Goal: Task Accomplishment & Management: Complete application form

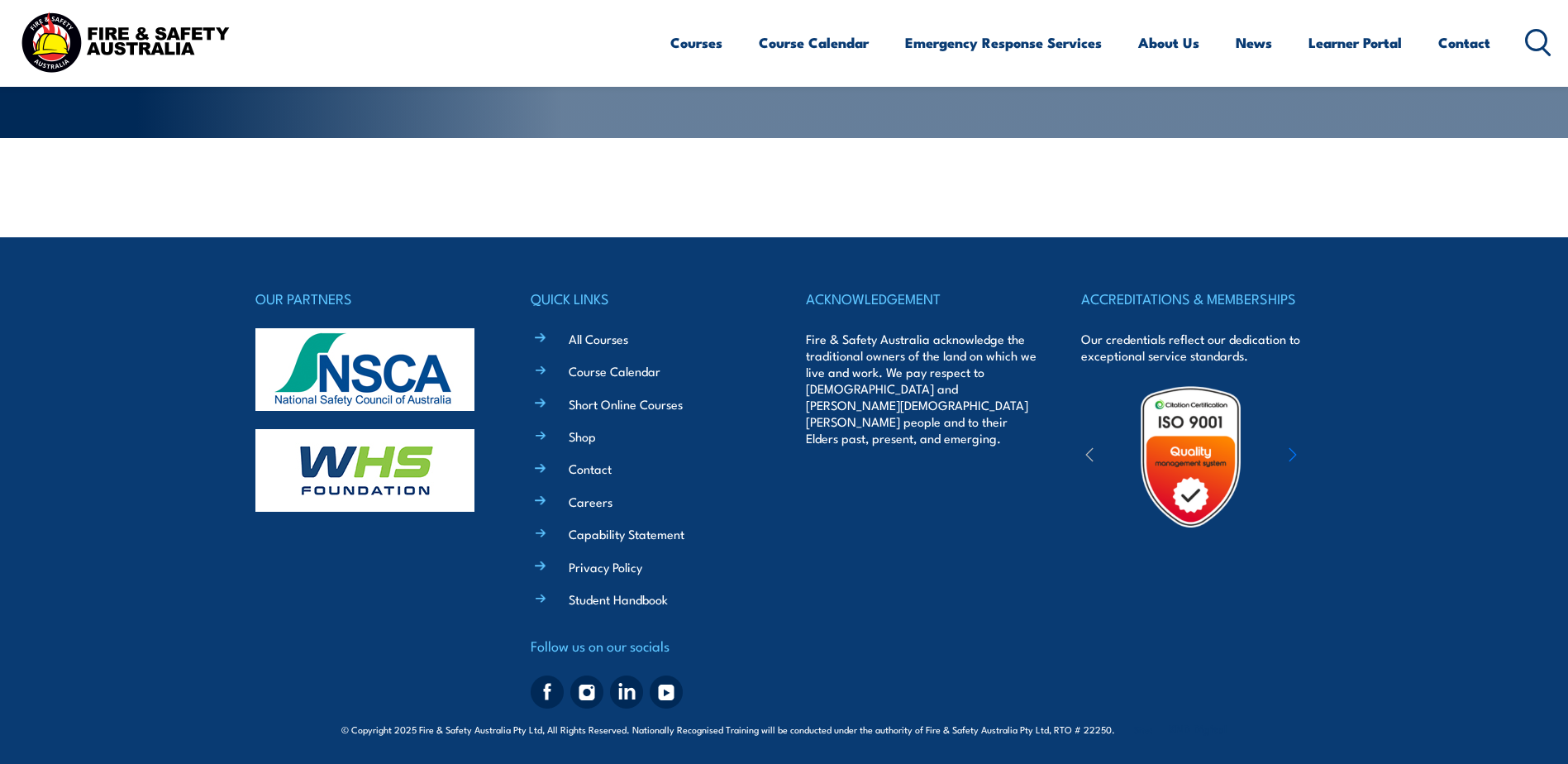
scroll to position [337, 0]
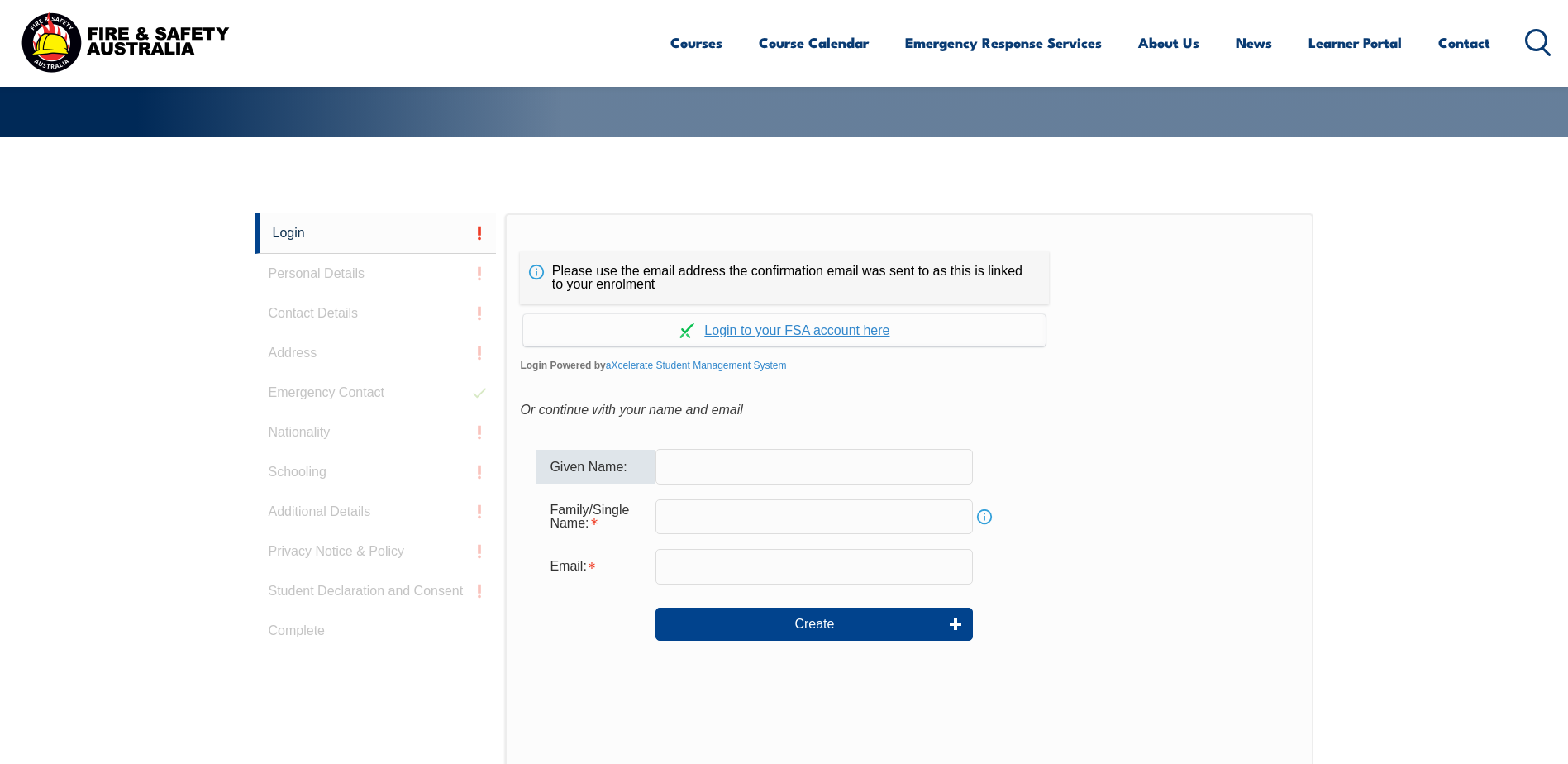
click at [723, 462] on input "text" at bounding box center [814, 466] width 317 height 35
click at [679, 517] on input "text" at bounding box center [814, 517] width 317 height 35
drag, startPoint x: 850, startPoint y: 459, endPoint x: 628, endPoint y: 464, distance: 222.1
click at [628, 464] on div "Given Name: michael.milner@bhp.com" at bounding box center [908, 466] width 744 height 35
type input "Michael"
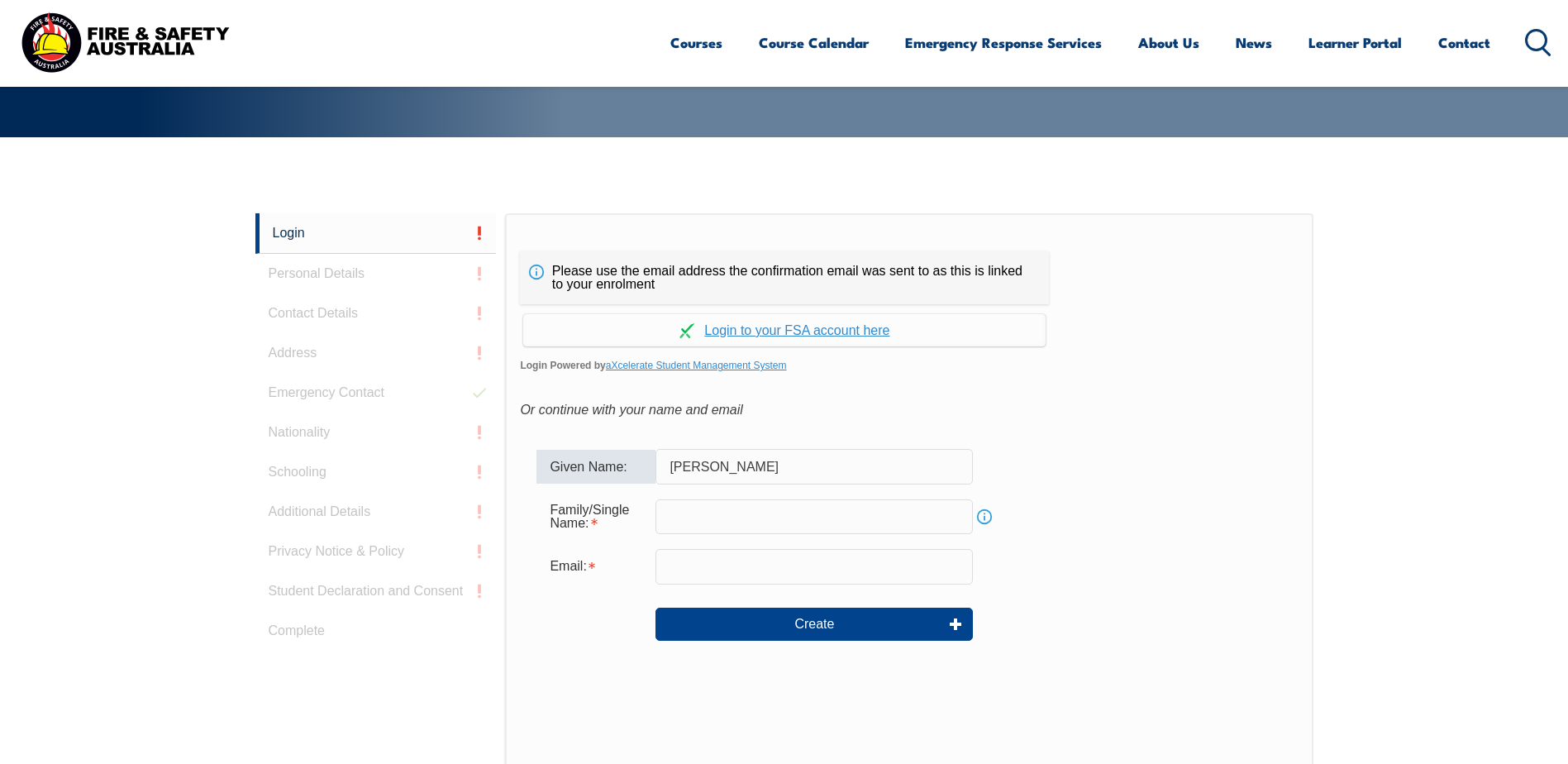
click at [681, 516] on input "text" at bounding box center [814, 517] width 317 height 35
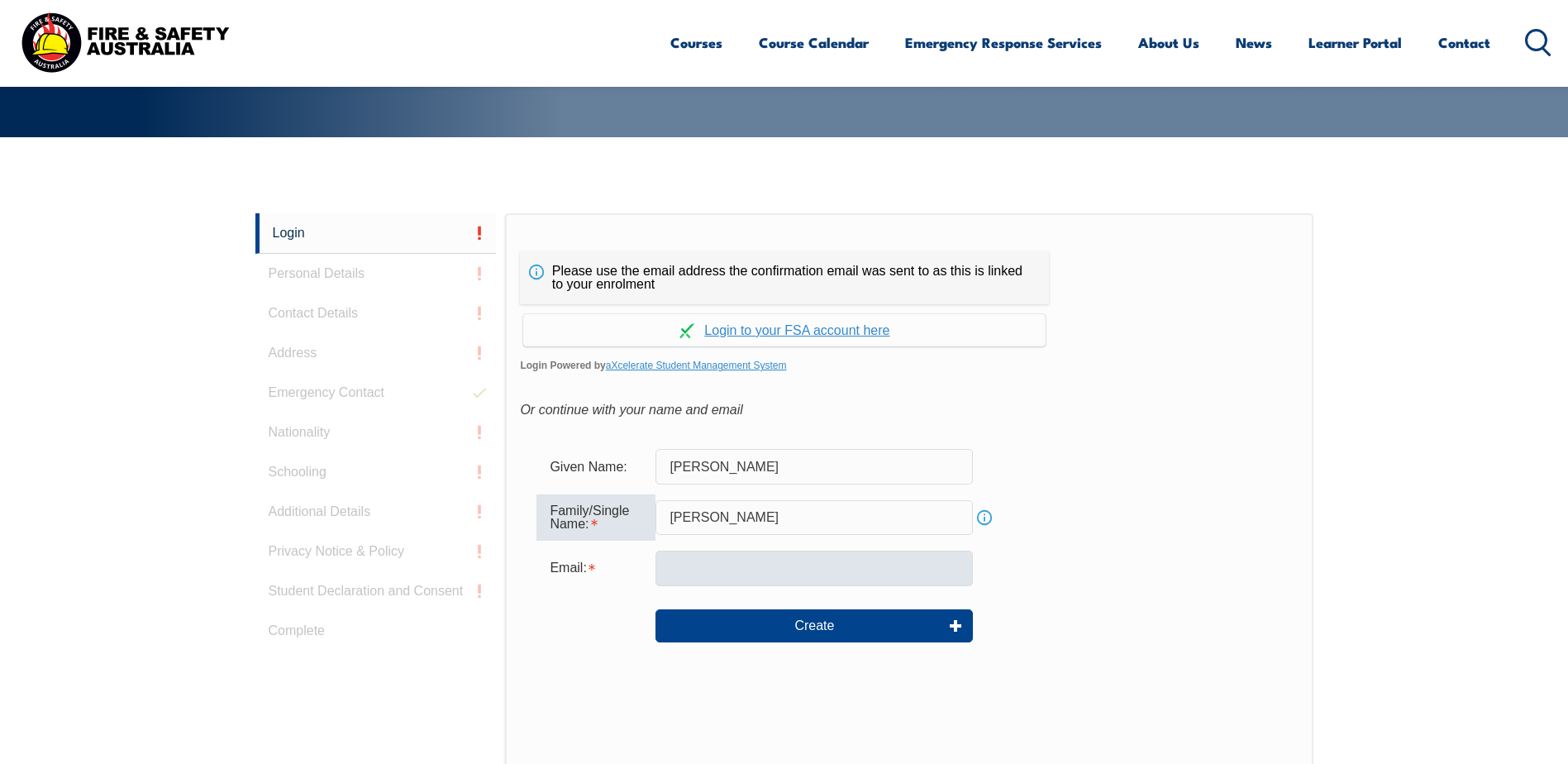
type input "Milner"
click at [686, 565] on input "email" at bounding box center [814, 568] width 317 height 35
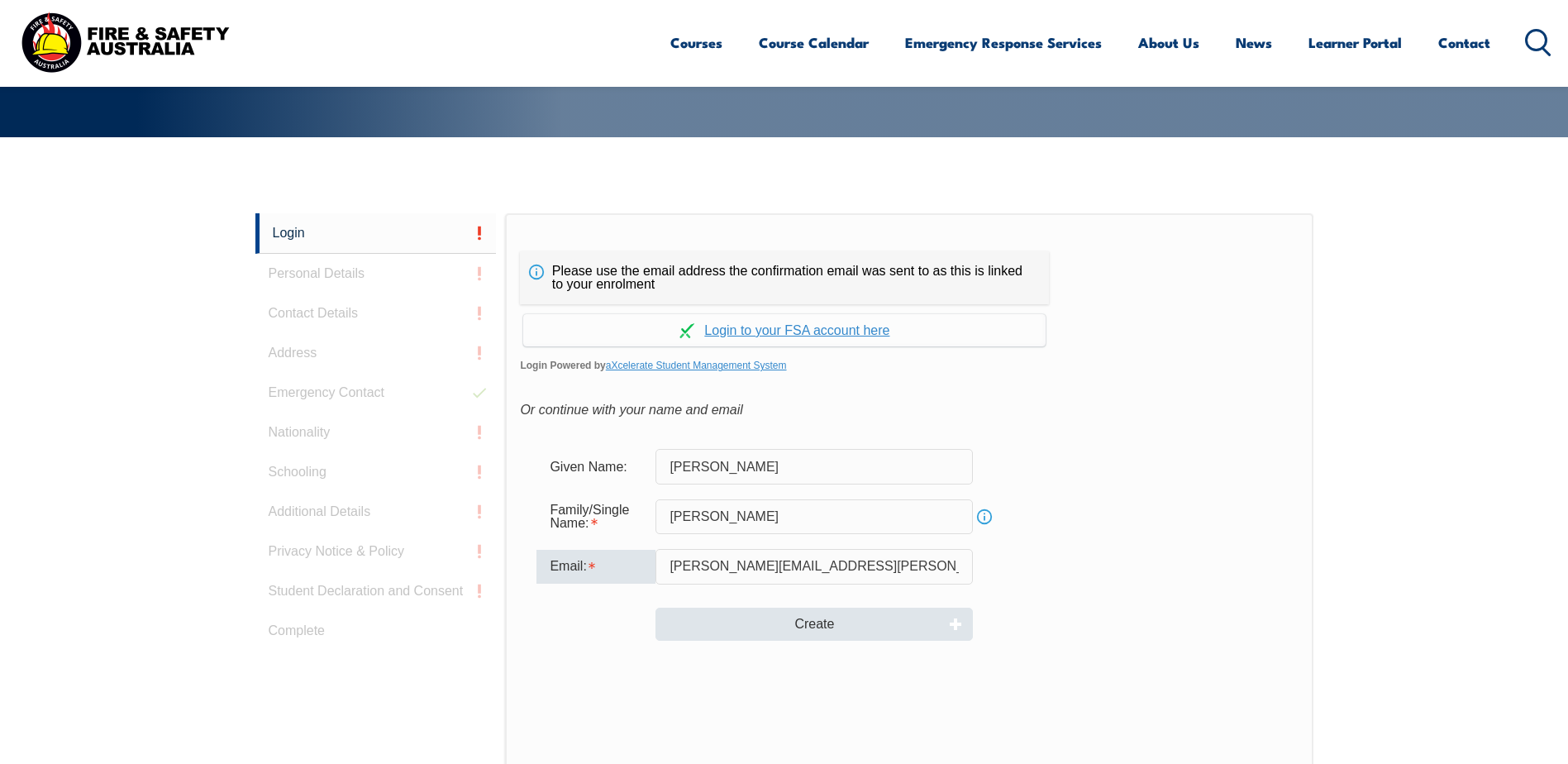
type input "michael.milner@bhp.com"
click at [748, 633] on button "Create" at bounding box center [814, 624] width 317 height 33
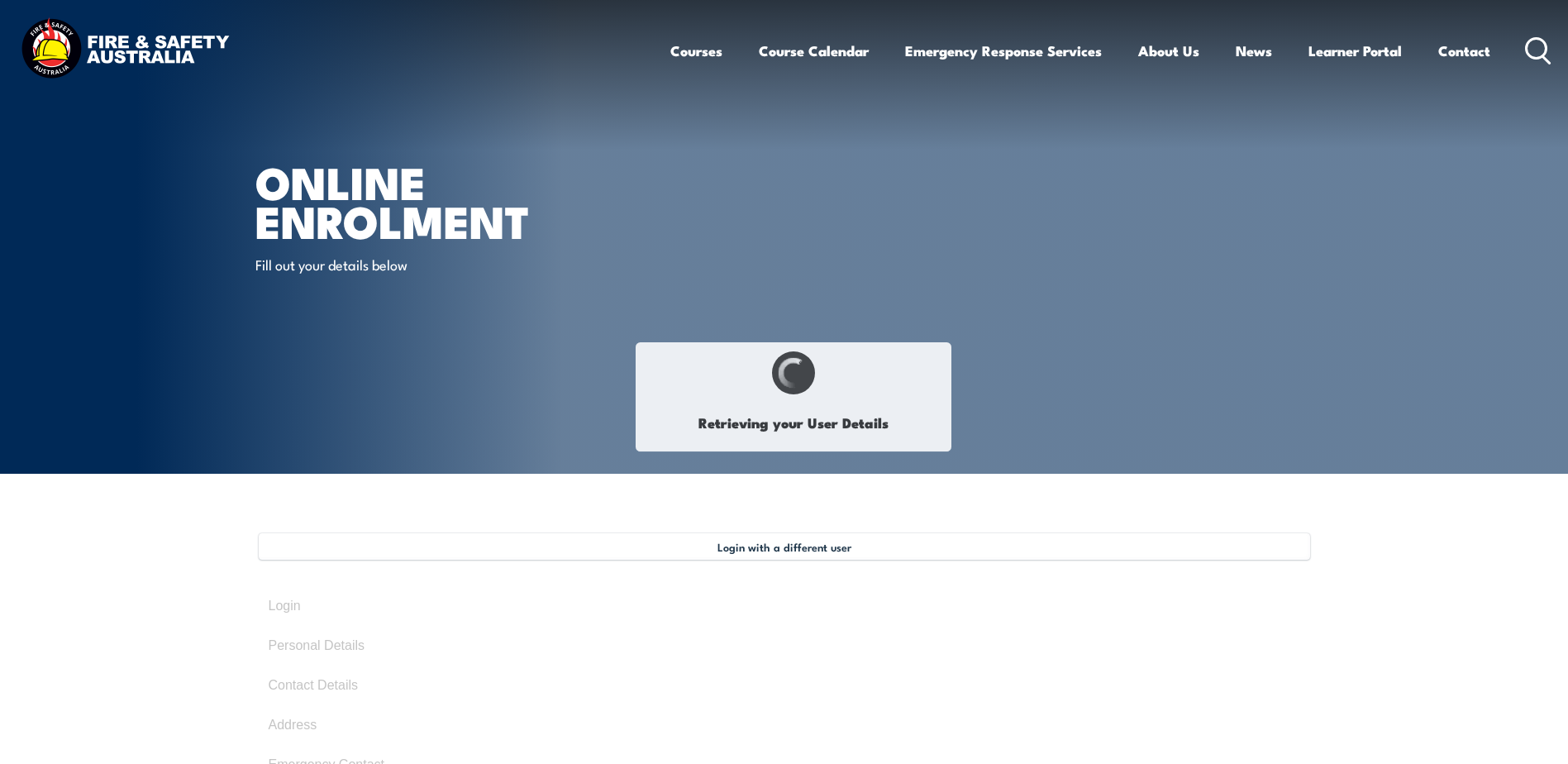
type input "[PERSON_NAME]"
type input "[DATE]"
type input "K25R5CC43S"
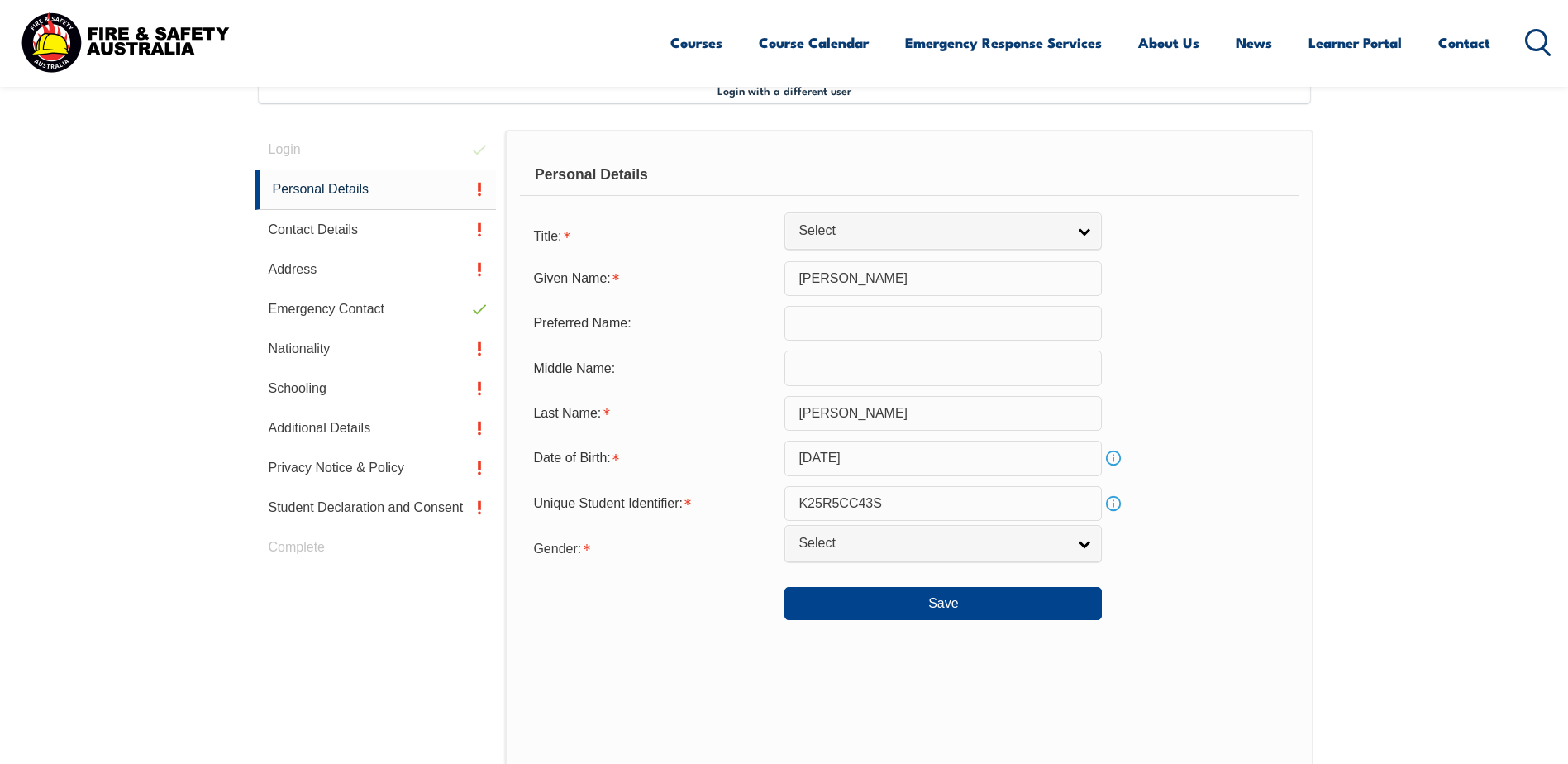
scroll to position [451, 0]
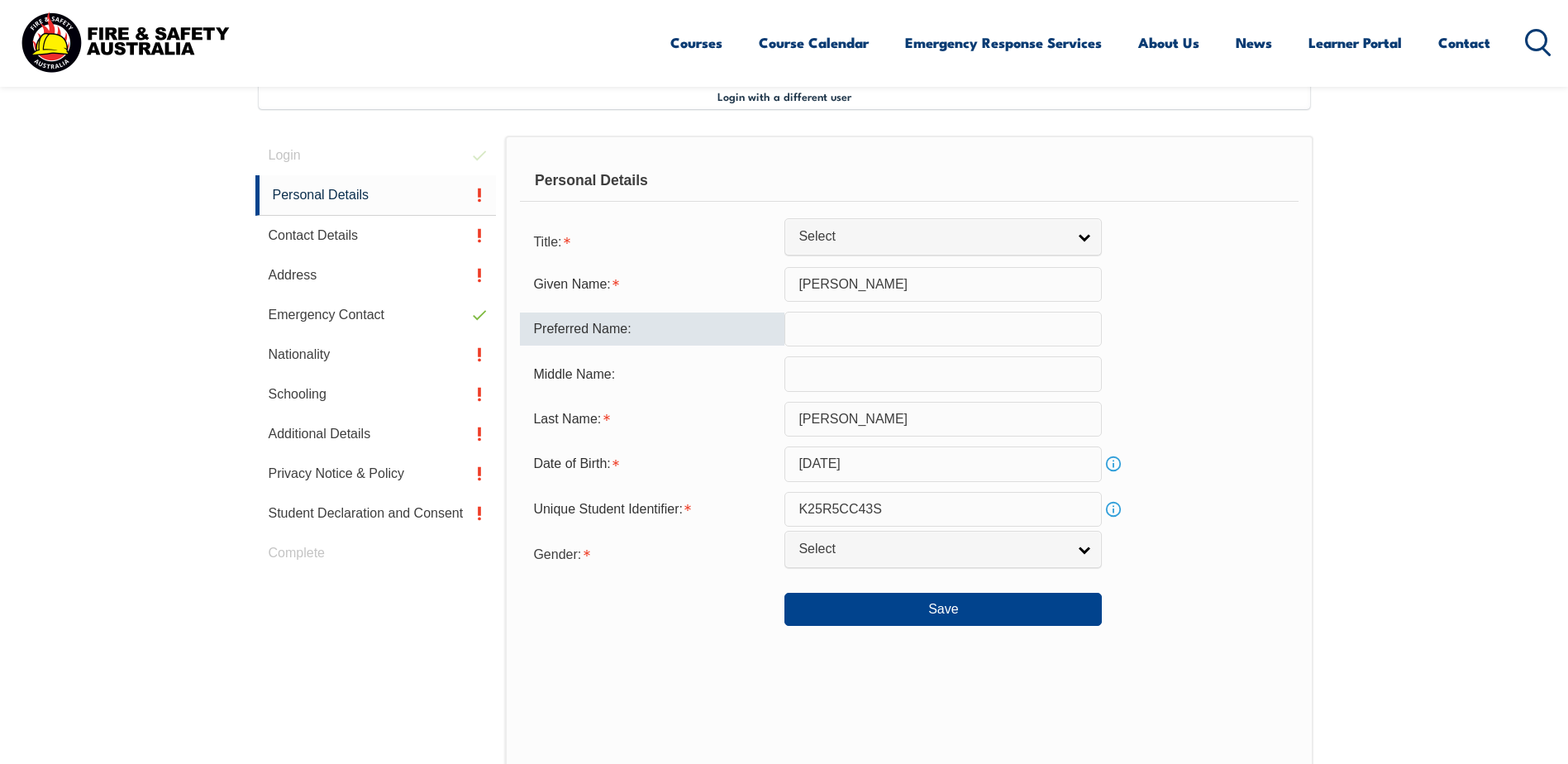
click at [949, 336] on input "text" at bounding box center [943, 329] width 317 height 35
type input "[PERSON_NAME]"
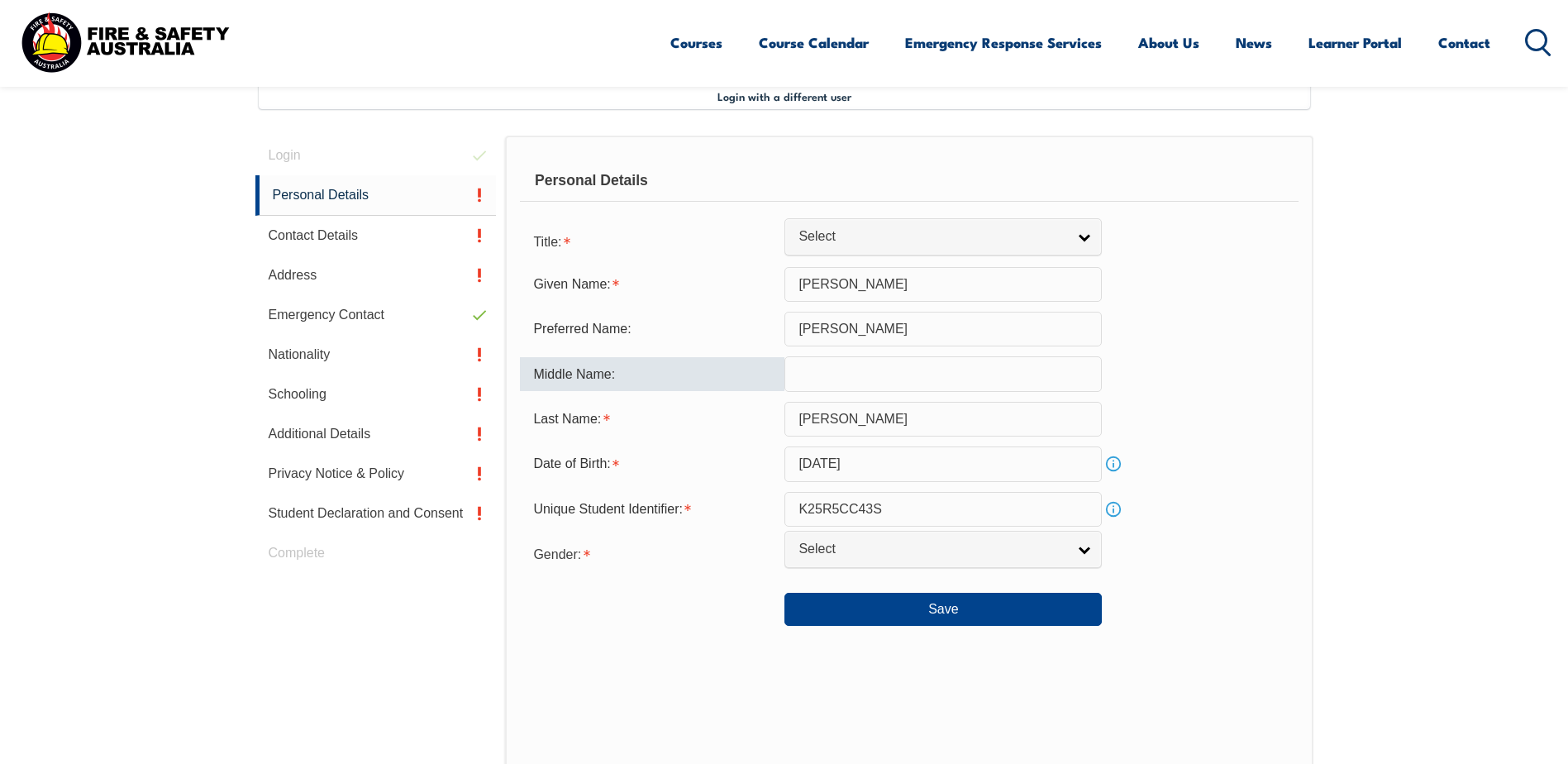
click at [876, 365] on input "text" at bounding box center [943, 374] width 317 height 35
type input "[PERSON_NAME]"
click at [889, 552] on span "Select" at bounding box center [932, 549] width 267 height 18
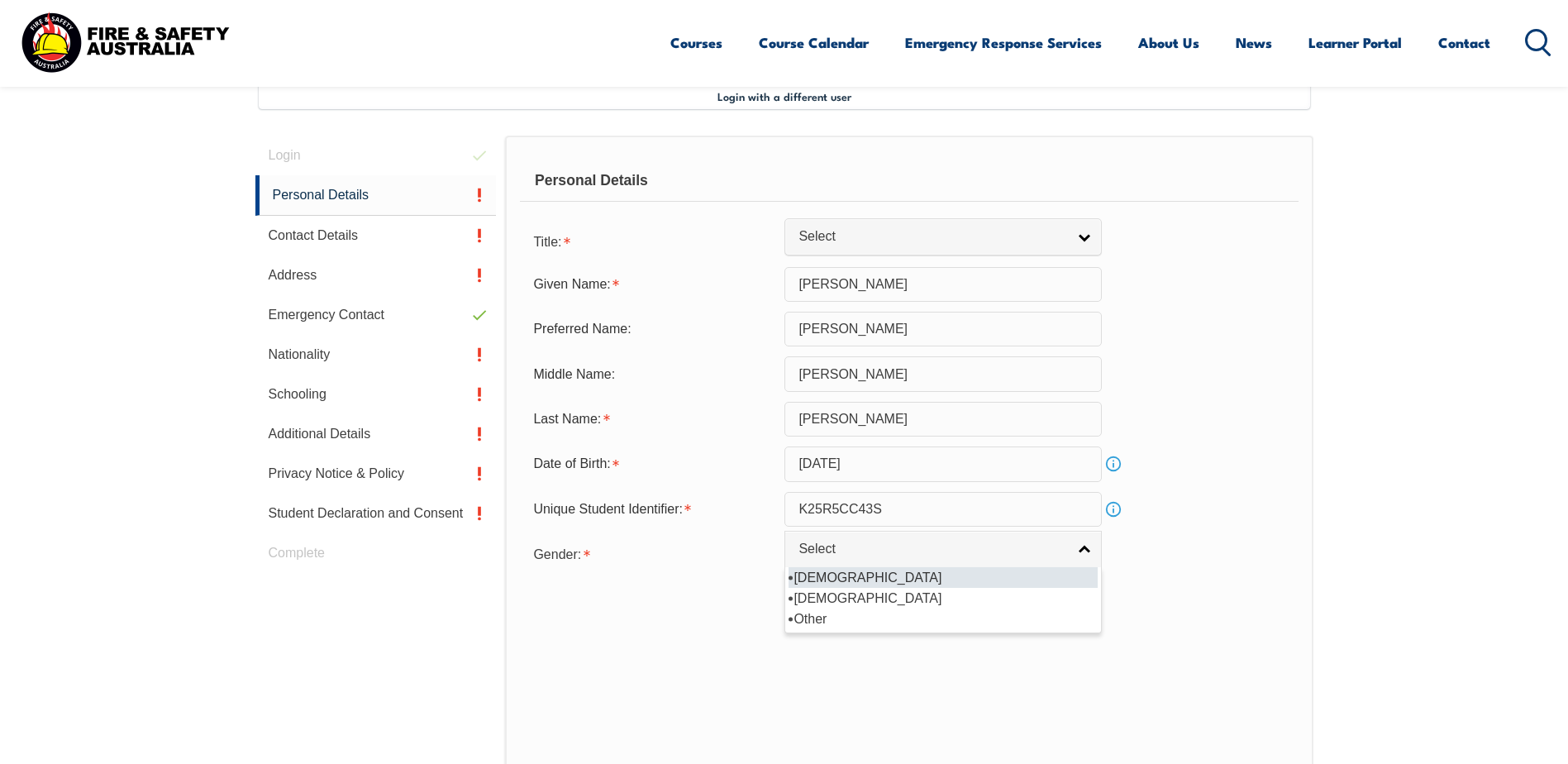
click at [873, 574] on li "Male" at bounding box center [943, 577] width 309 height 20
select select "M"
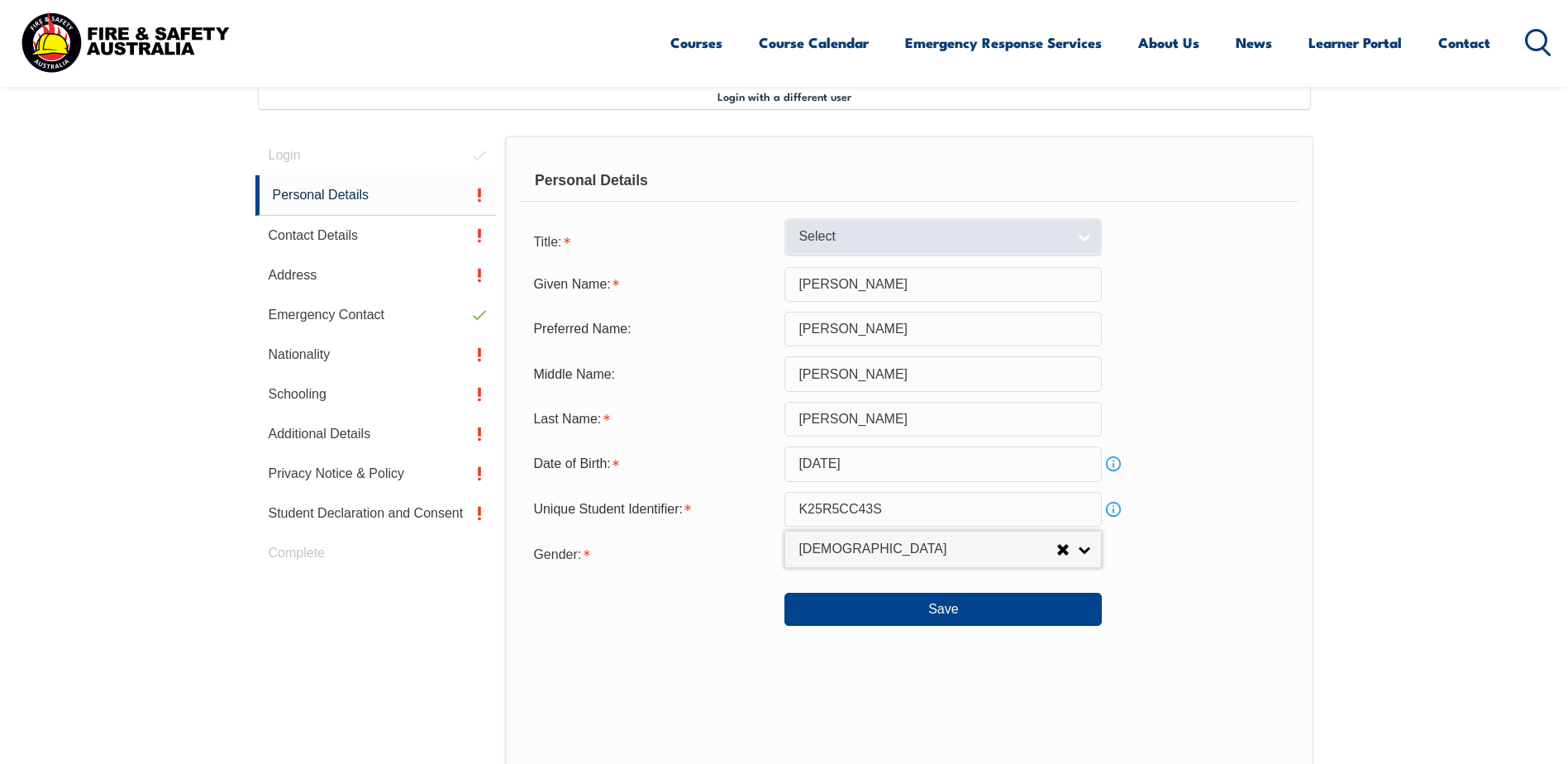
click at [1019, 243] on span "Select" at bounding box center [932, 237] width 267 height 18
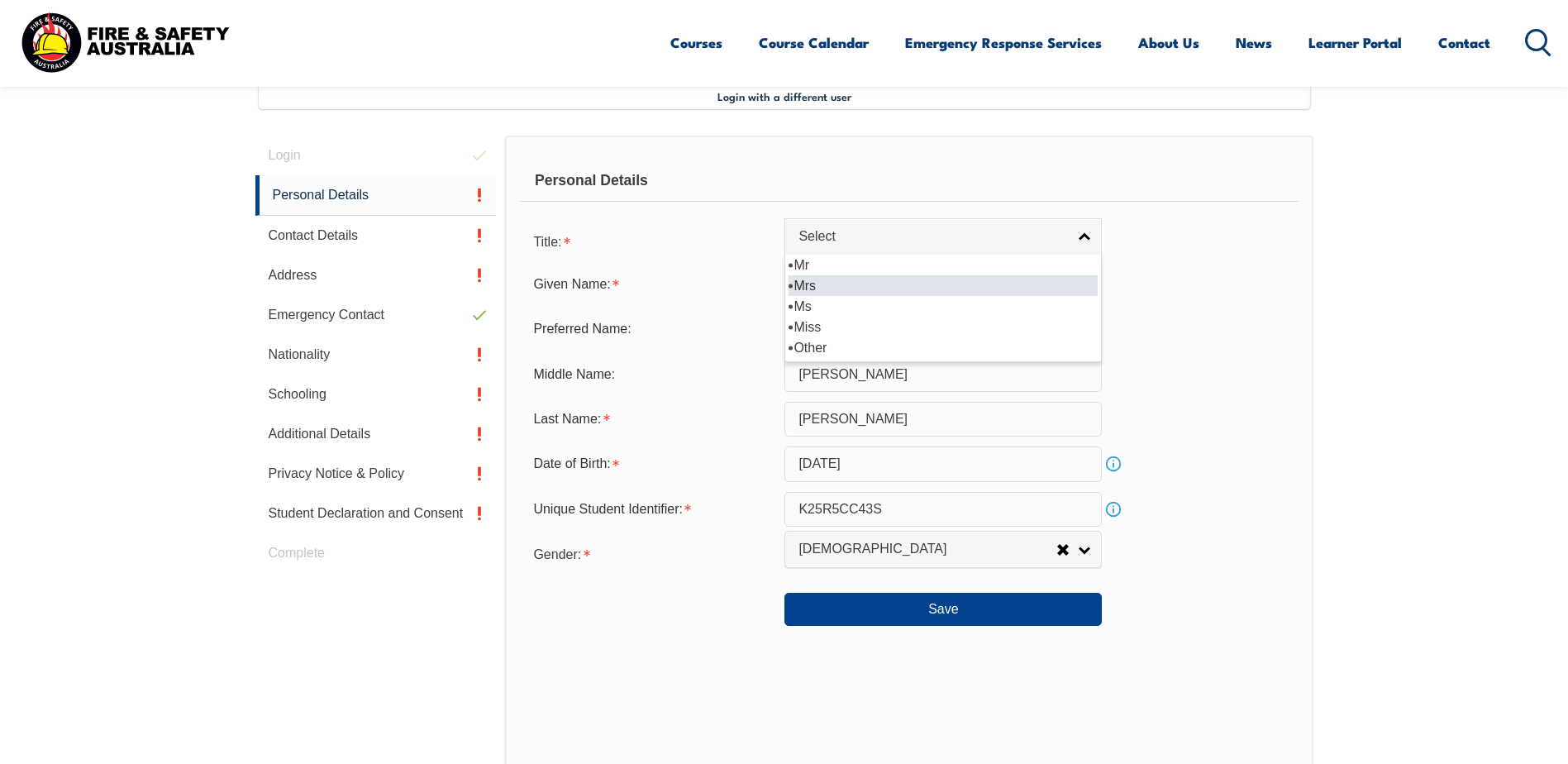
click at [988, 275] on li "Mrs" at bounding box center [943, 285] width 309 height 20
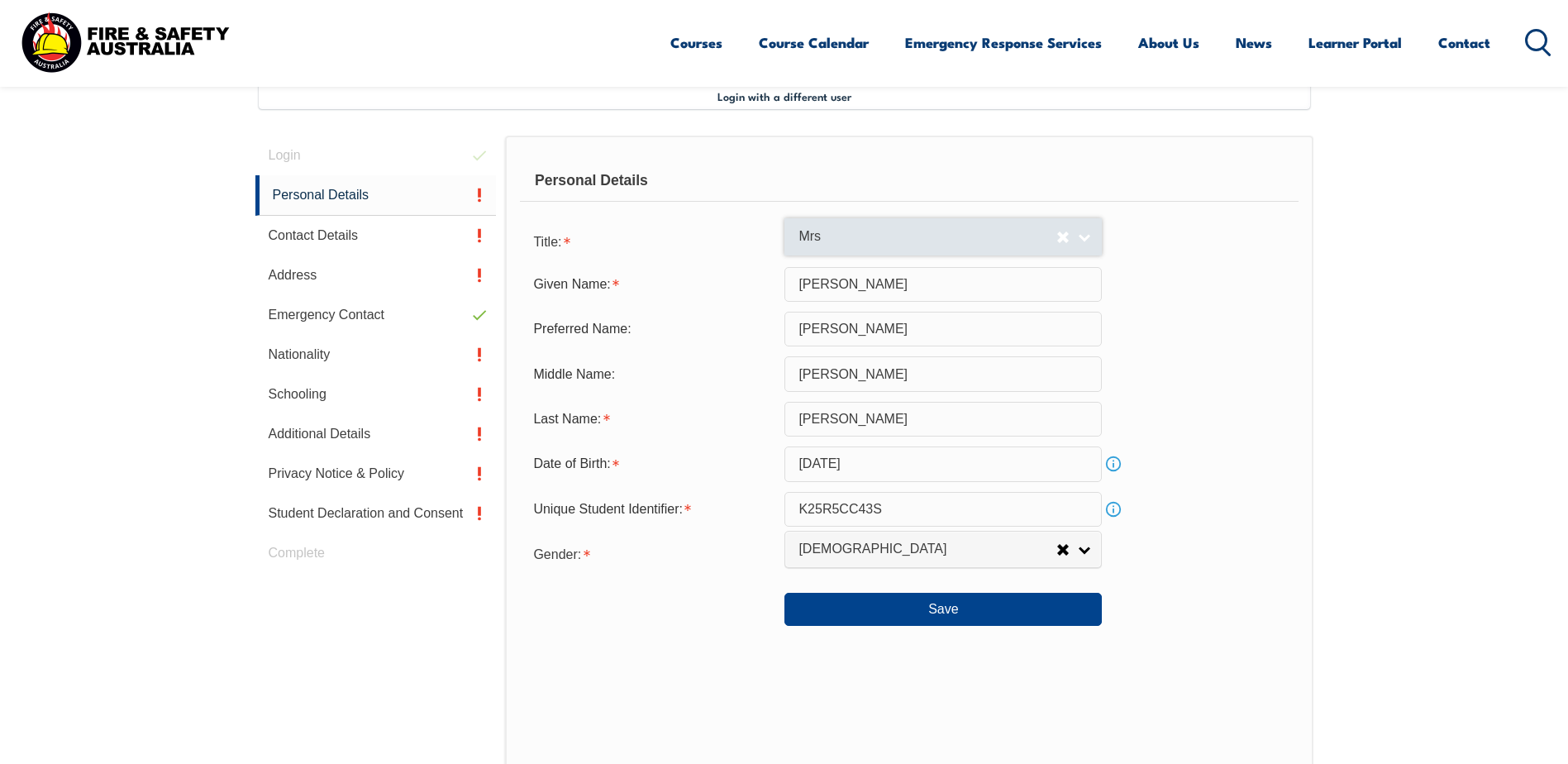
click at [1013, 235] on span "Mrs" at bounding box center [927, 237] width 258 height 18
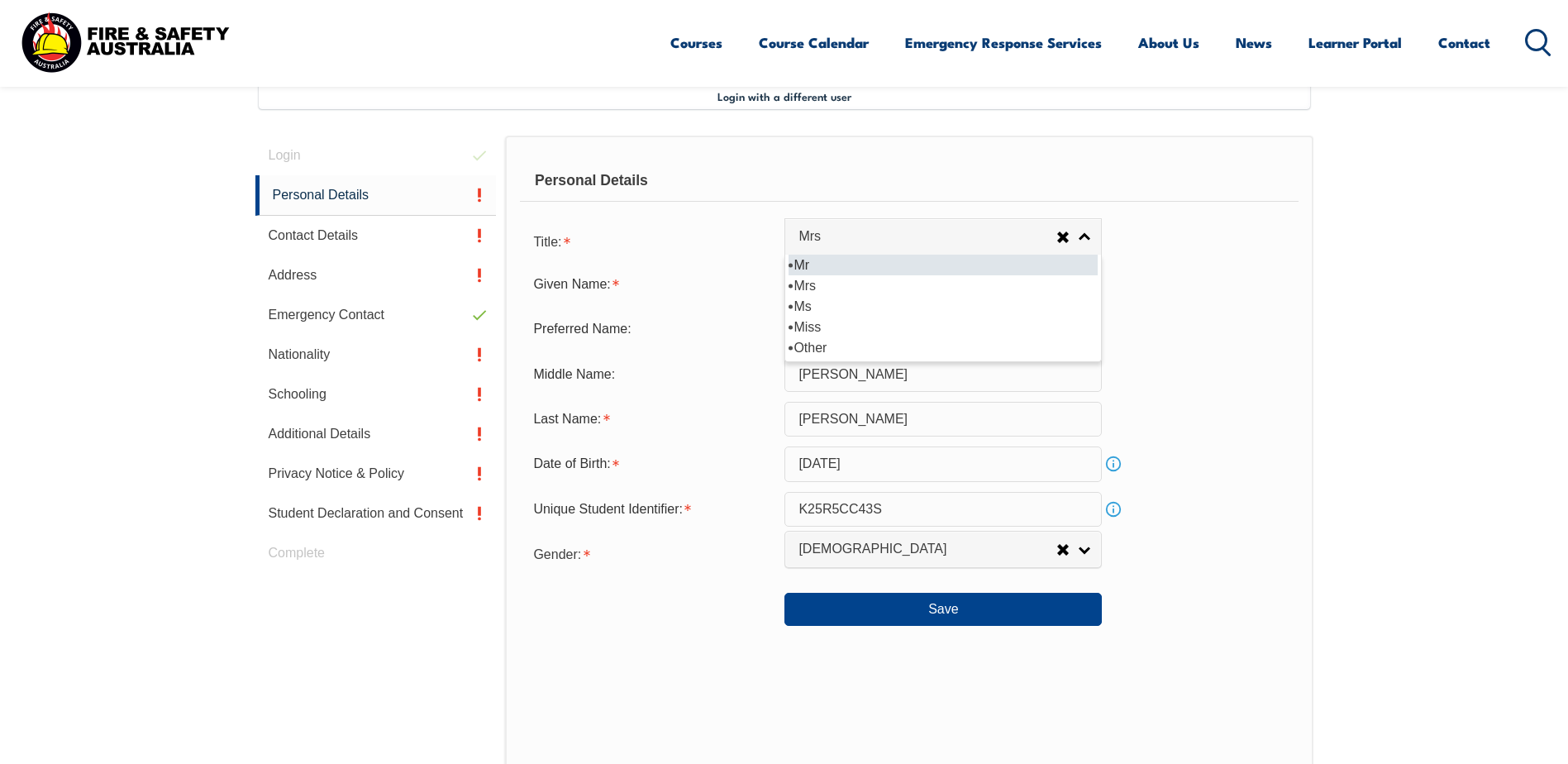
click at [981, 266] on li "Mr" at bounding box center [943, 264] width 309 height 20
select select "Mr"
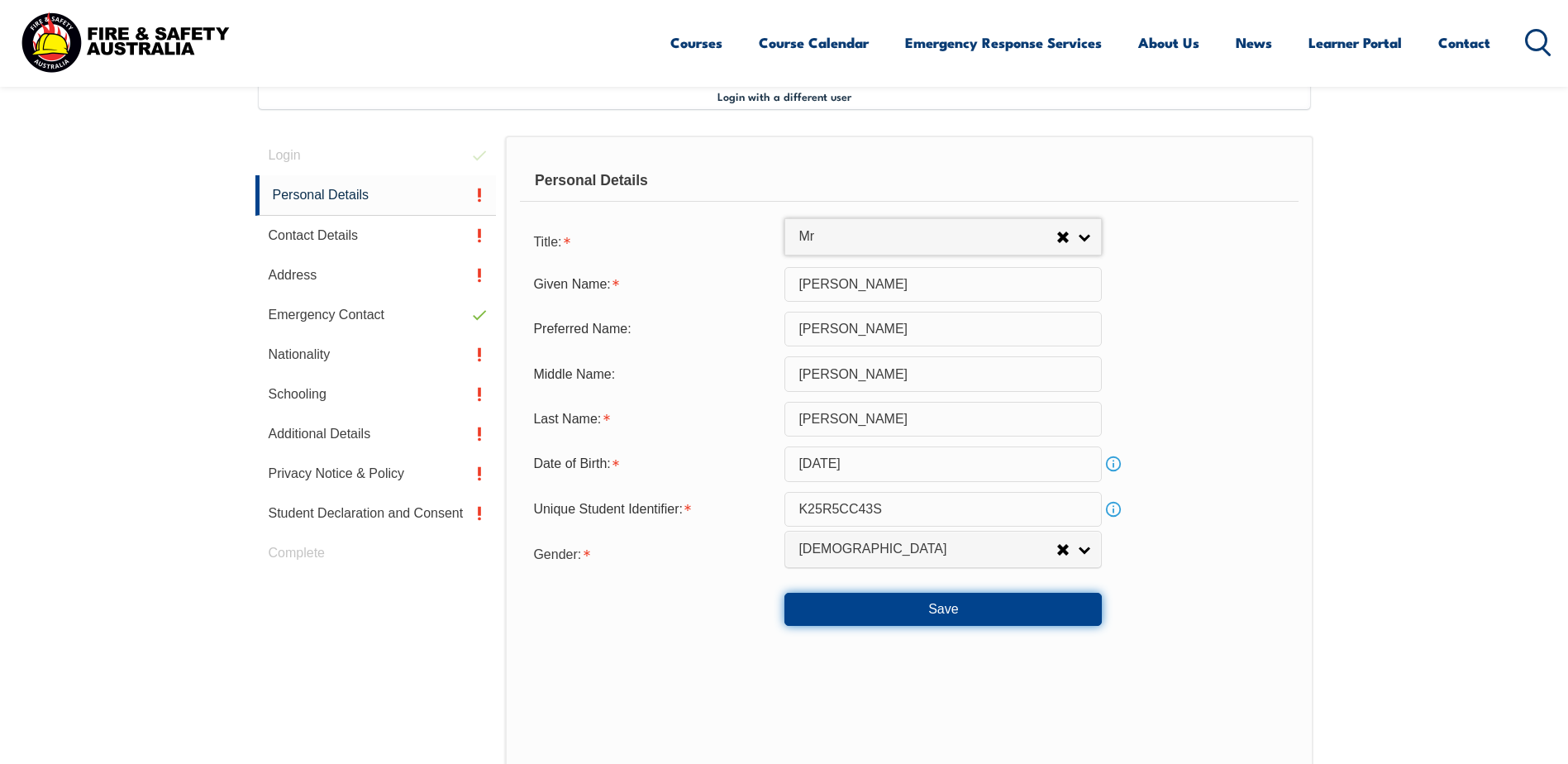
click at [871, 615] on button "Save" at bounding box center [943, 609] width 317 height 33
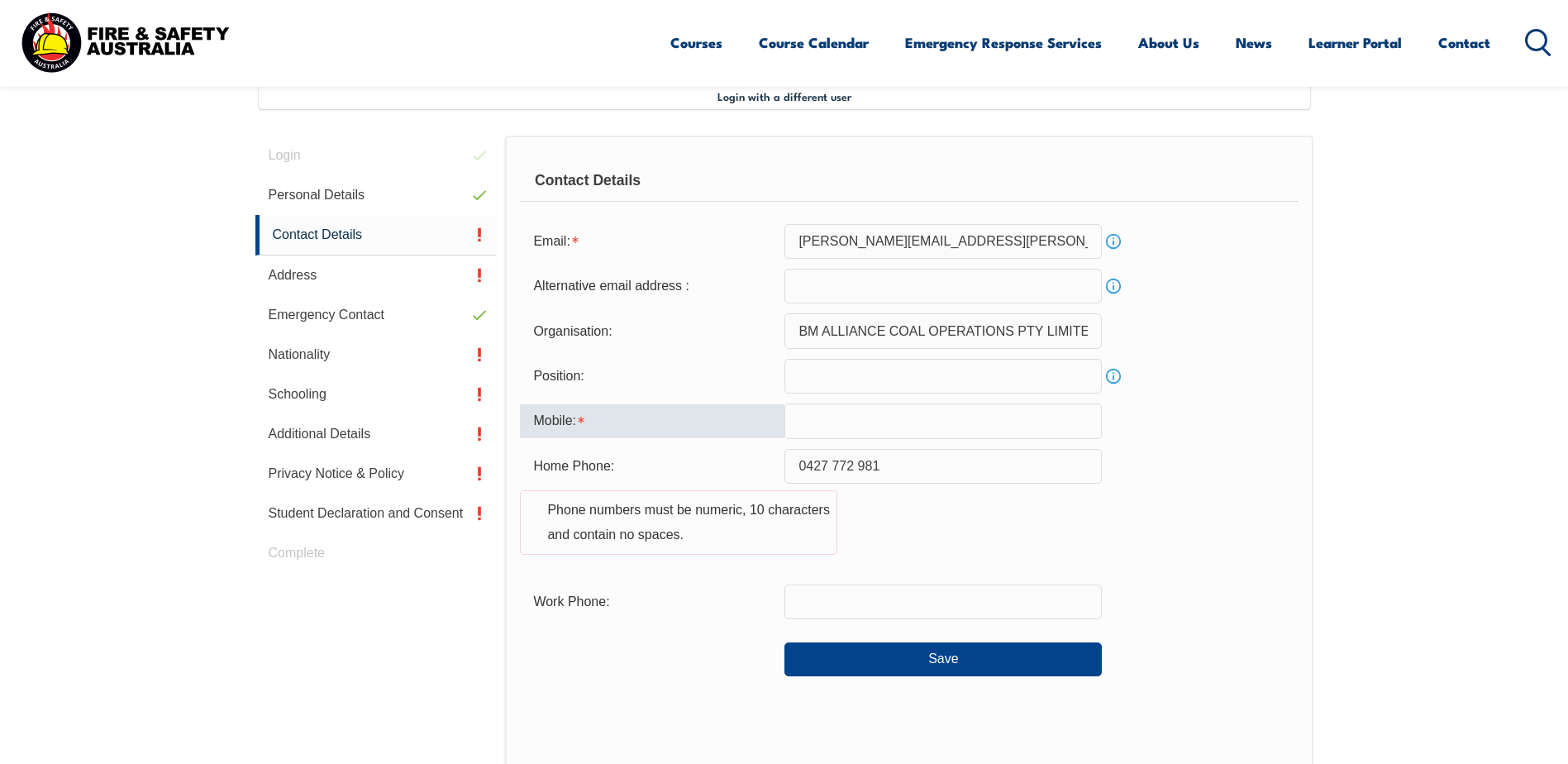
click at [903, 415] on input "text" at bounding box center [943, 421] width 317 height 35
drag, startPoint x: 894, startPoint y: 463, endPoint x: 780, endPoint y: 469, distance: 114.2
click at [780, 469] on div "Home Phone: 0427 772 981 Phone numbers must be numeric, 10 characters and conta…" at bounding box center [908, 511] width 778 height 126
click at [851, 432] on input "text" at bounding box center [943, 421] width 317 height 35
paste input "0427 772 9"
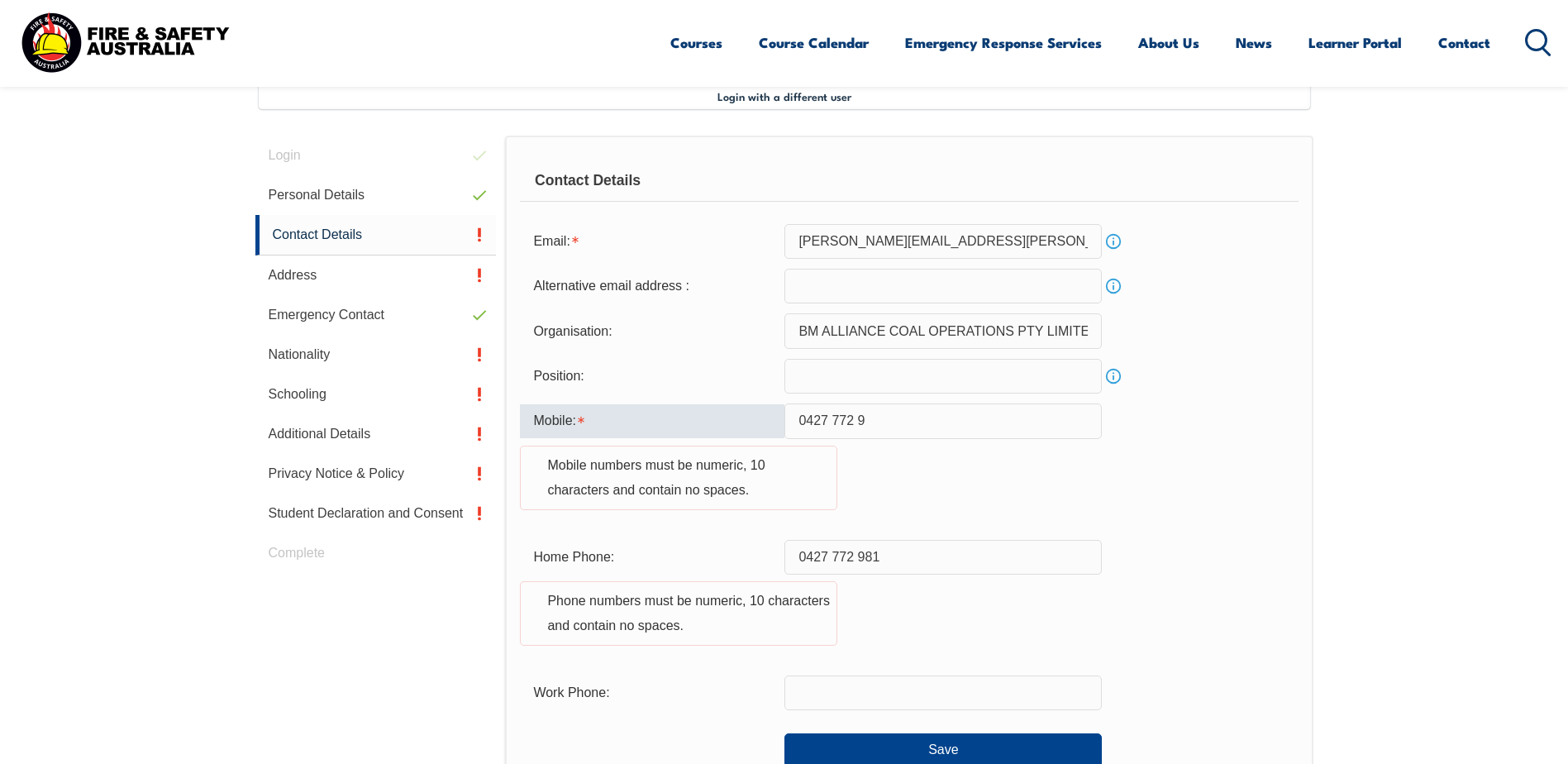
click at [834, 420] on input "0427 772 9" at bounding box center [943, 421] width 317 height 35
click at [854, 422] on input "0427772 9" at bounding box center [943, 421] width 317 height 35
click at [860, 419] on input "04277729" at bounding box center [943, 421] width 317 height 35
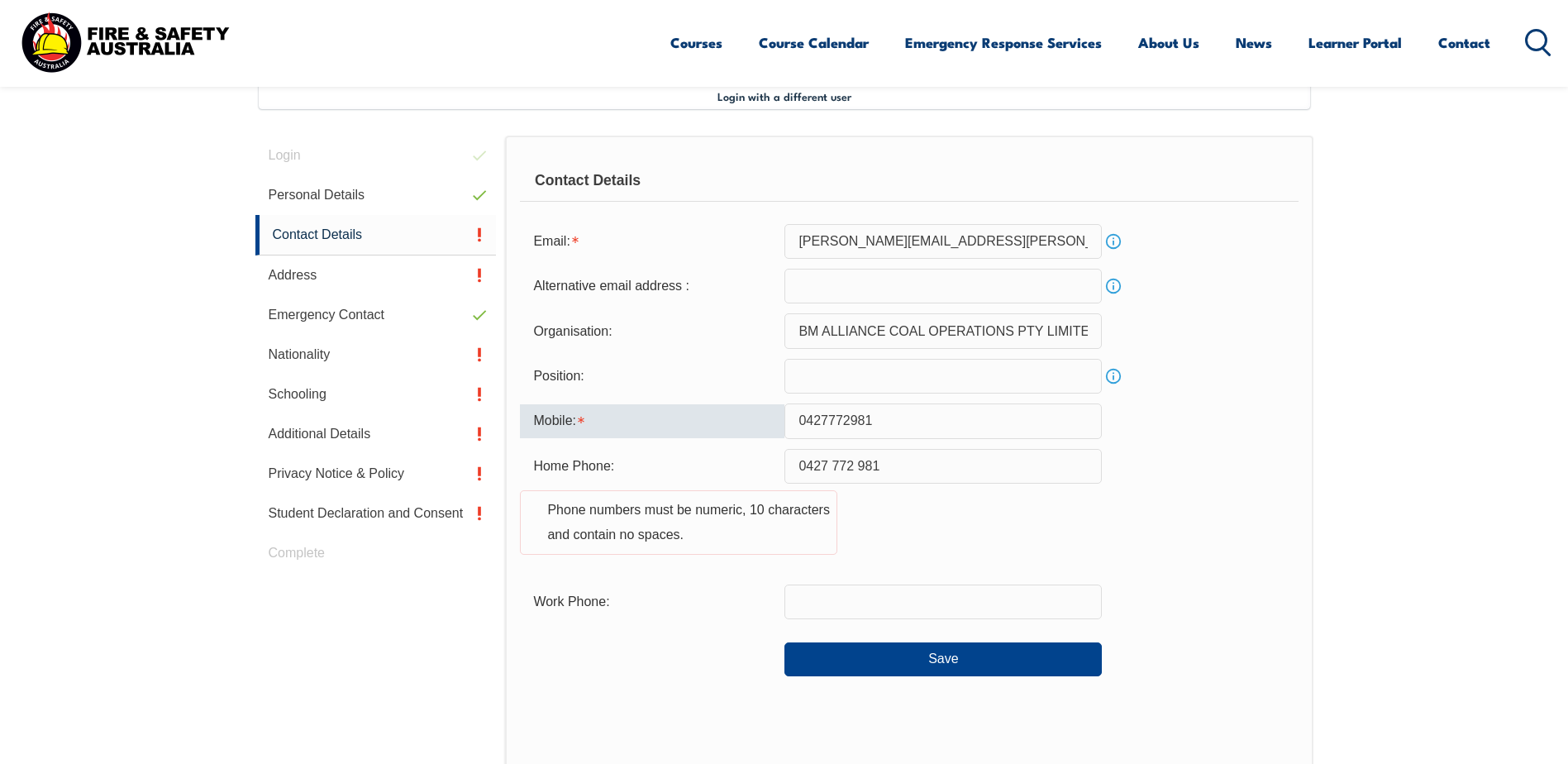
type input "0427772981"
click at [963, 571] on div "Home Phone: 0427 772 981 Phone numbers must be numeric, 10 characters and conta…" at bounding box center [908, 511] width 778 height 126
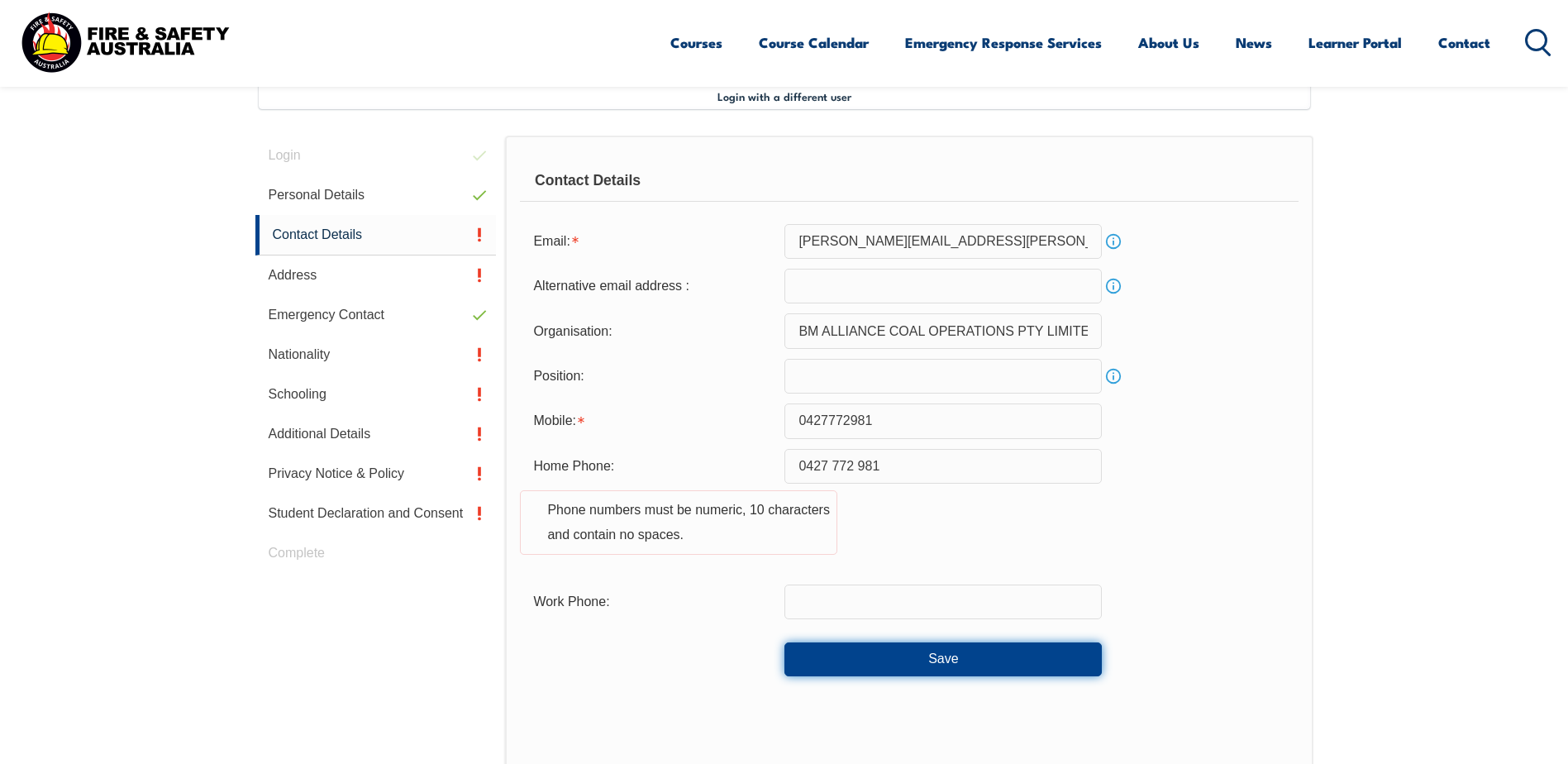
drag, startPoint x: 910, startPoint y: 662, endPoint x: 1019, endPoint y: 663, distance: 109.0
click at [911, 662] on button "Save" at bounding box center [943, 659] width 317 height 33
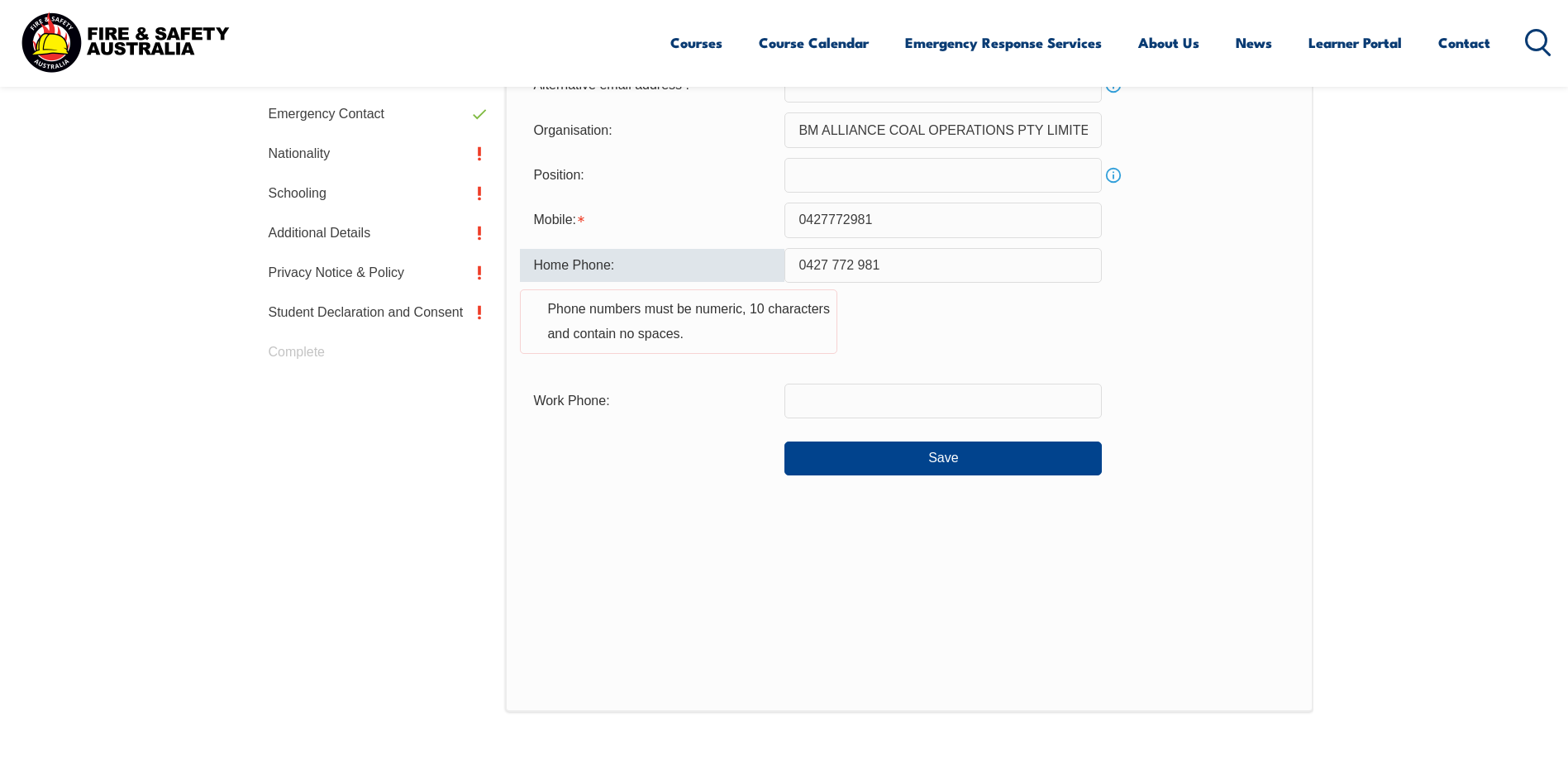
scroll to position [569, 0]
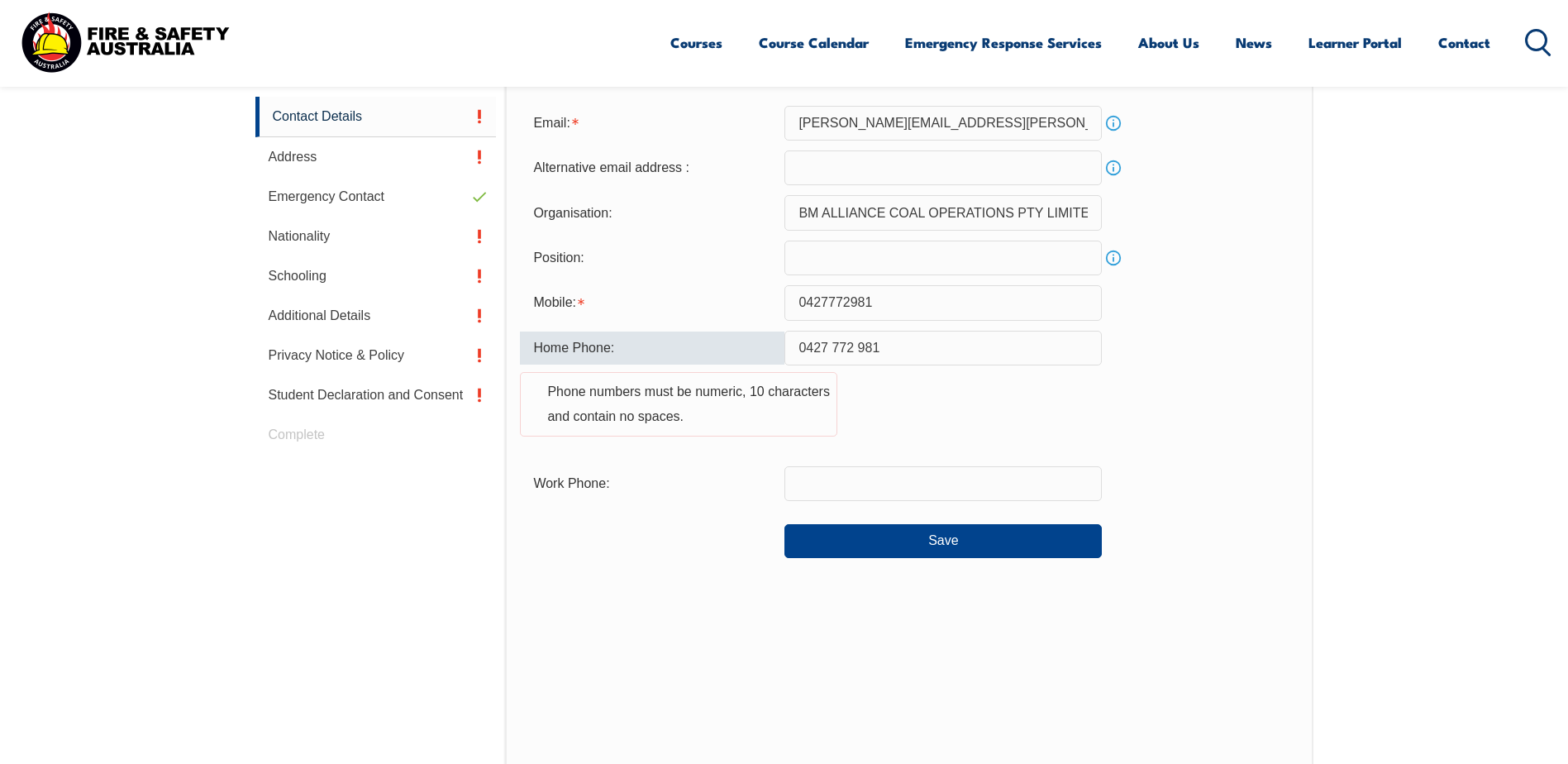
click at [861, 355] on input "0427 772 981" at bounding box center [943, 348] width 317 height 35
click at [833, 348] on input "0427 772981" at bounding box center [943, 348] width 317 height 35
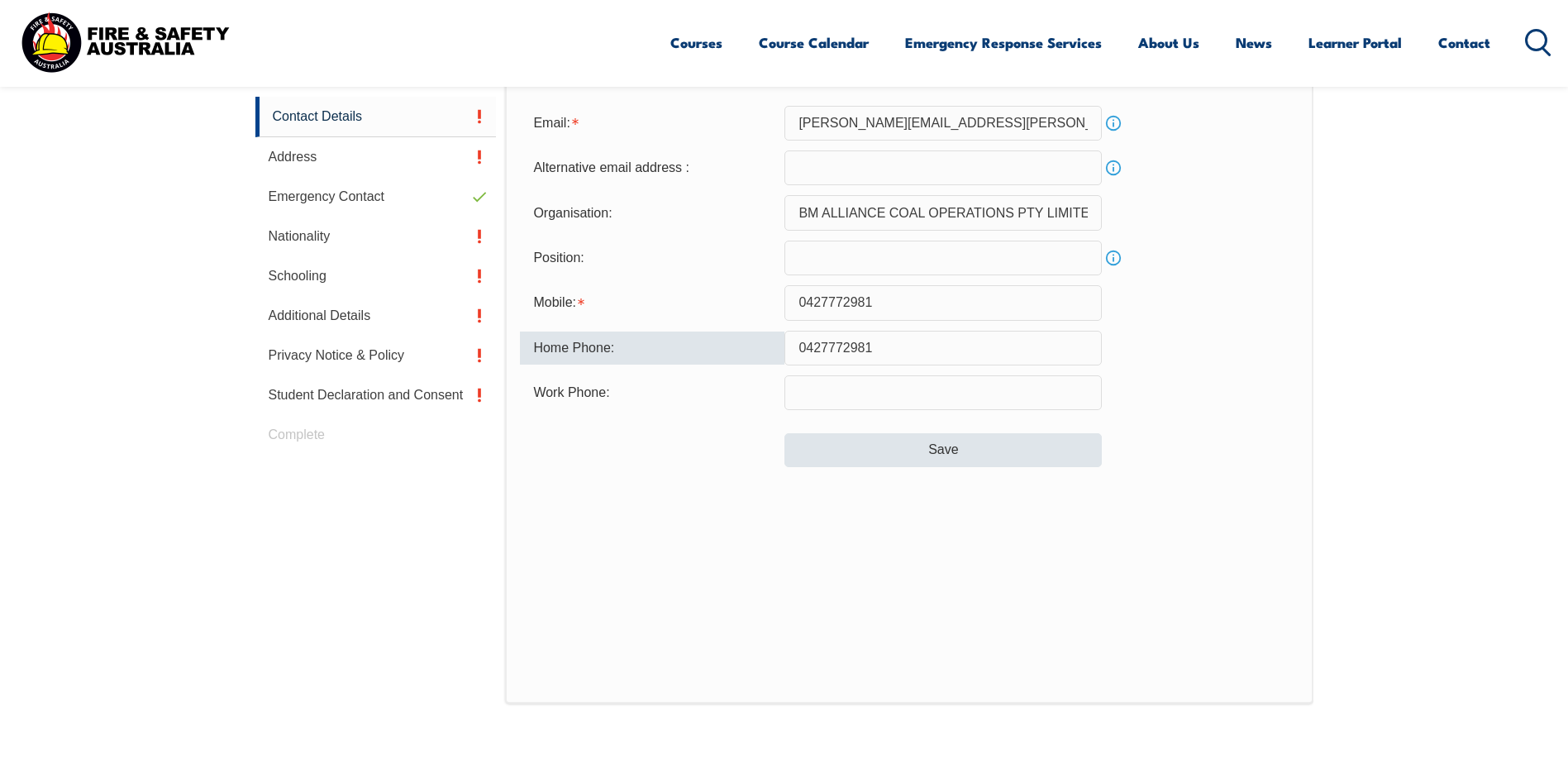
type input "0427772981"
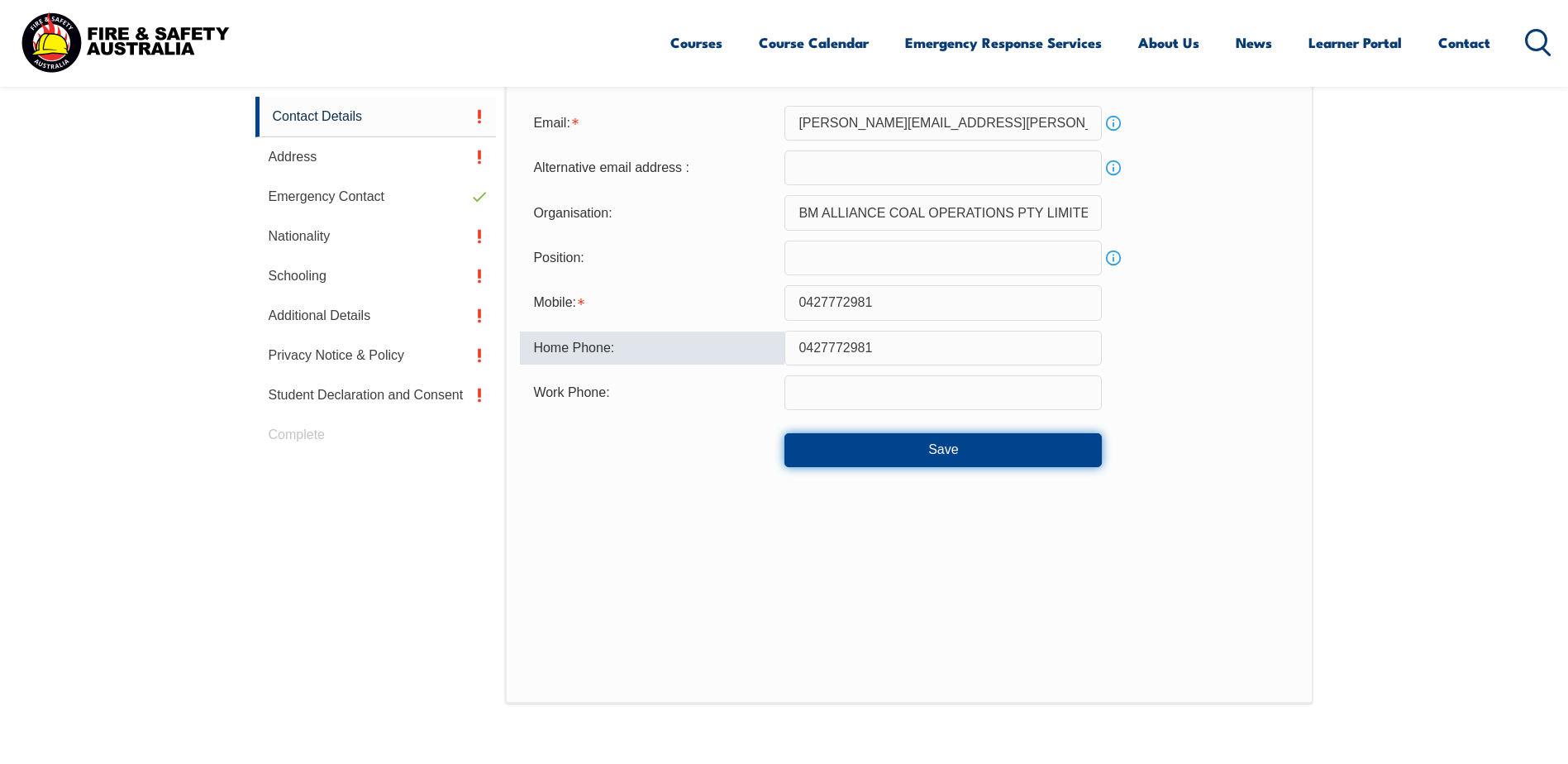
click at [931, 446] on button "Save" at bounding box center [943, 450] width 317 height 33
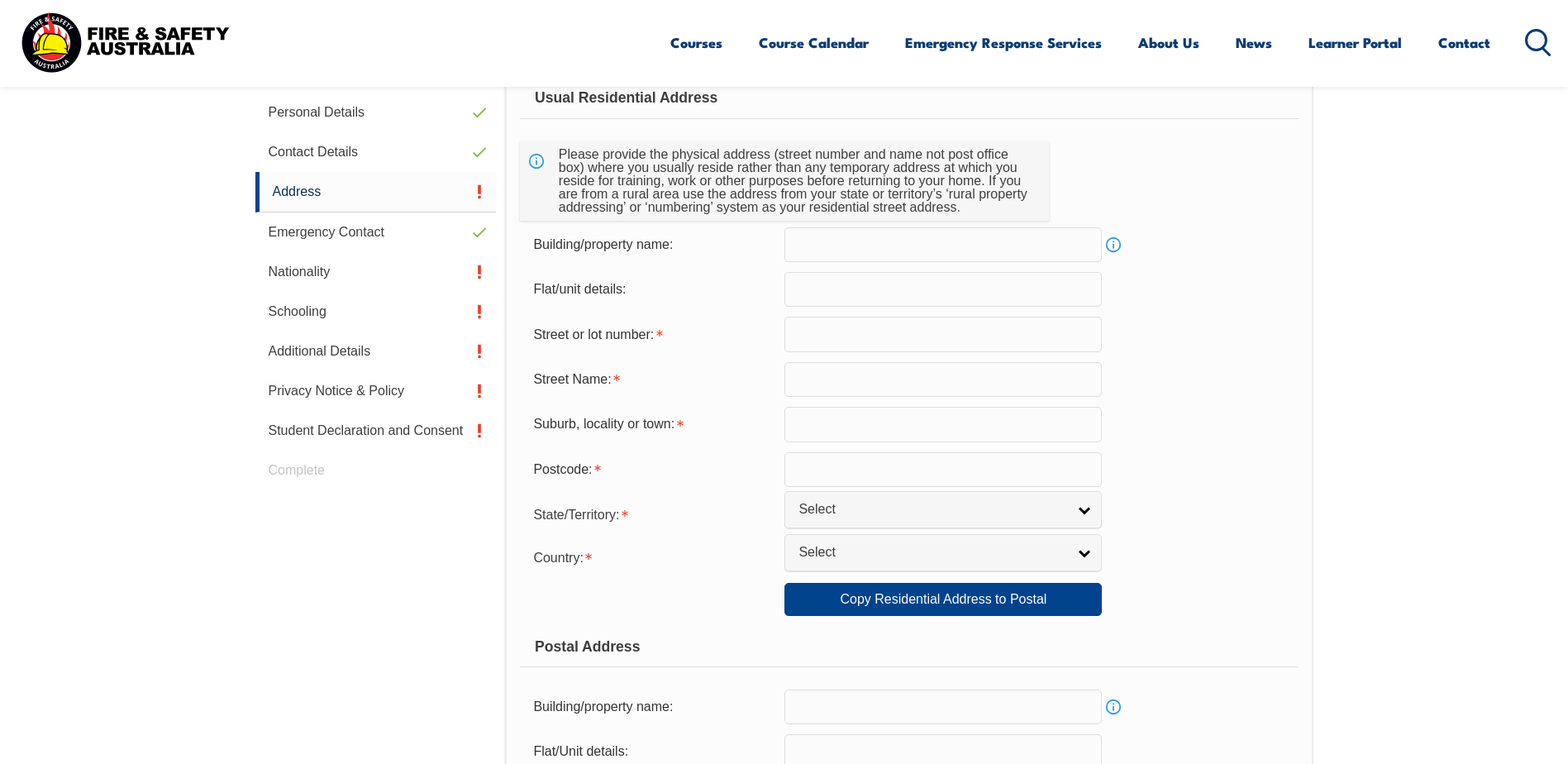
scroll to position [616, 0]
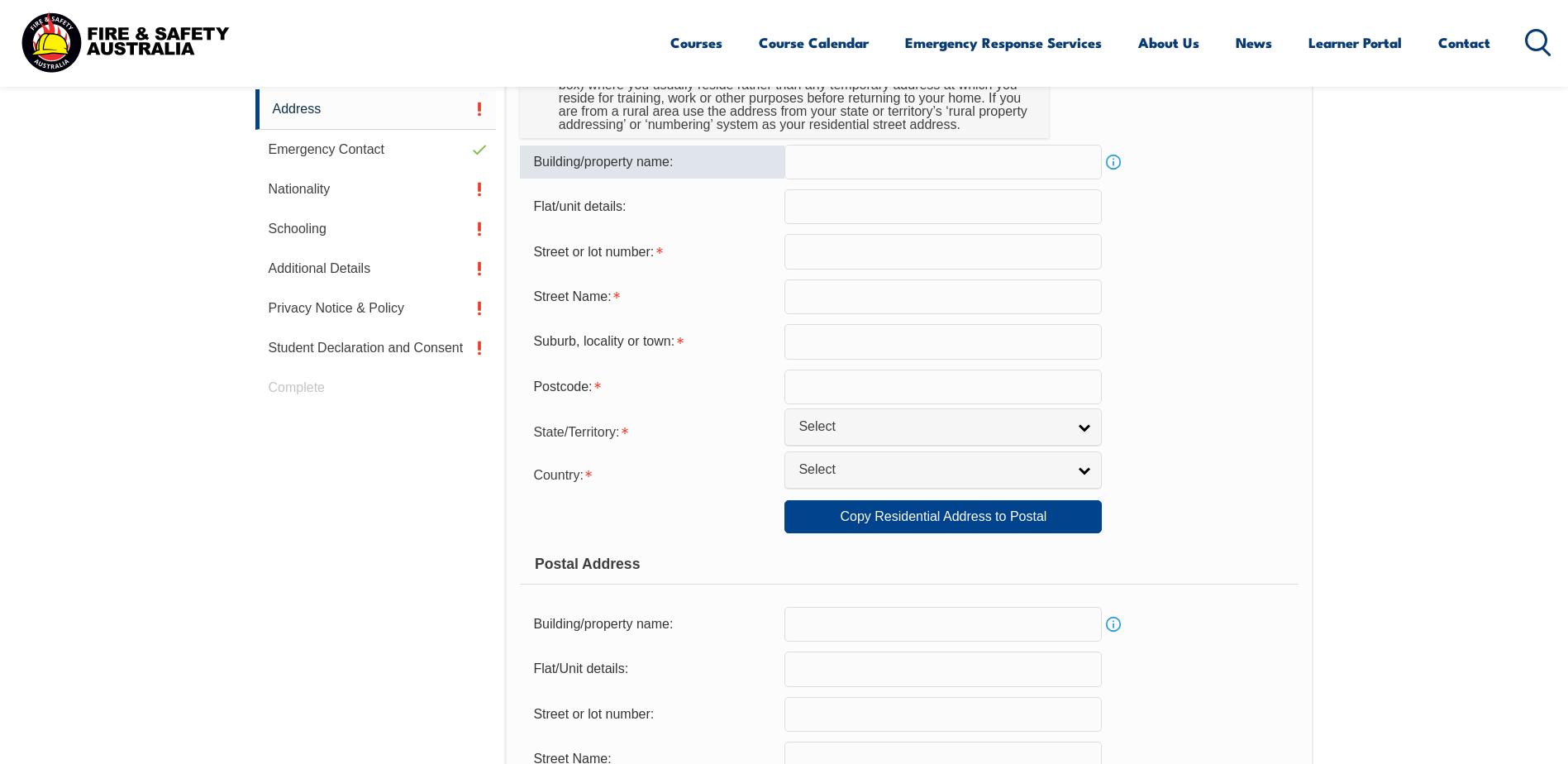
click at [965, 163] on input "text" at bounding box center [943, 162] width 317 height 35
type input "Sanmore Court"
click at [874, 204] on input "text" at bounding box center [943, 207] width 317 height 35
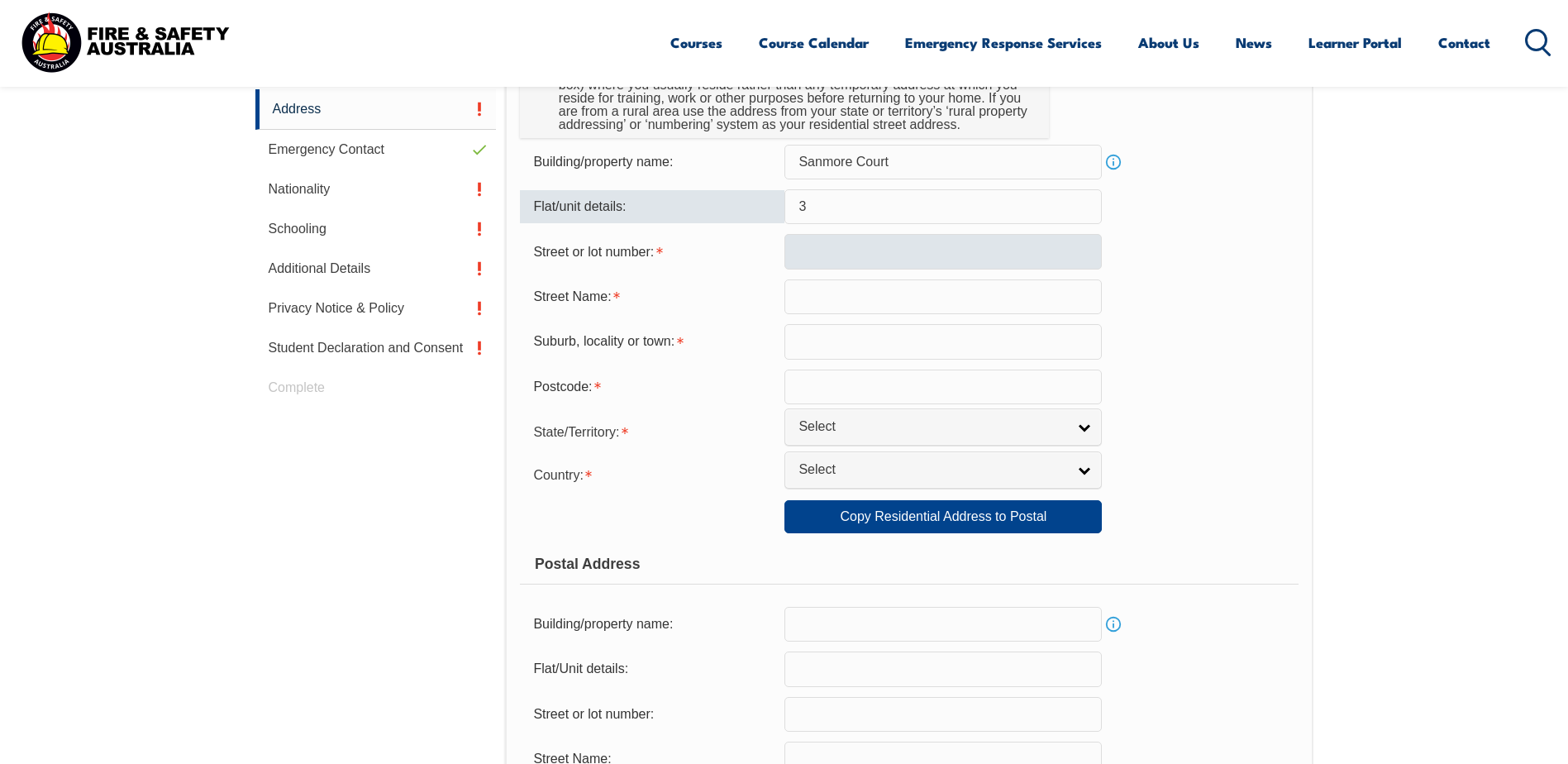
type input "3"
click at [881, 240] on input "text" at bounding box center [943, 252] width 317 height 35
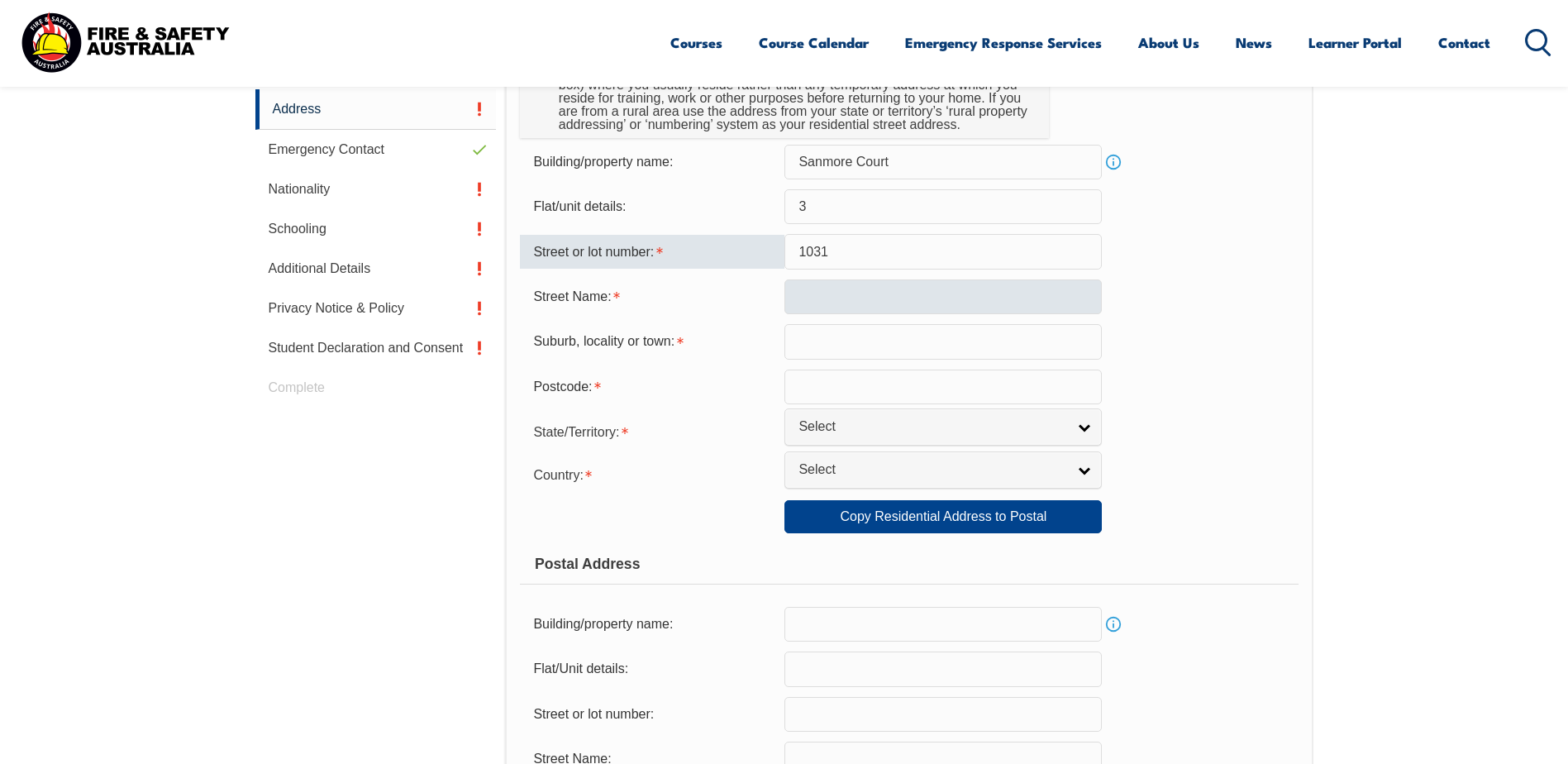
type input "1031"
click at [874, 286] on input "text" at bounding box center [943, 297] width 317 height 35
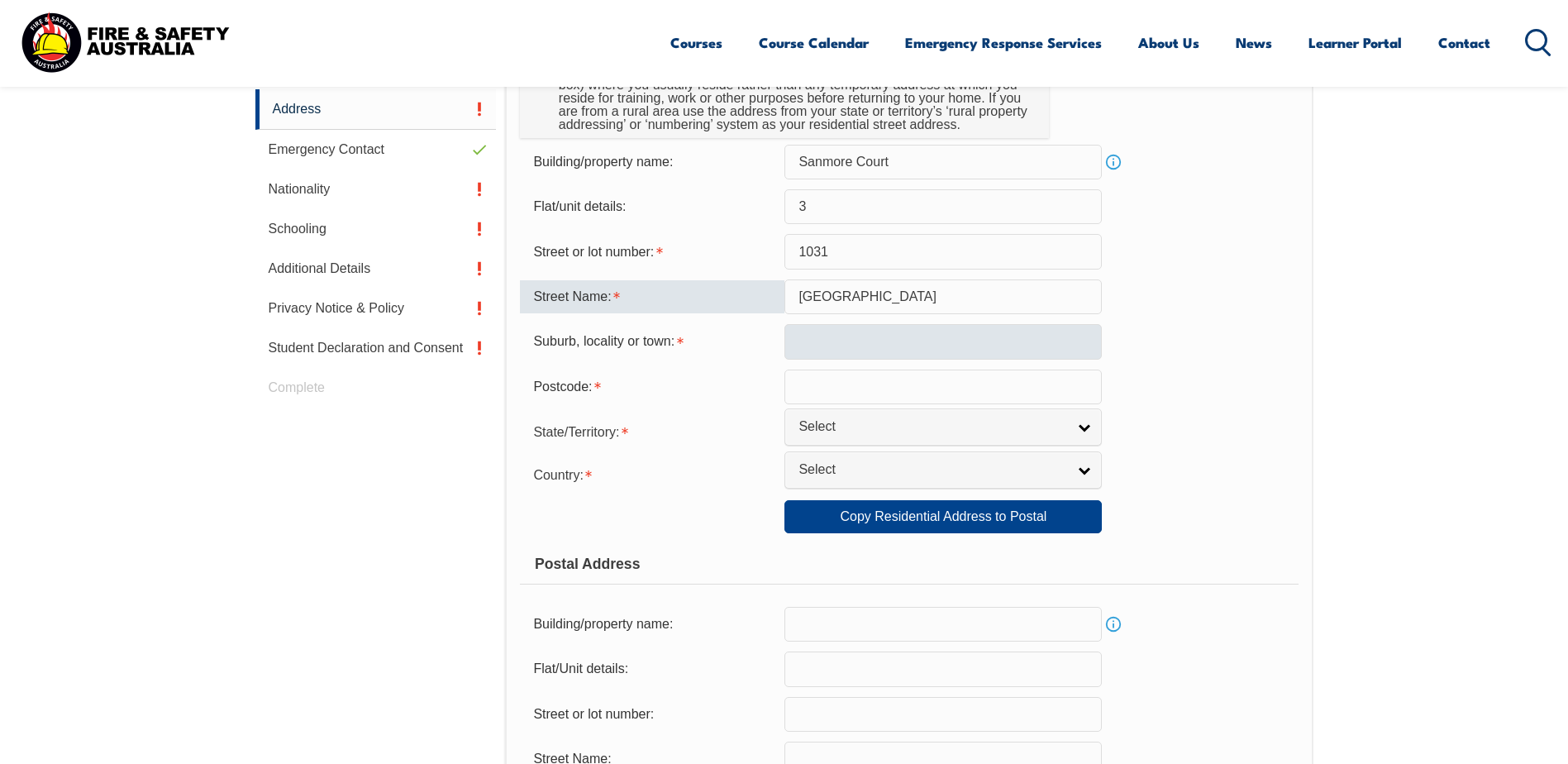
type input "Gold Coast Highway"
click at [906, 341] on input "text" at bounding box center [943, 342] width 317 height 35
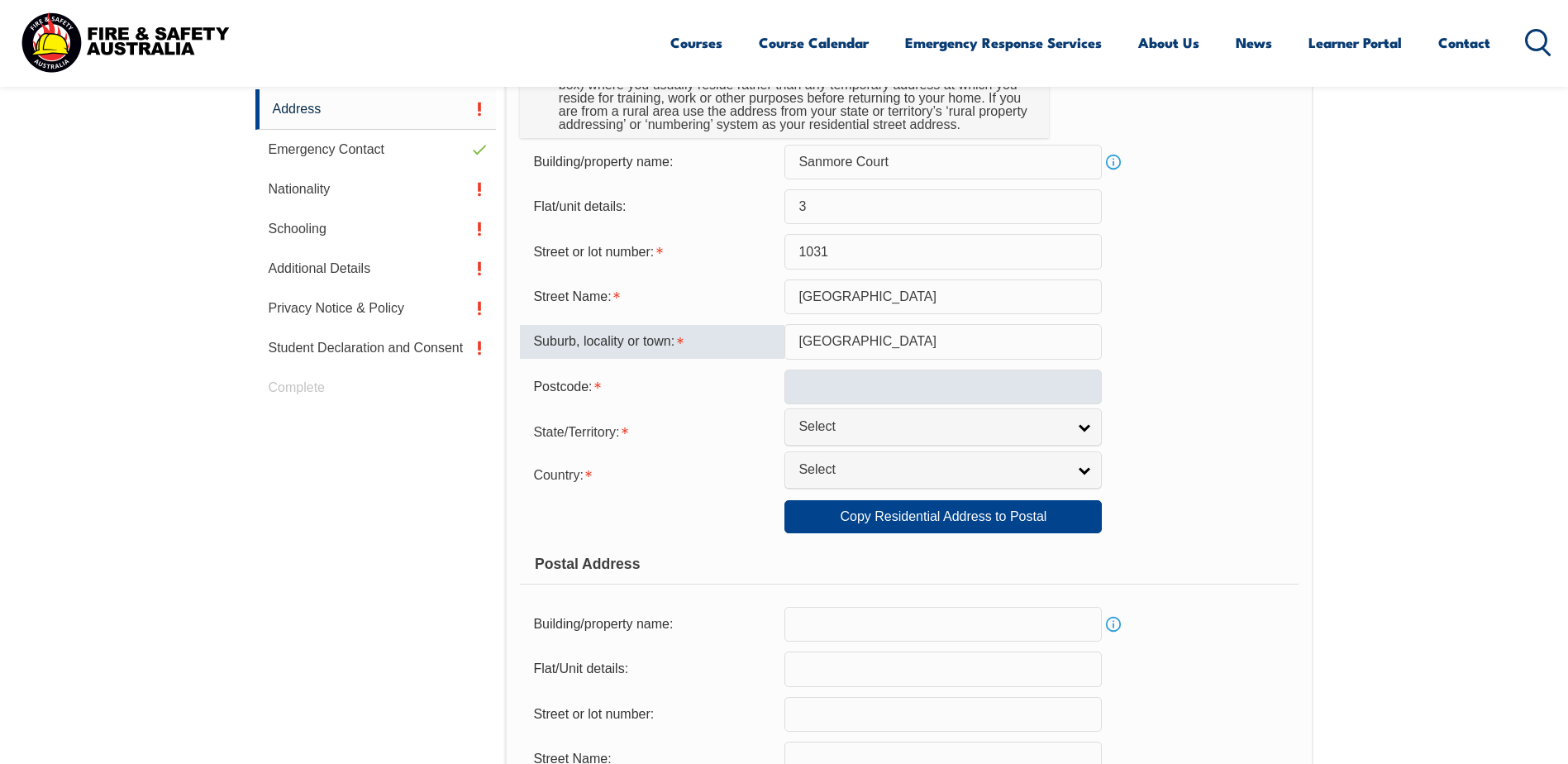
type input "Palm Beach"
click at [902, 372] on input "text" at bounding box center [943, 387] width 317 height 35
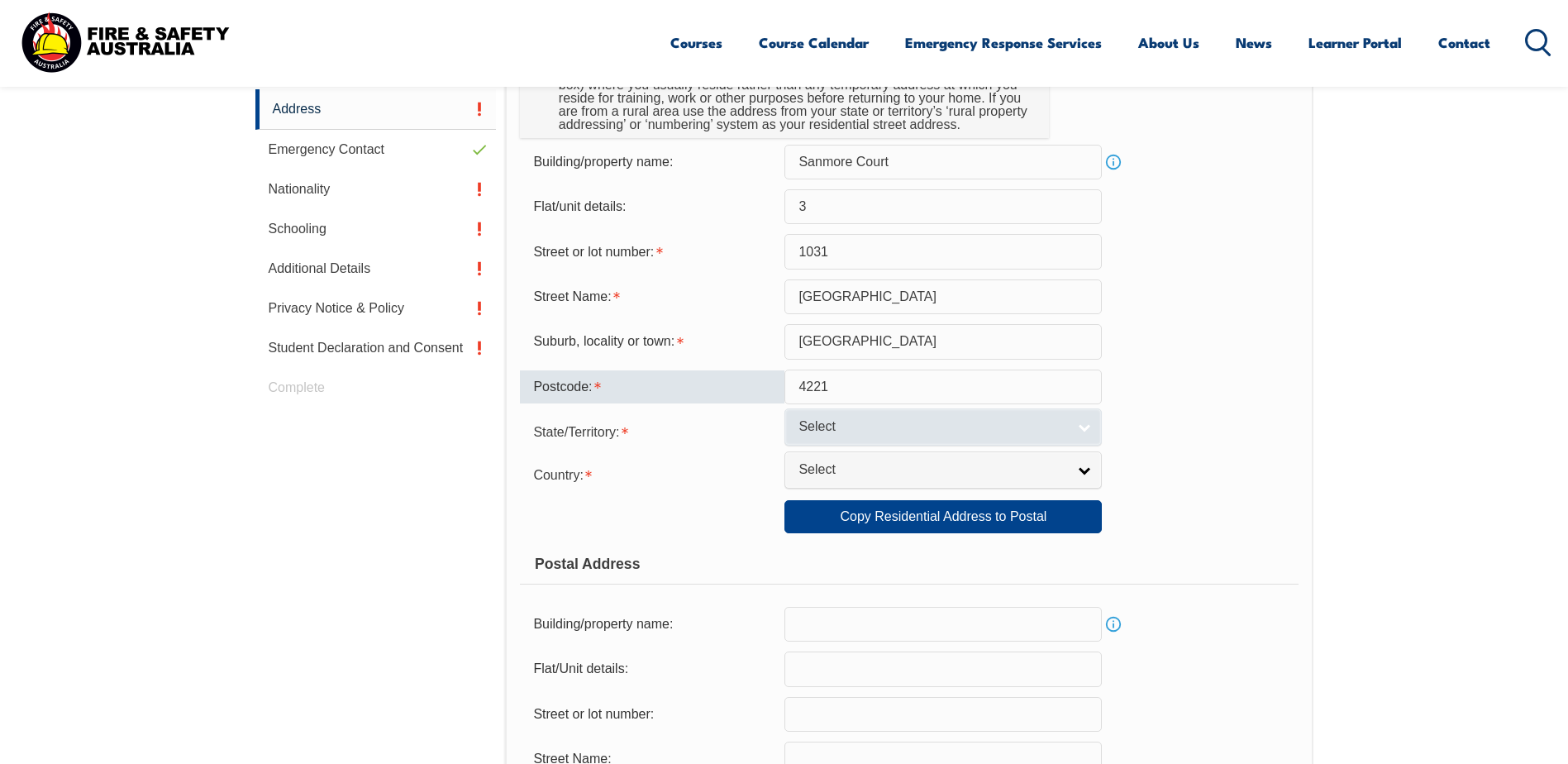
type input "4221"
click at [894, 422] on span "Select" at bounding box center [932, 427] width 267 height 18
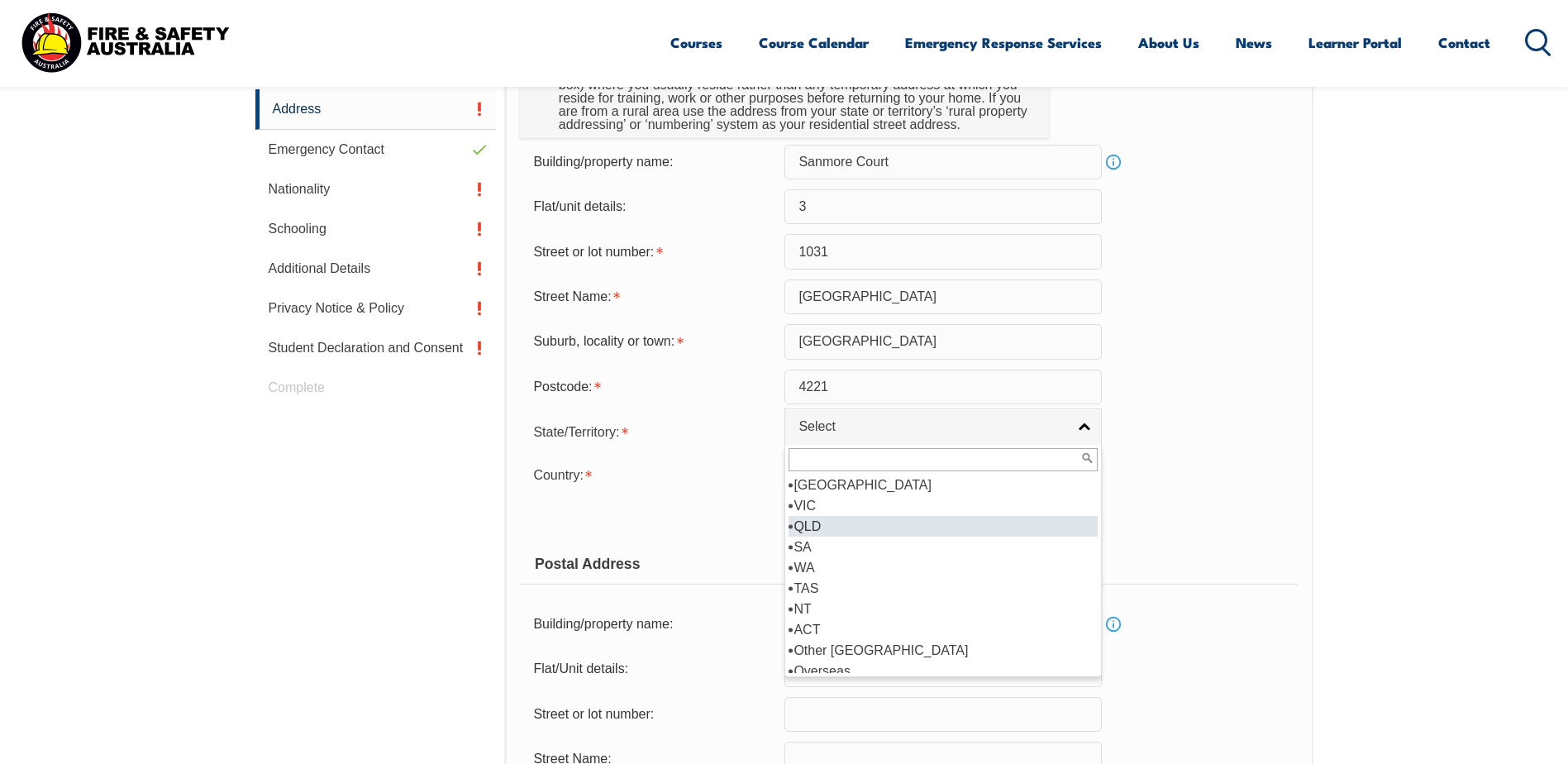
click at [852, 531] on li "QLD" at bounding box center [943, 526] width 309 height 20
select select "QLD"
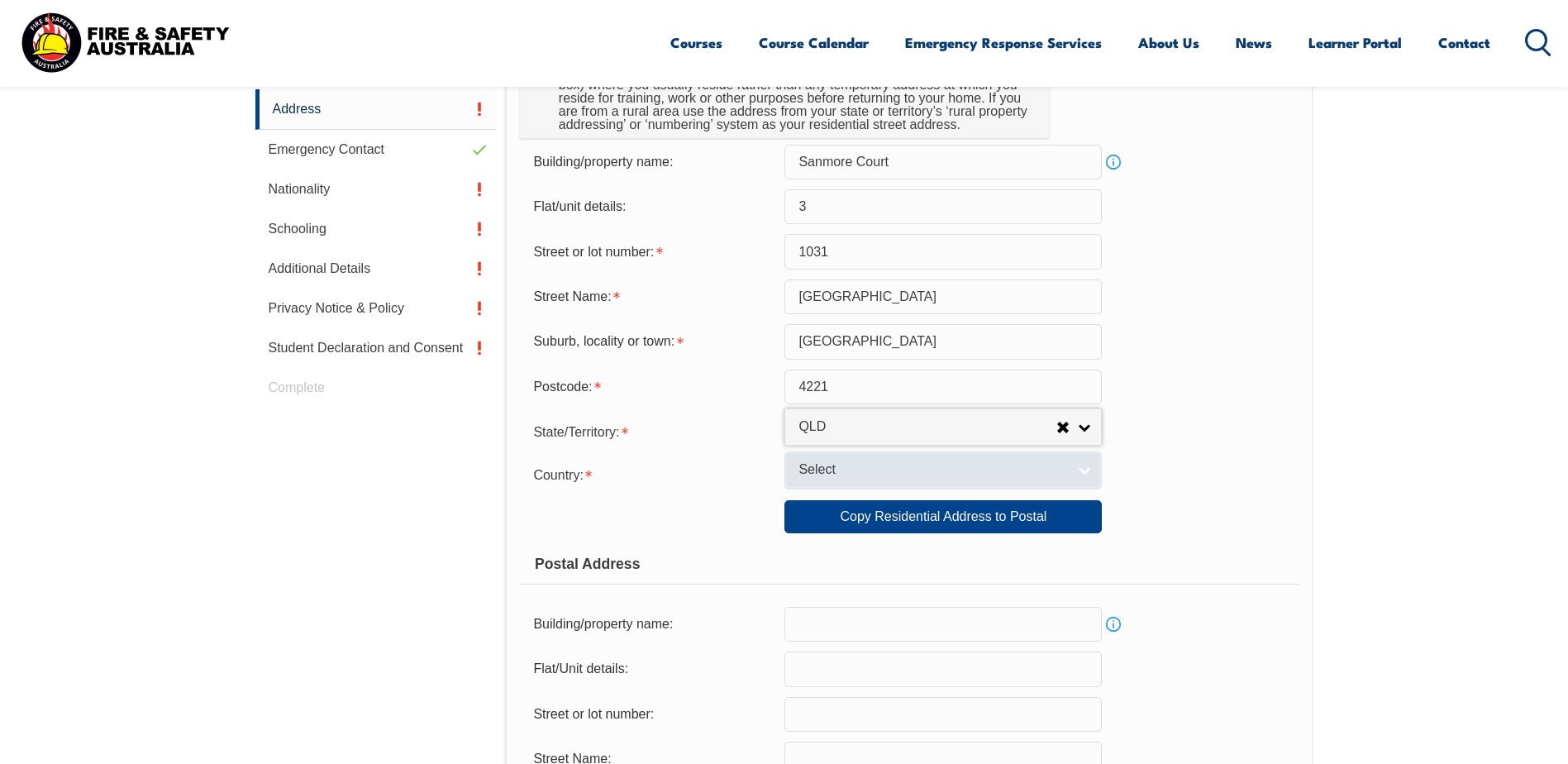
click at [860, 472] on span "Select" at bounding box center [932, 470] width 267 height 18
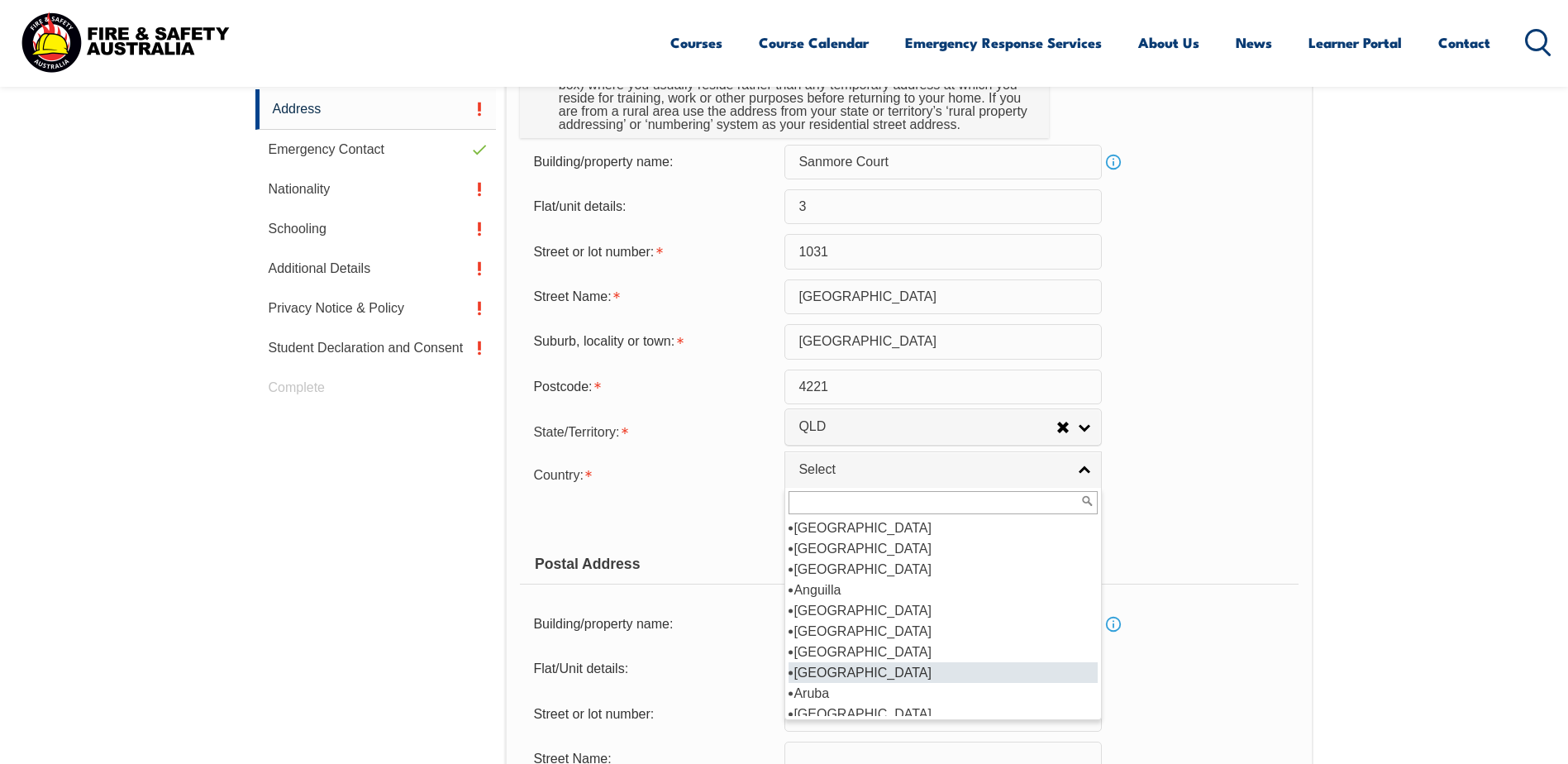
scroll to position [248, 0]
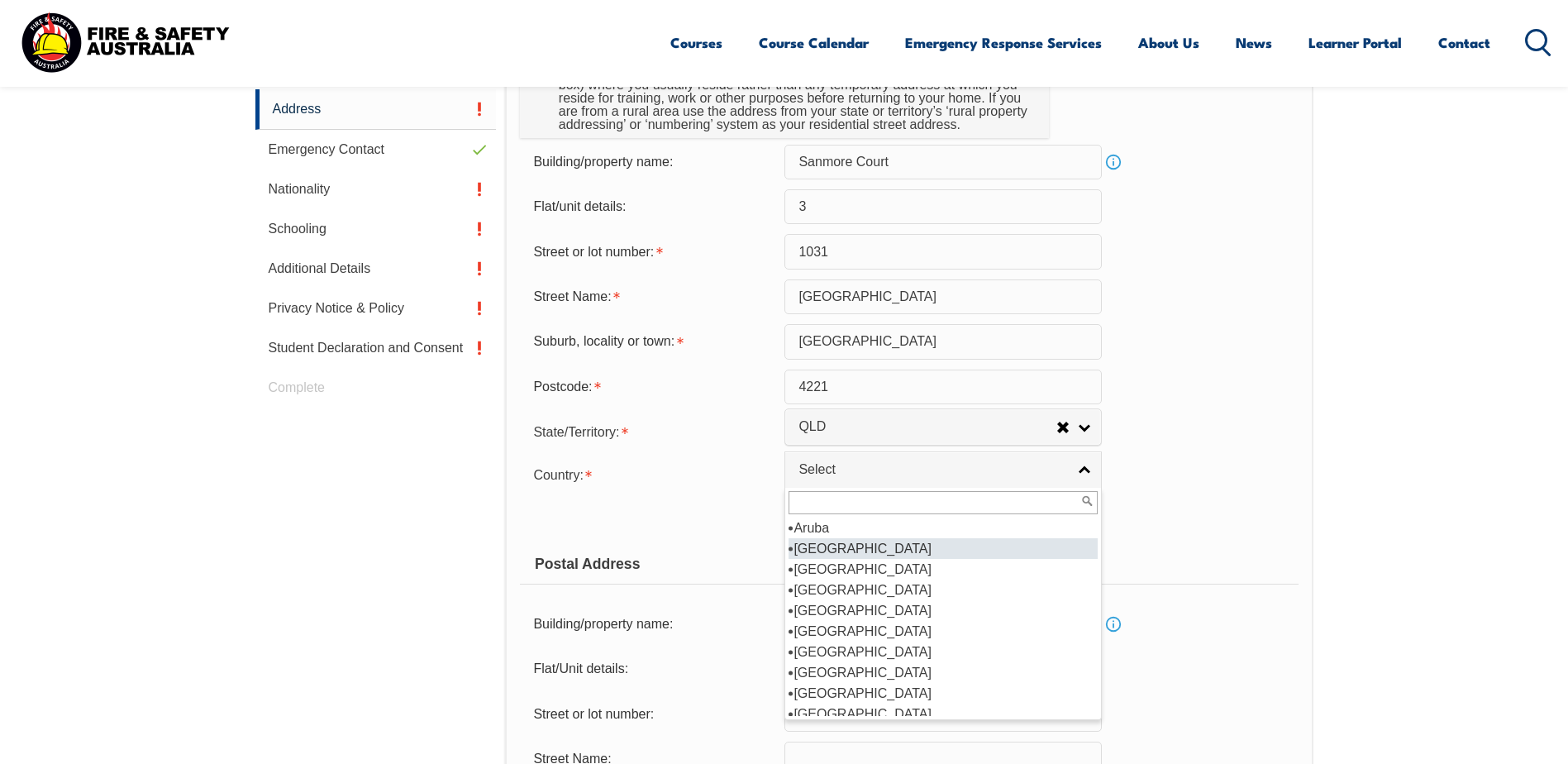
click at [839, 549] on li "Australia" at bounding box center [943, 547] width 309 height 20
select select "1101"
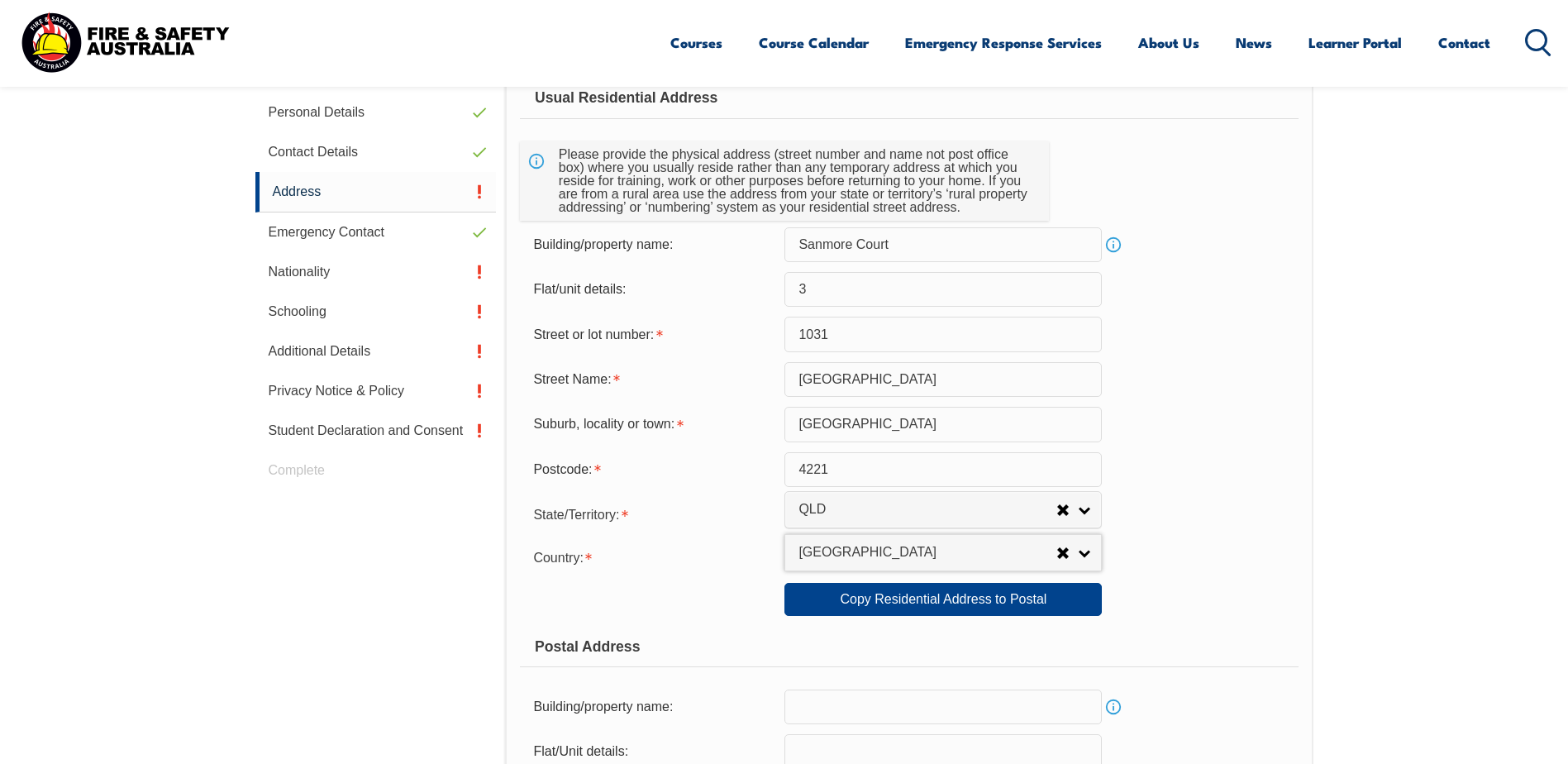
scroll to position [699, 0]
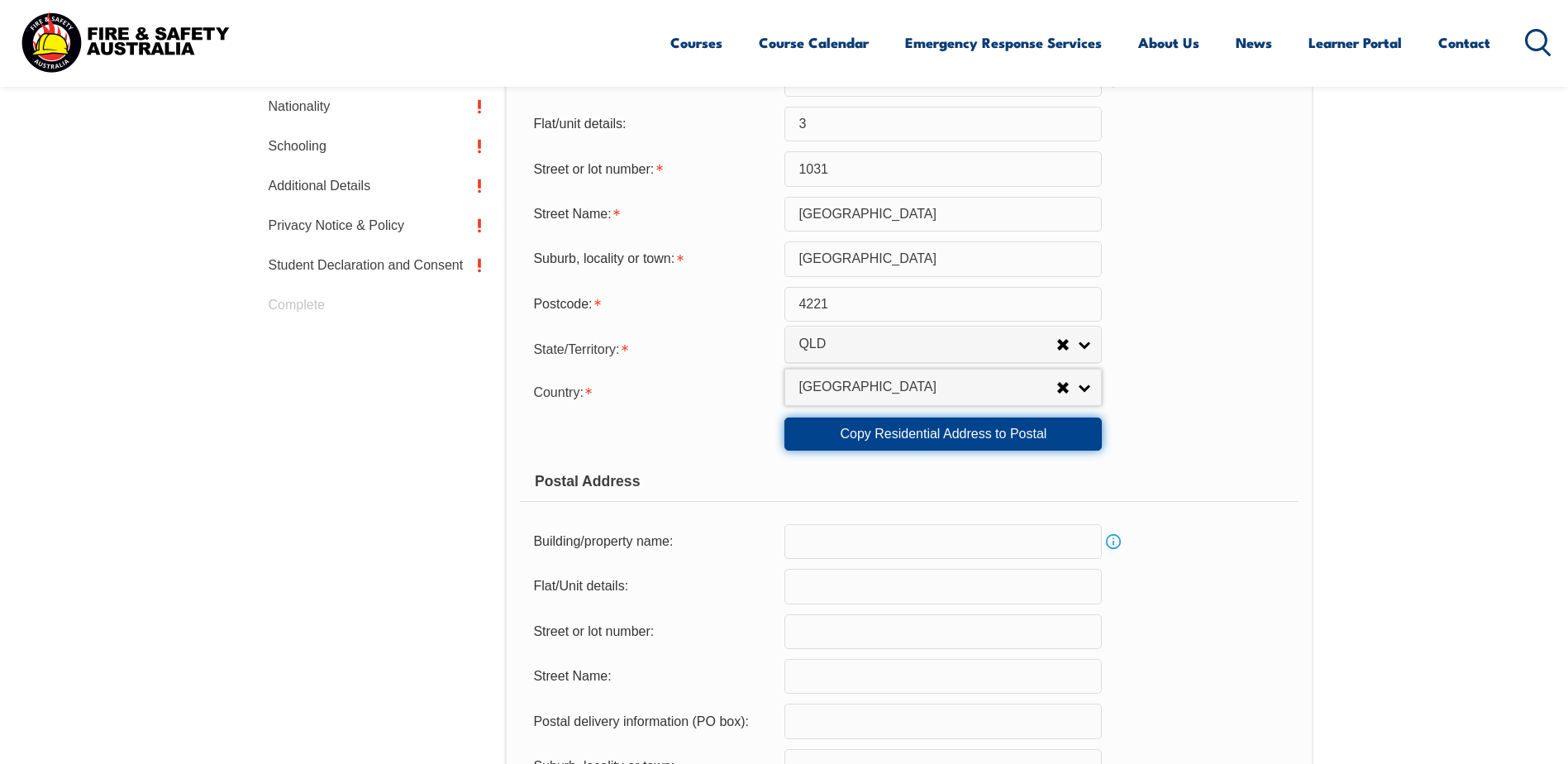
click at [1035, 444] on link "Copy Residential Address to Postal" at bounding box center [943, 434] width 317 height 33
type input "Sanmore Court"
type input "3"
type input "1031"
type input "Gold Coast Highway"
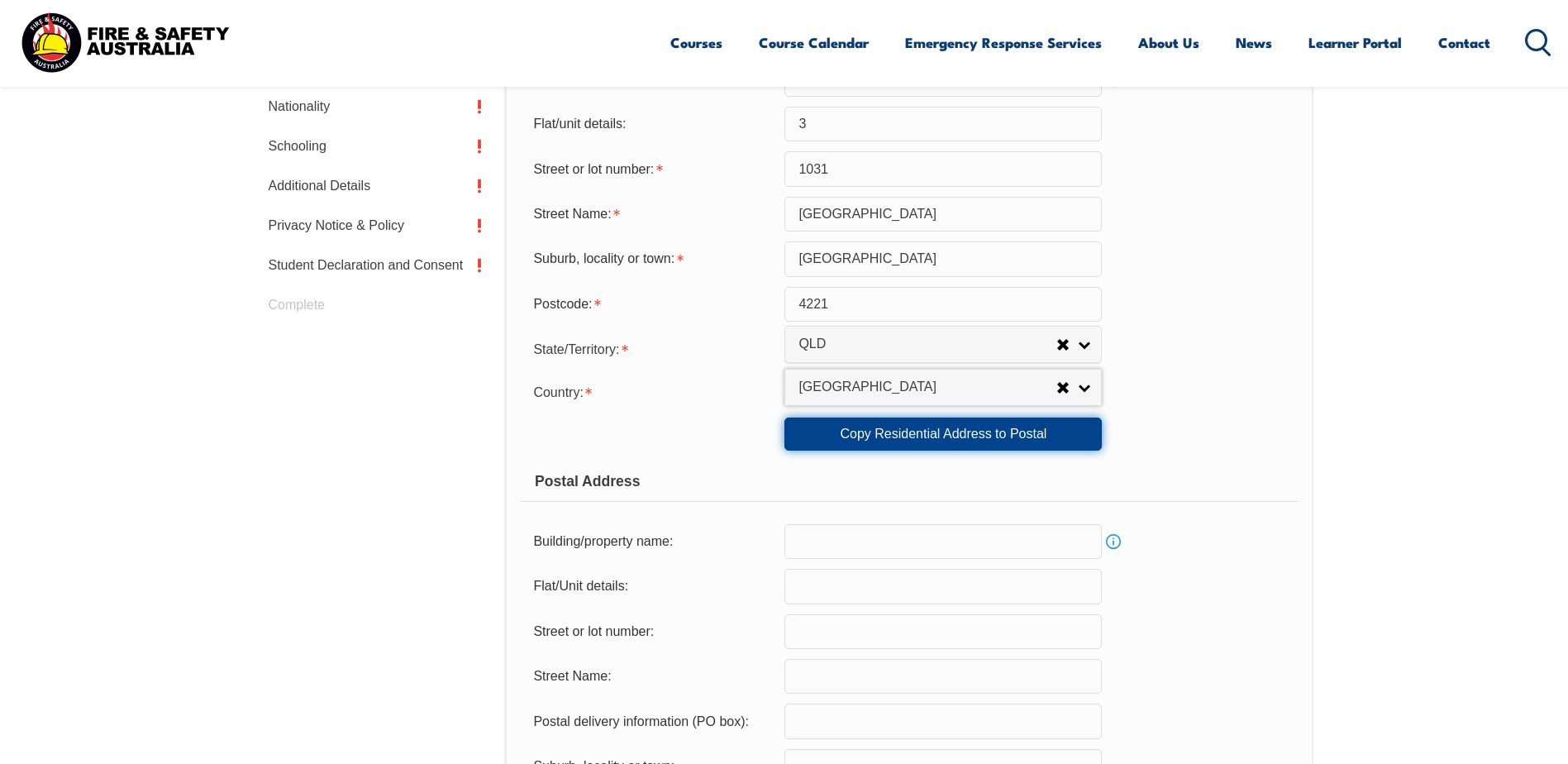
type input "Palm Beach"
select select "QLD"
type input "4221"
select select "1101"
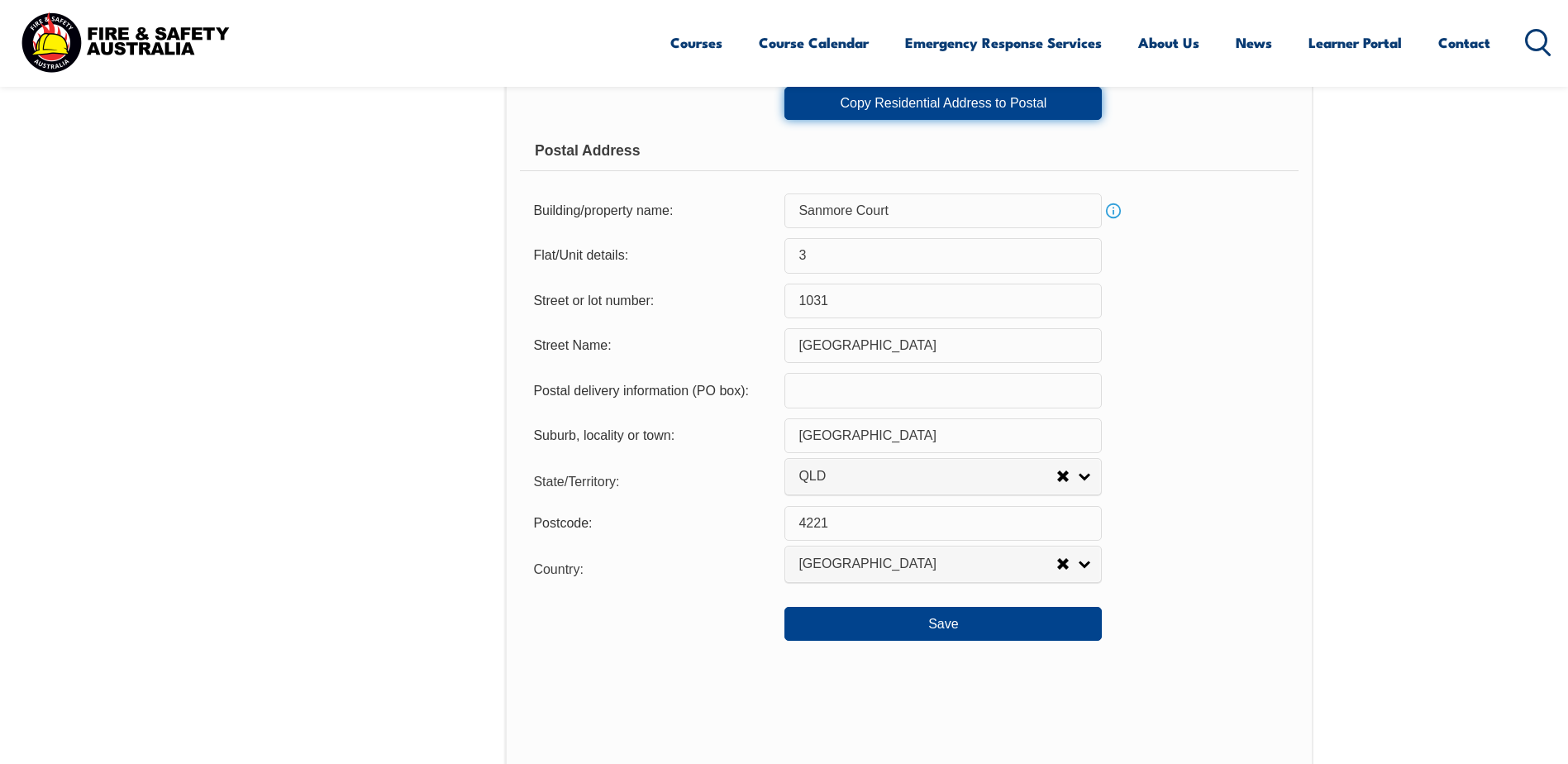
scroll to position [1111, 0]
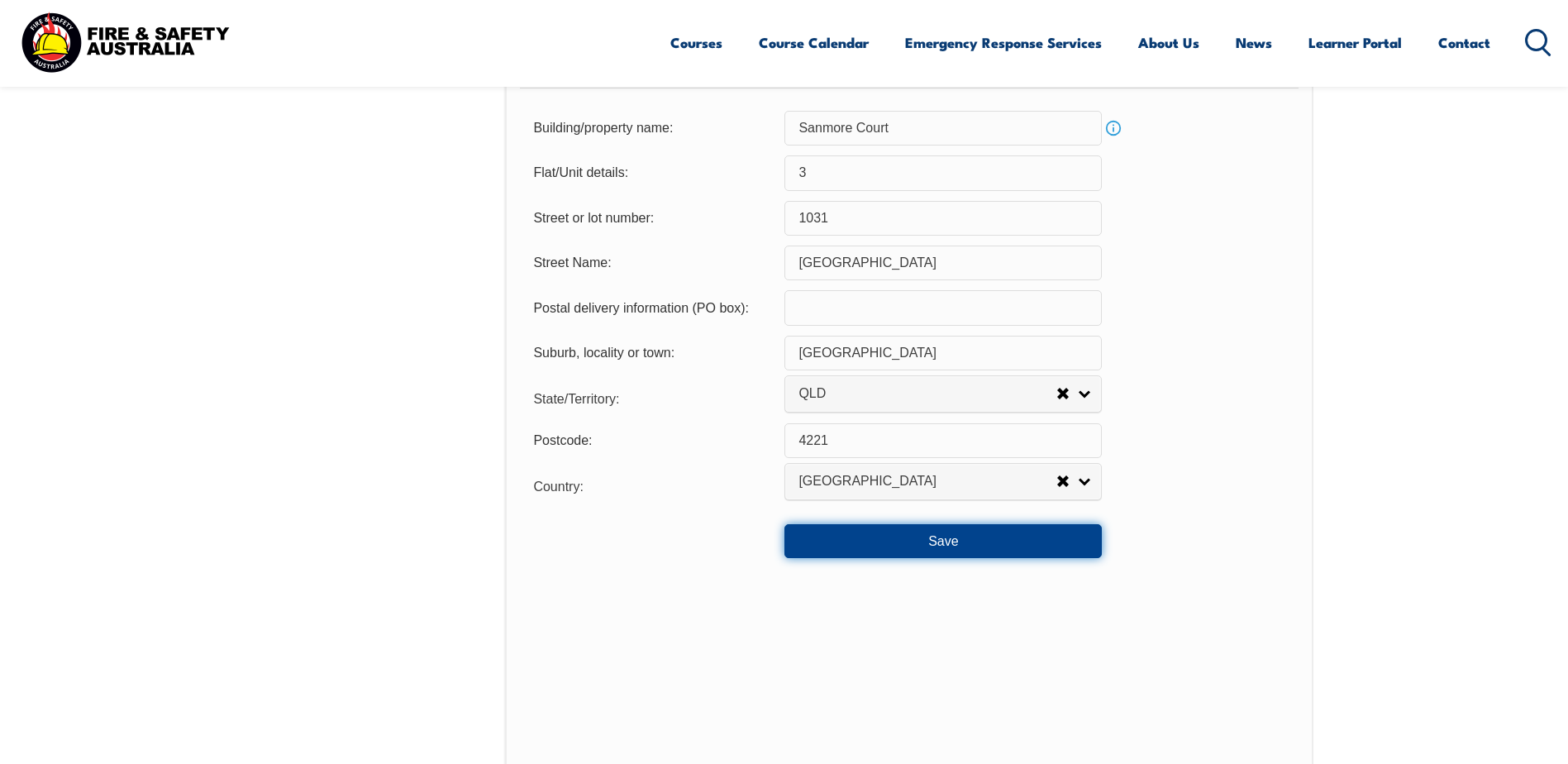
click at [990, 548] on button "Save" at bounding box center [943, 541] width 317 height 33
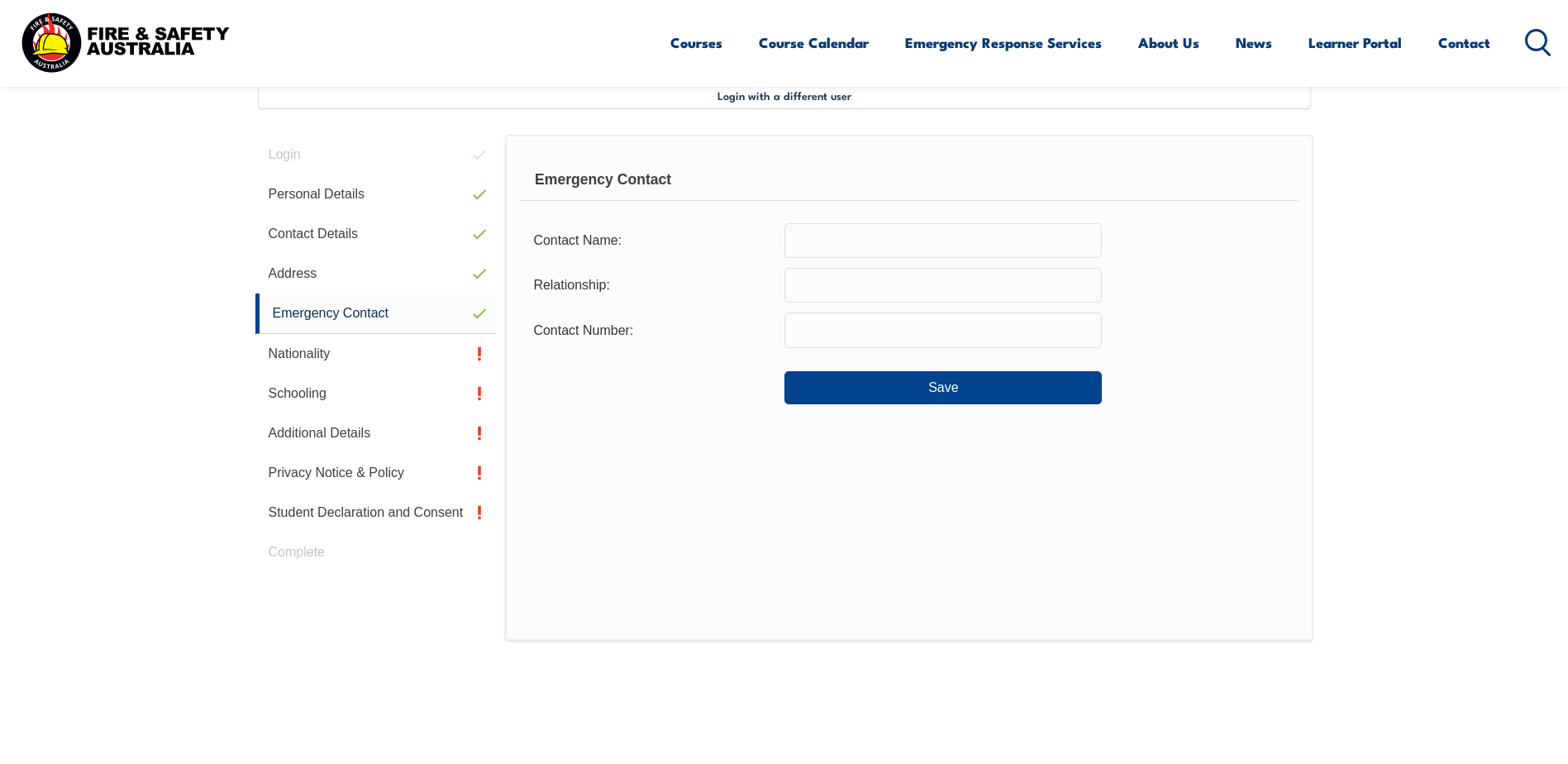
scroll to position [451, 0]
click at [868, 233] on input "text" at bounding box center [943, 242] width 317 height 35
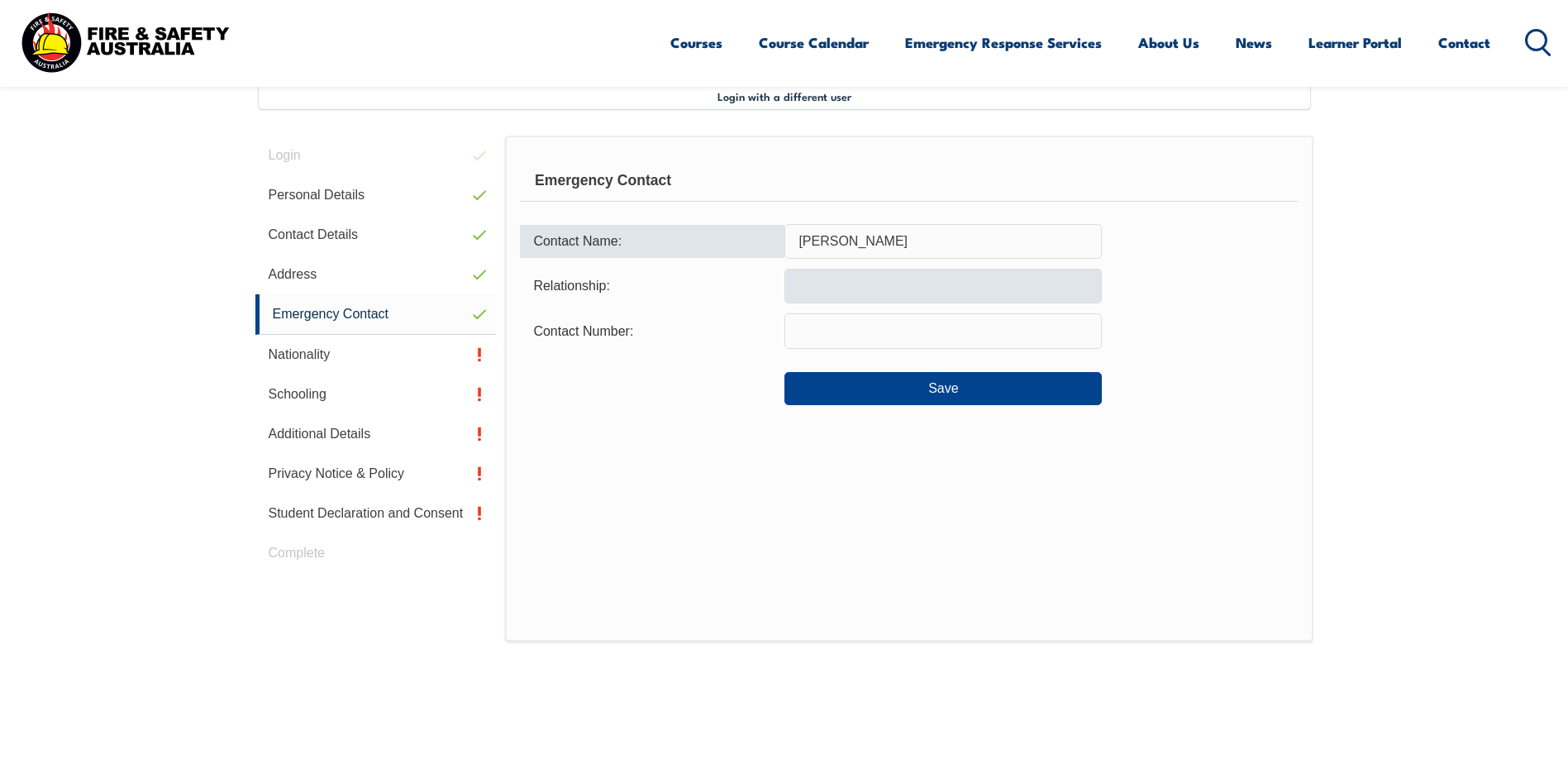
type input "Kerry Cullen"
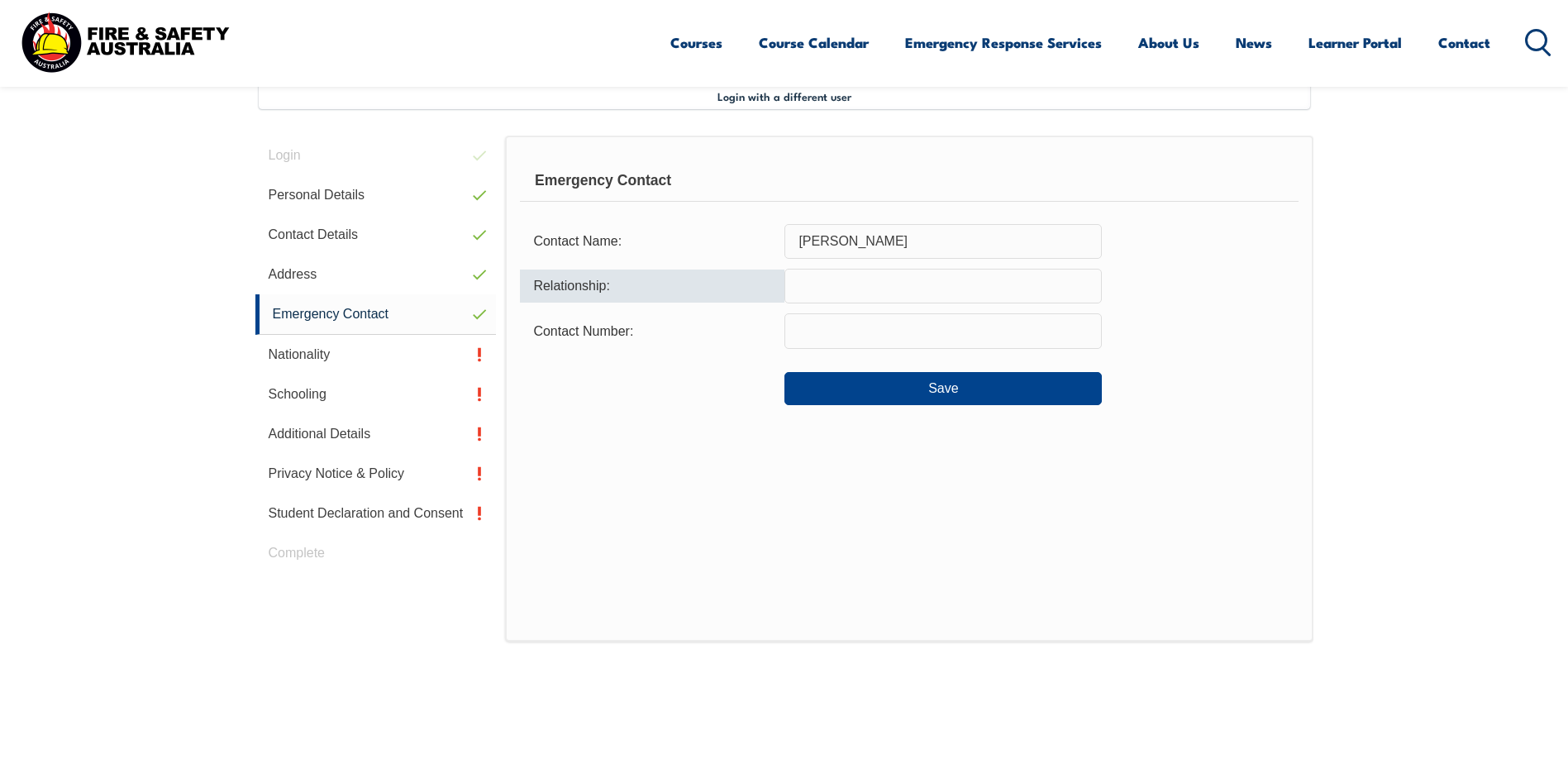
click at [934, 296] on input "text" at bounding box center [943, 286] width 317 height 35
type input "Girlfriend"
click at [925, 321] on input "text" at bounding box center [943, 331] width 317 height 35
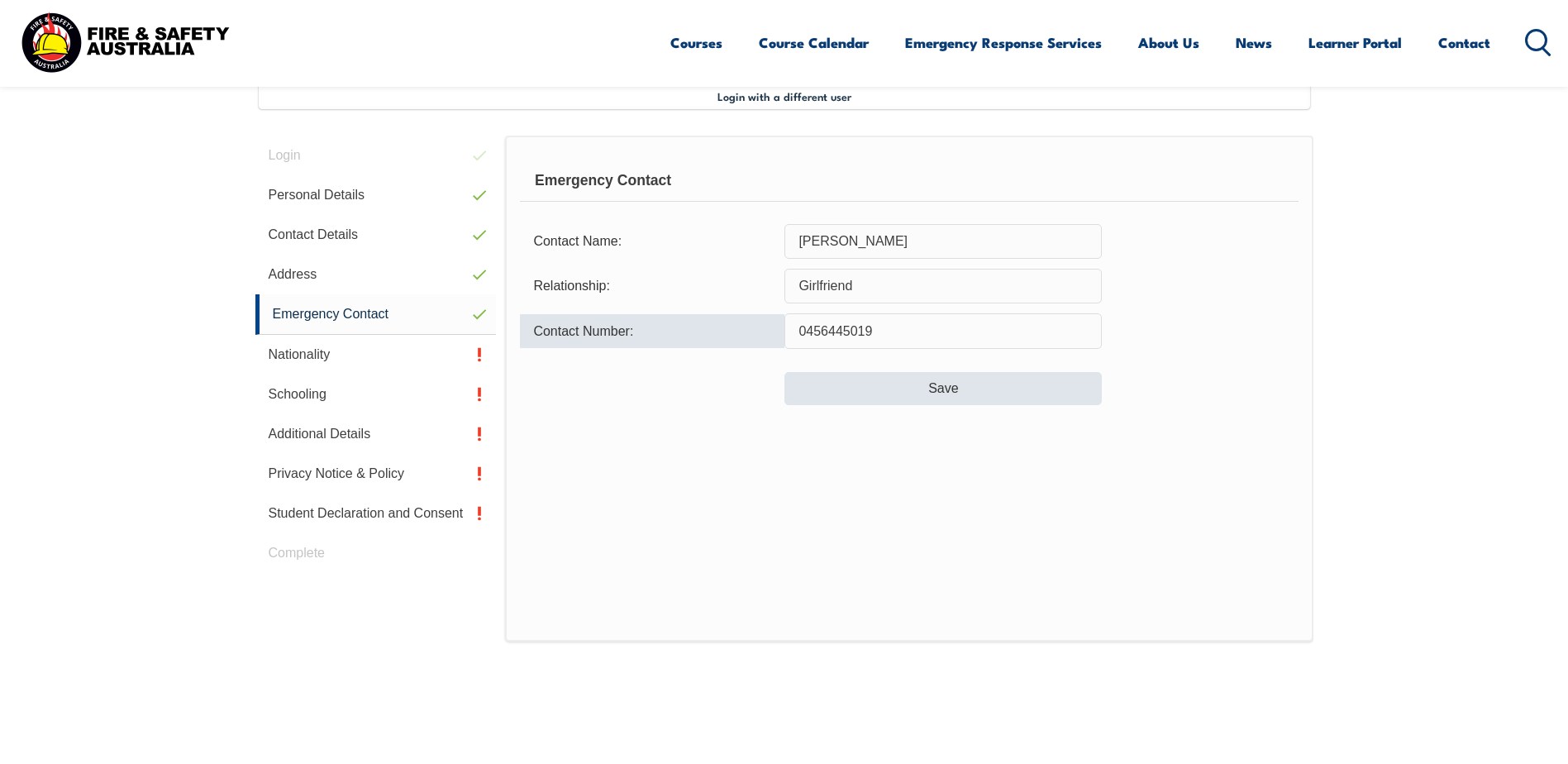
type input "0456445019"
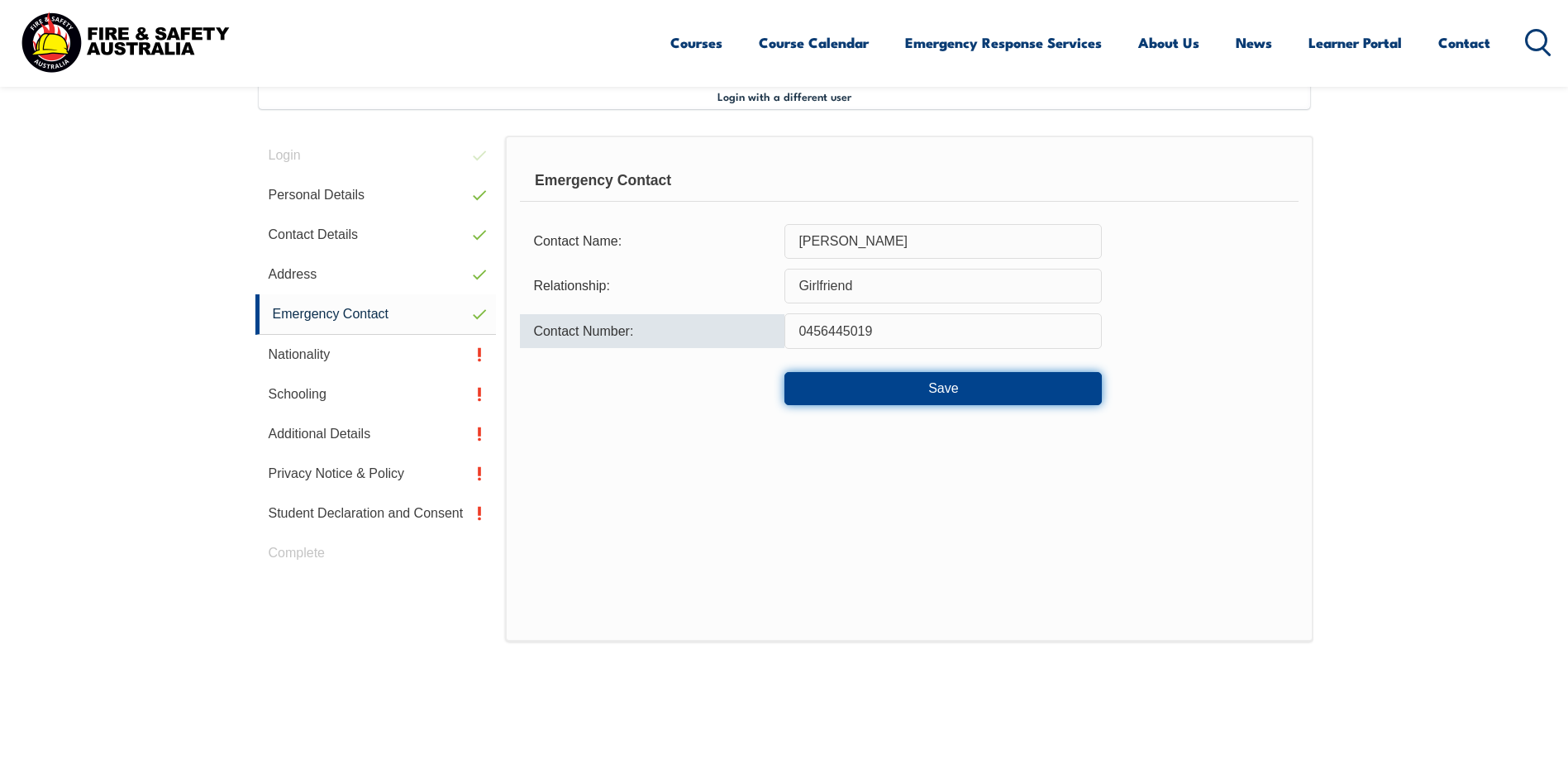
click at [924, 390] on button "Save" at bounding box center [943, 388] width 317 height 33
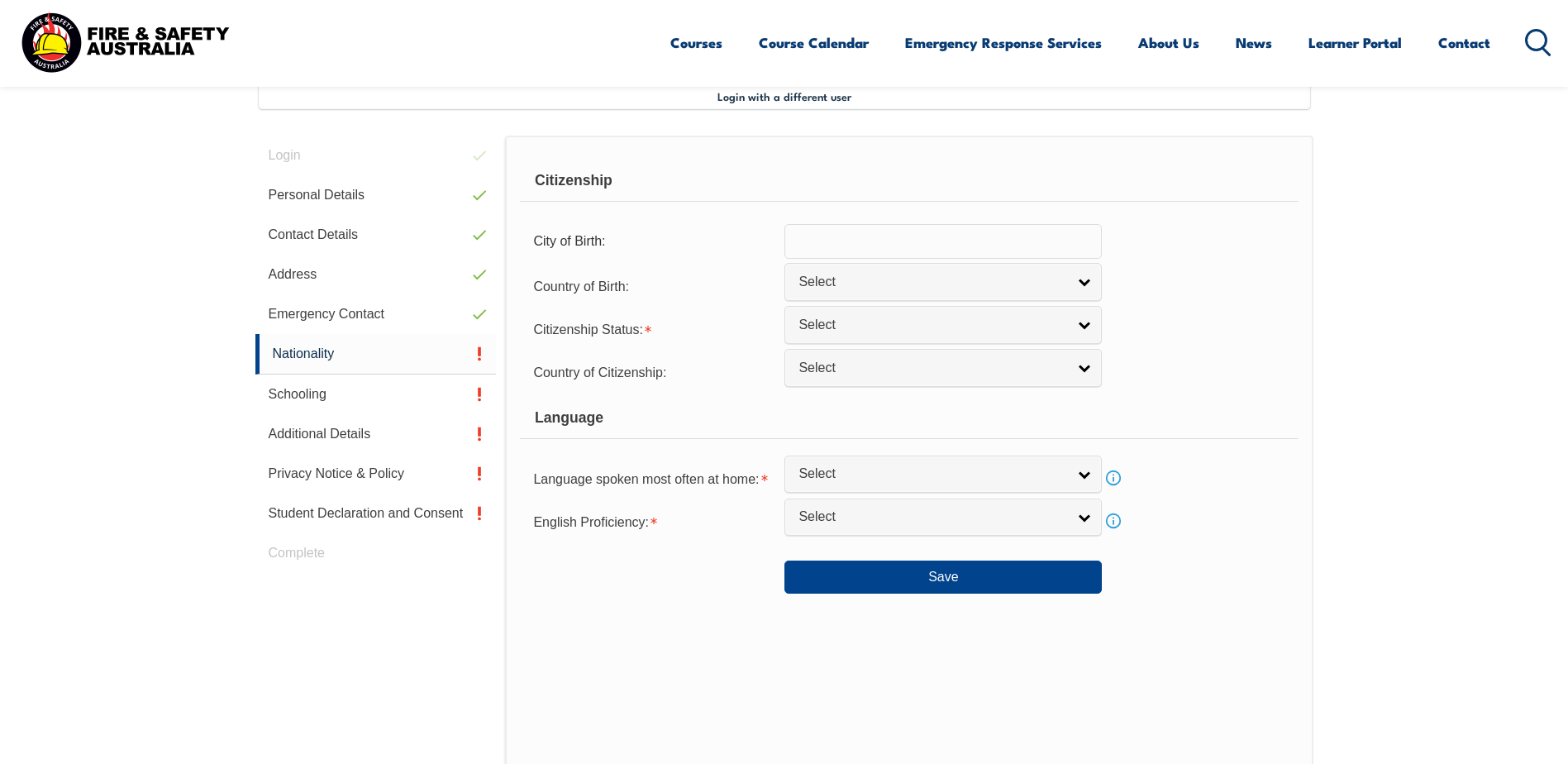
click at [953, 250] on input "text" at bounding box center [943, 242] width 317 height 35
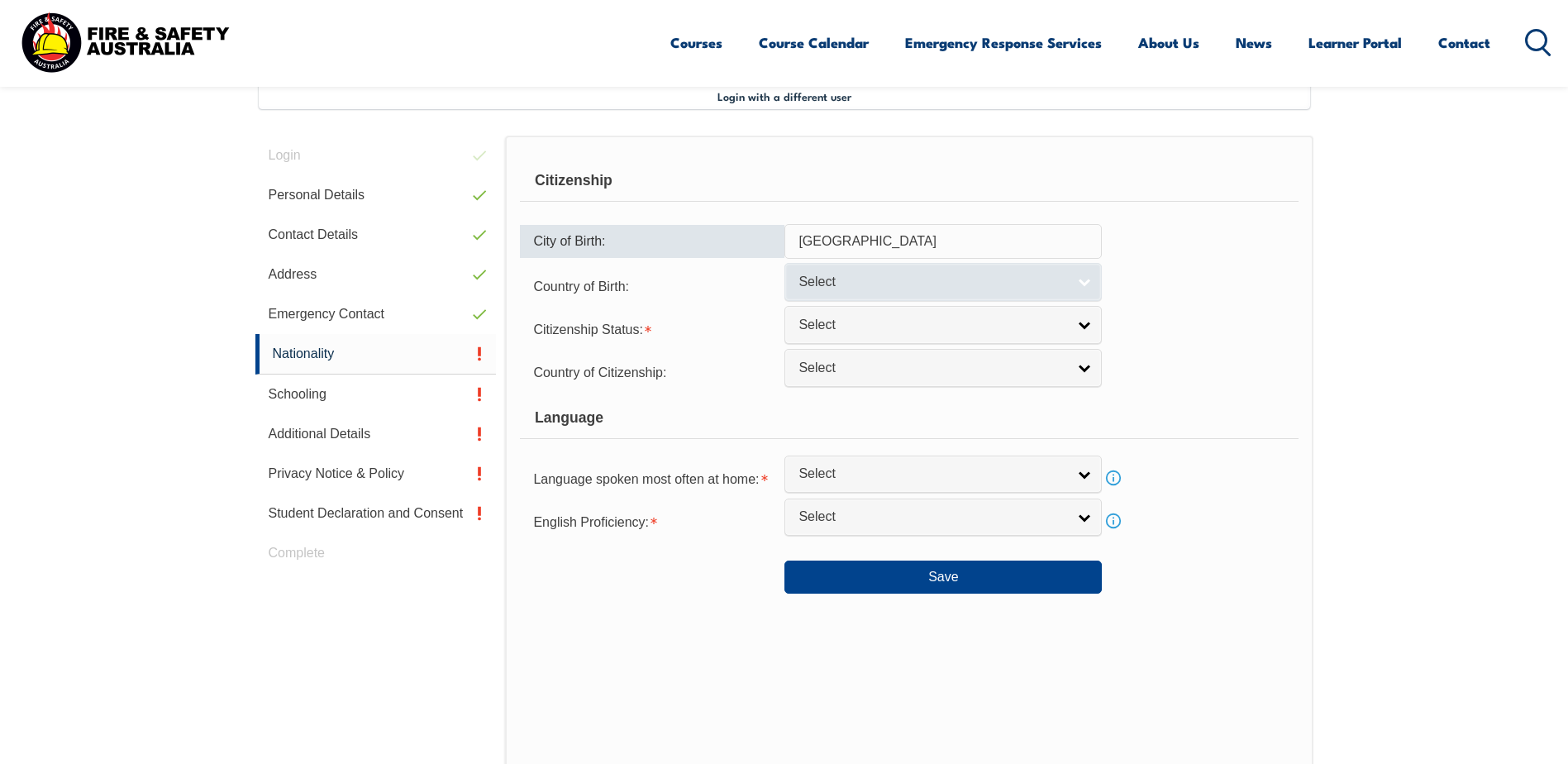
type input "Auckland"
click at [951, 278] on span "Select" at bounding box center [932, 282] width 267 height 18
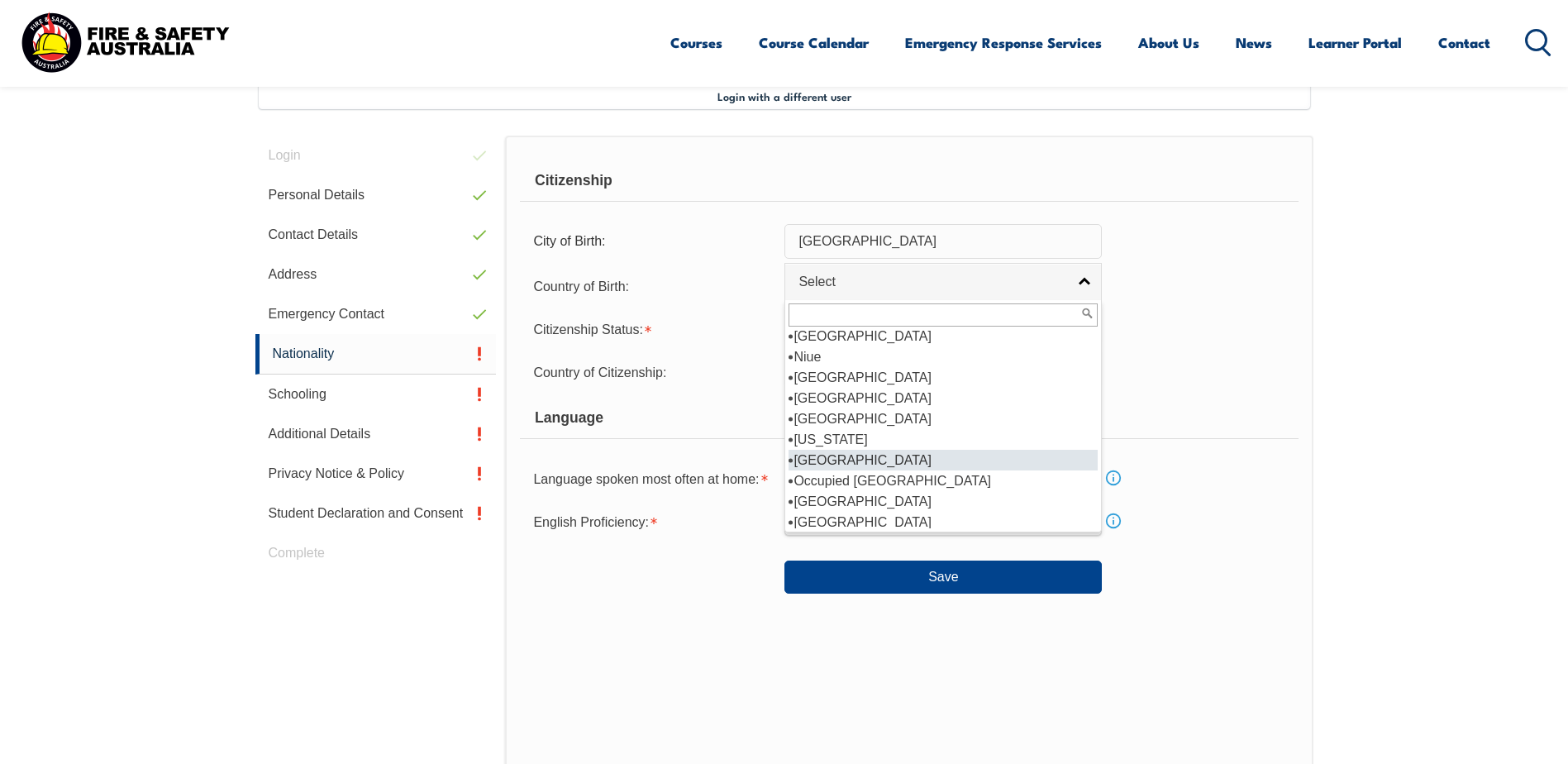
scroll to position [3169, 0]
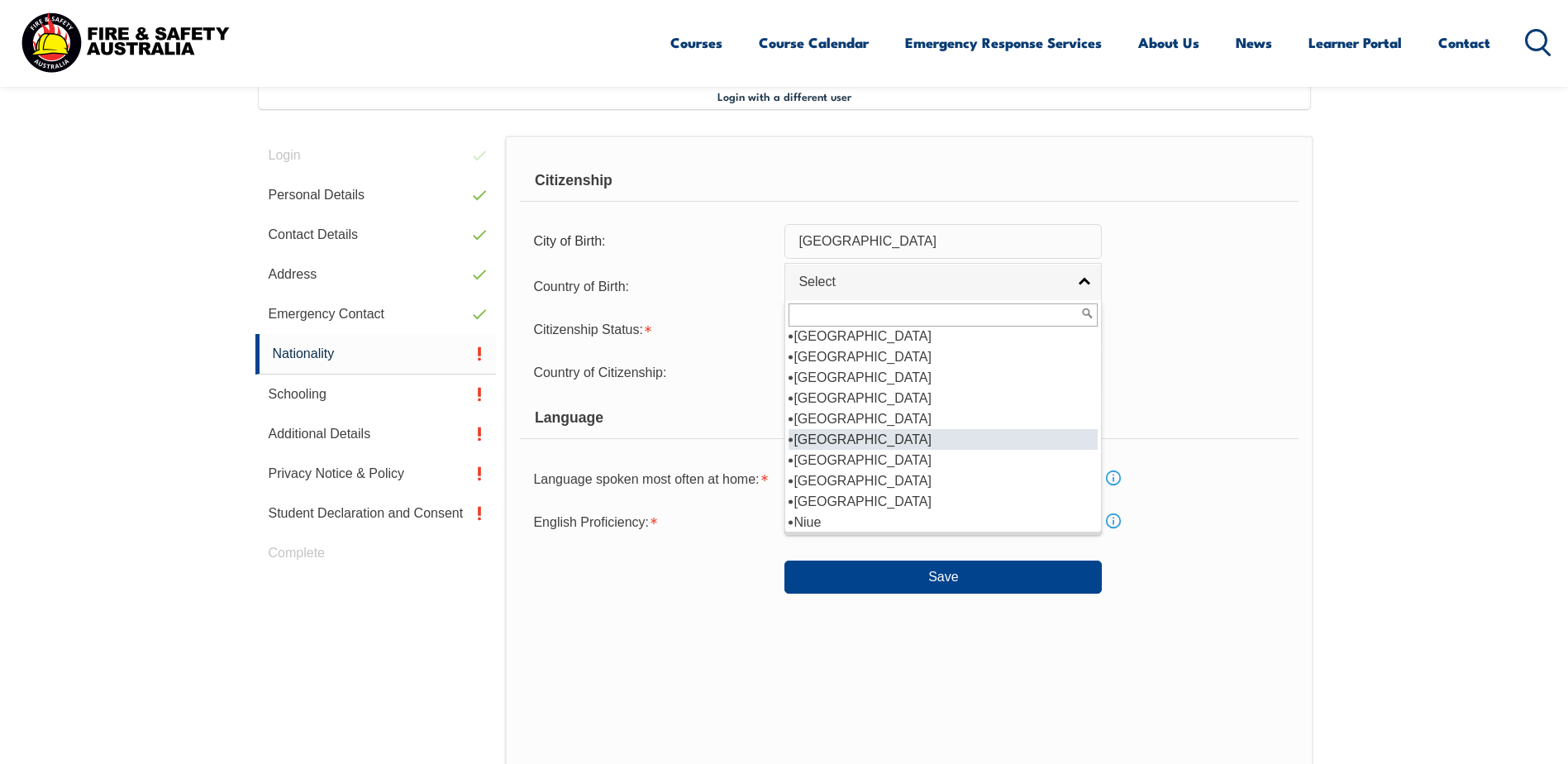
click at [883, 429] on li "New Zealand" at bounding box center [943, 439] width 309 height 20
select select "1201"
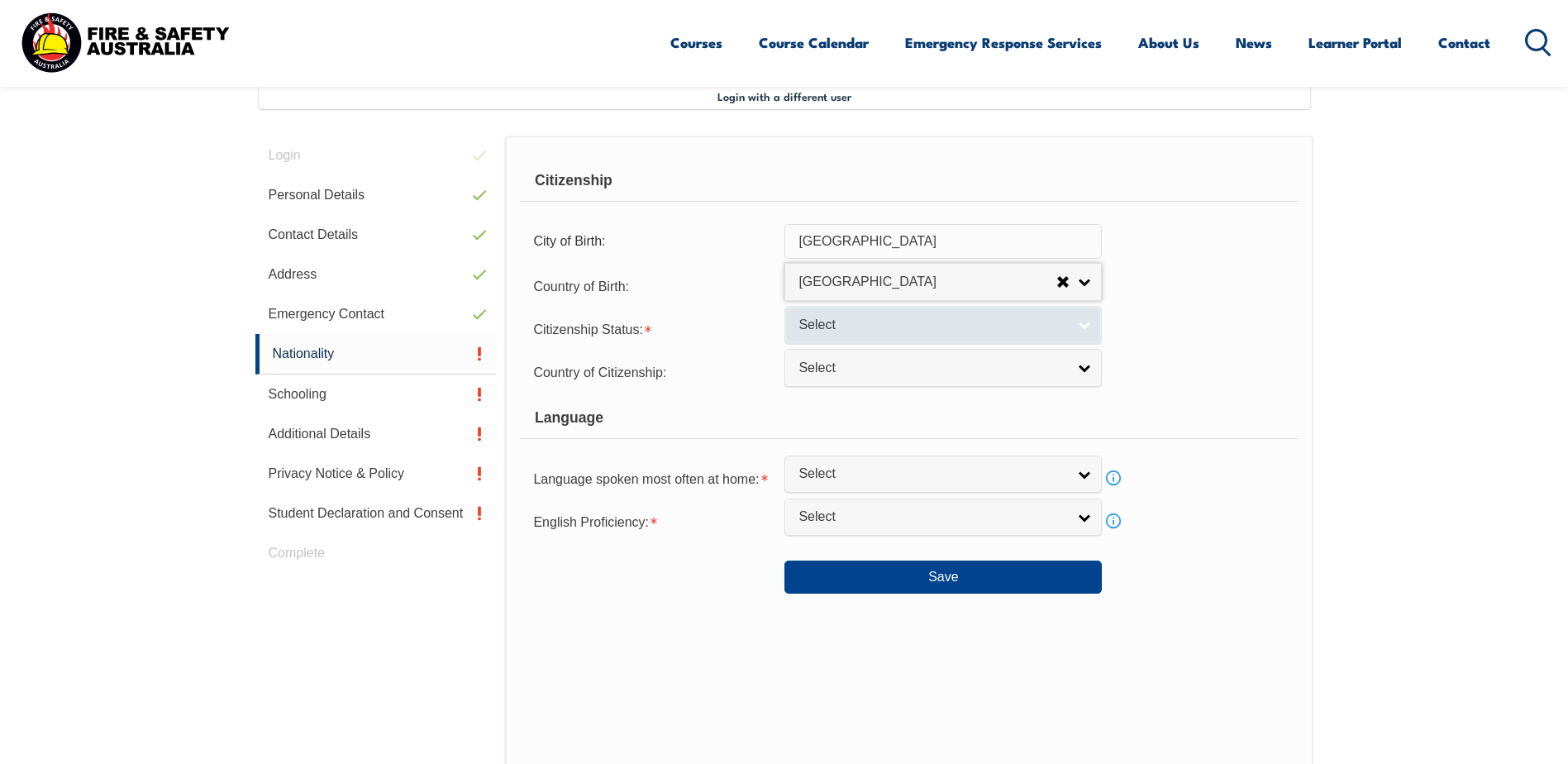
click at [883, 338] on link "Select" at bounding box center [943, 324] width 317 height 37
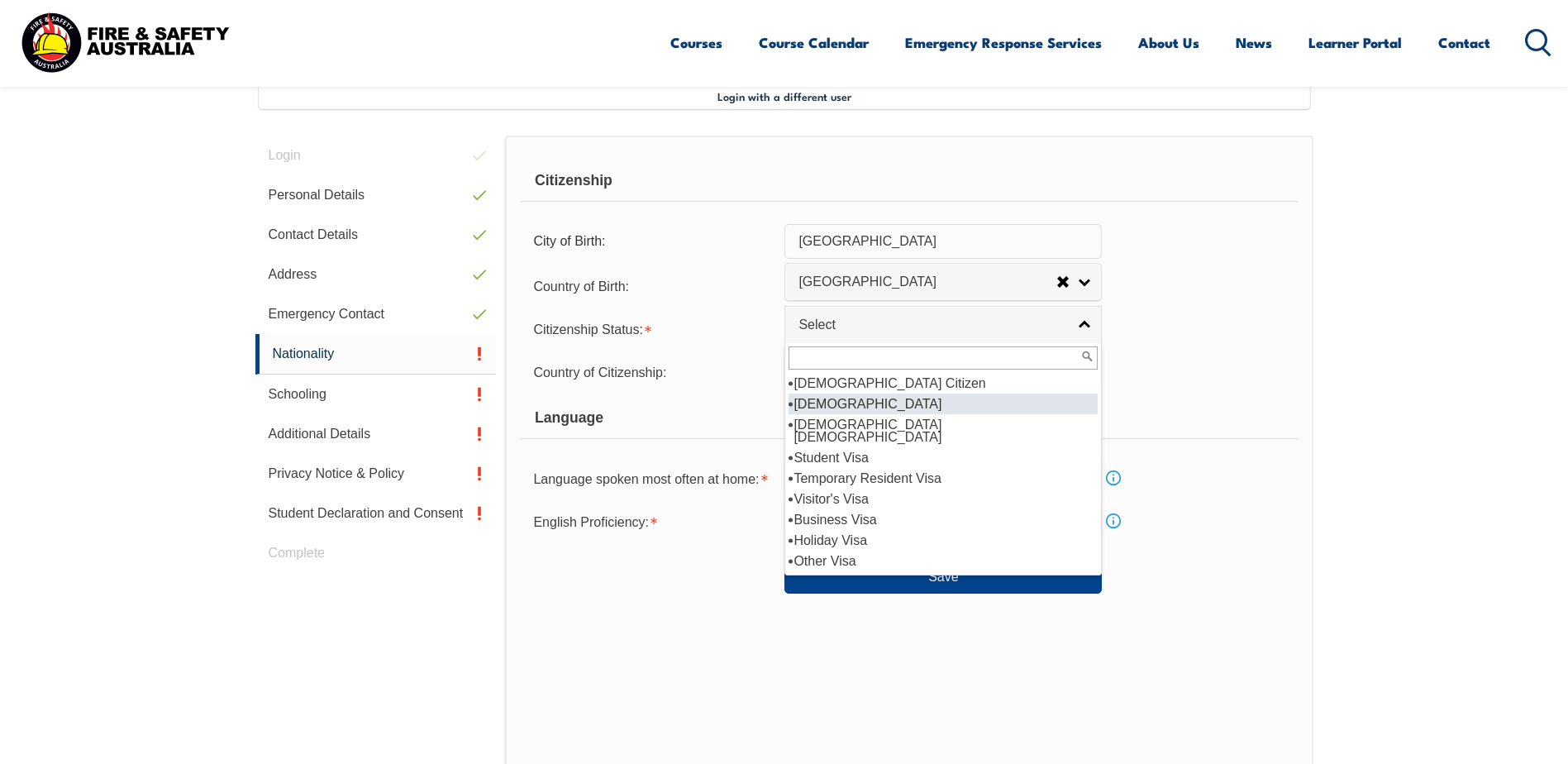
click at [880, 402] on li "New Zealand Citizen" at bounding box center [943, 403] width 309 height 20
select select "2"
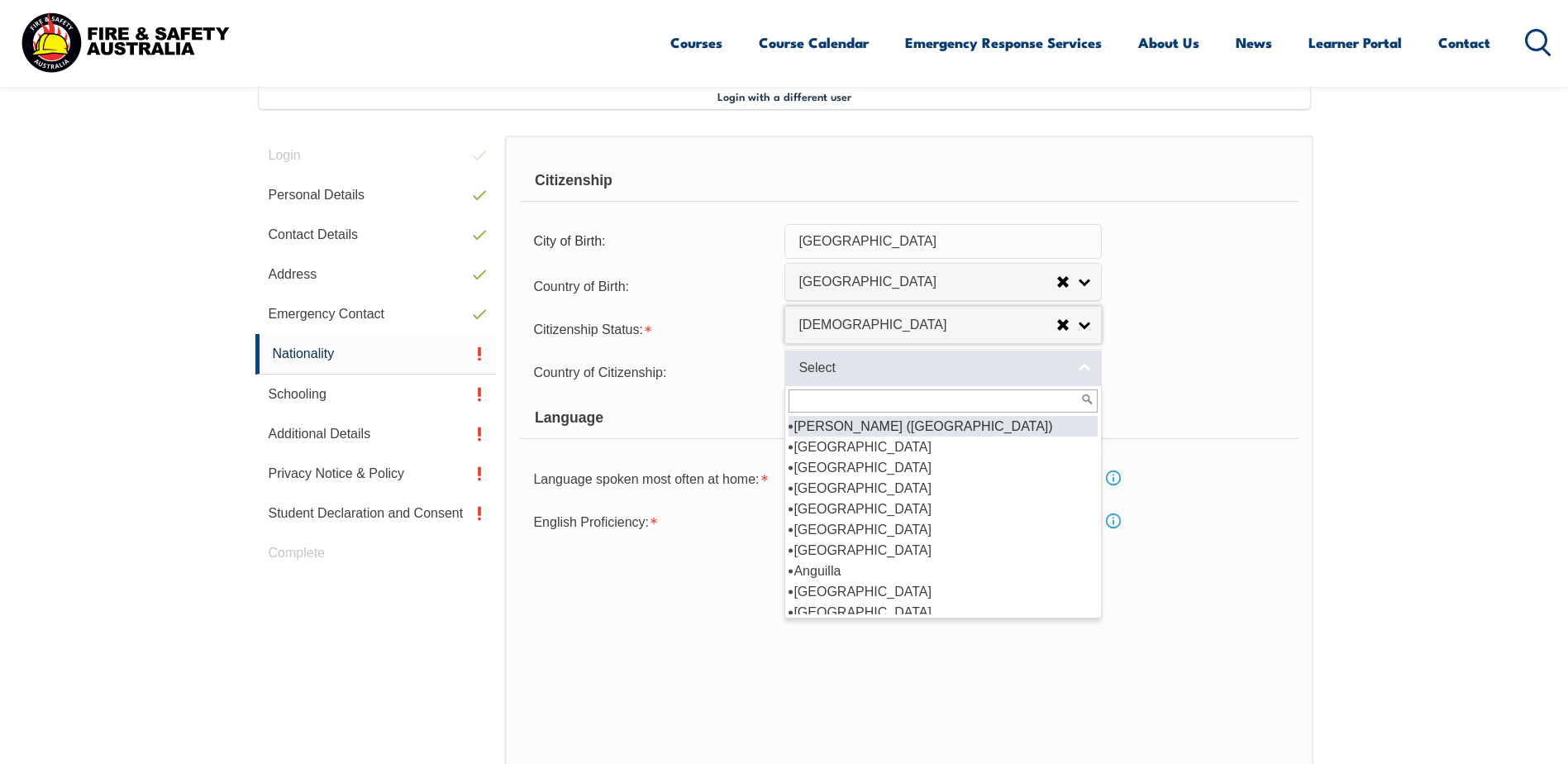
click at [883, 364] on span "Select" at bounding box center [932, 368] width 267 height 18
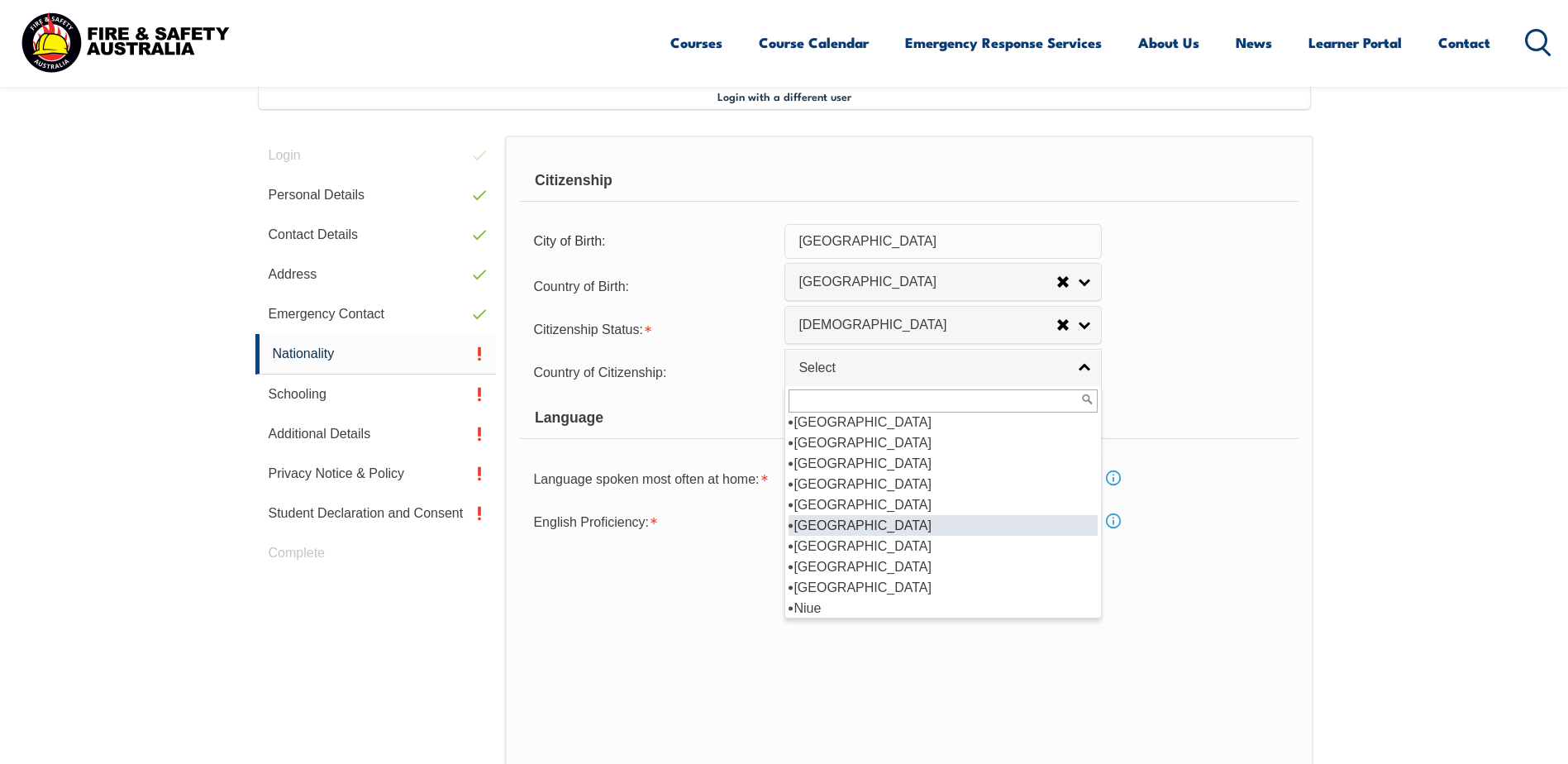
click at [875, 515] on li "New Zealand" at bounding box center [943, 525] width 309 height 20
select select "1201"
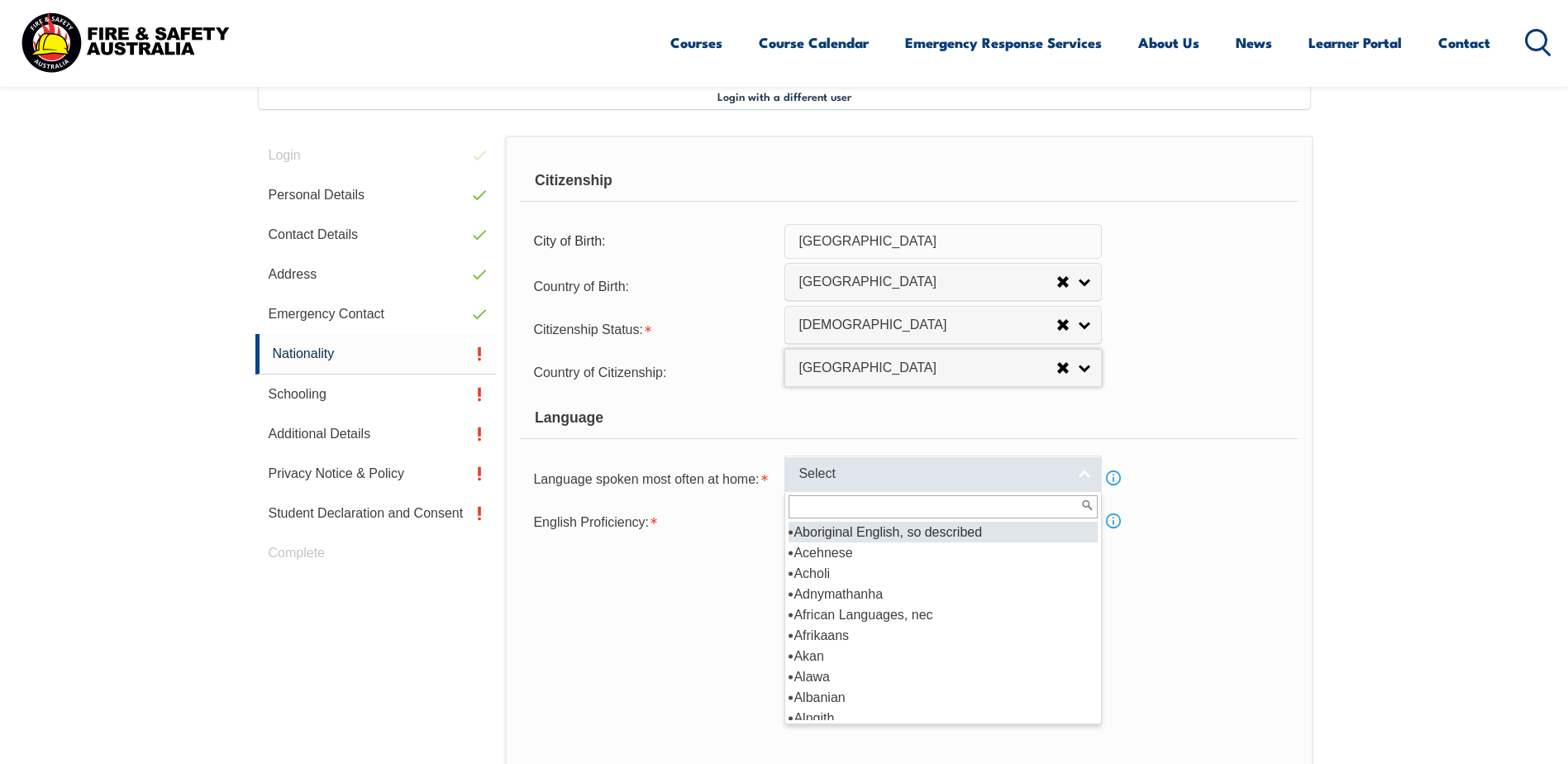
click at [872, 478] on span "Select" at bounding box center [932, 474] width 267 height 18
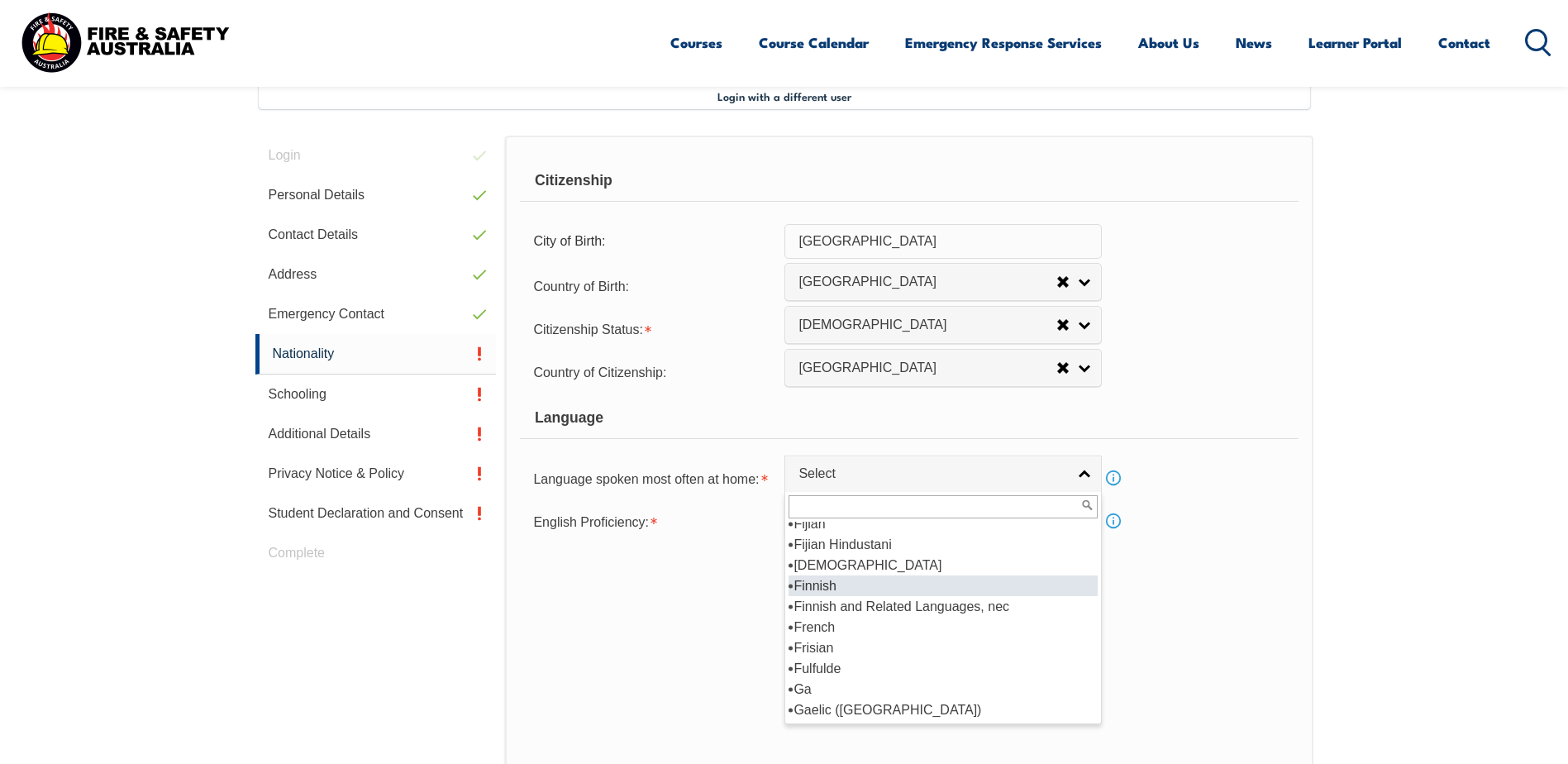
scroll to position [2067, 0]
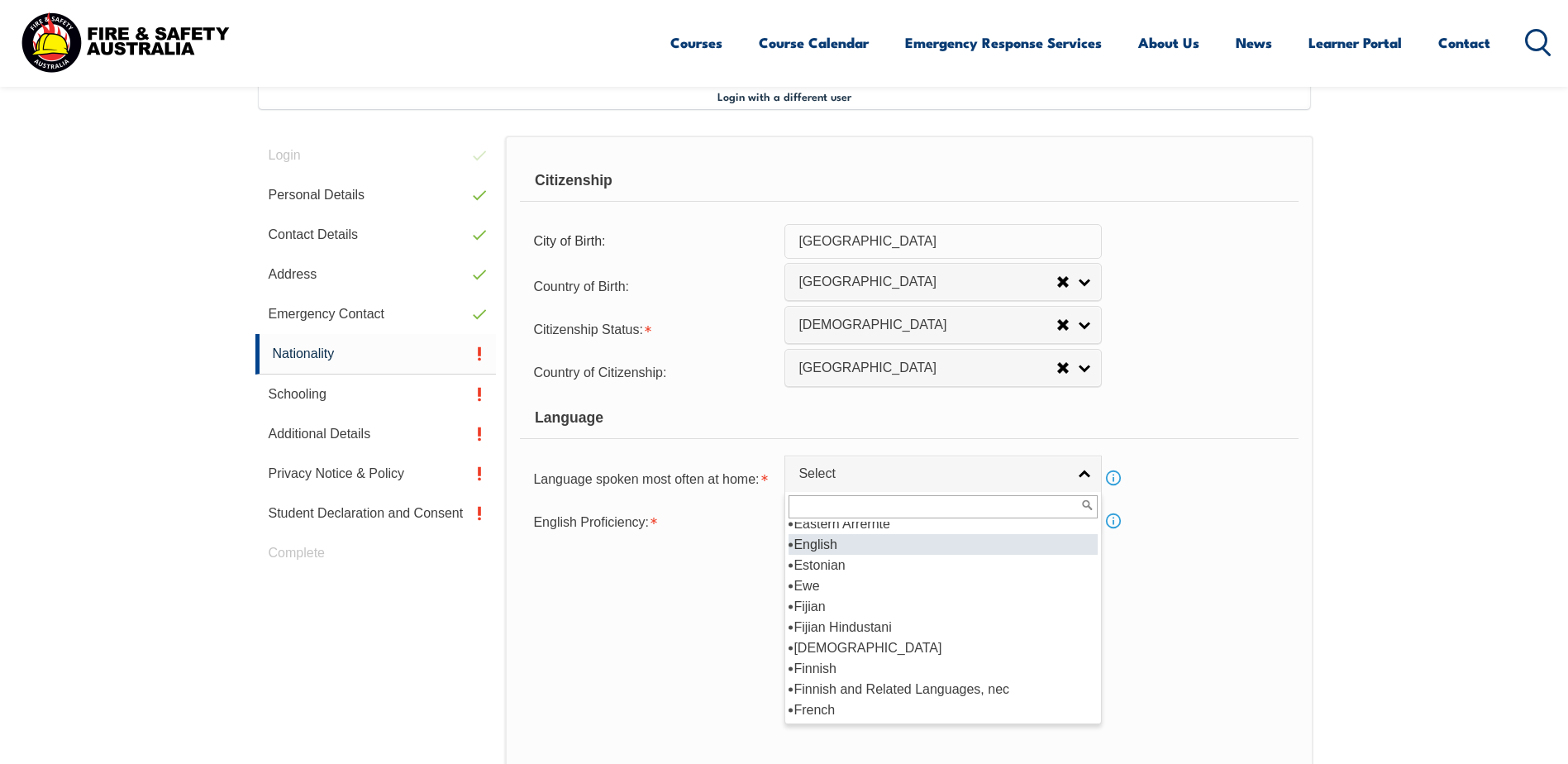
click at [866, 553] on li "English" at bounding box center [943, 543] width 309 height 20
select select "1201"
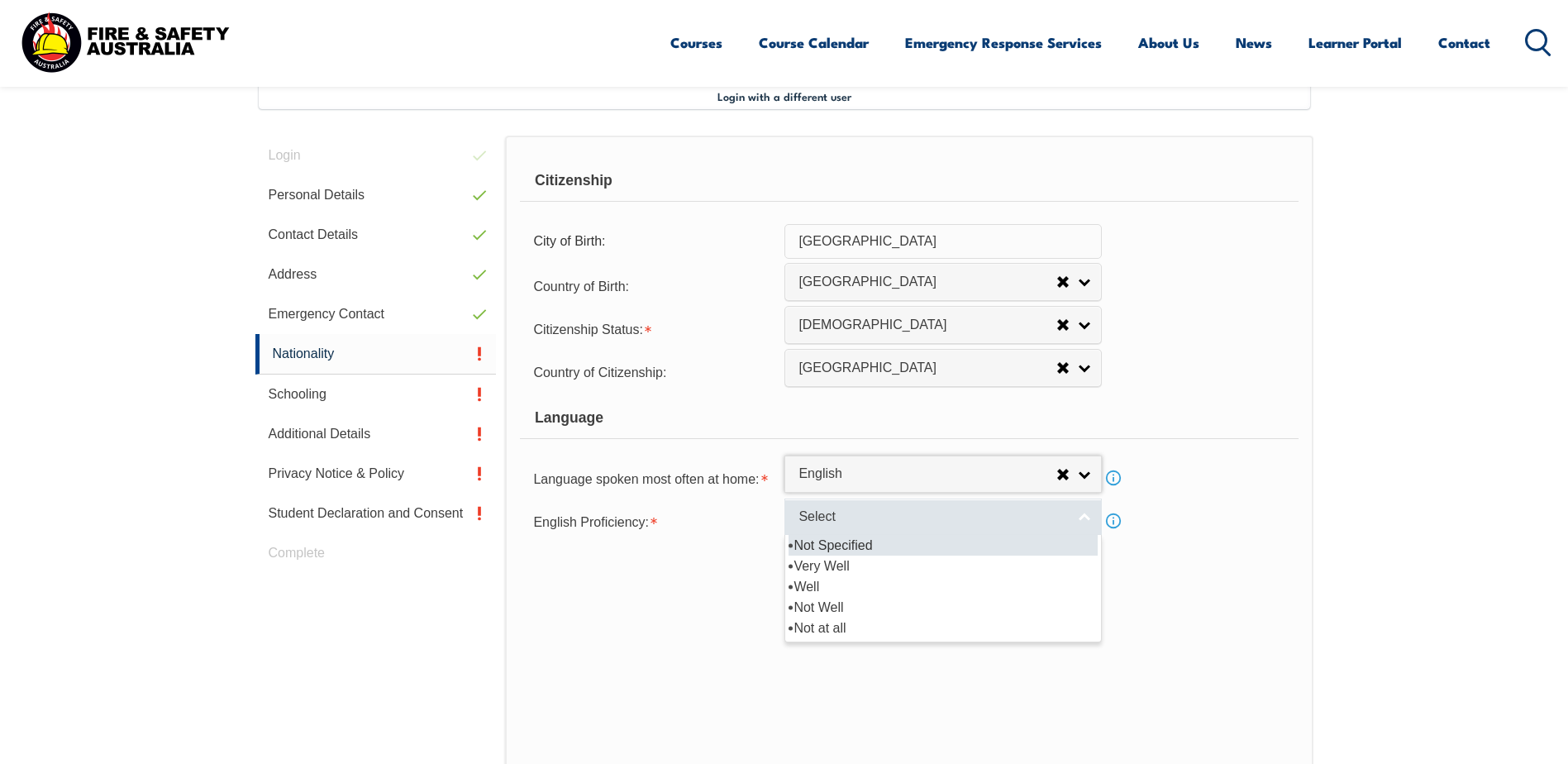
click at [864, 520] on span "Select" at bounding box center [932, 517] width 267 height 18
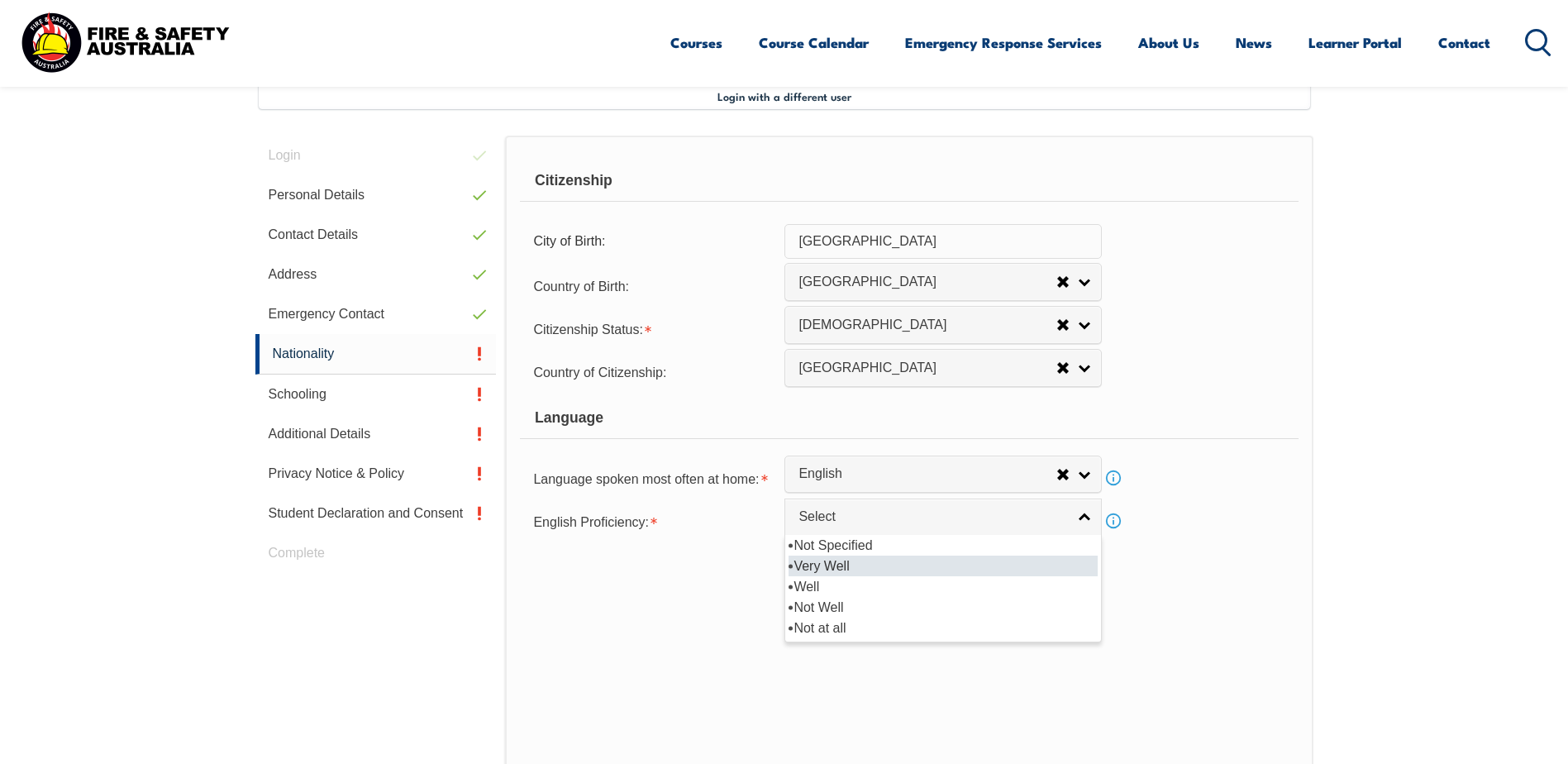
click at [863, 568] on li "Very Well" at bounding box center [943, 565] width 309 height 20
select select "1"
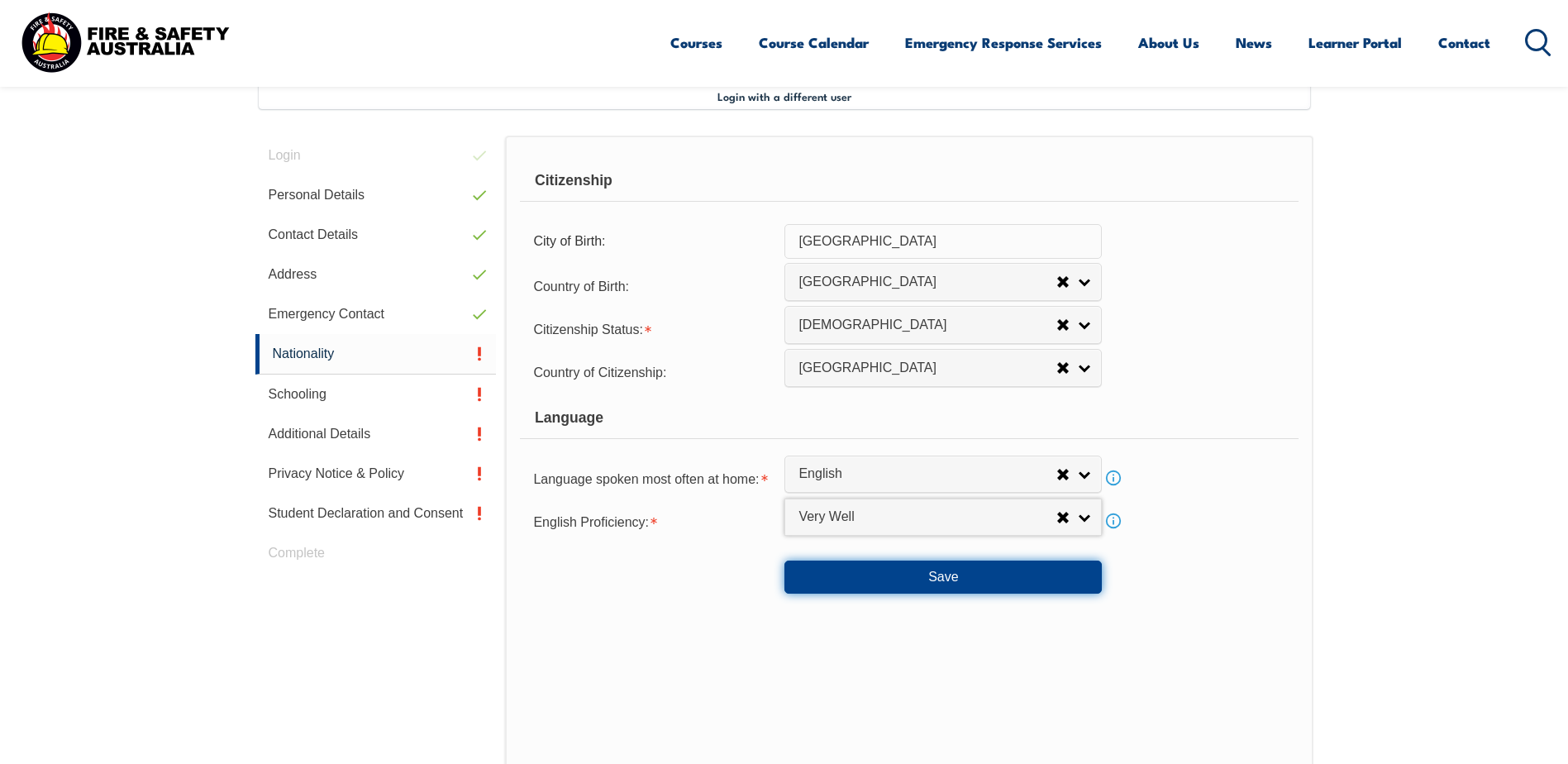
click at [889, 577] on button "Save" at bounding box center [943, 577] width 317 height 33
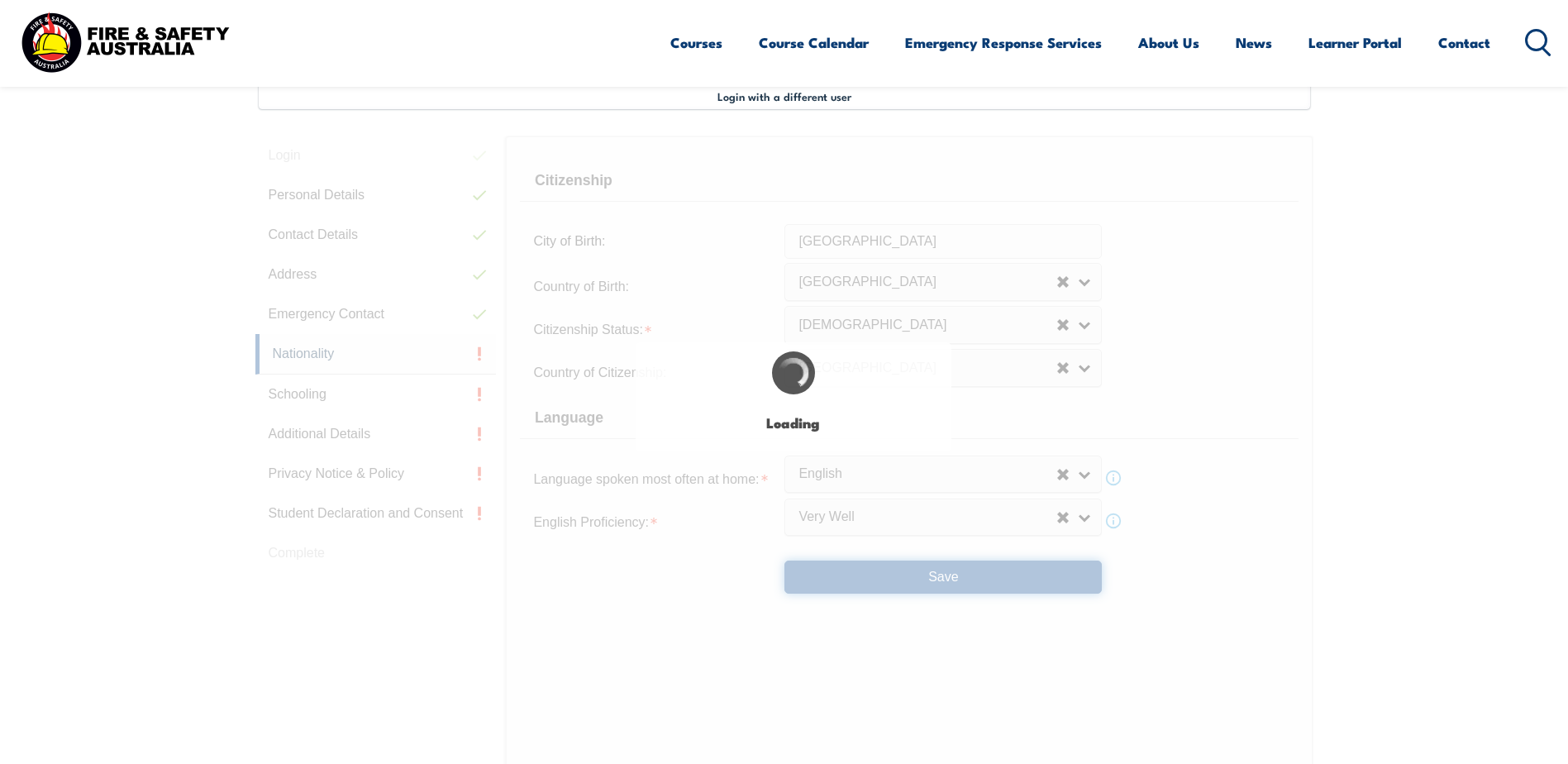
select select "false"
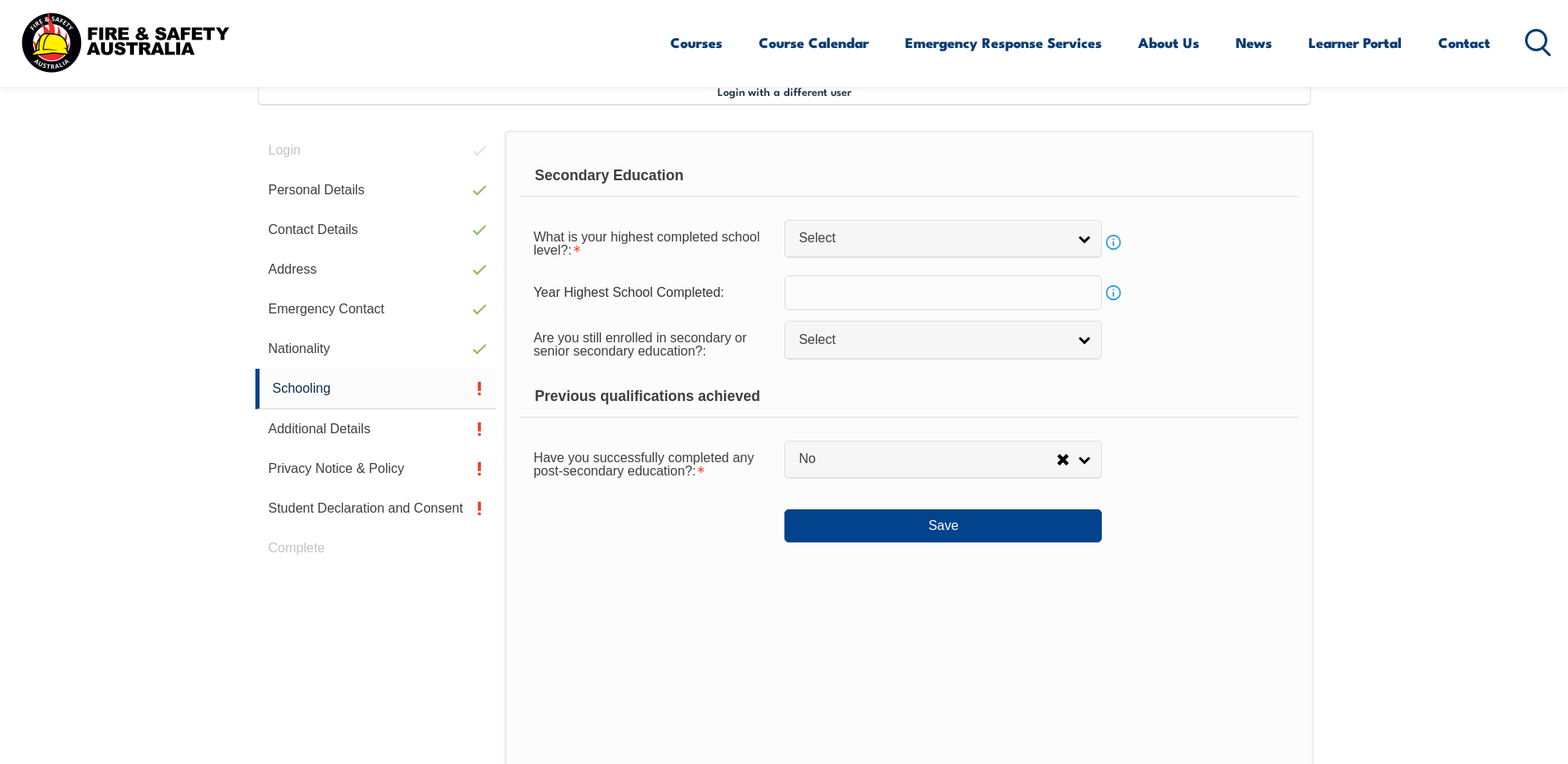
scroll to position [451, 0]
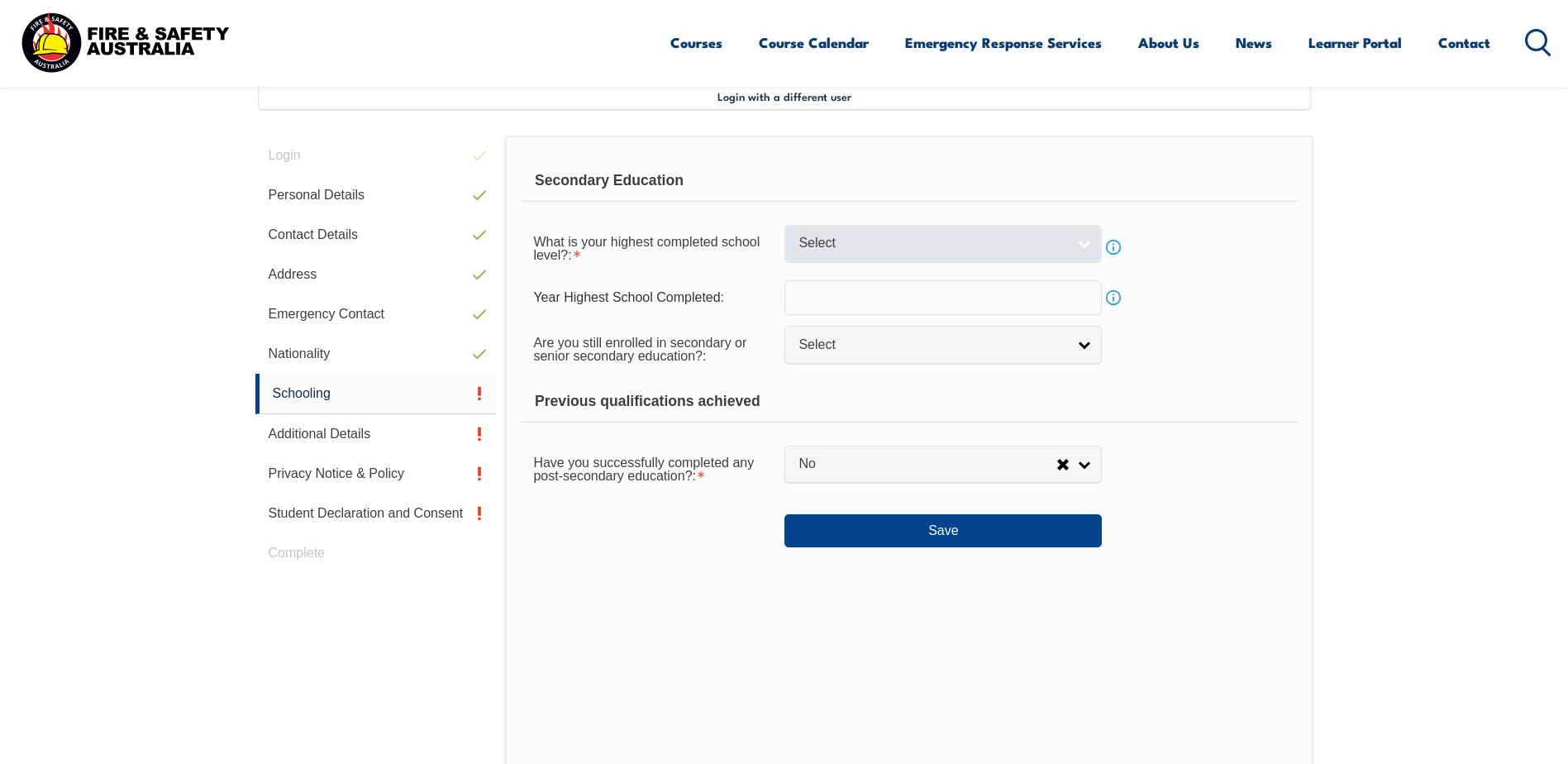
click at [937, 235] on span "Select" at bounding box center [932, 244] width 267 height 18
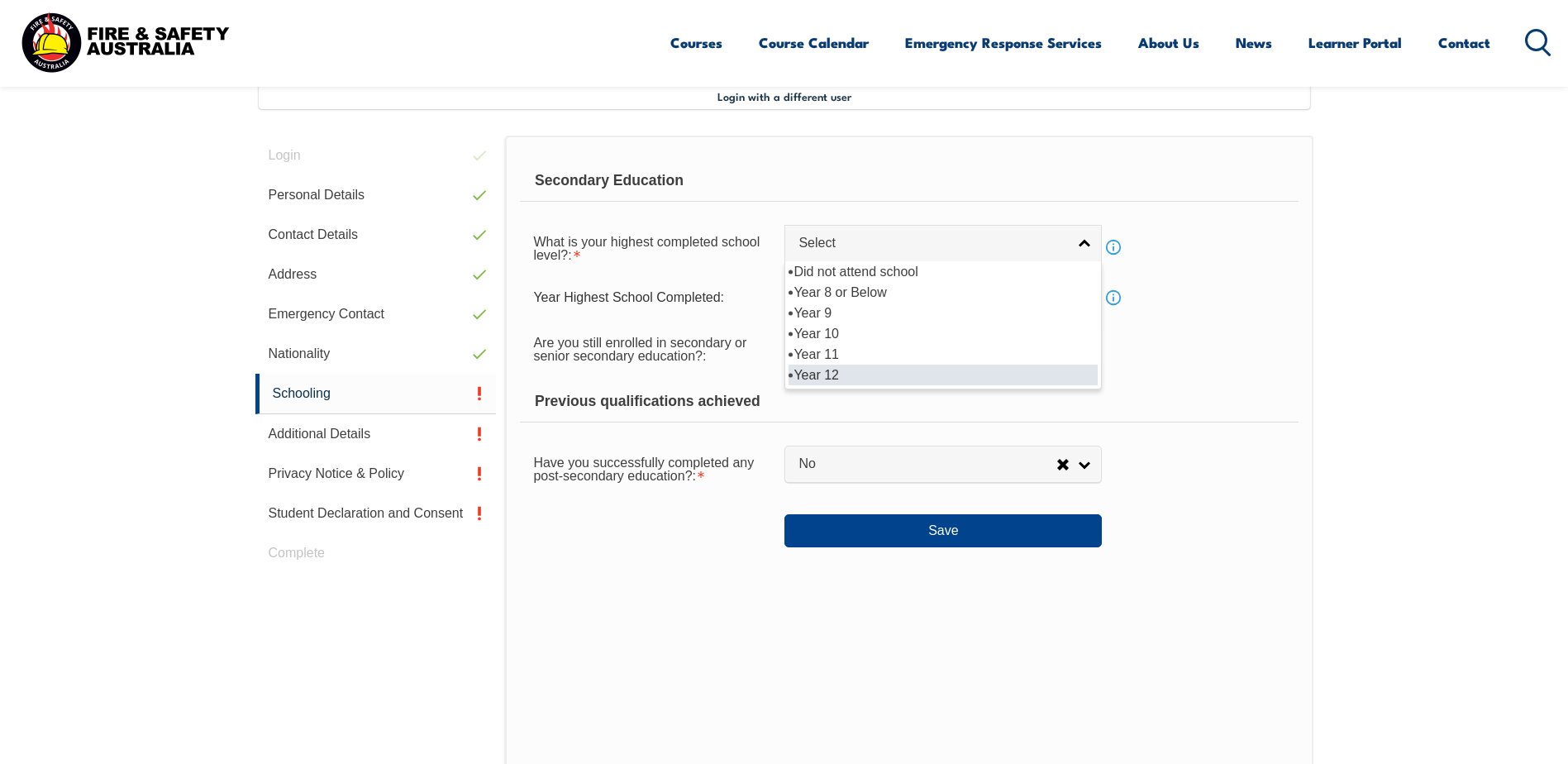
click at [865, 370] on li "Year 12" at bounding box center [943, 375] width 309 height 20
select select "12"
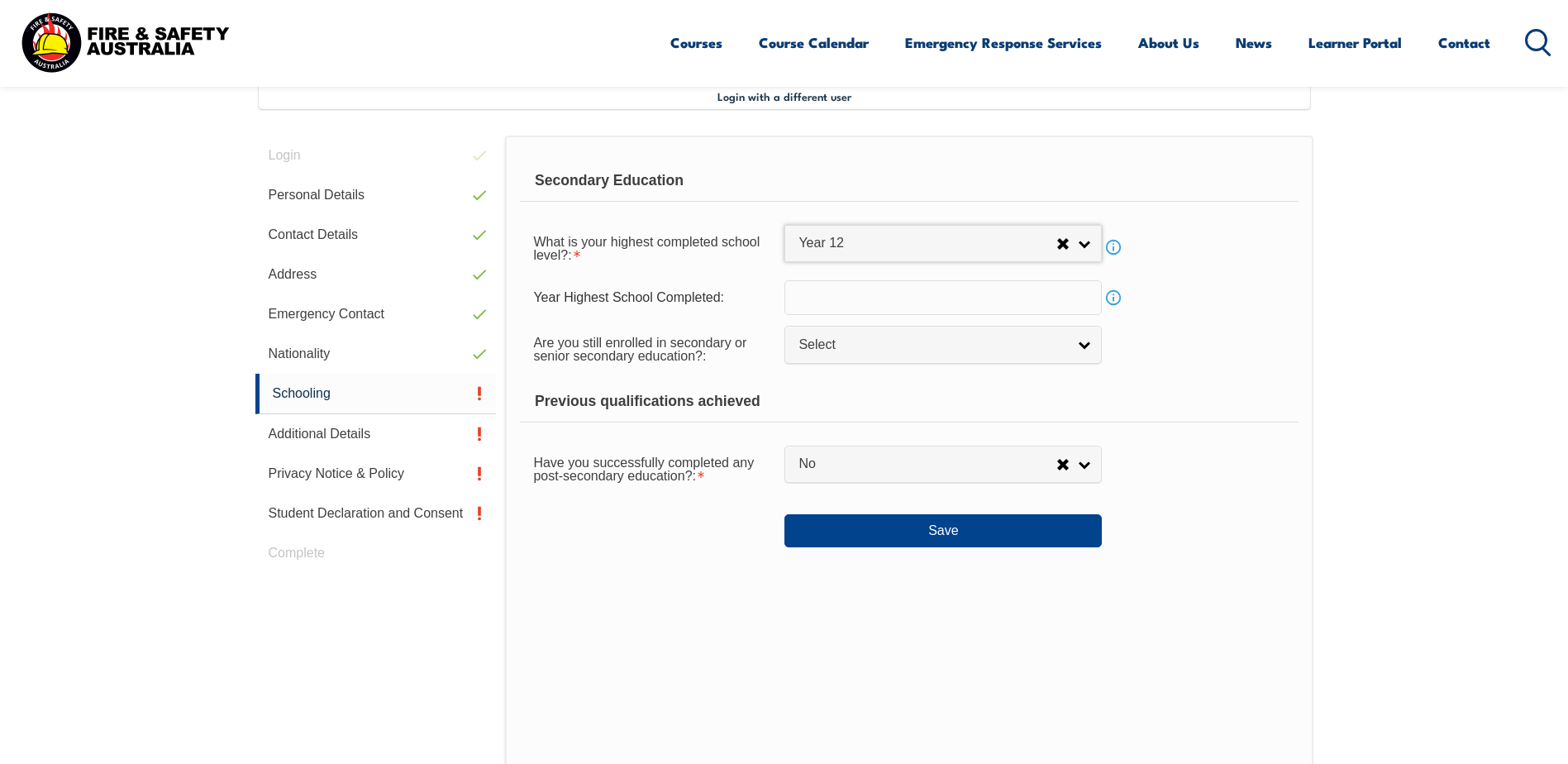
click at [932, 297] on input "text" at bounding box center [943, 298] width 317 height 35
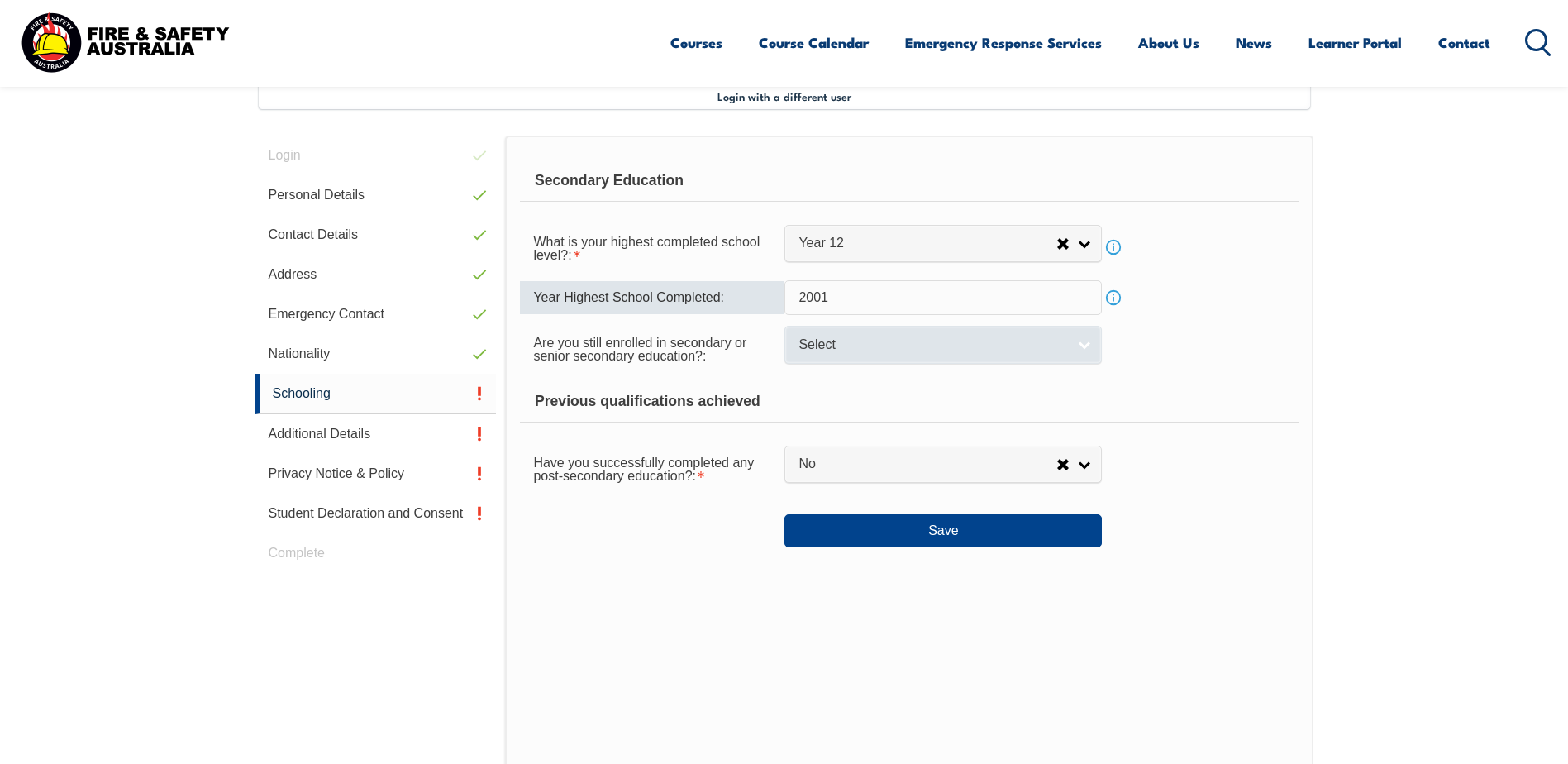
type input "2001"
click at [1100, 339] on link "Select" at bounding box center [943, 344] width 317 height 37
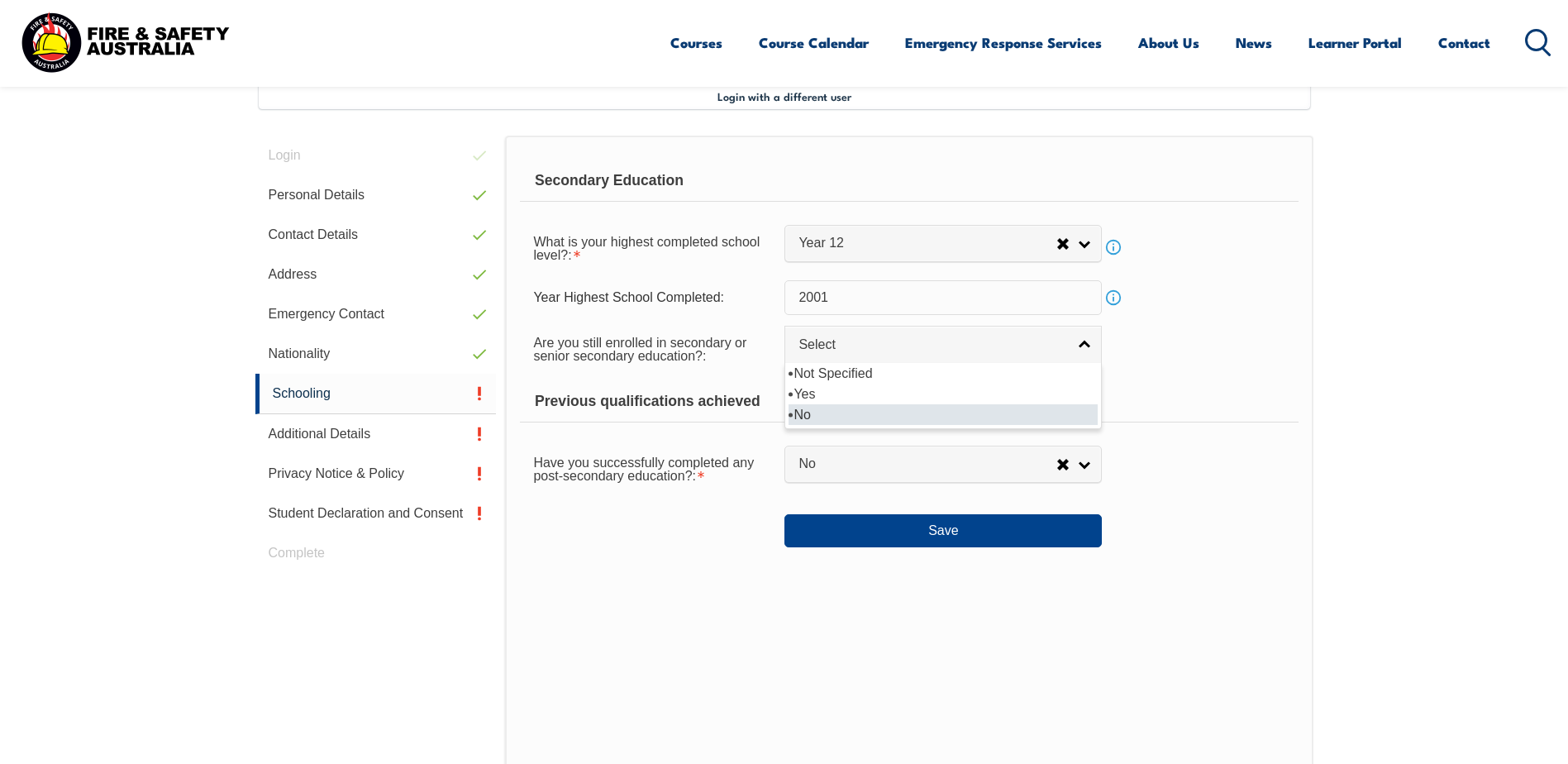
click at [974, 406] on li "No" at bounding box center [943, 414] width 309 height 20
select select "false"
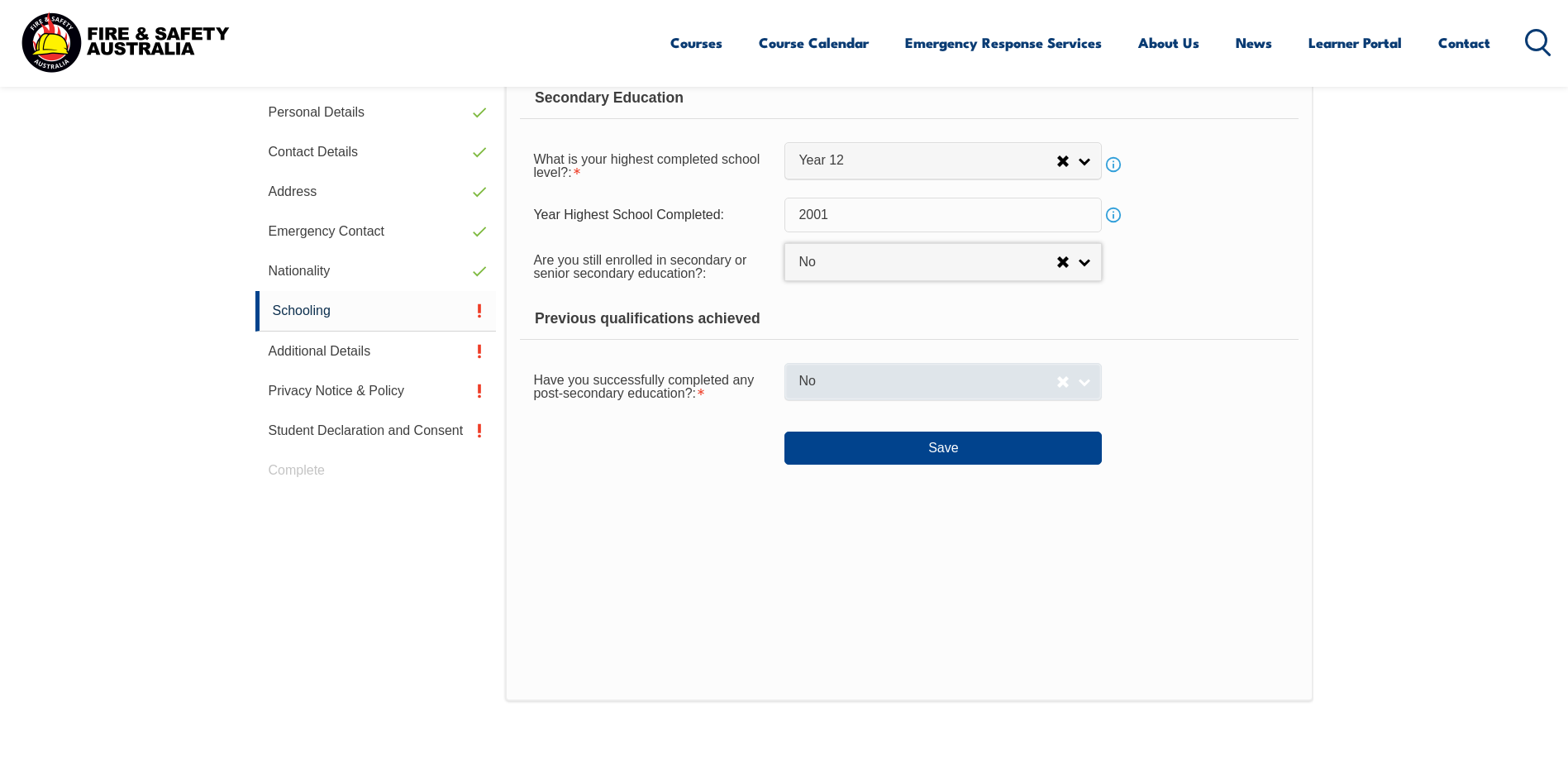
click at [1082, 386] on link "No" at bounding box center [943, 382] width 317 height 37
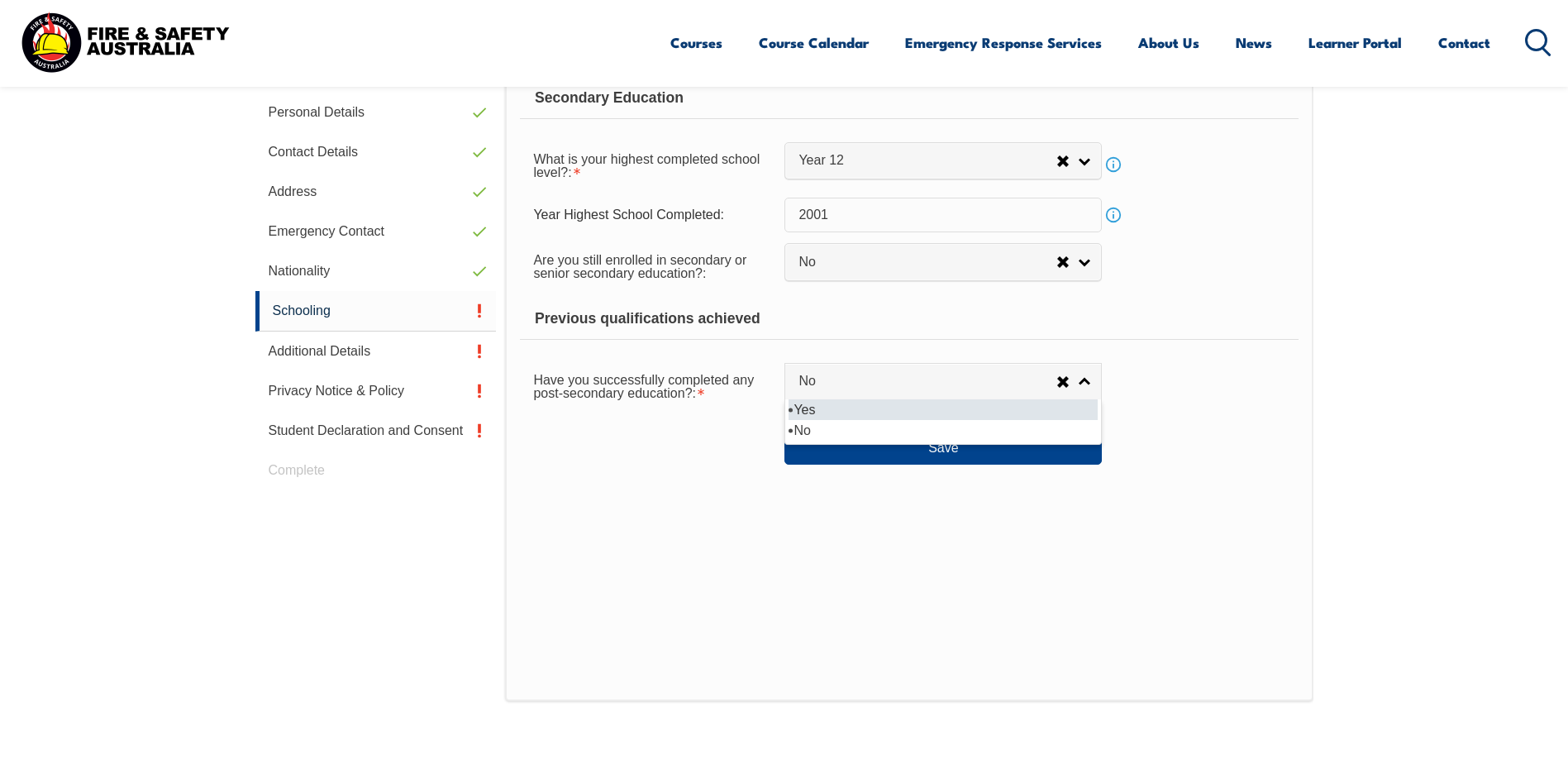
click at [1050, 415] on li "Yes" at bounding box center [943, 409] width 309 height 20
select select "true"
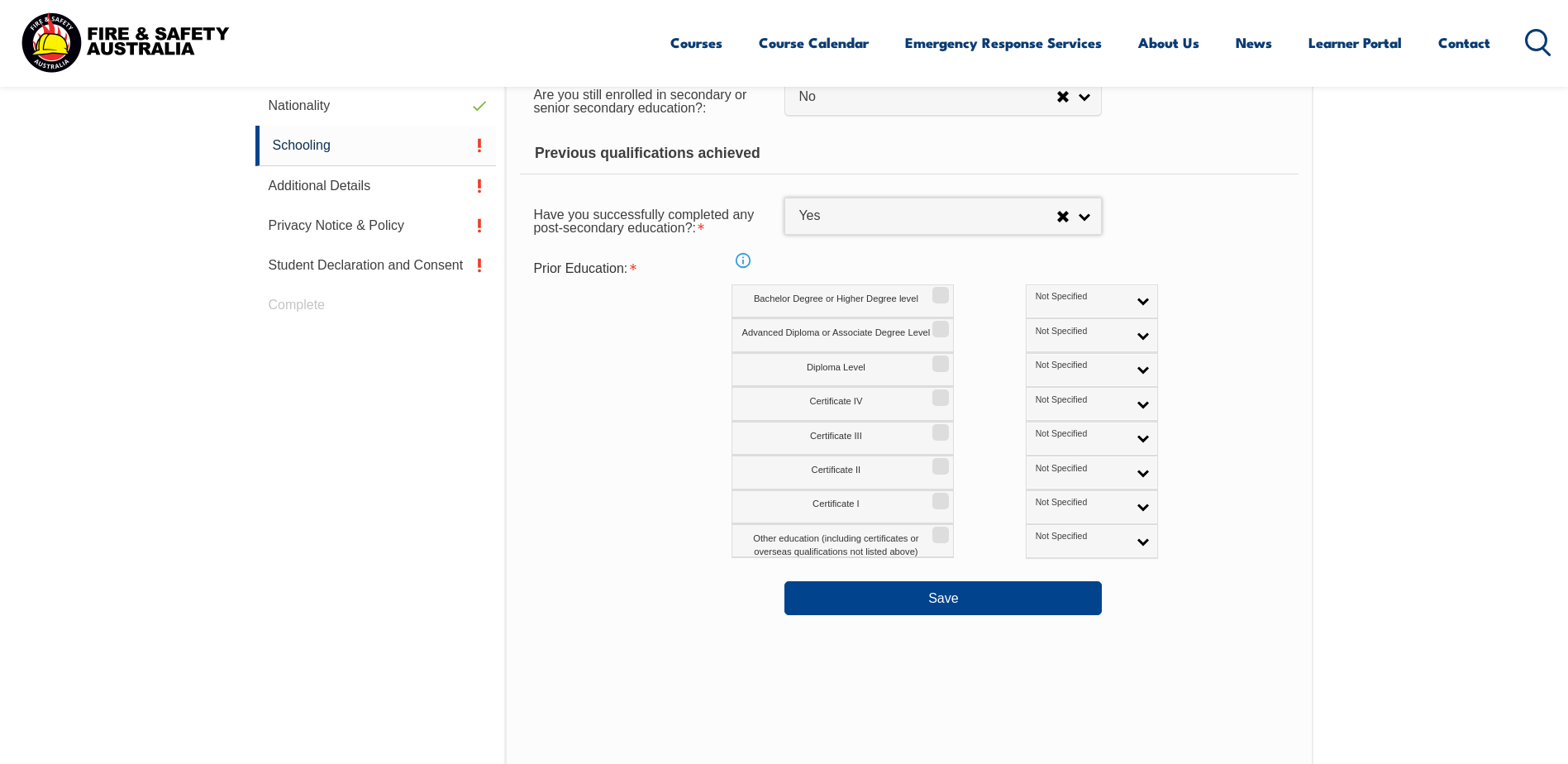
scroll to position [781, 0]
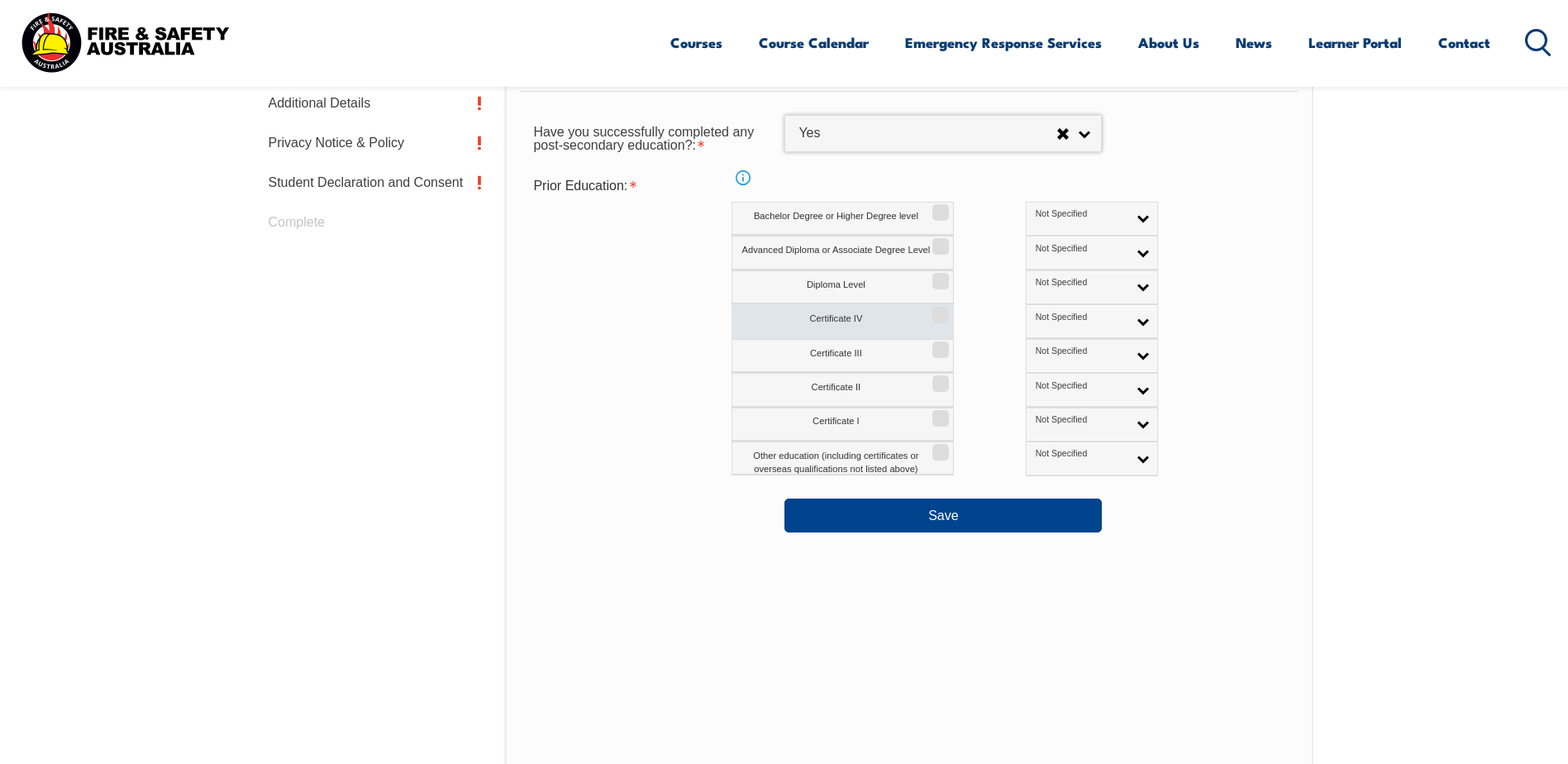
click at [940, 310] on input "Certificate IV" at bounding box center [938, 309] width 10 height 2
checkbox input "true"
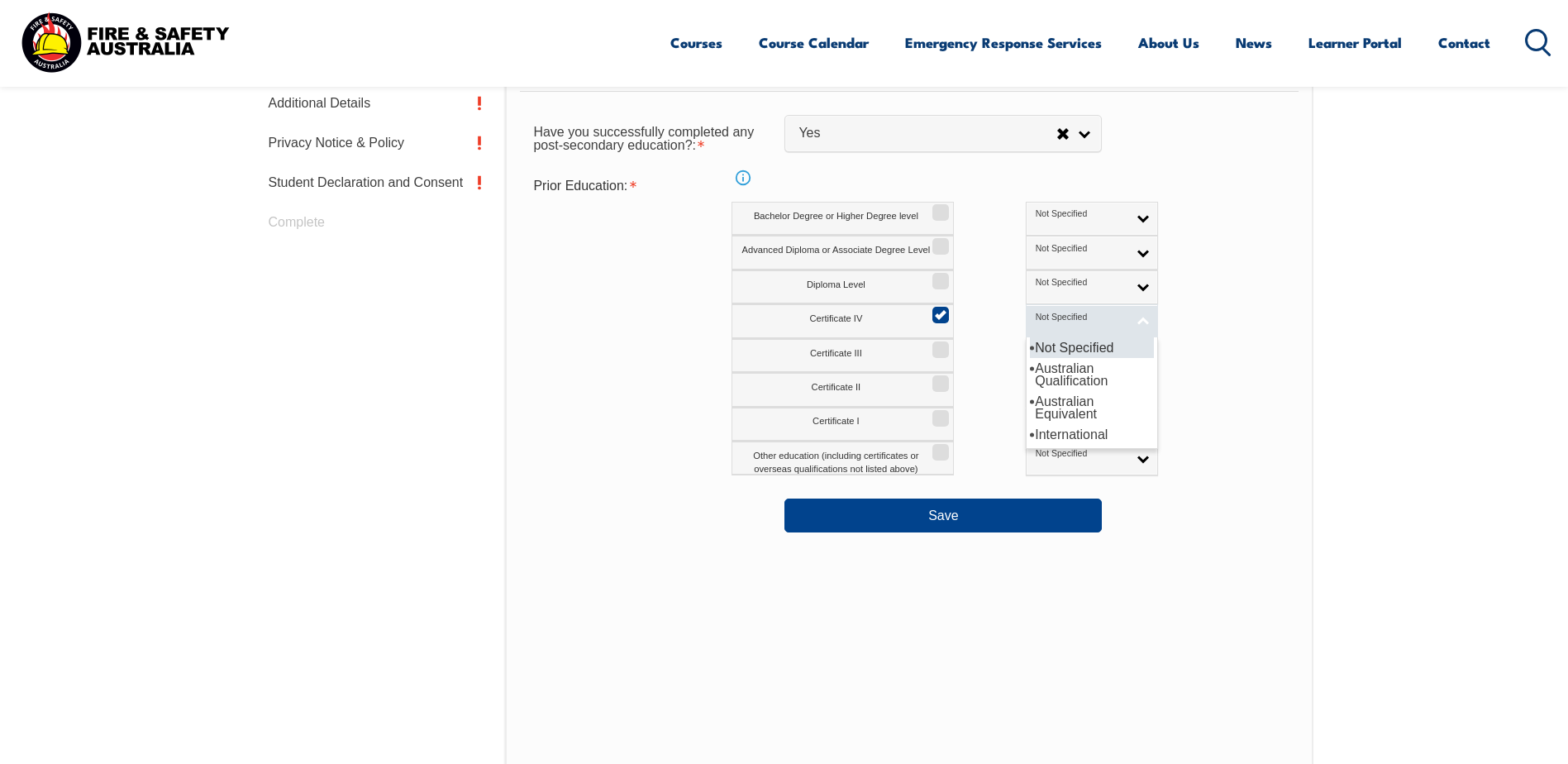
click at [1077, 320] on link "Not Specified" at bounding box center [1092, 321] width 133 height 34
click at [943, 344] on input "Certificate III" at bounding box center [938, 344] width 10 height 2
checkbox input "true"
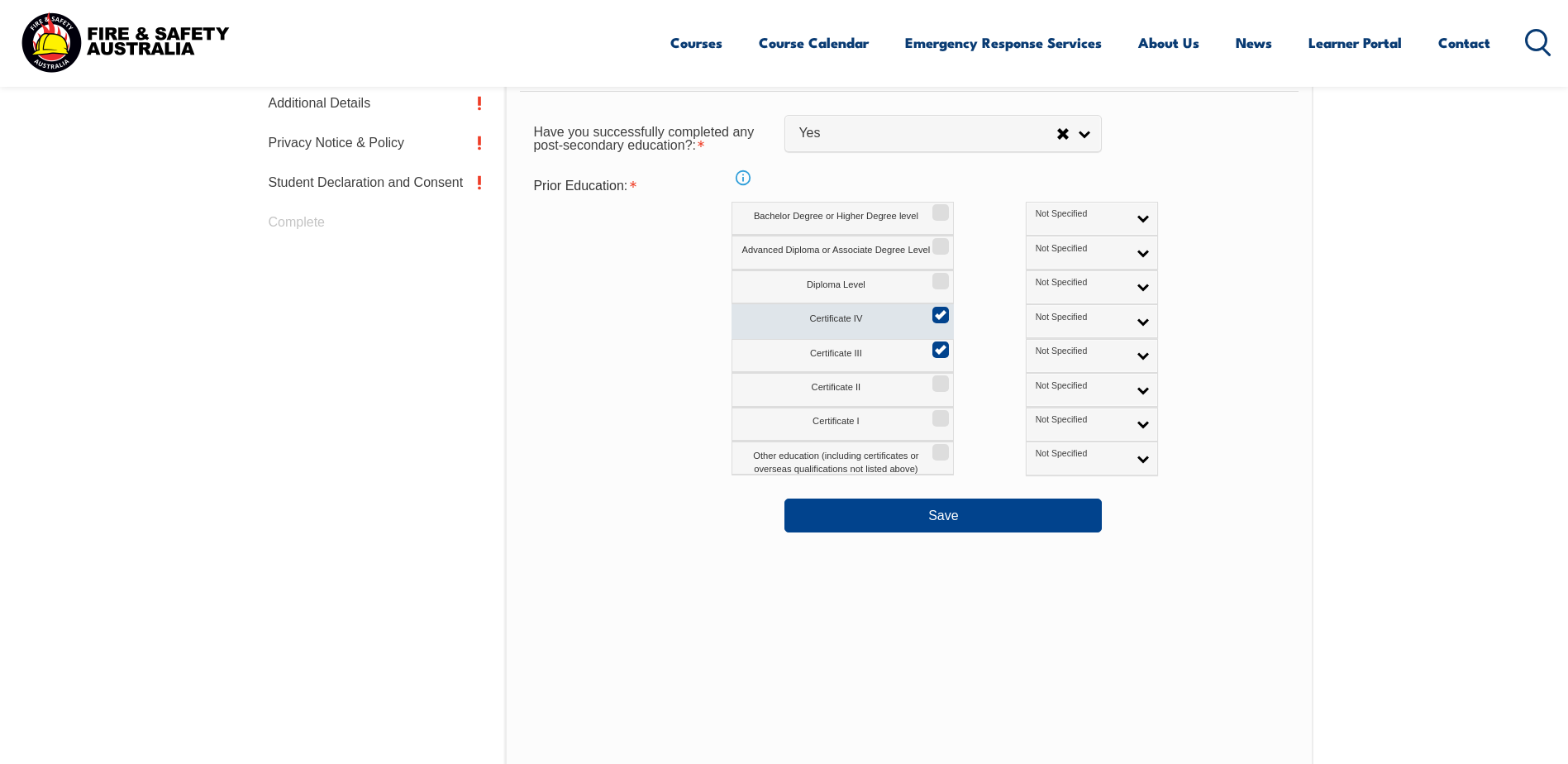
click at [943, 310] on input "Certificate IV" at bounding box center [938, 309] width 10 height 2
checkbox input "false"
click at [1051, 356] on span "Not Specified" at bounding box center [1081, 351] width 92 height 12
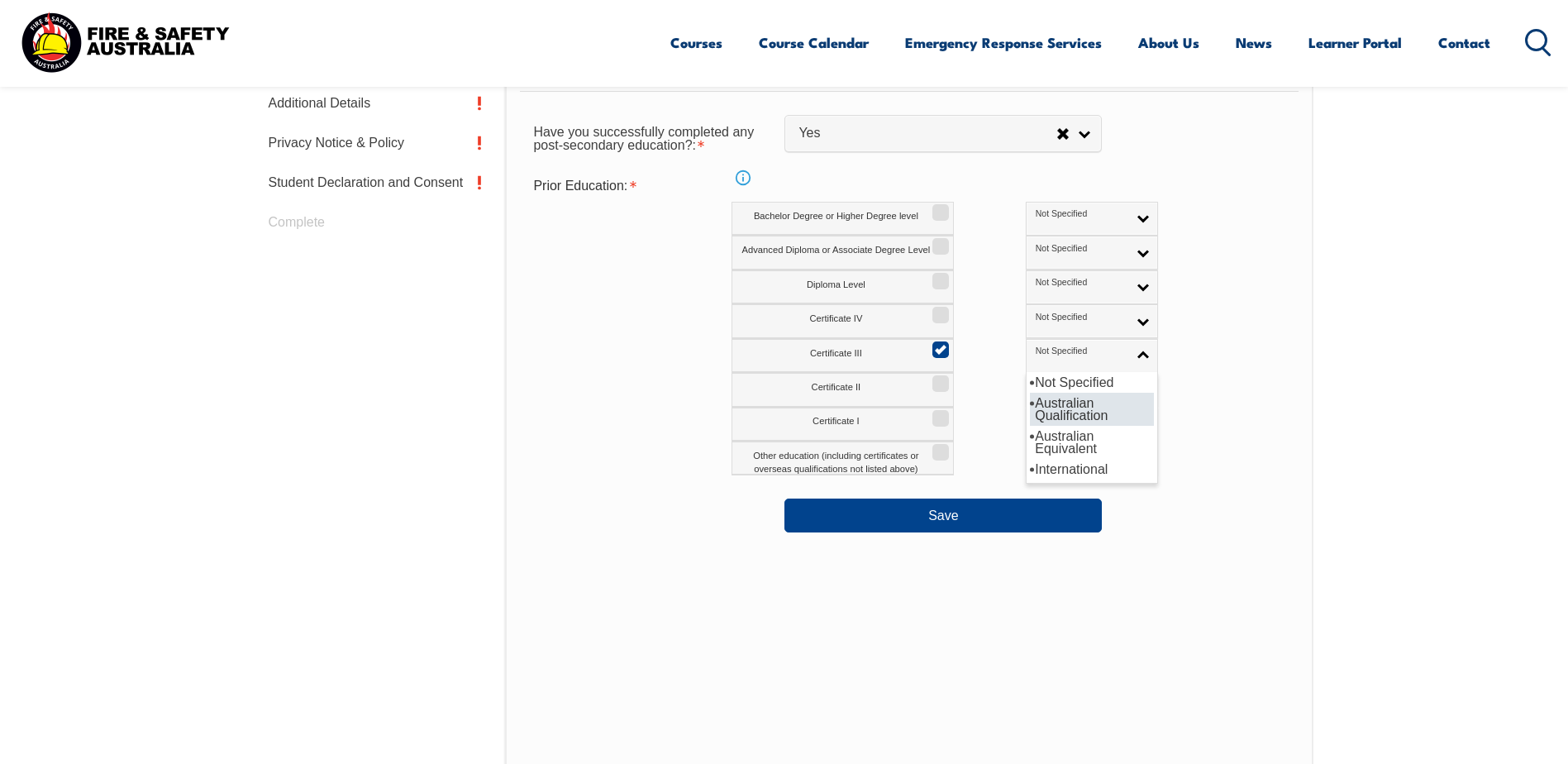
click at [1031, 414] on li "Australian Qualification" at bounding box center [1091, 409] width 124 height 33
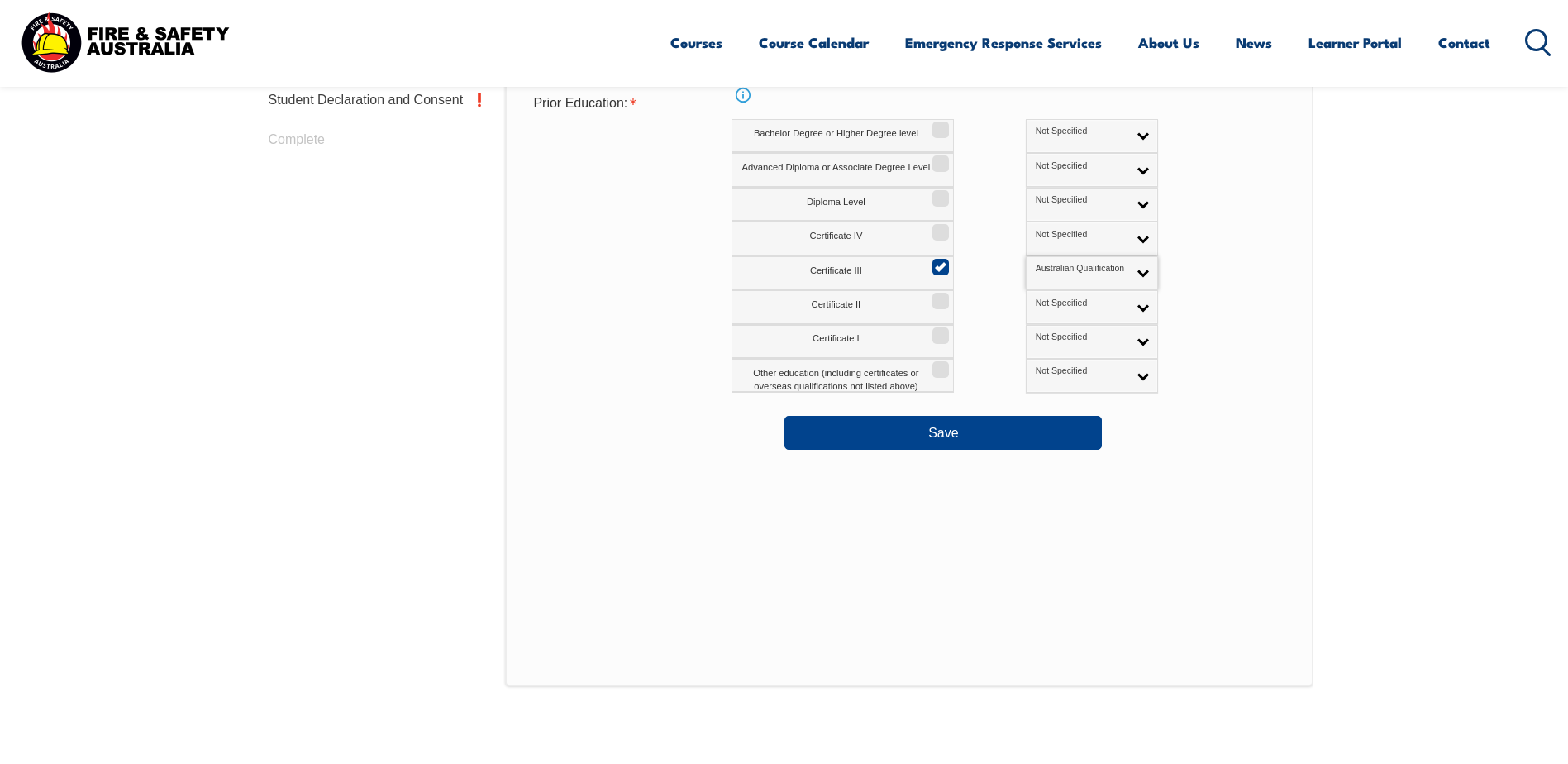
scroll to position [946, 0]
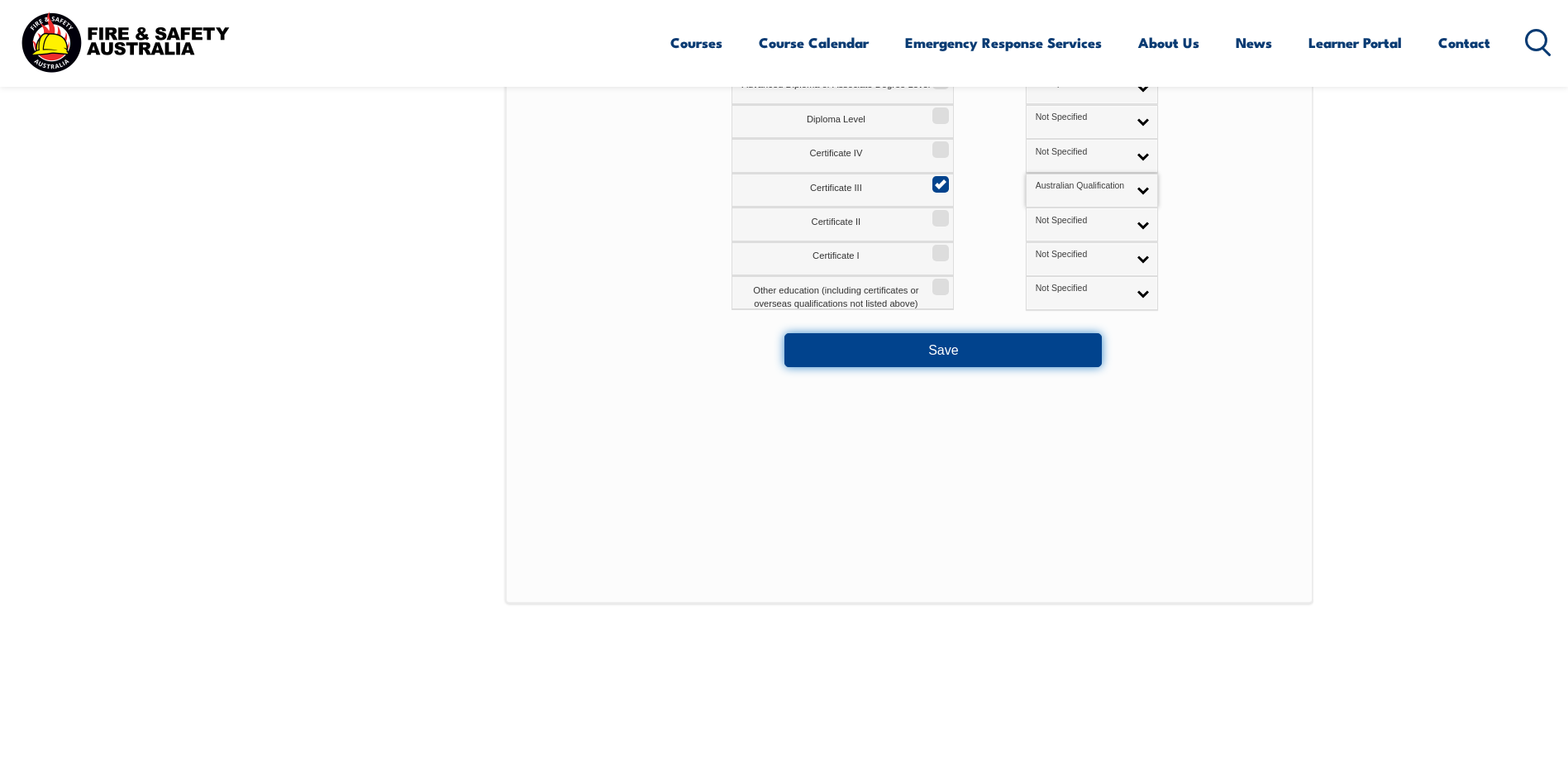
click at [993, 354] on button "Save" at bounding box center [943, 349] width 317 height 33
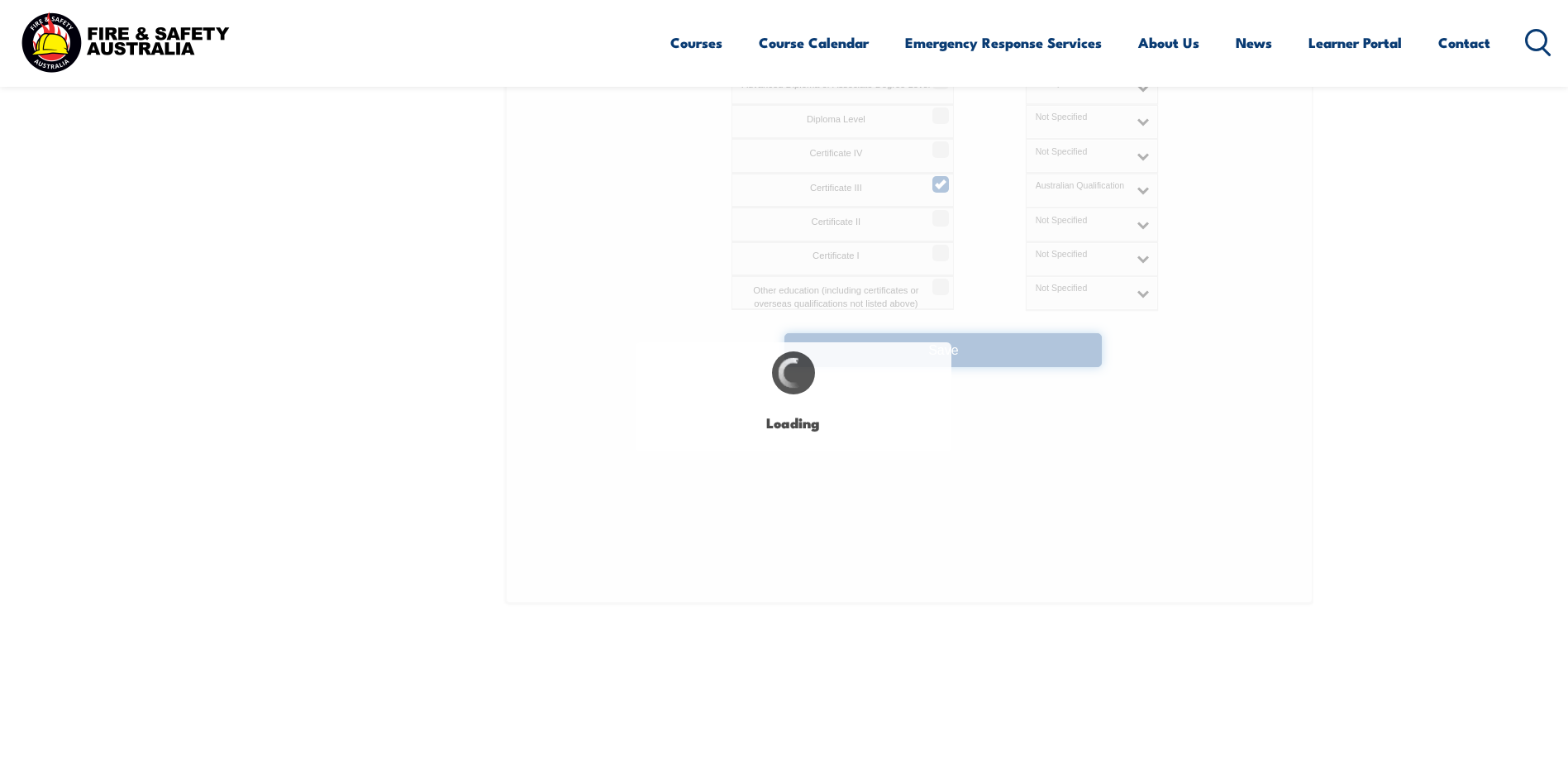
select select
select select "false"
select select "true"
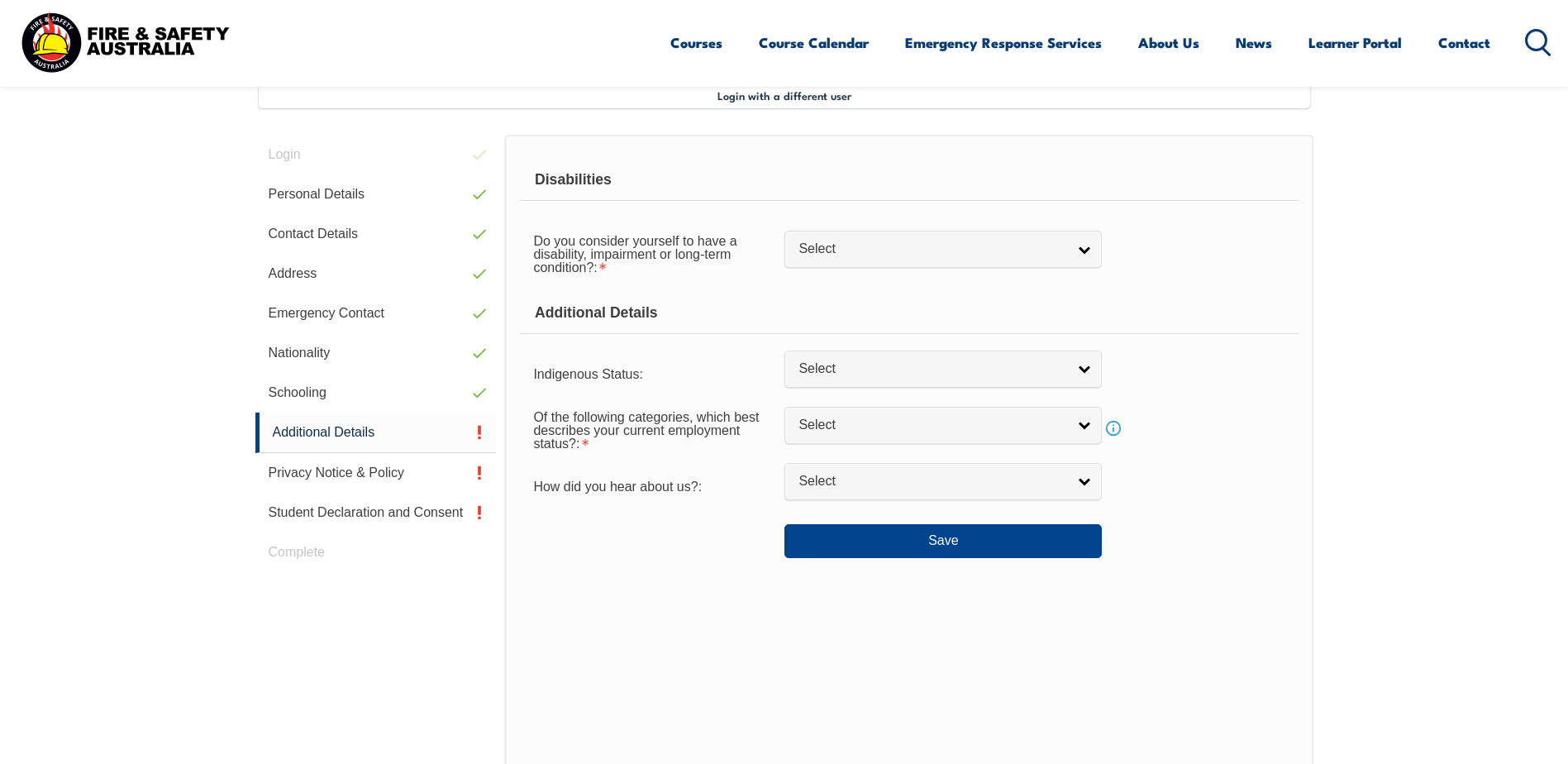
scroll to position [451, 0]
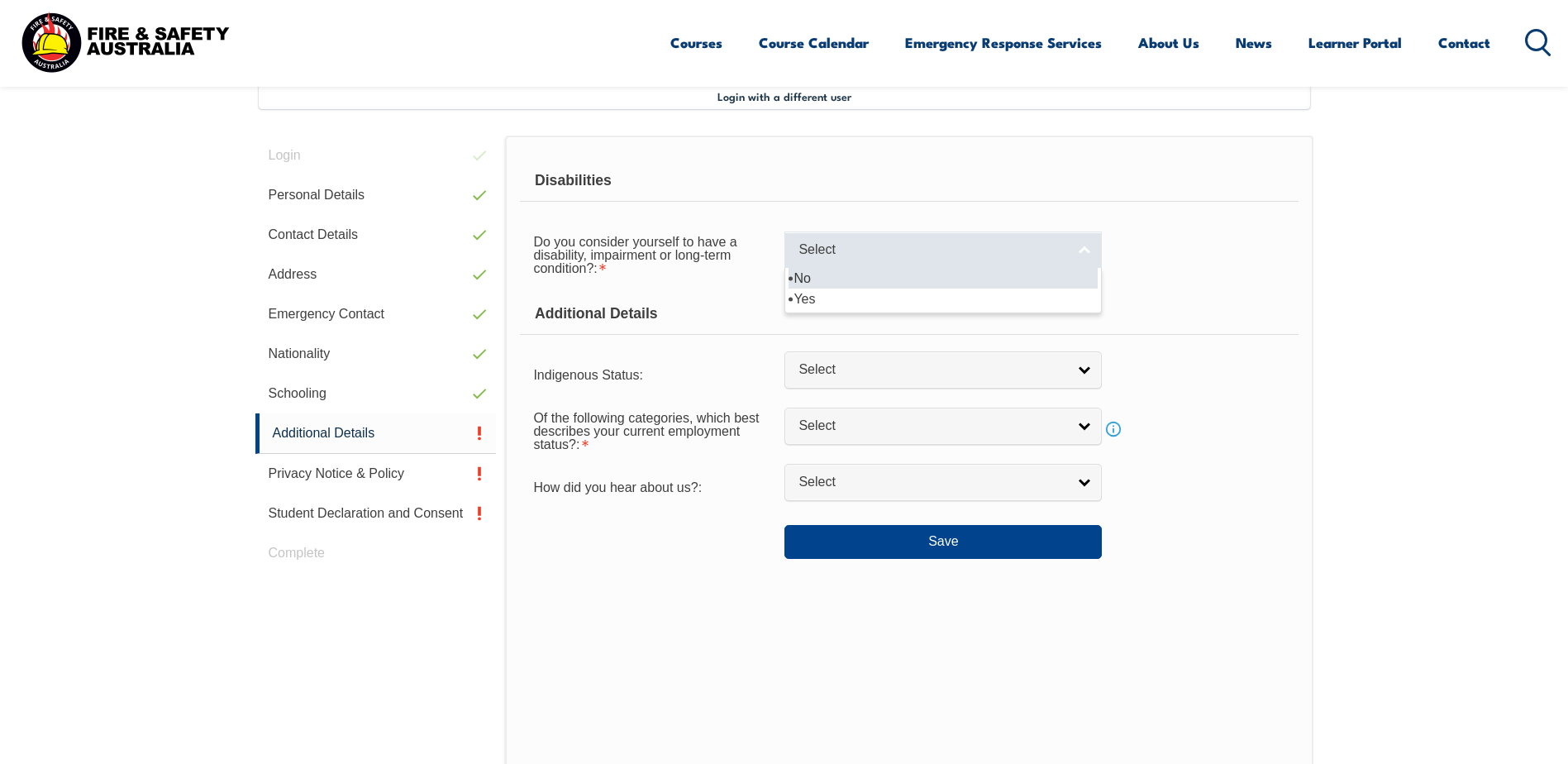
click at [867, 242] on span "Select" at bounding box center [932, 250] width 267 height 18
click at [874, 286] on li "No" at bounding box center [943, 277] width 309 height 20
select select "false"
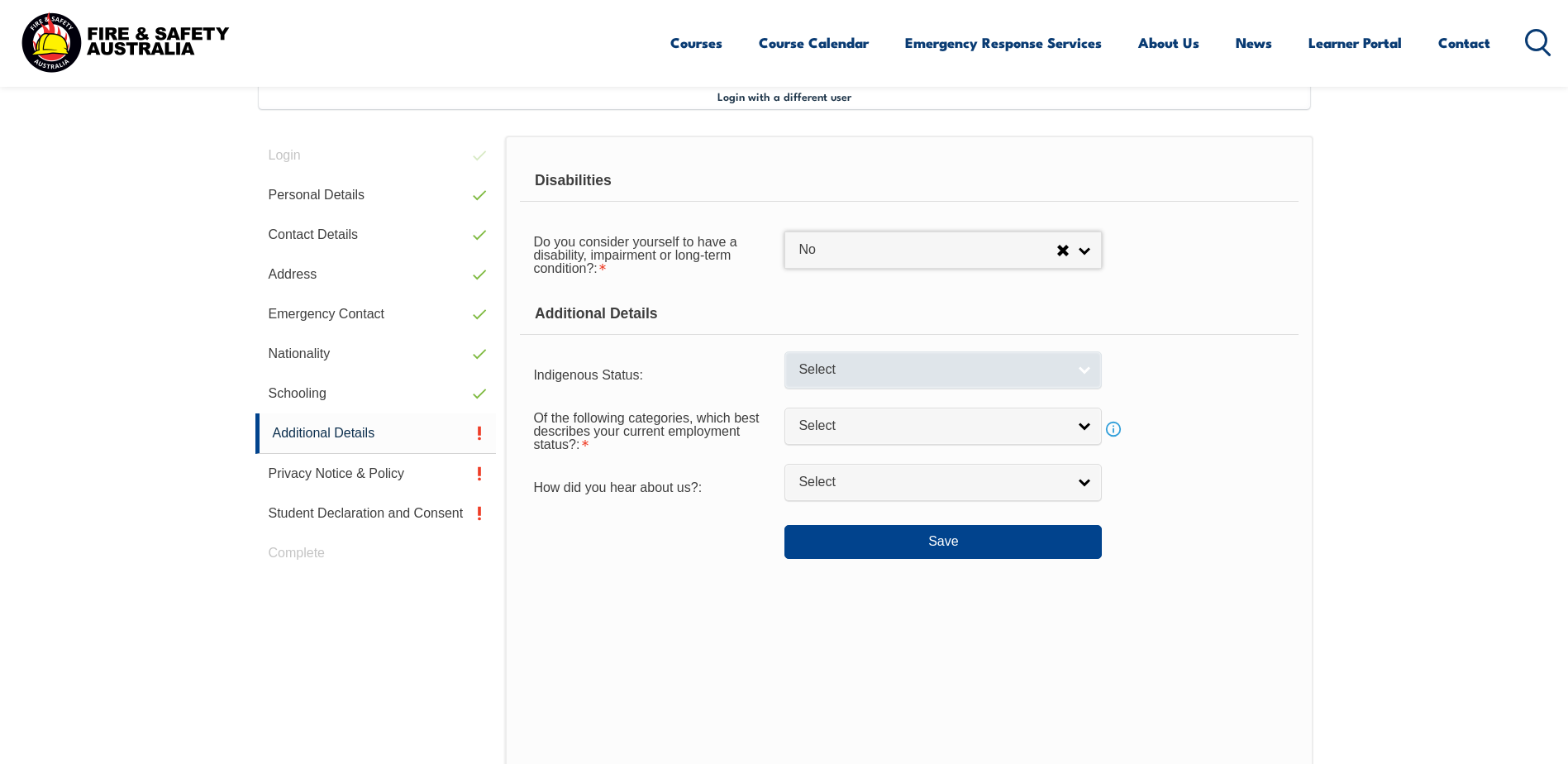
click at [945, 378] on span "Select" at bounding box center [932, 370] width 267 height 18
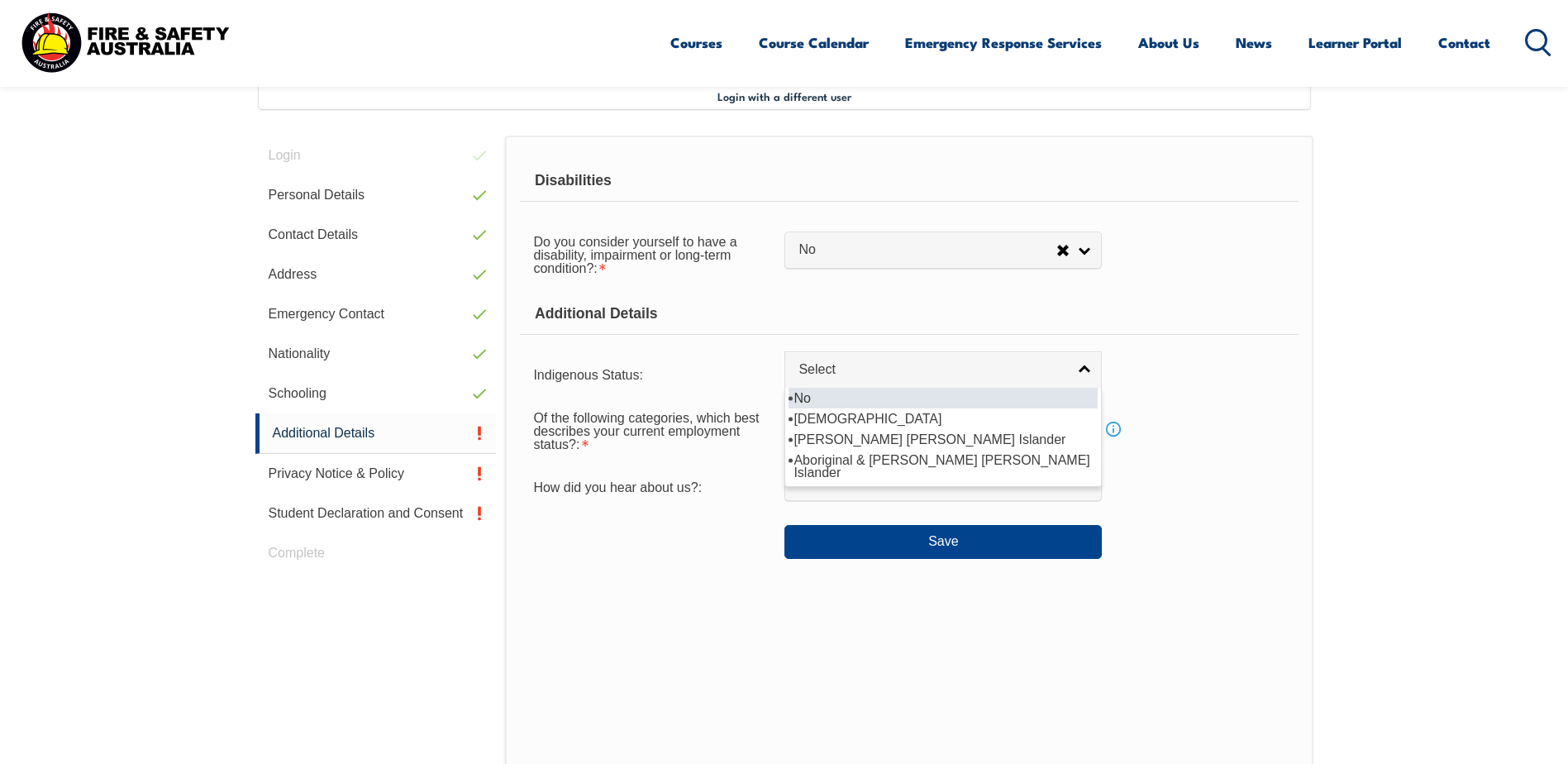
click at [931, 402] on li "No" at bounding box center [943, 397] width 309 height 20
select select "4"
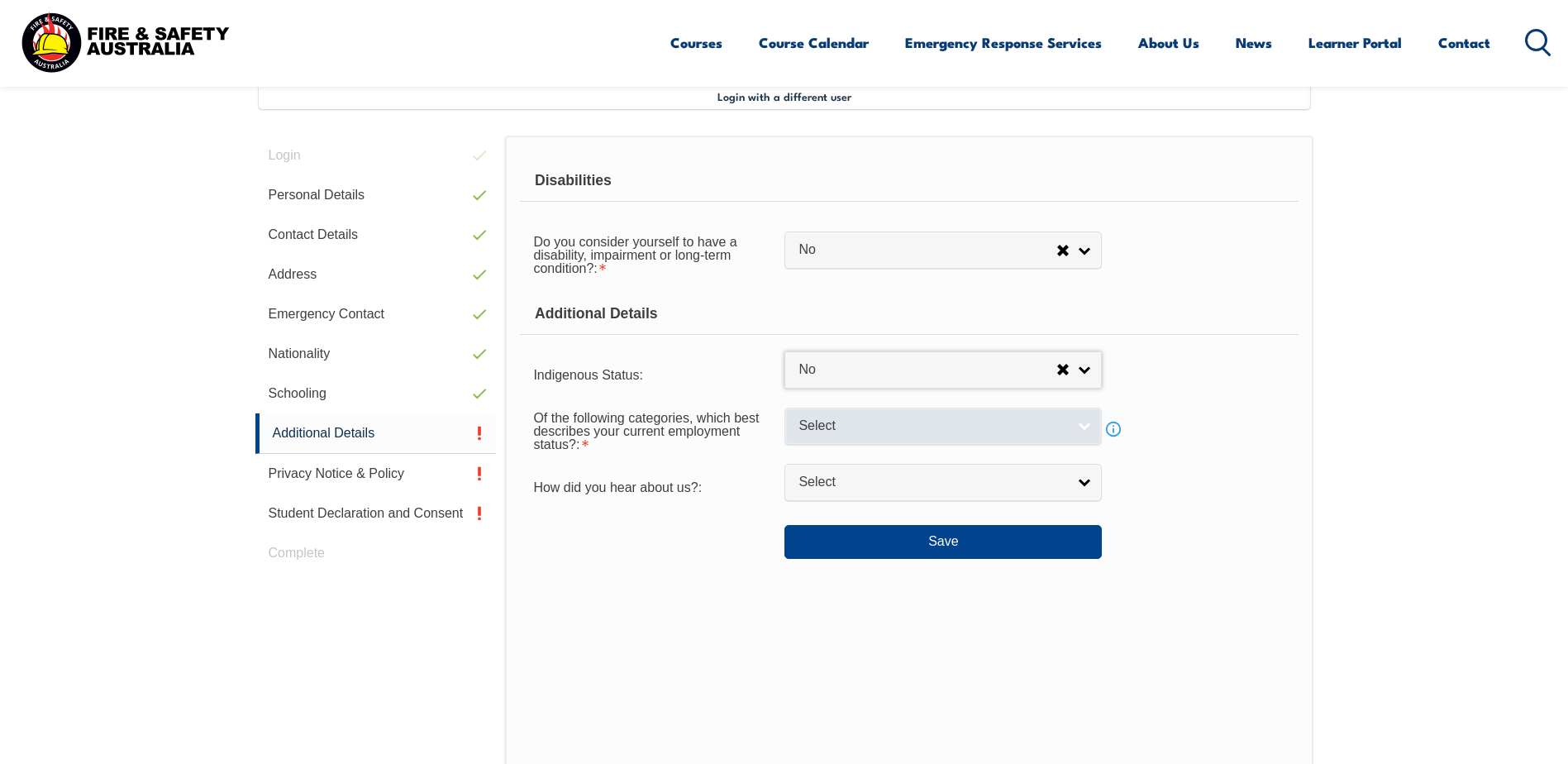
click at [927, 431] on span "Select" at bounding box center [932, 426] width 267 height 18
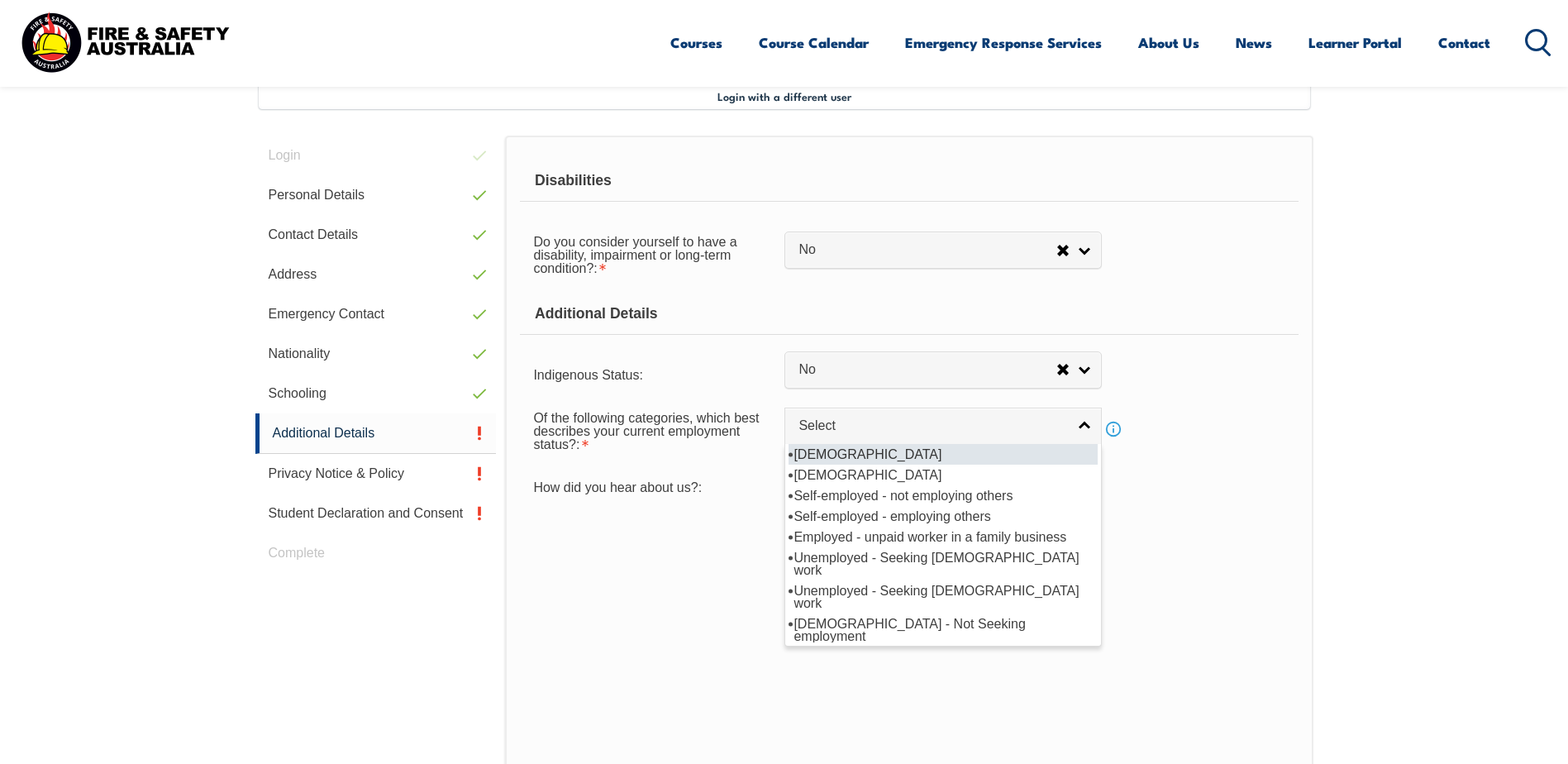
click at [915, 453] on li "Full-time employee" at bounding box center [943, 454] width 309 height 20
select select "1"
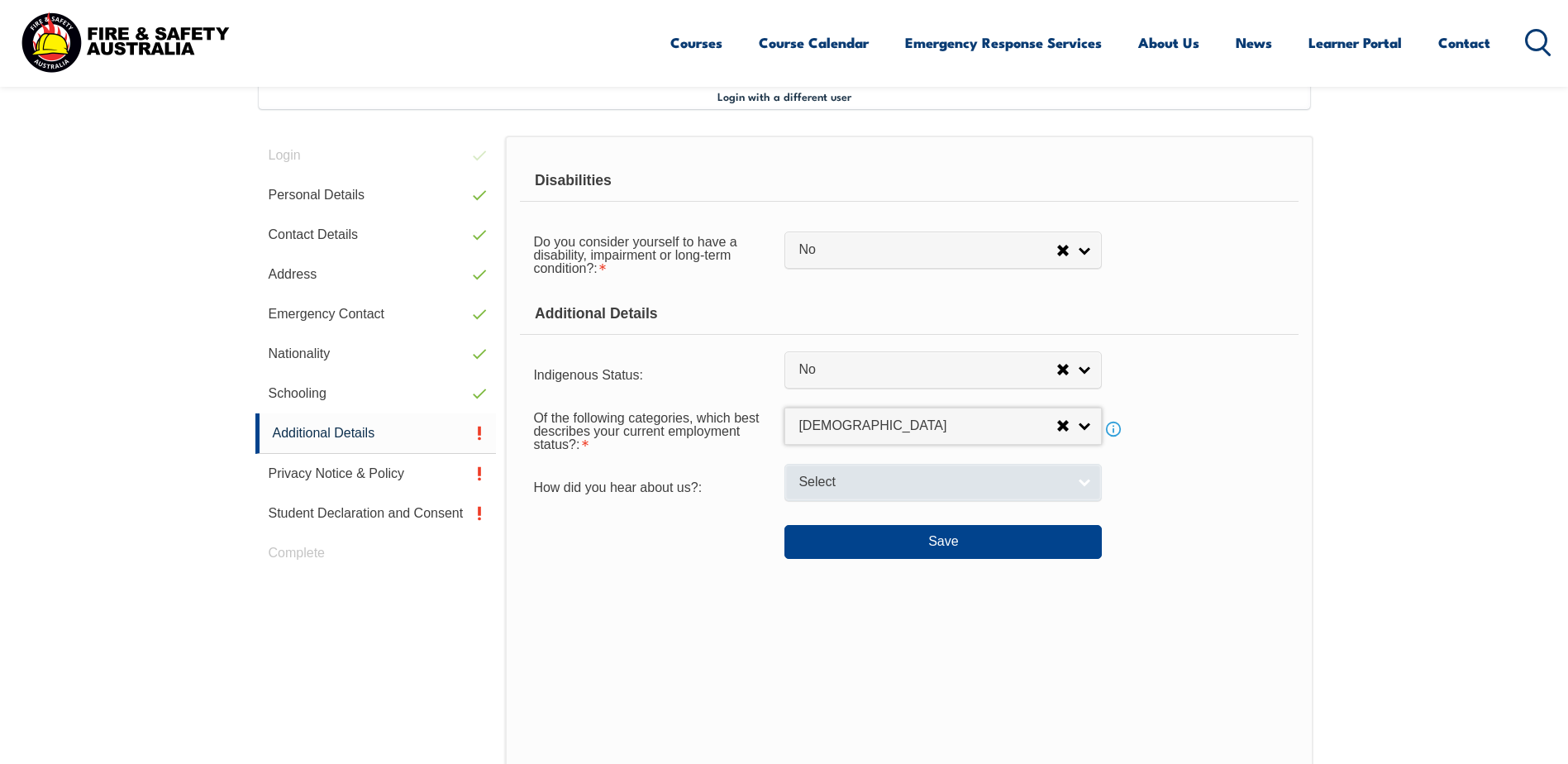
click at [900, 480] on span "Select" at bounding box center [932, 482] width 267 height 18
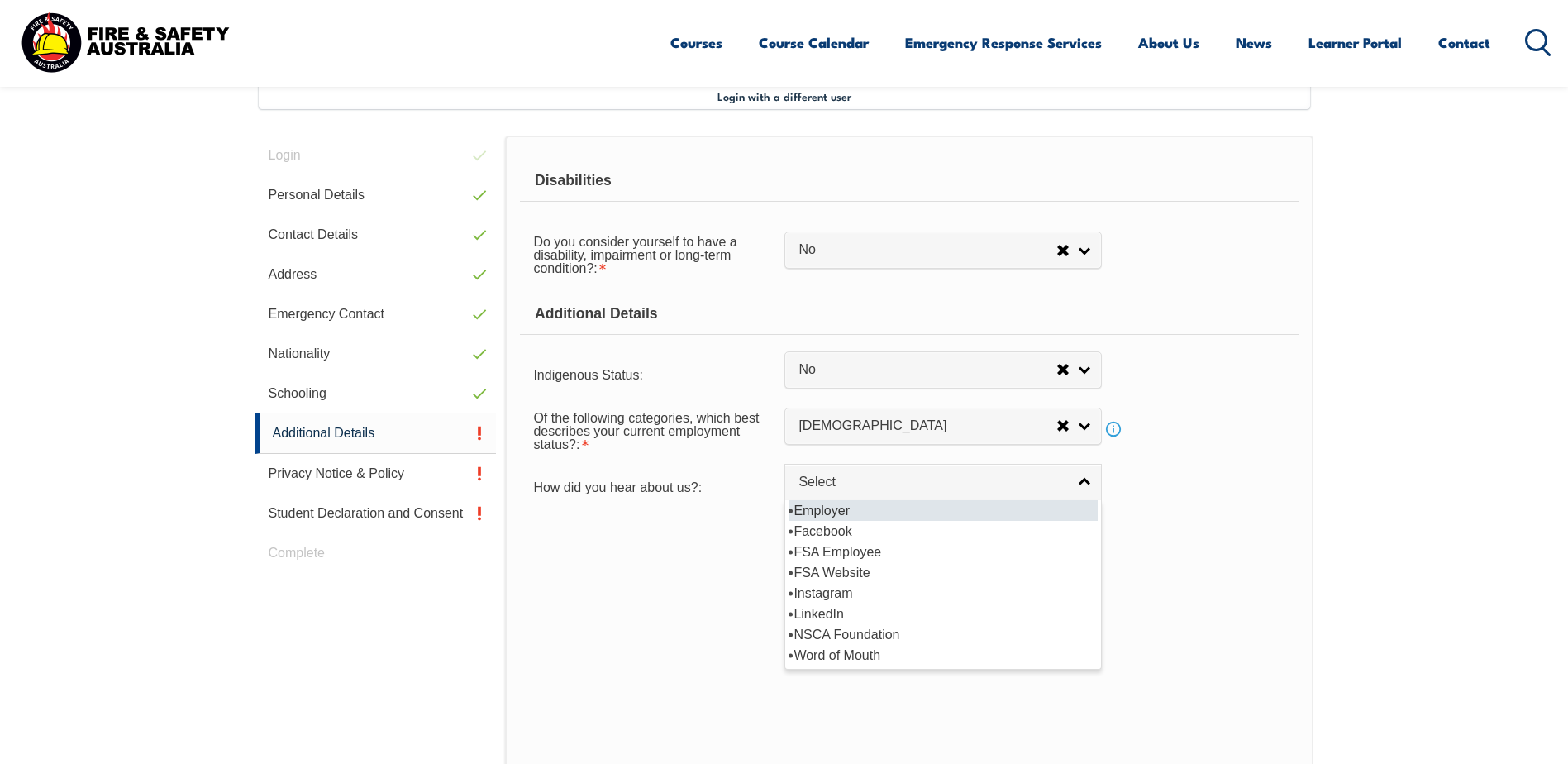
click at [864, 505] on li "Employer" at bounding box center [943, 509] width 309 height 20
select select "8019"
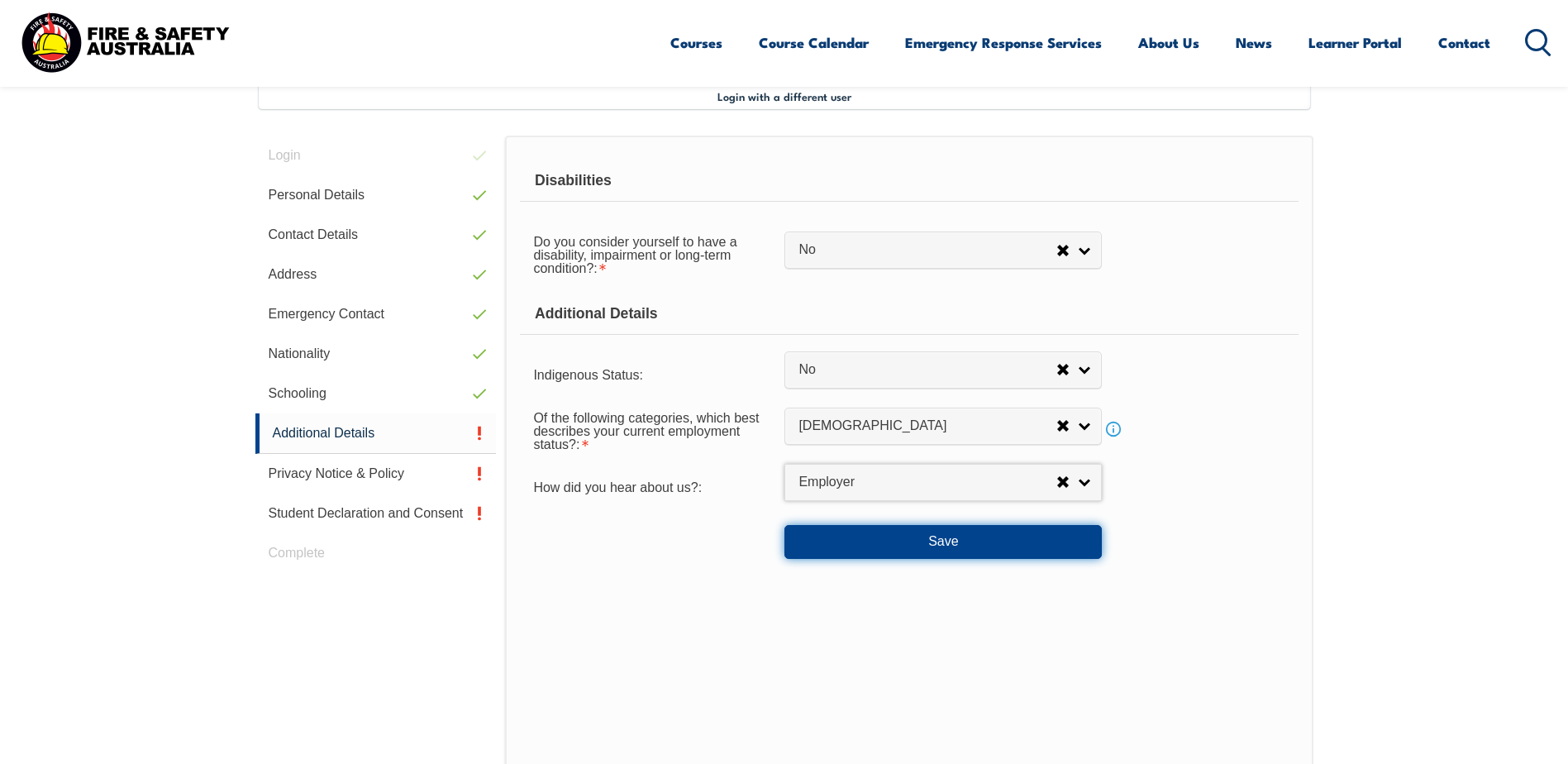
click at [980, 554] on button "Save" at bounding box center [943, 542] width 317 height 33
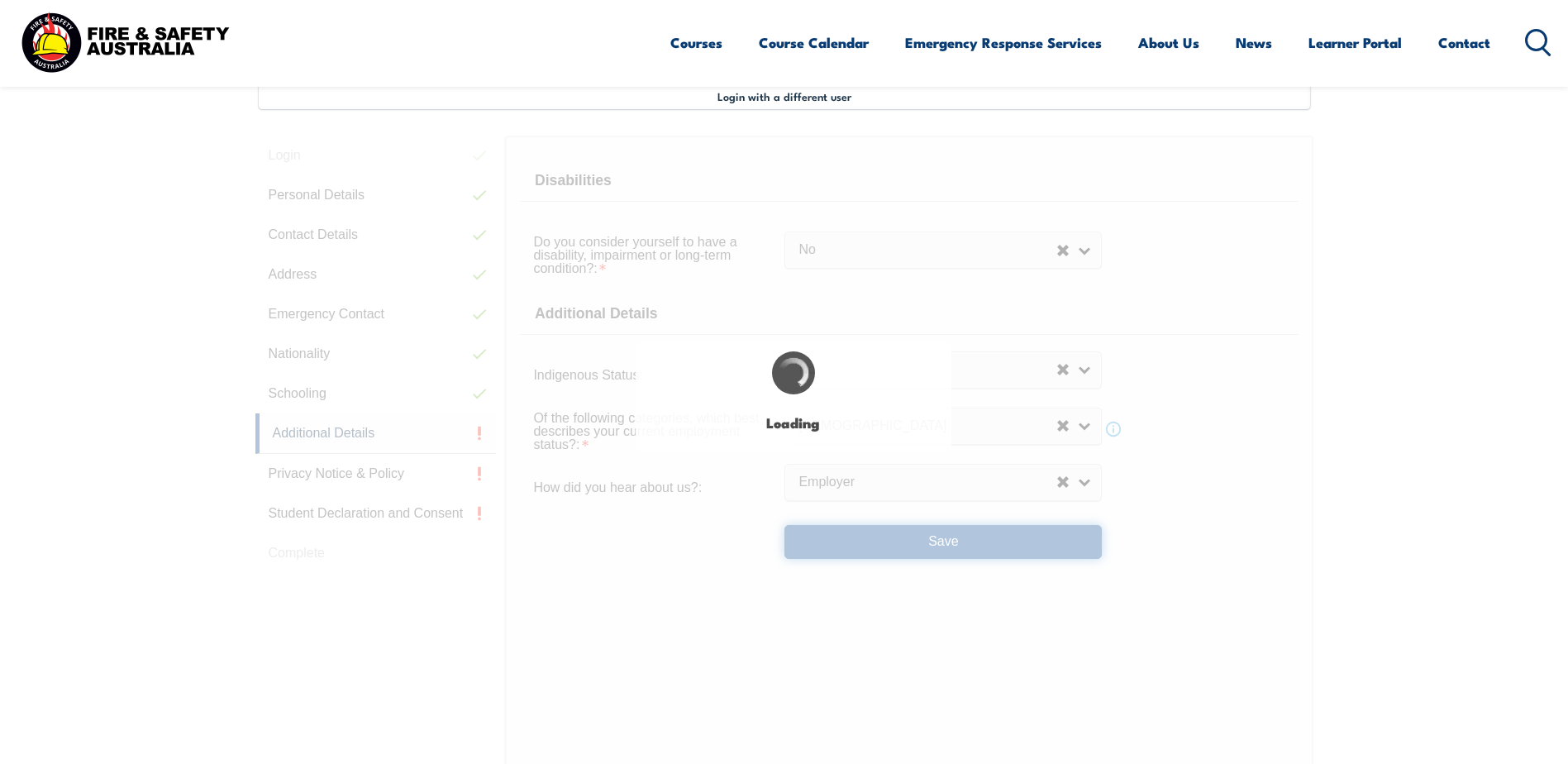
select select "false"
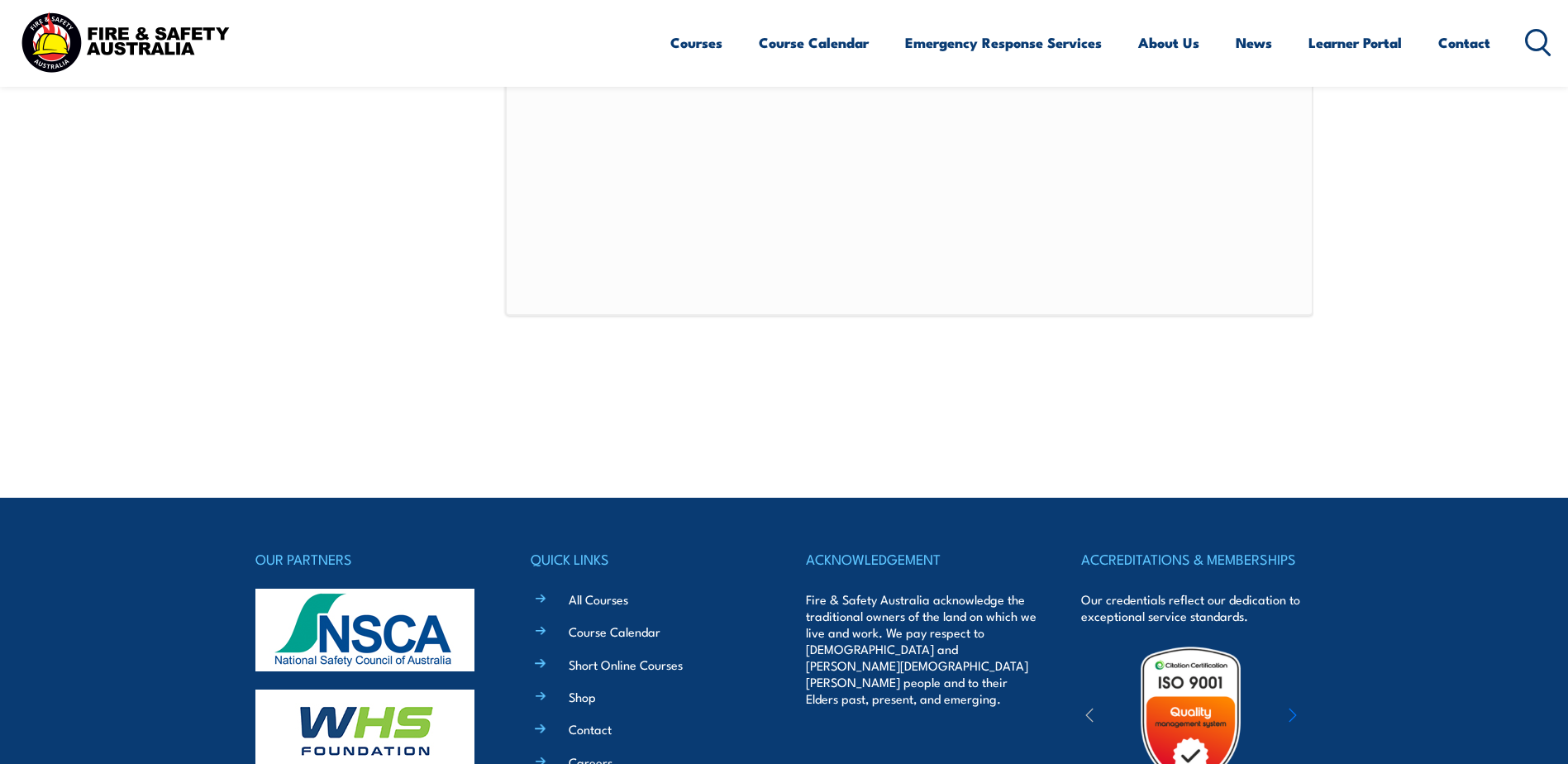
scroll to position [1078, 0]
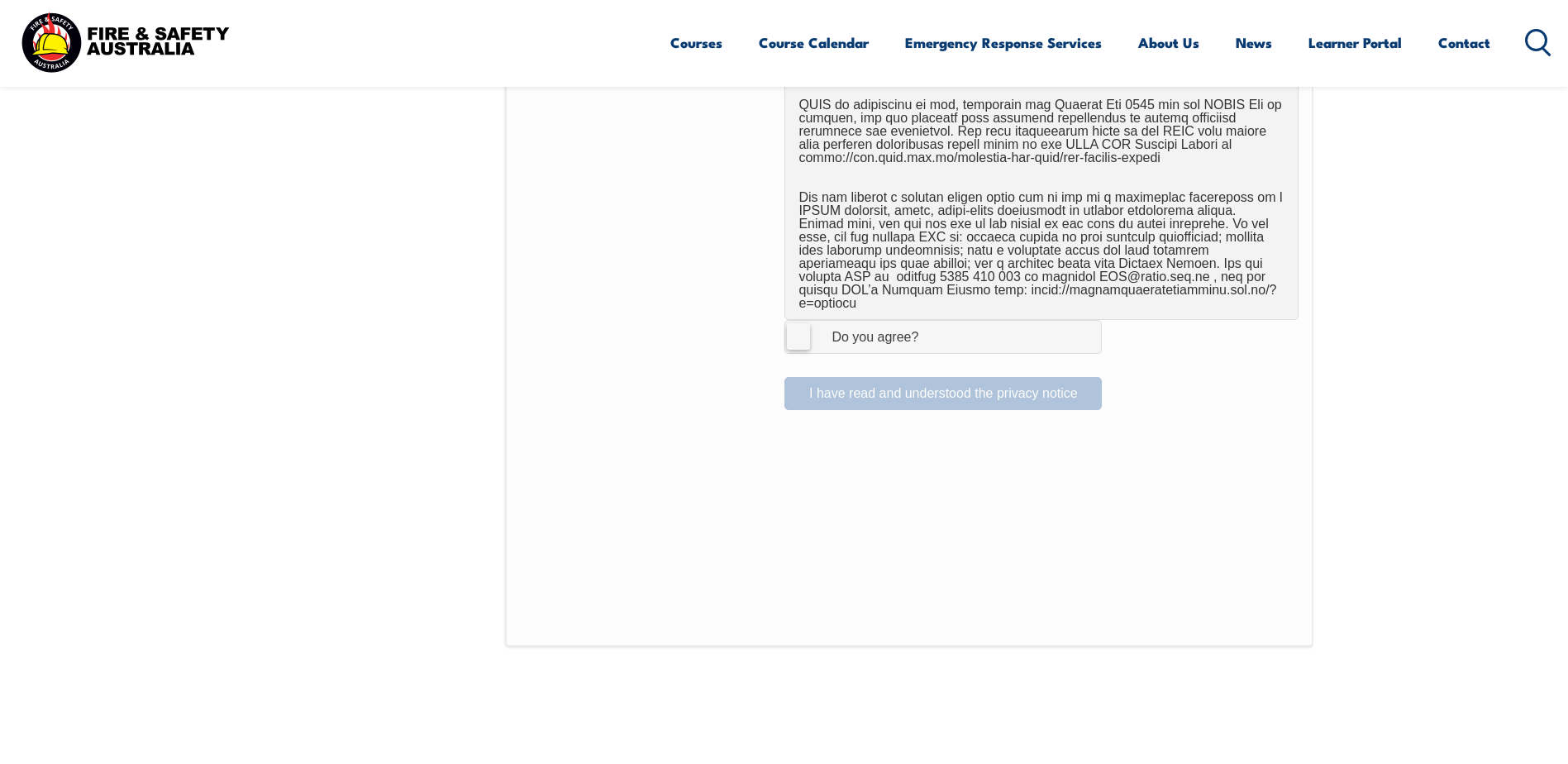
click at [797, 323] on label "I Agree Do you agree?" at bounding box center [943, 337] width 317 height 33
click at [932, 323] on input "I Agree Do you agree?" at bounding box center [945, 337] width 28 height 31
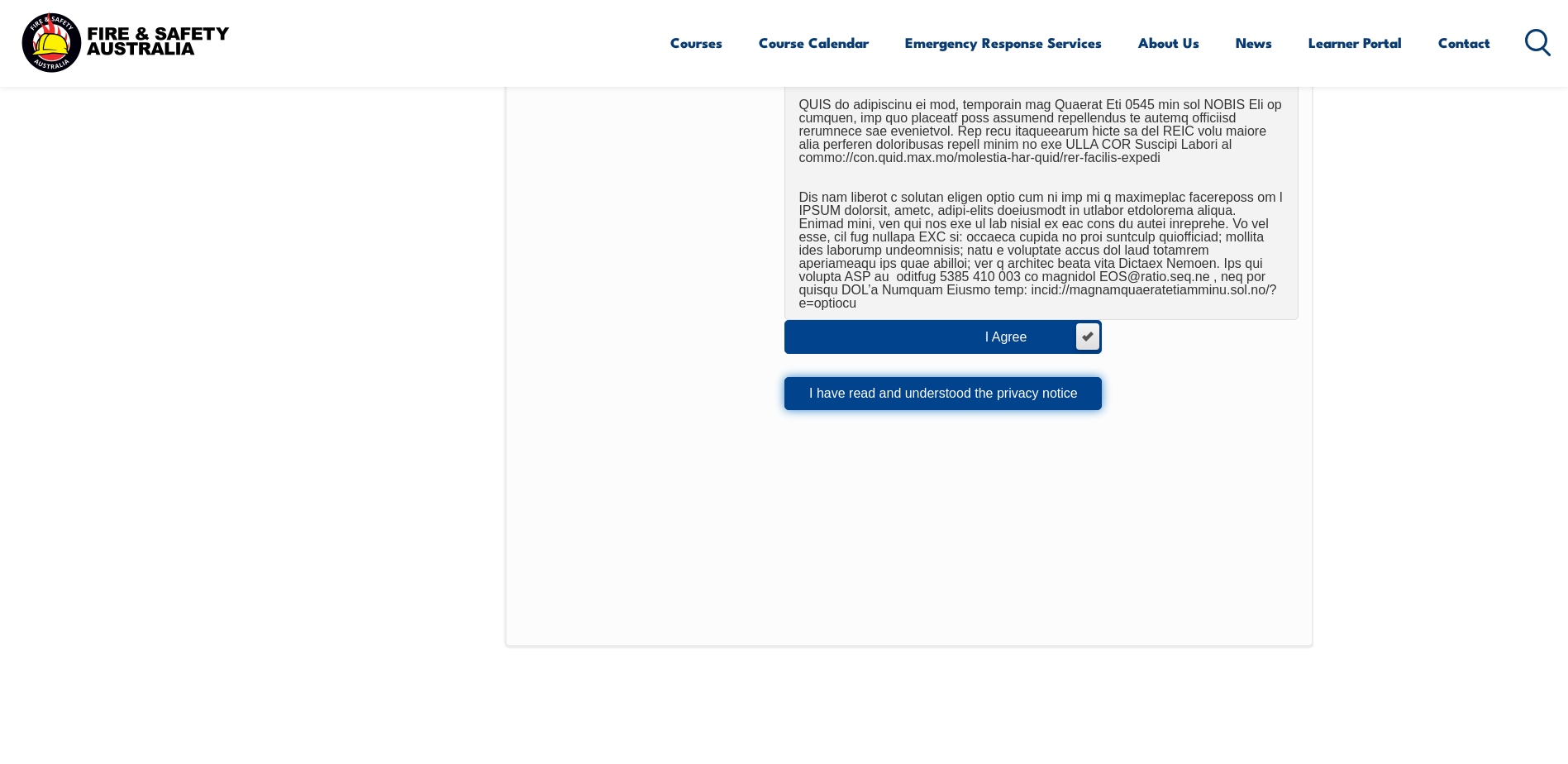
click at [879, 382] on button "I have read and understood the privacy notice" at bounding box center [943, 393] width 317 height 33
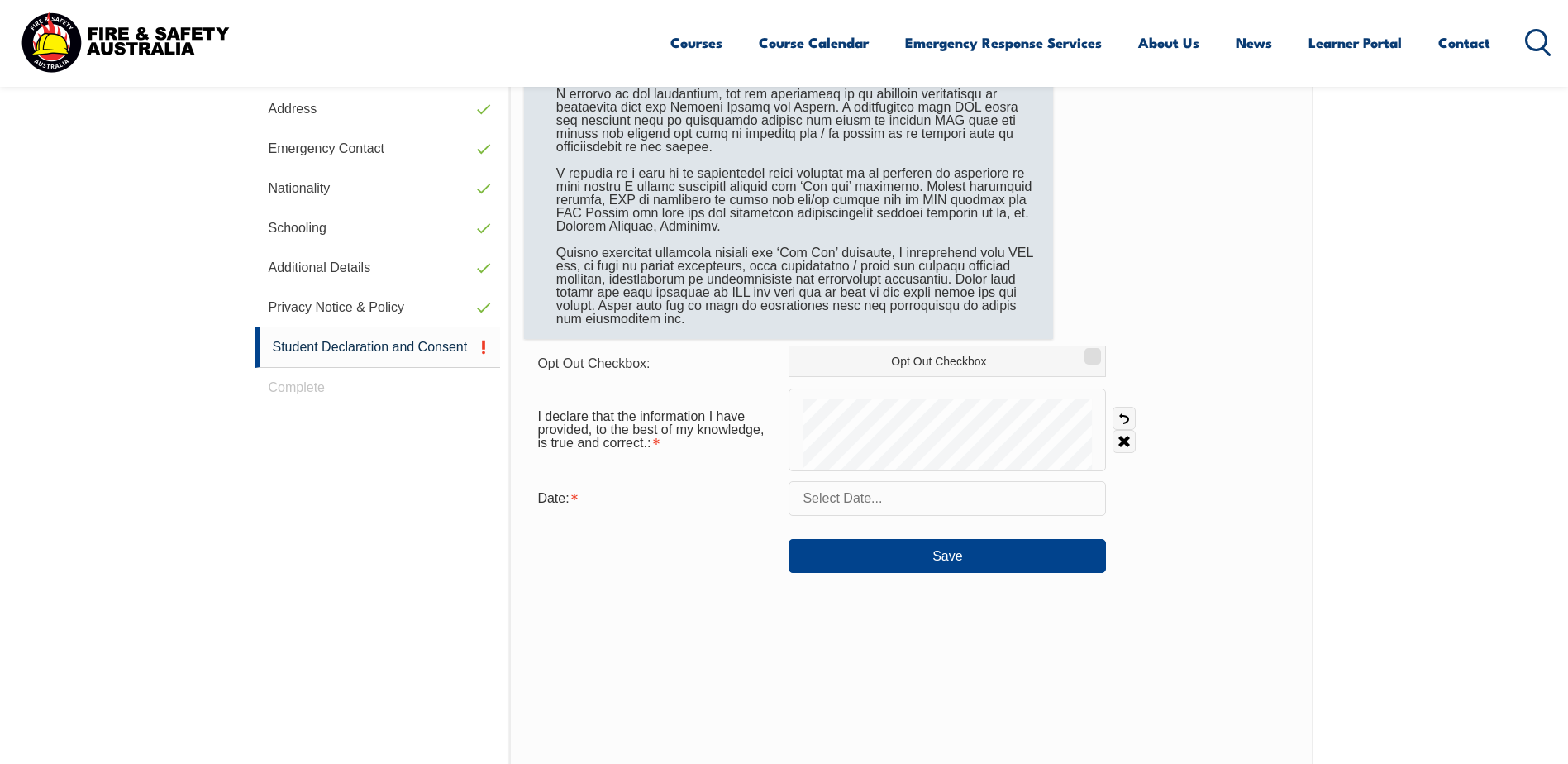
scroll to position [533, 0]
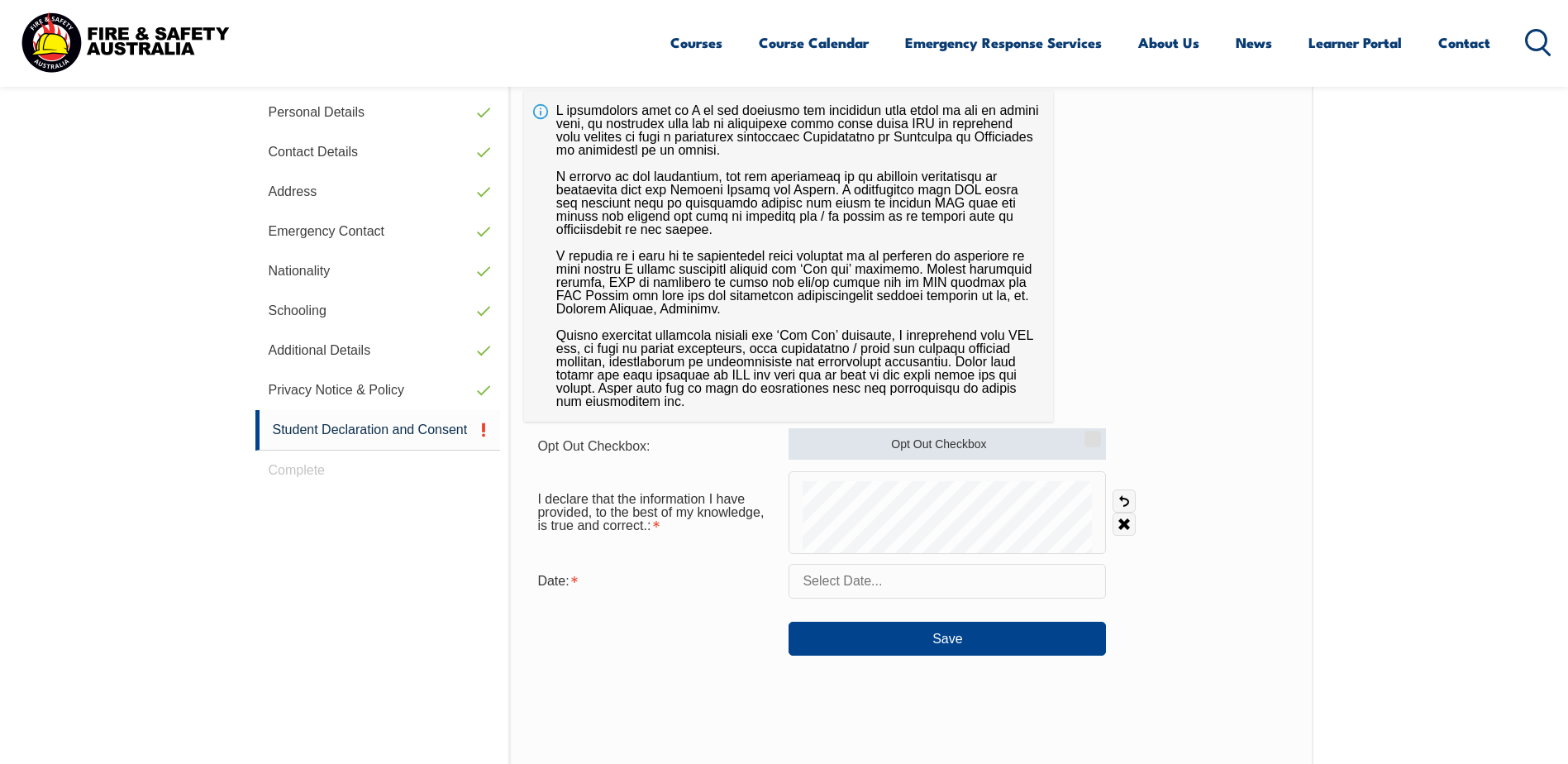
click at [1028, 446] on label "Opt Out Checkbox" at bounding box center [946, 444] width 317 height 31
click at [1085, 434] on input "Opt Out Checkbox" at bounding box center [1090, 433] width 10 height 2
click at [1028, 446] on label "Opt Out Checkbox" at bounding box center [946, 444] width 317 height 31
click at [1085, 434] on input "Opt Out Checkbox" at bounding box center [1090, 433] width 10 height 2
checkbox input "false"
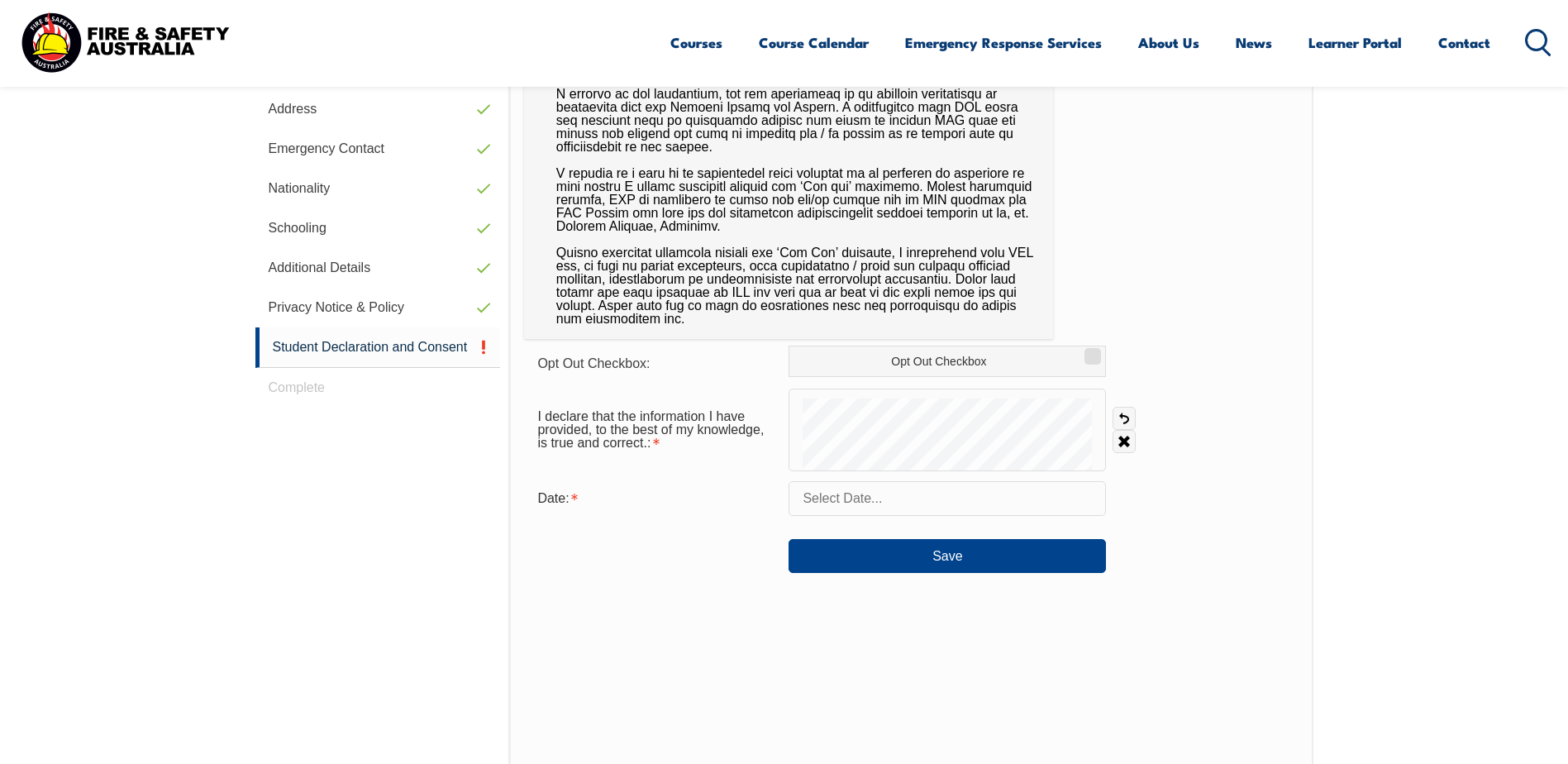
scroll to position [699, 0]
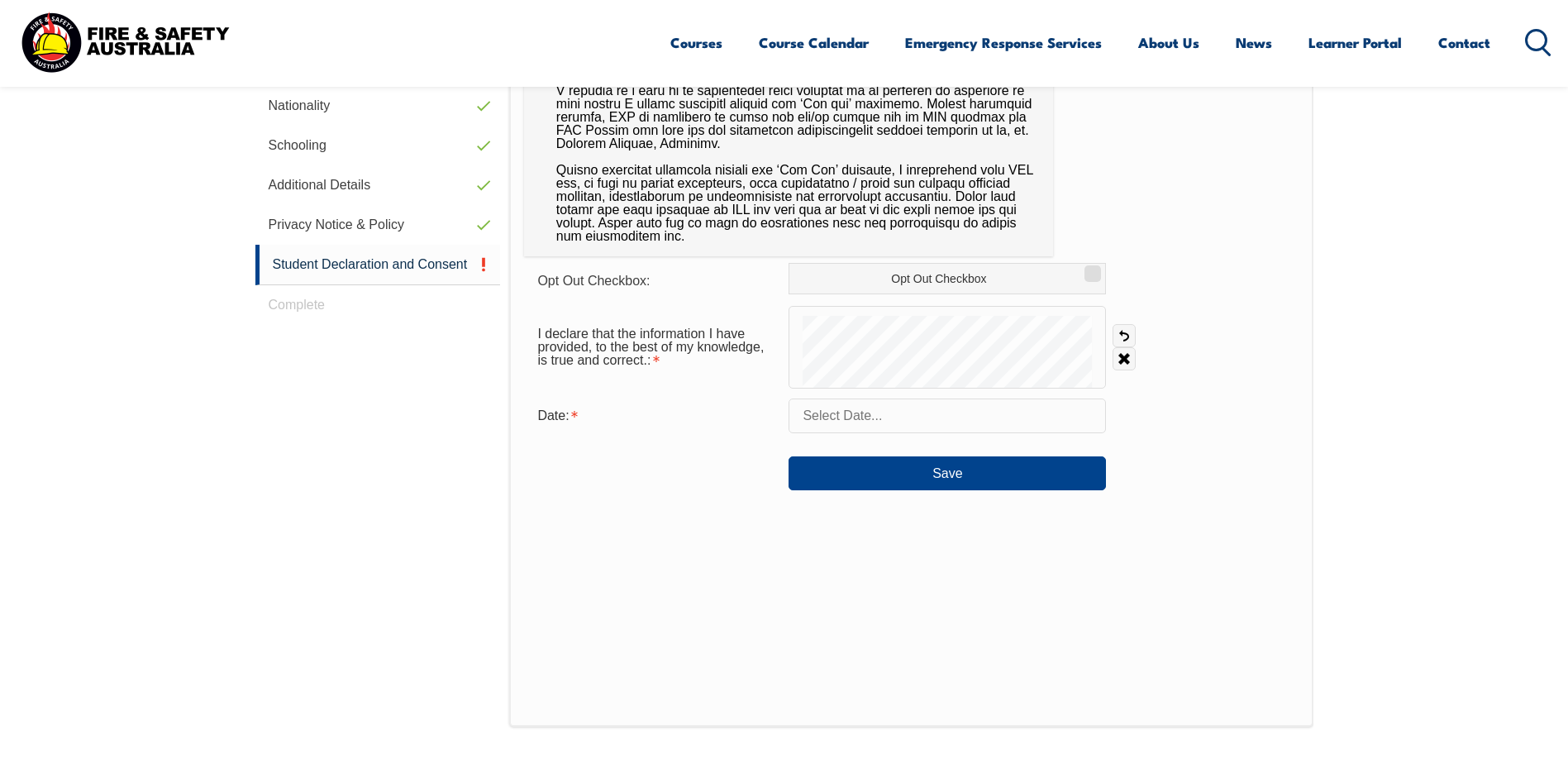
click at [909, 419] on input "text" at bounding box center [946, 416] width 317 height 35
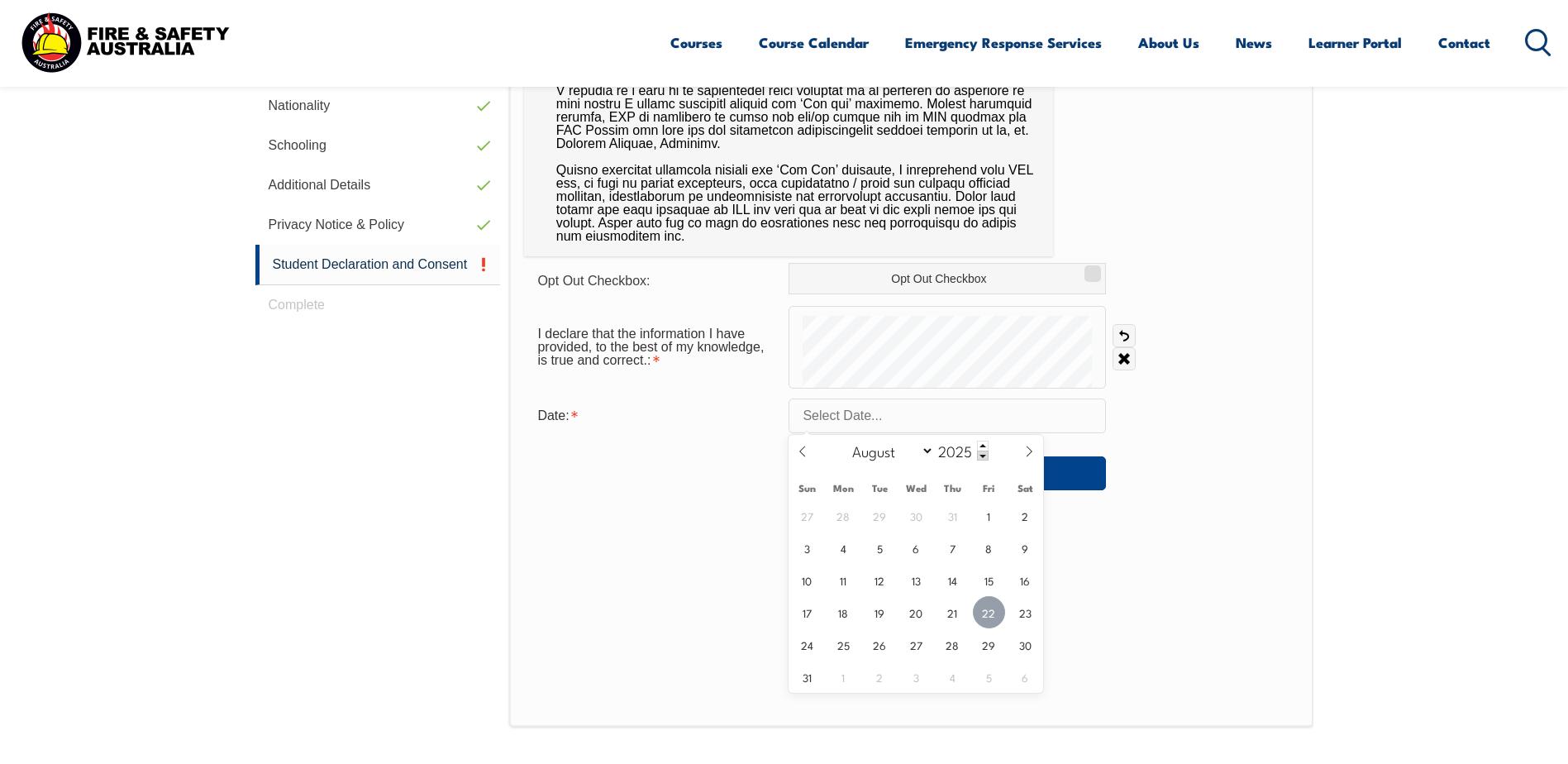
click at [983, 606] on span "22" at bounding box center [988, 612] width 32 height 32
type input "August 22, 2025"
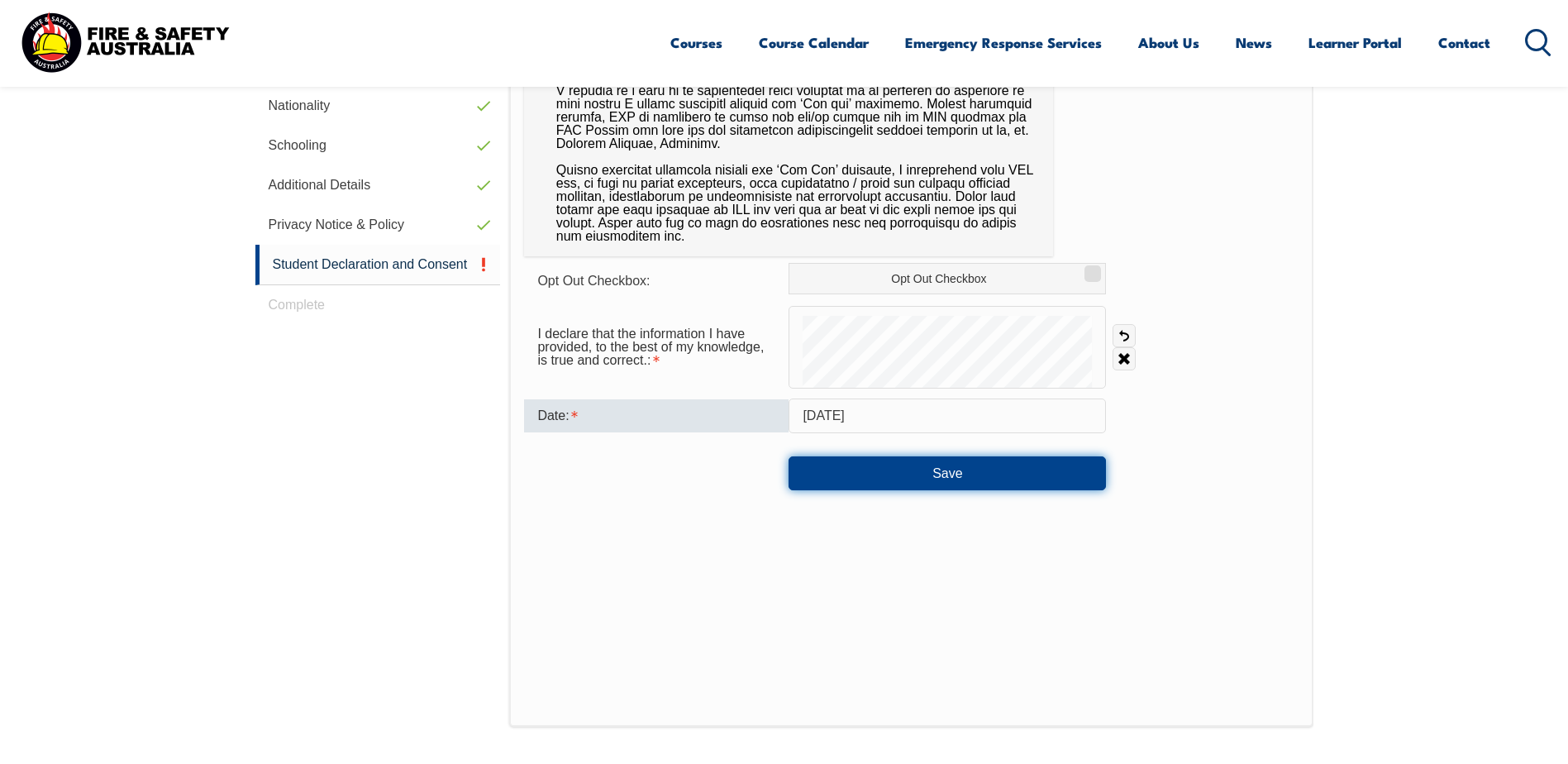
click at [960, 480] on button "Save" at bounding box center [946, 473] width 317 height 33
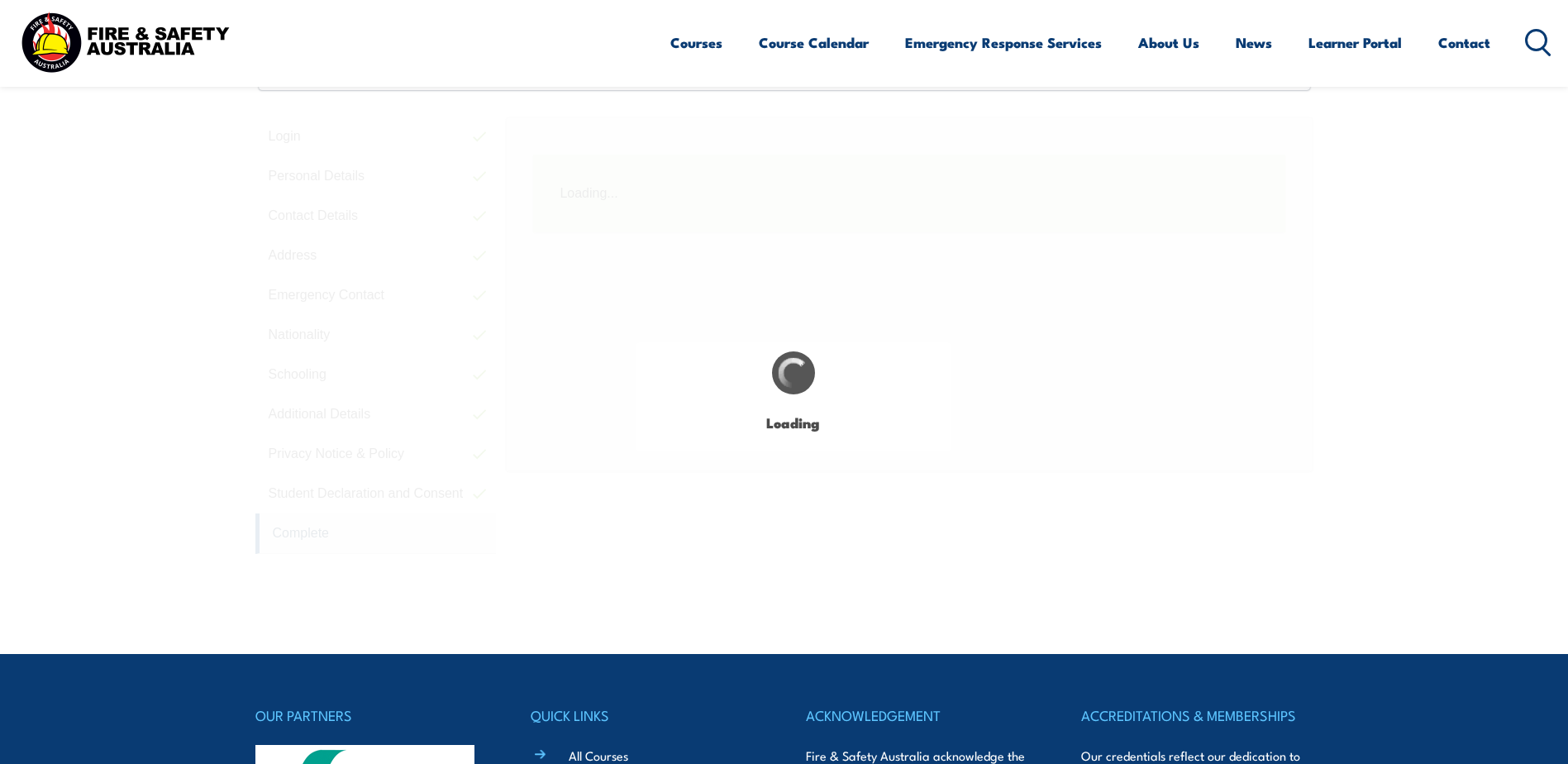
scroll to position [451, 0]
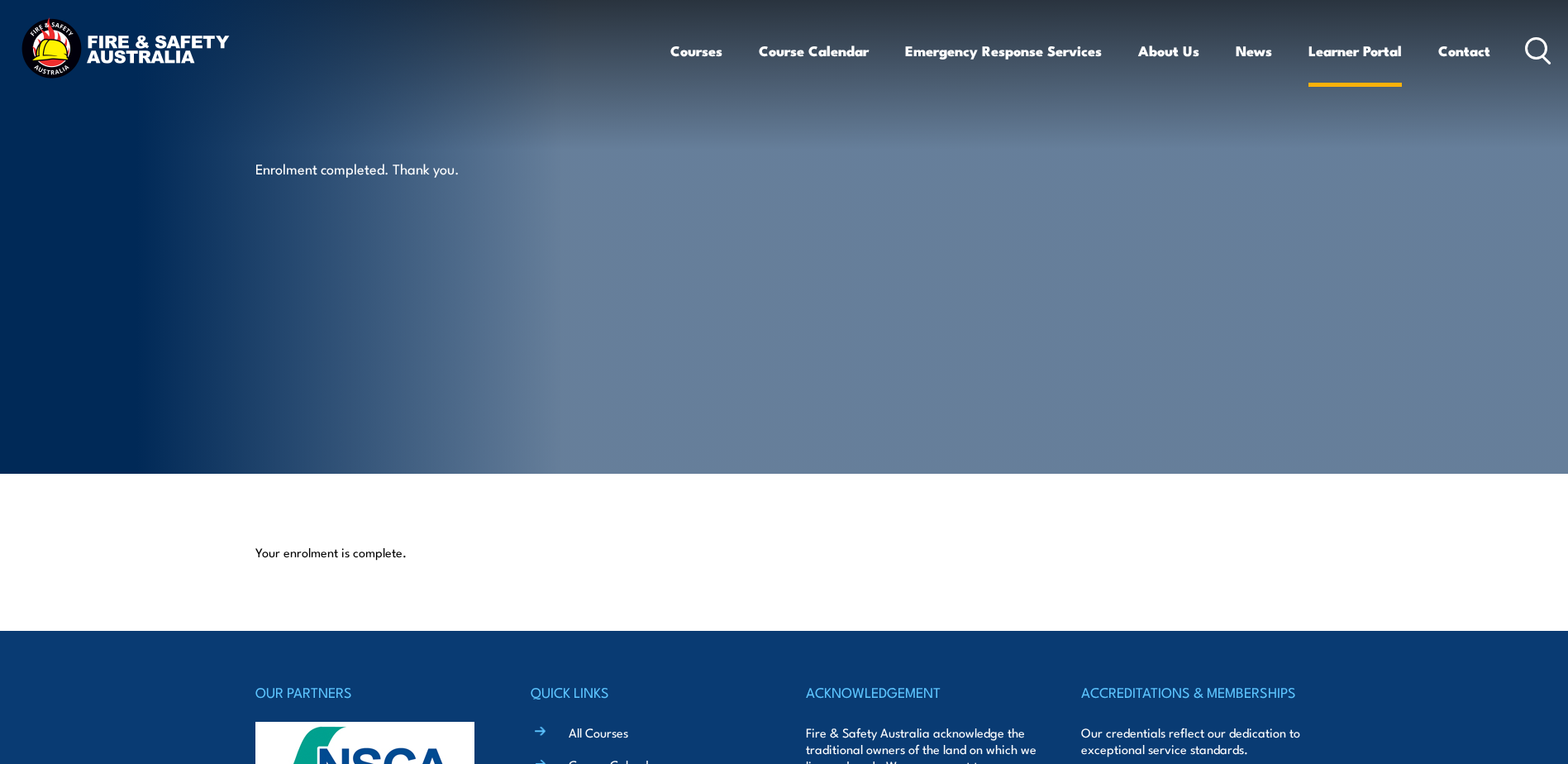
click at [1354, 41] on link "Learner Portal" at bounding box center [1355, 51] width 94 height 44
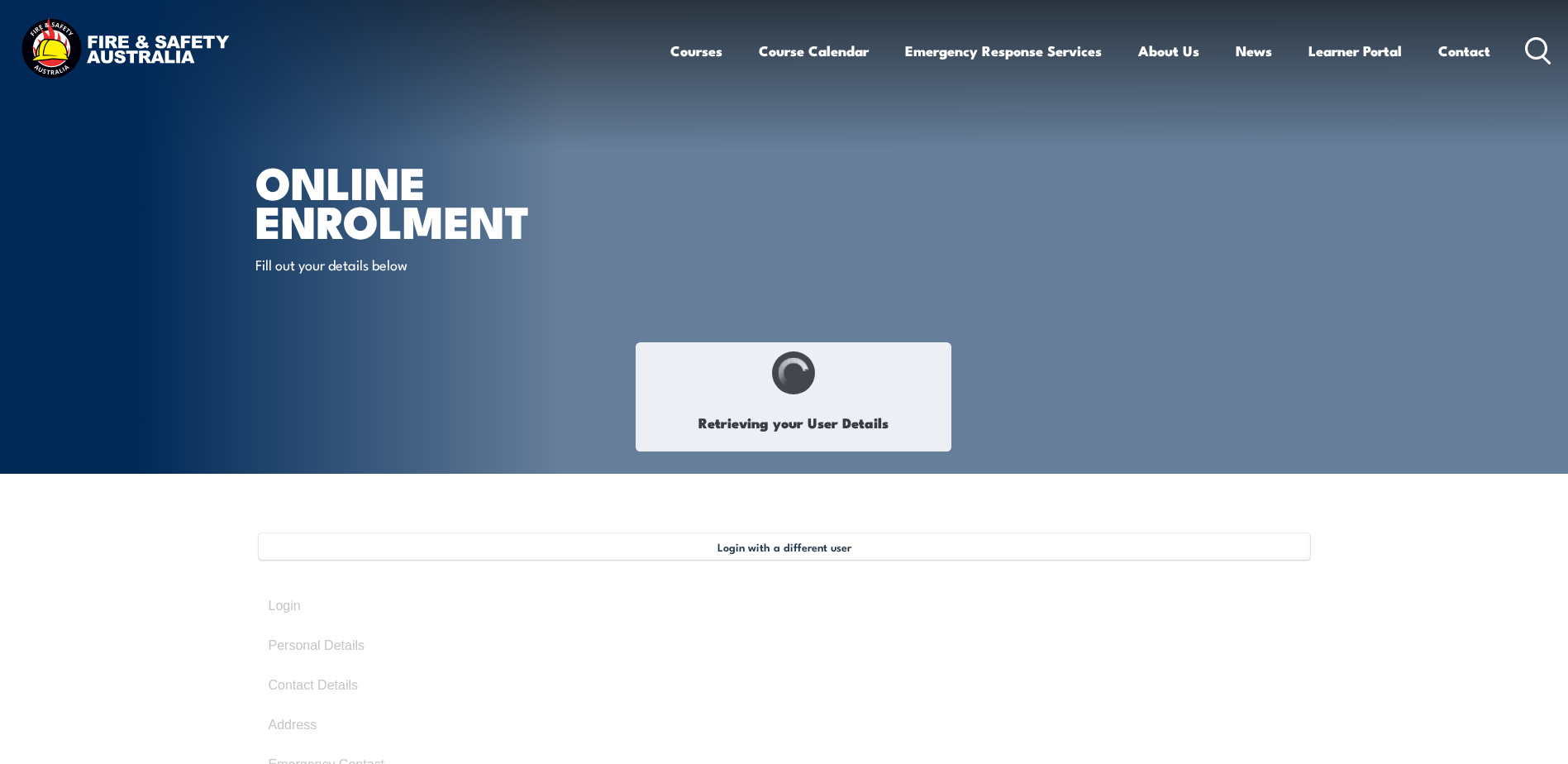
select select "Mr"
type input "Michael"
type input "Mike"
type input "Benjamin"
type input "Milner"
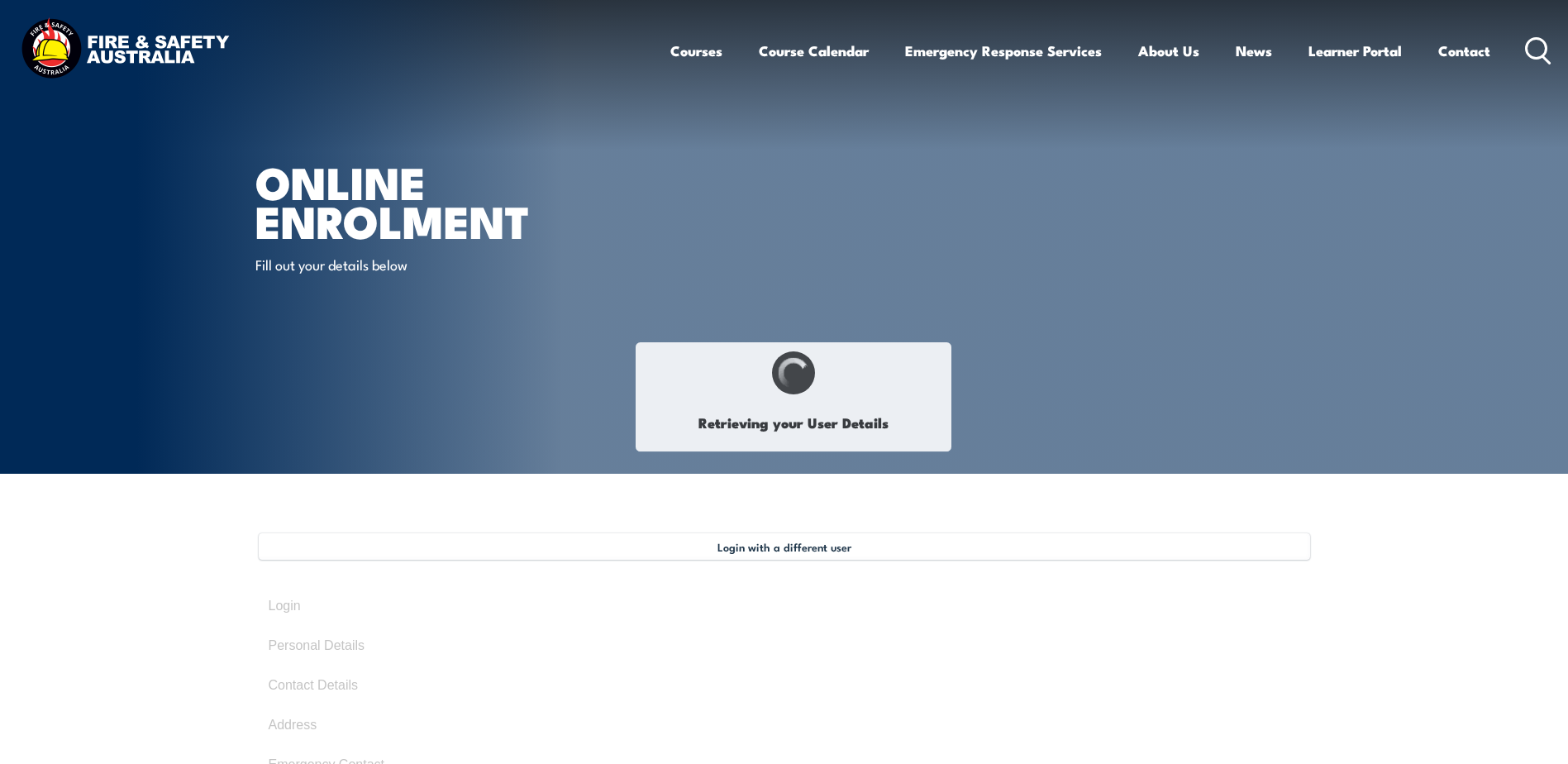
type input "July 15, 1981"
type input "K25R5CC43S"
select select "M"
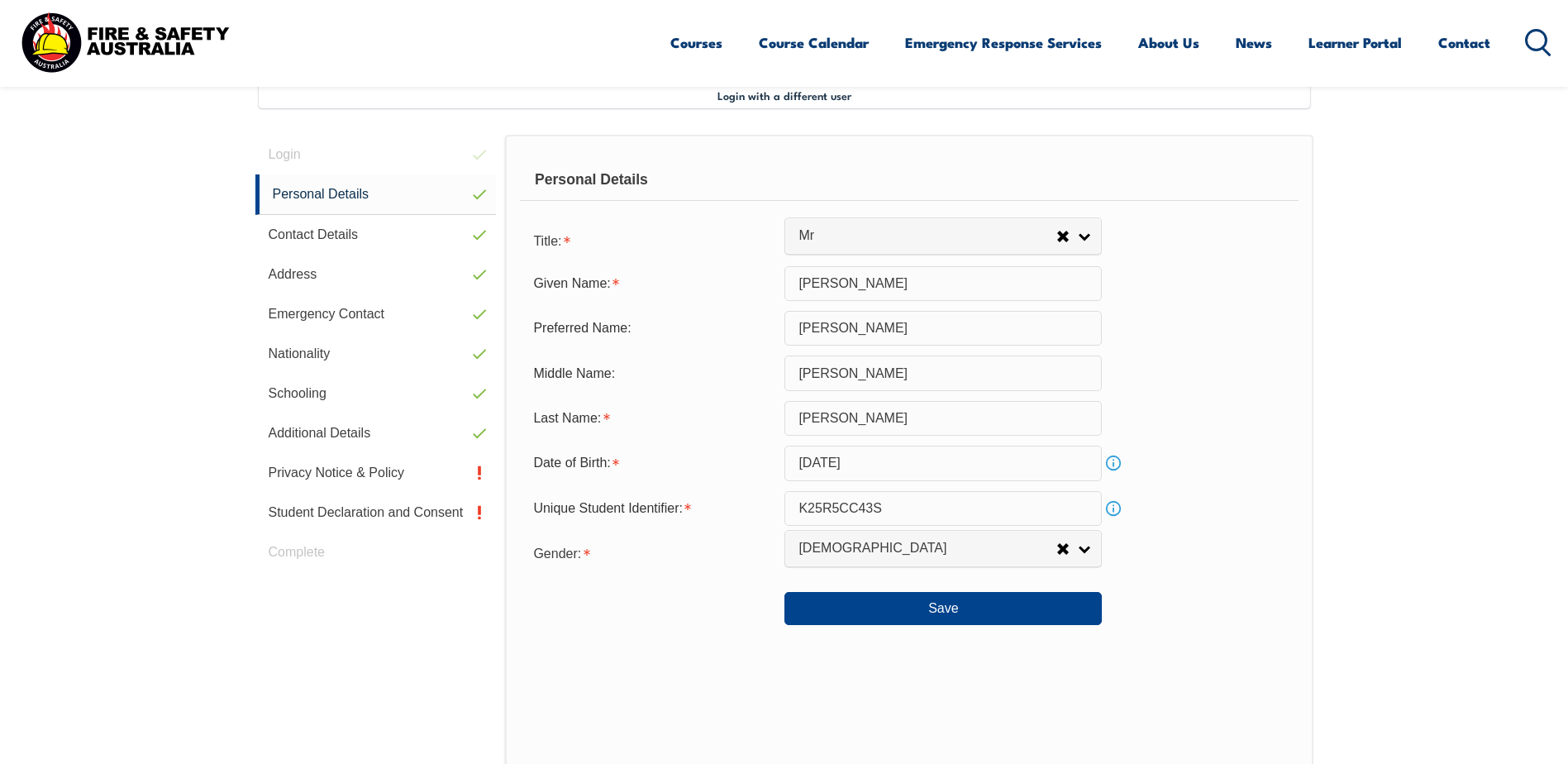
scroll to position [451, 0]
click at [1066, 616] on button "Save" at bounding box center [943, 609] width 317 height 33
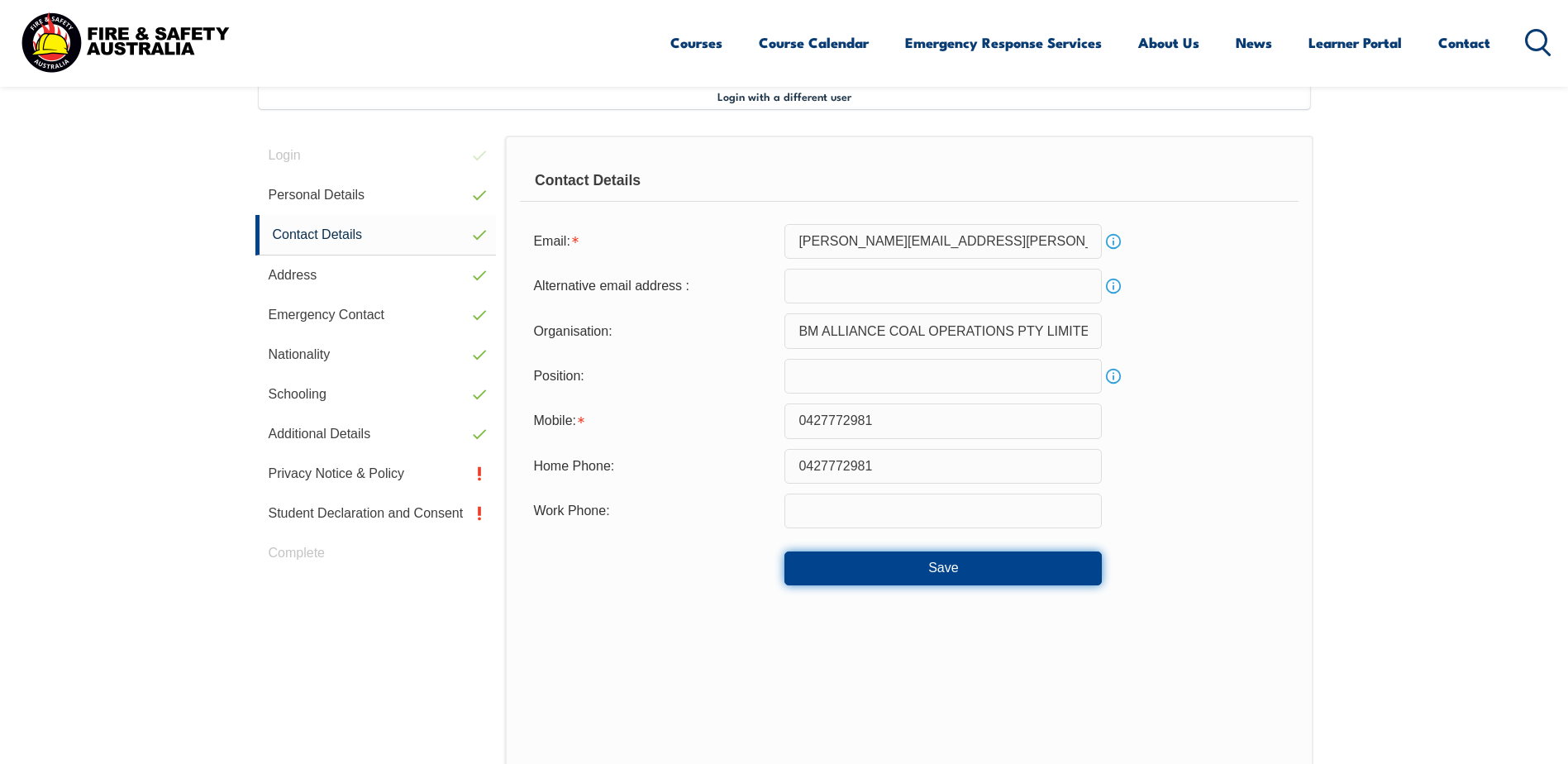
click at [1073, 557] on button "Save" at bounding box center [943, 568] width 317 height 33
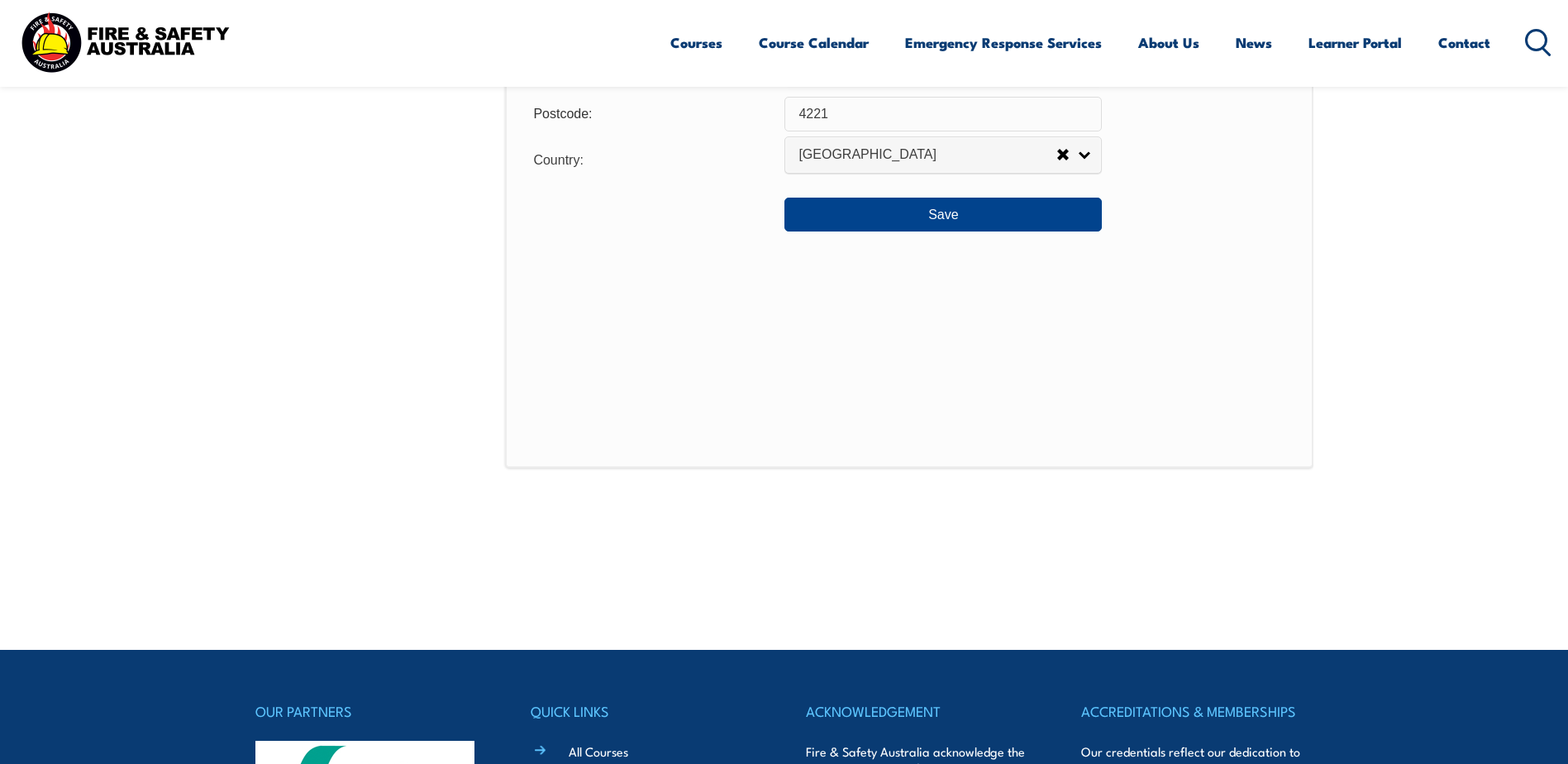
scroll to position [1272, 0]
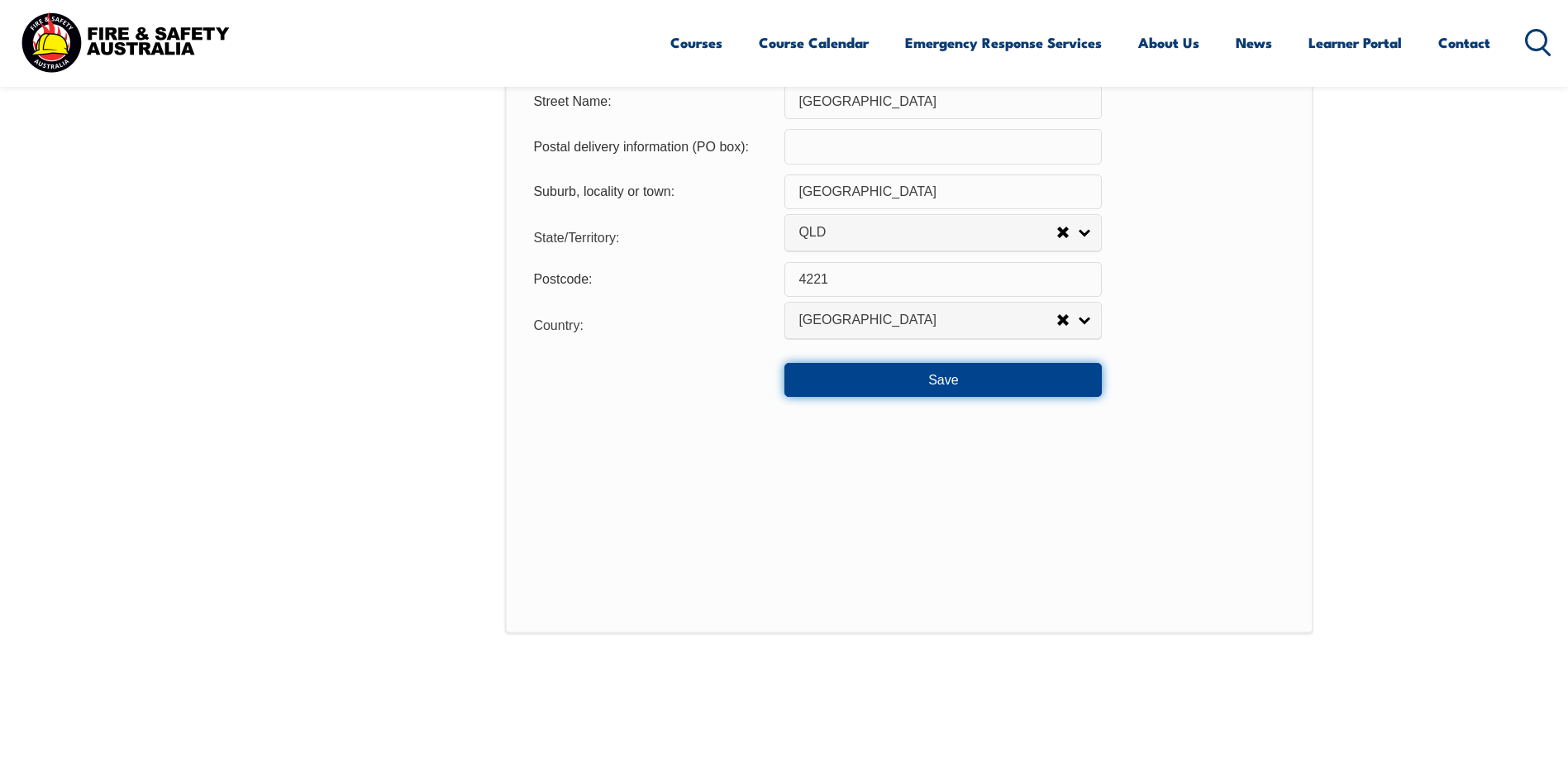
click at [1021, 376] on button "Save" at bounding box center [943, 380] width 317 height 33
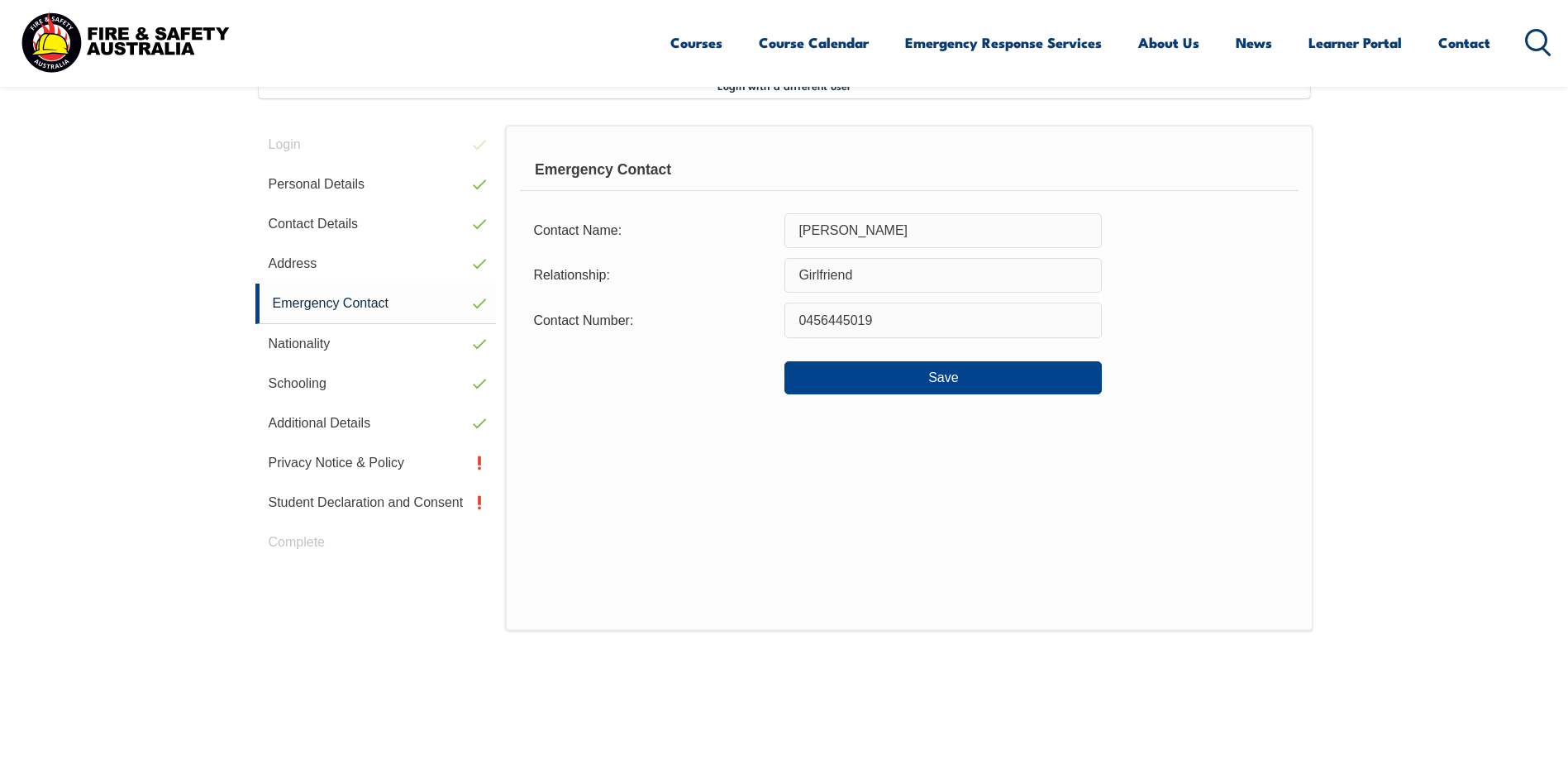
scroll to position [451, 0]
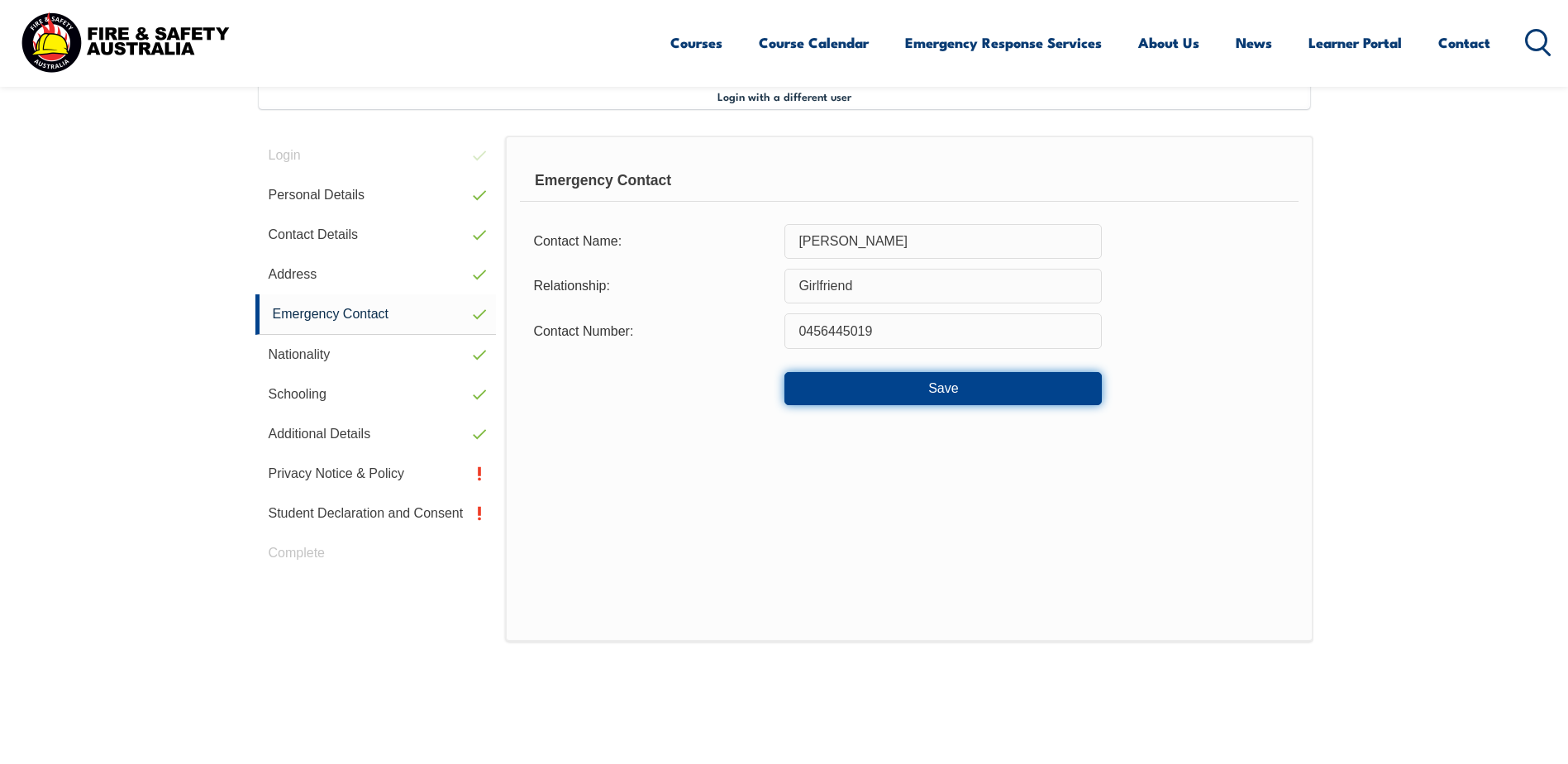
click at [1019, 400] on button "Save" at bounding box center [943, 388] width 317 height 33
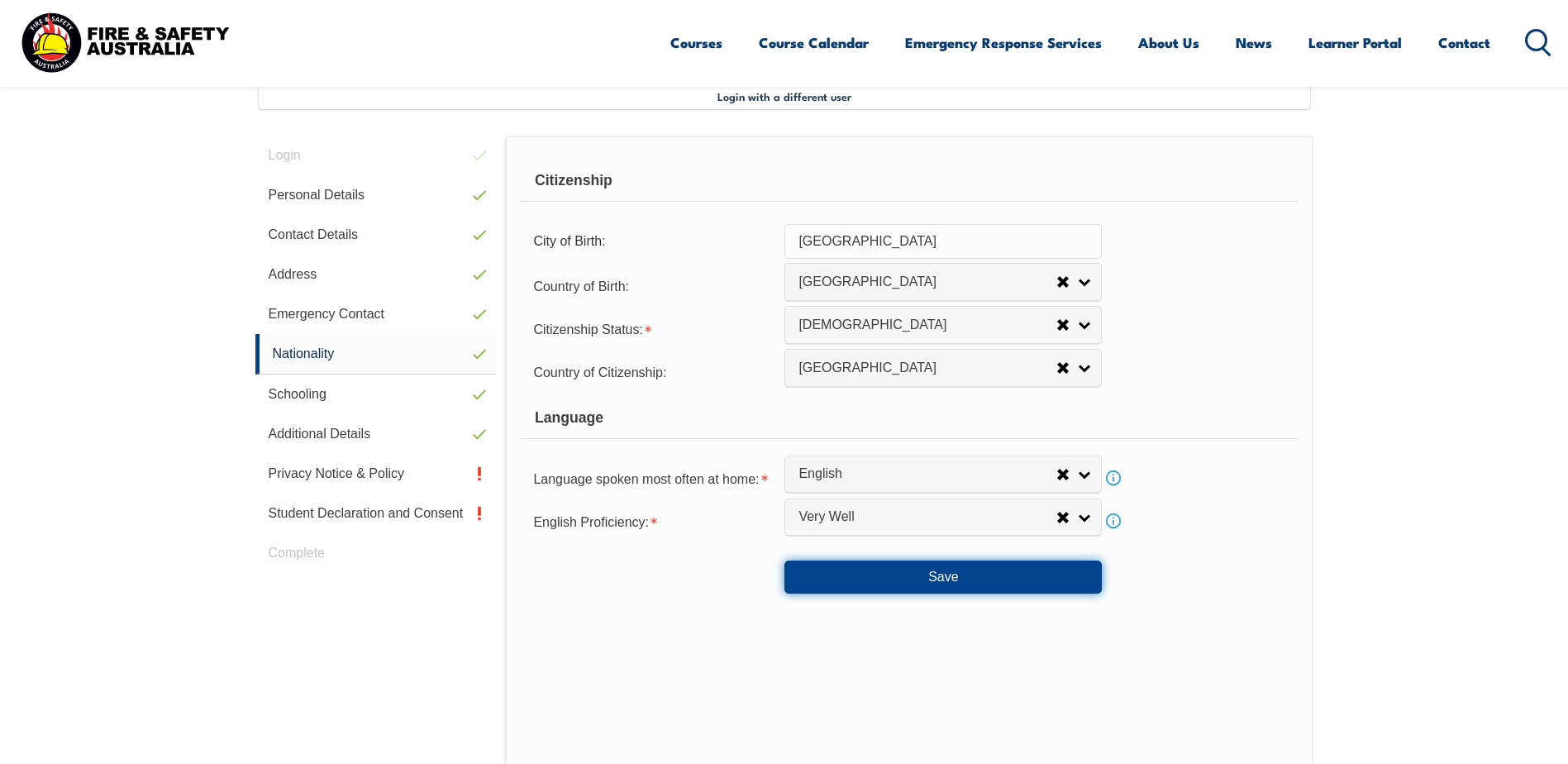
click at [1008, 586] on button "Save" at bounding box center [943, 577] width 317 height 33
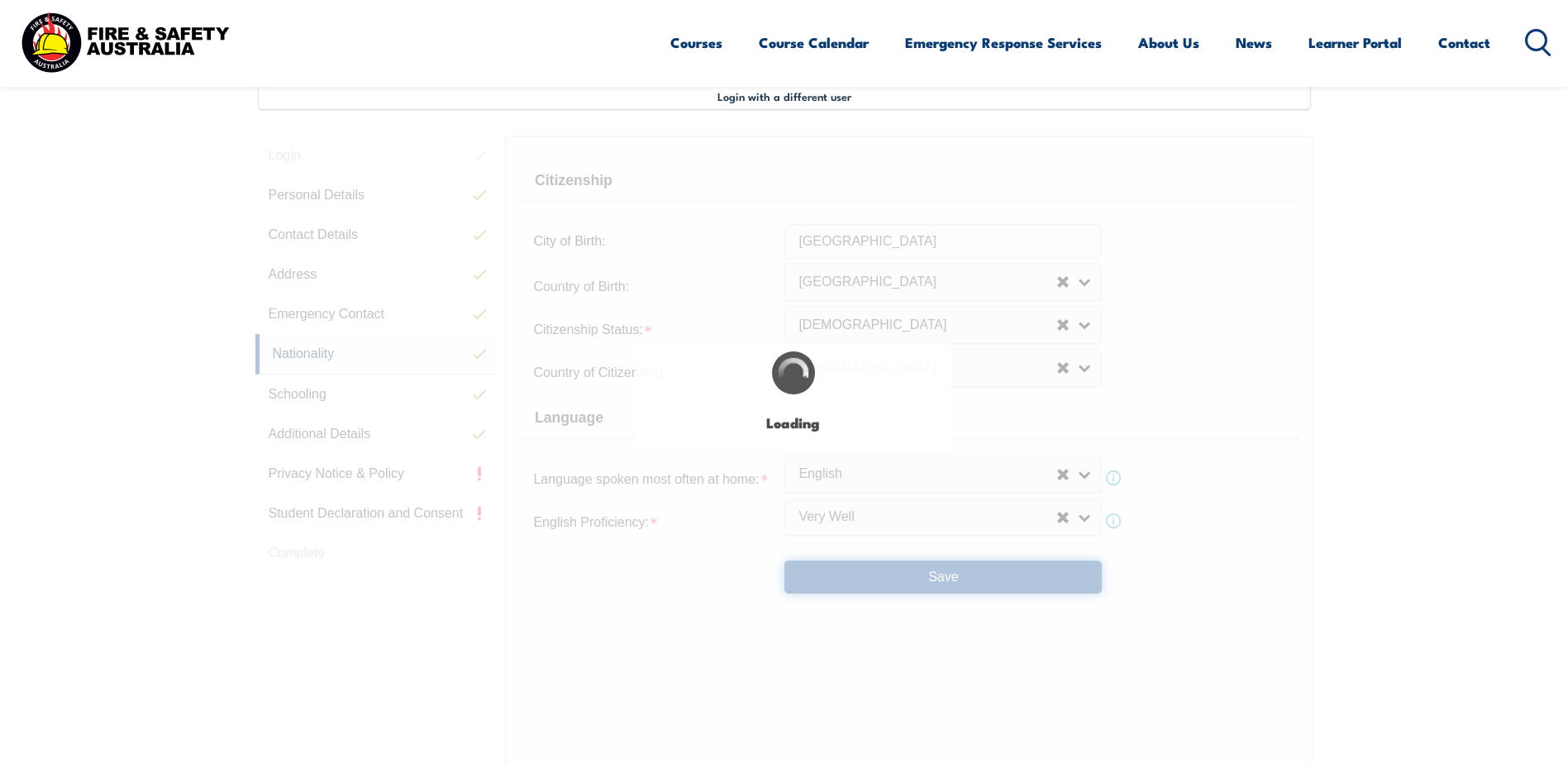
select select "false"
select select "true"
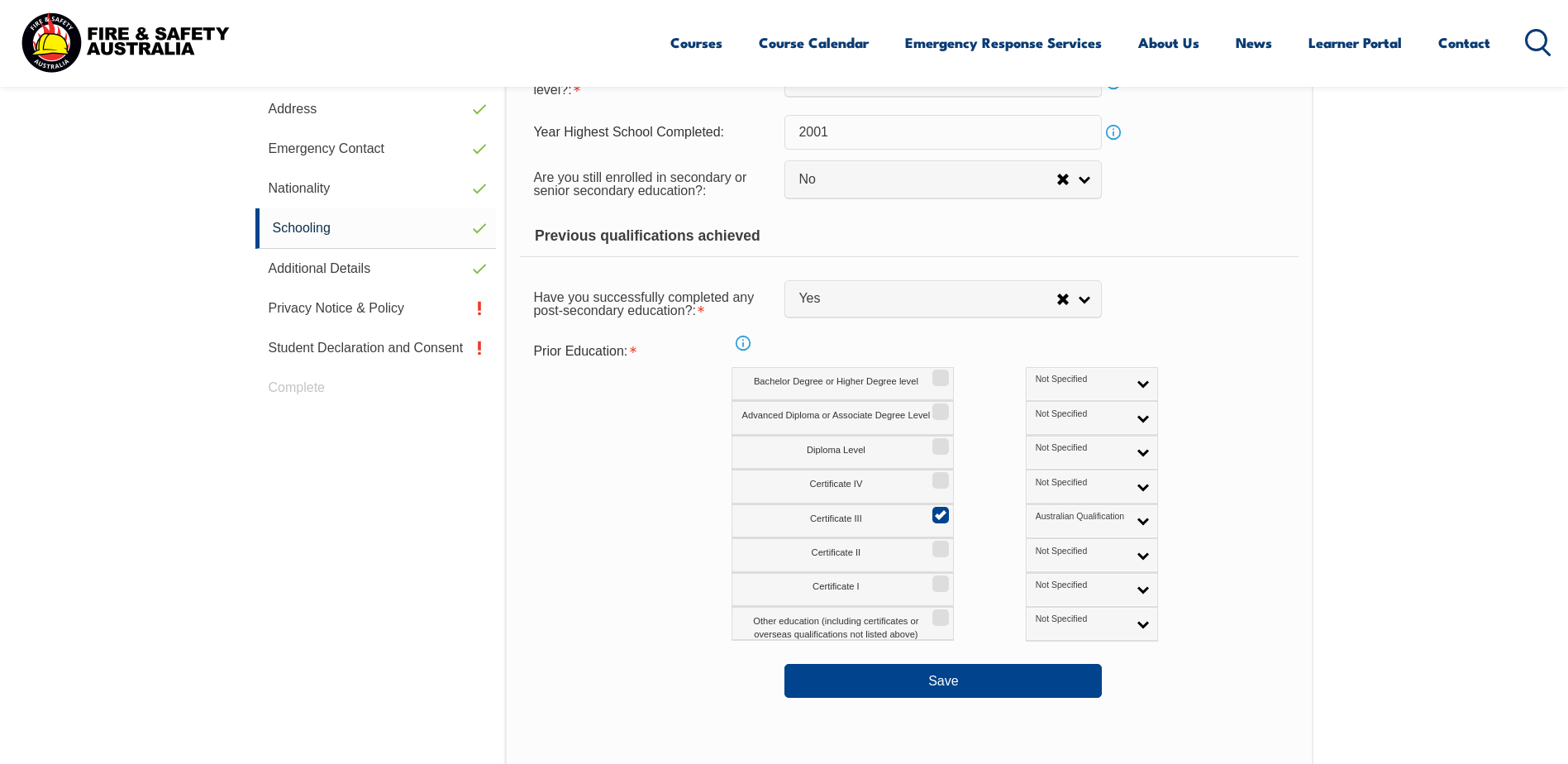
scroll to position [699, 0]
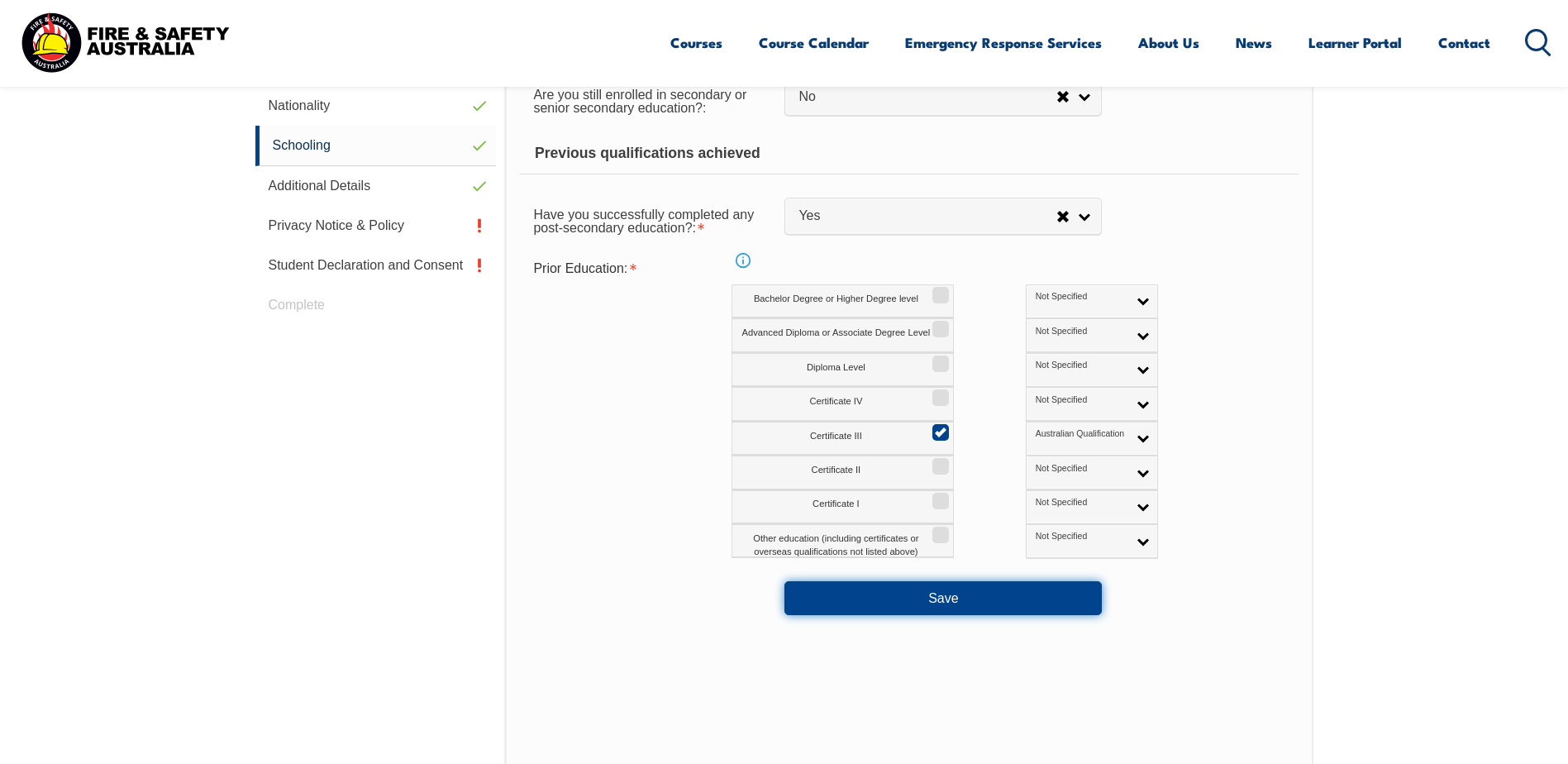
click at [1010, 598] on button "Save" at bounding box center [943, 597] width 317 height 33
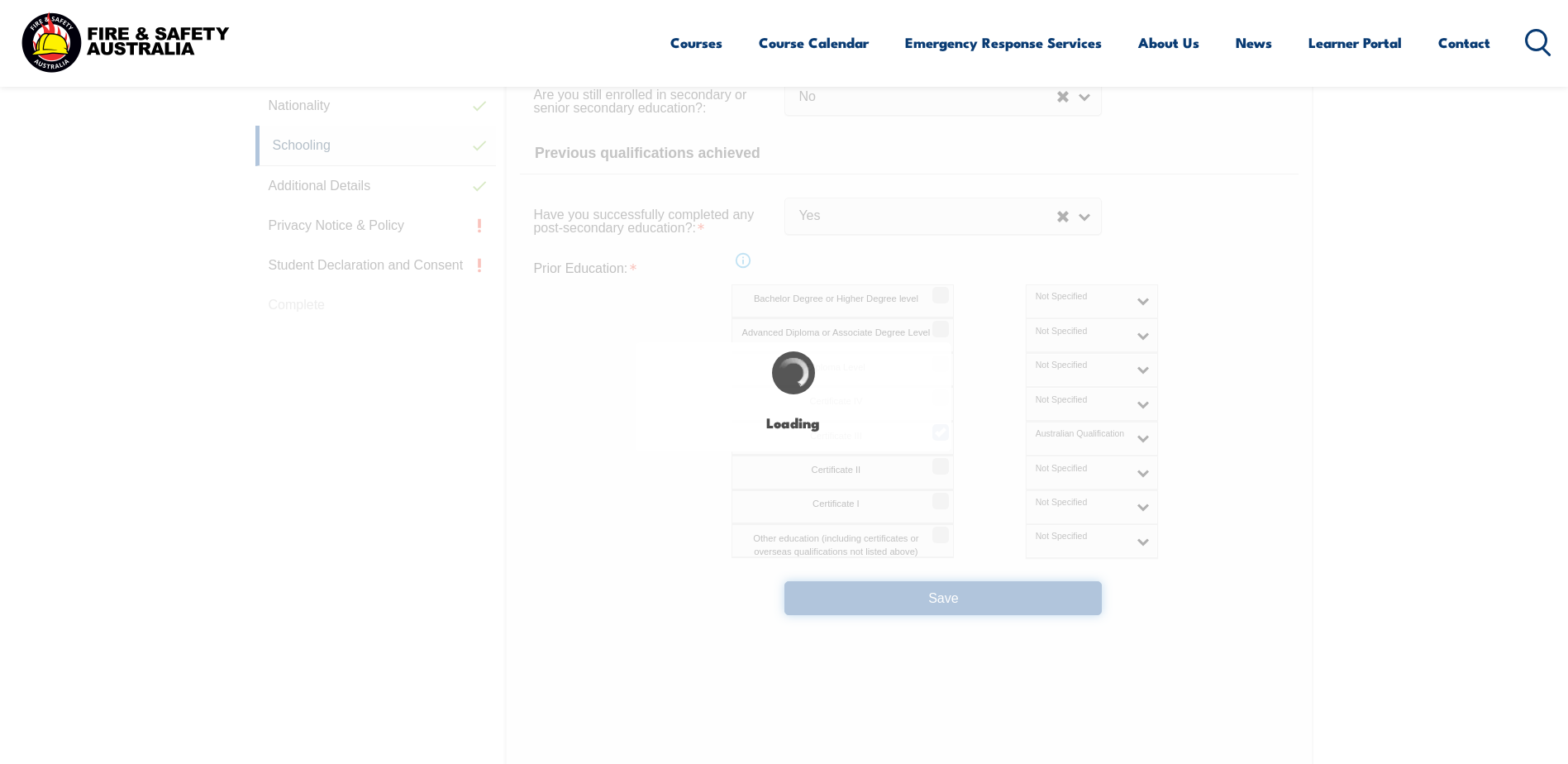
select select "false"
select select "true"
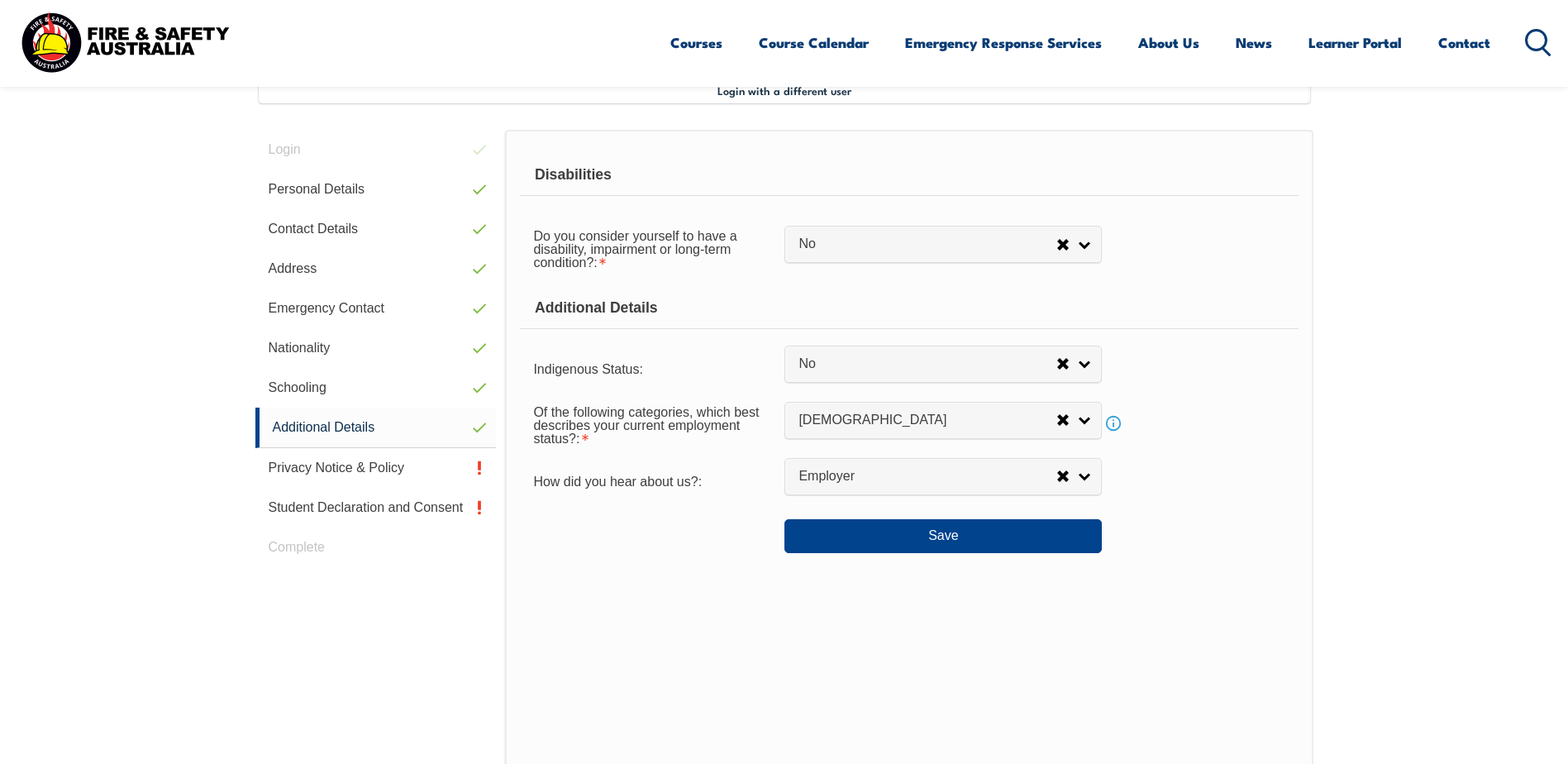
scroll to position [451, 0]
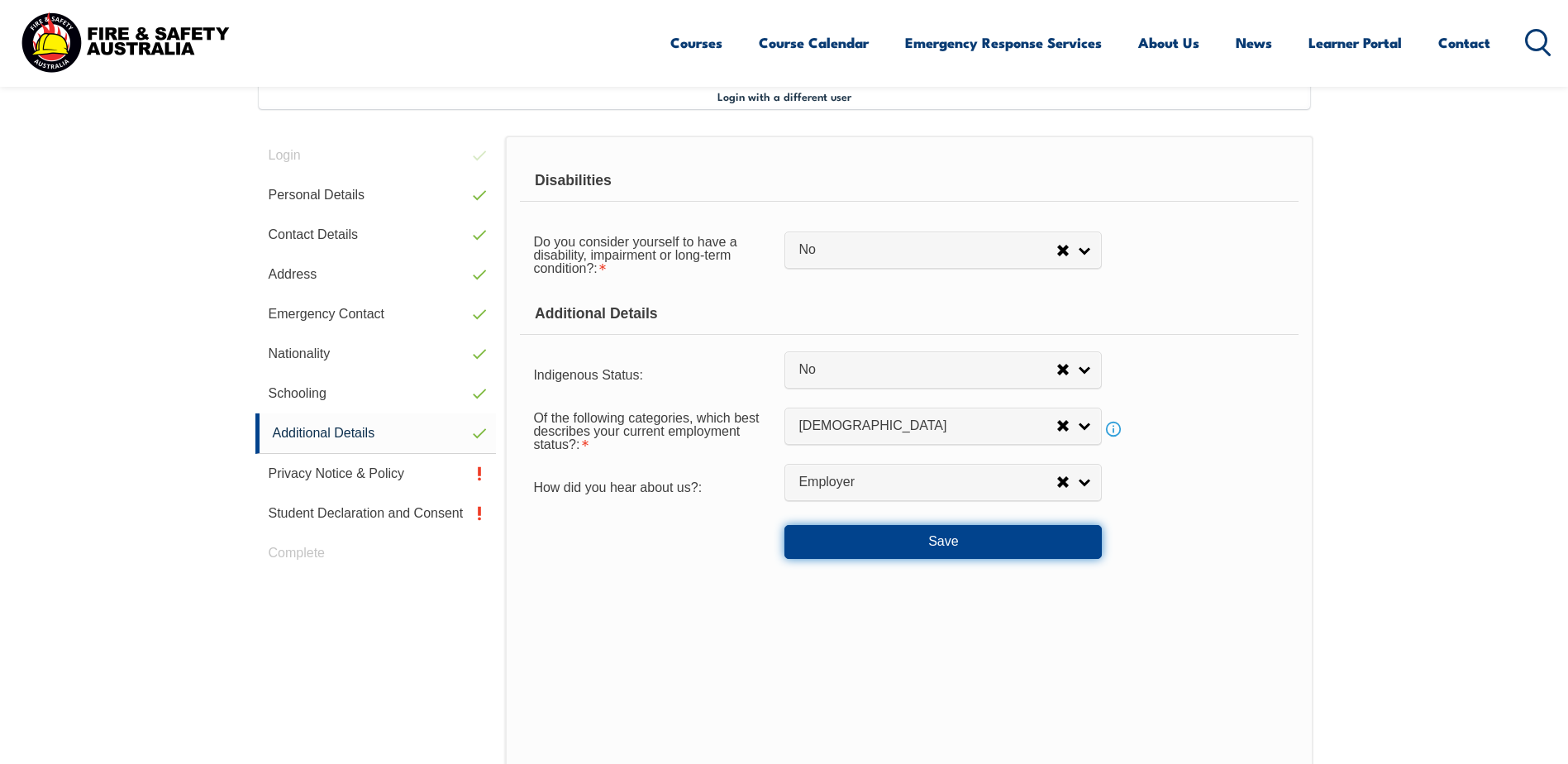
click at [1015, 548] on button "Save" at bounding box center [943, 542] width 317 height 33
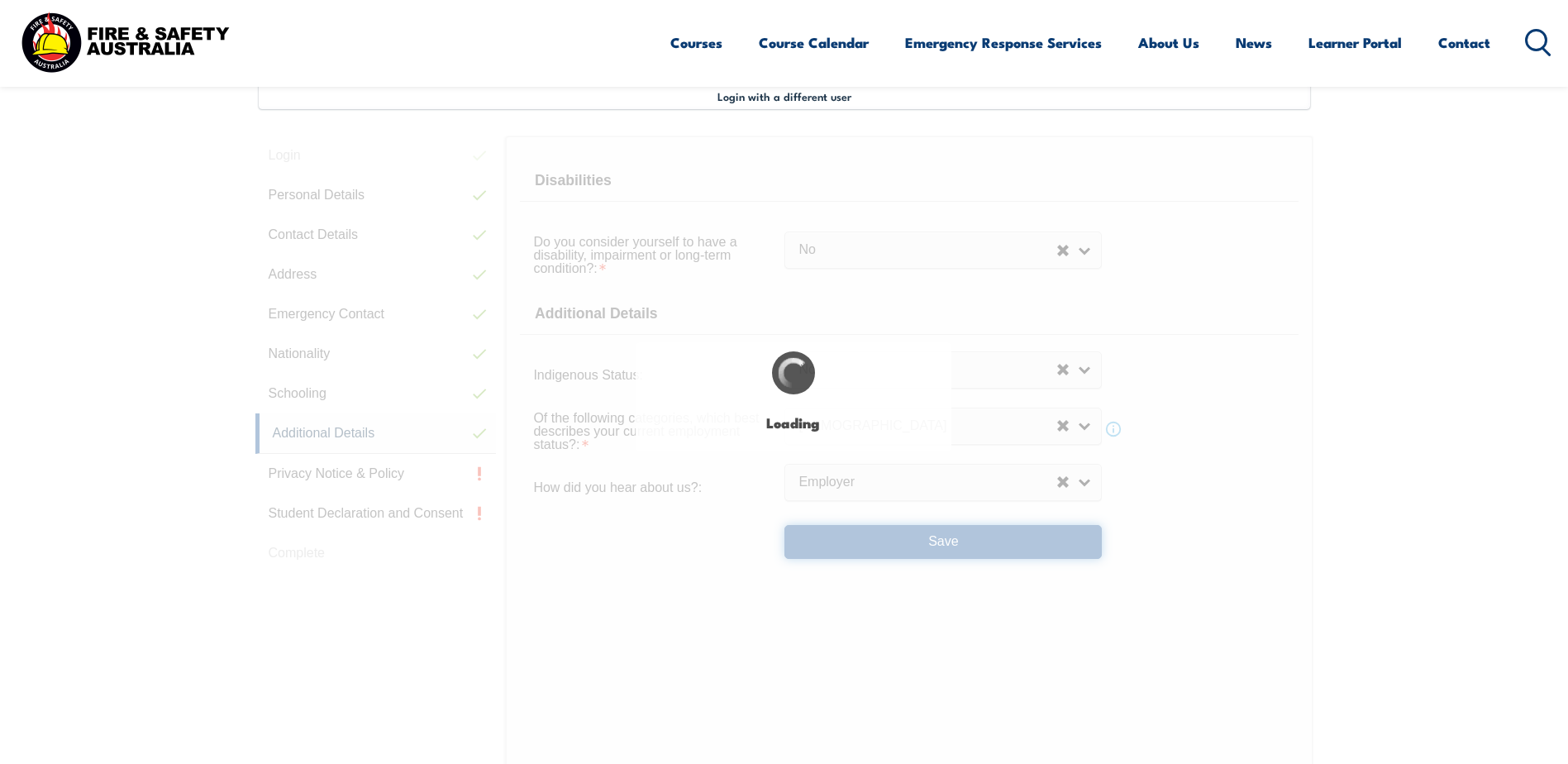
select select "false"
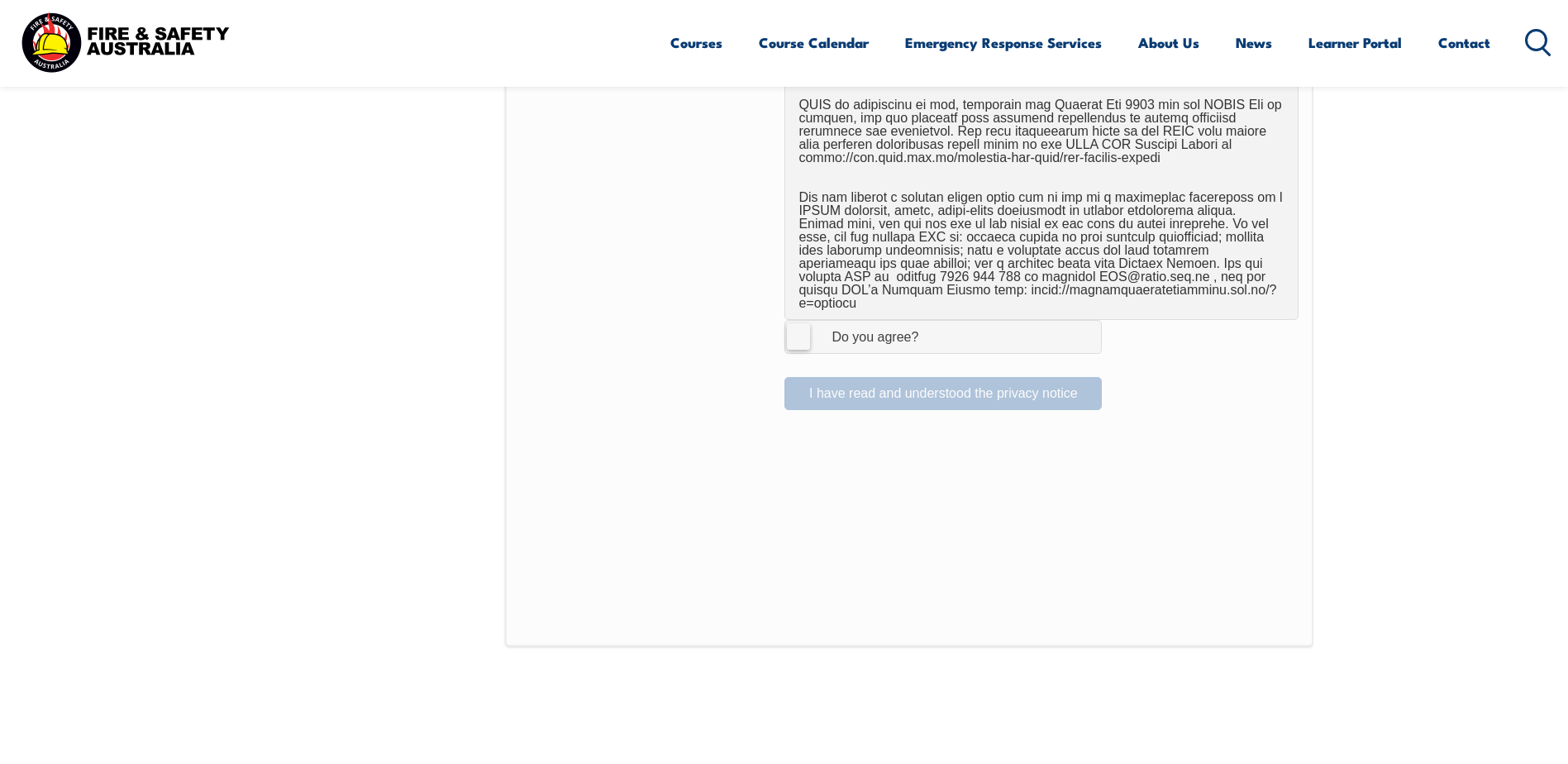
scroll to position [912, 0]
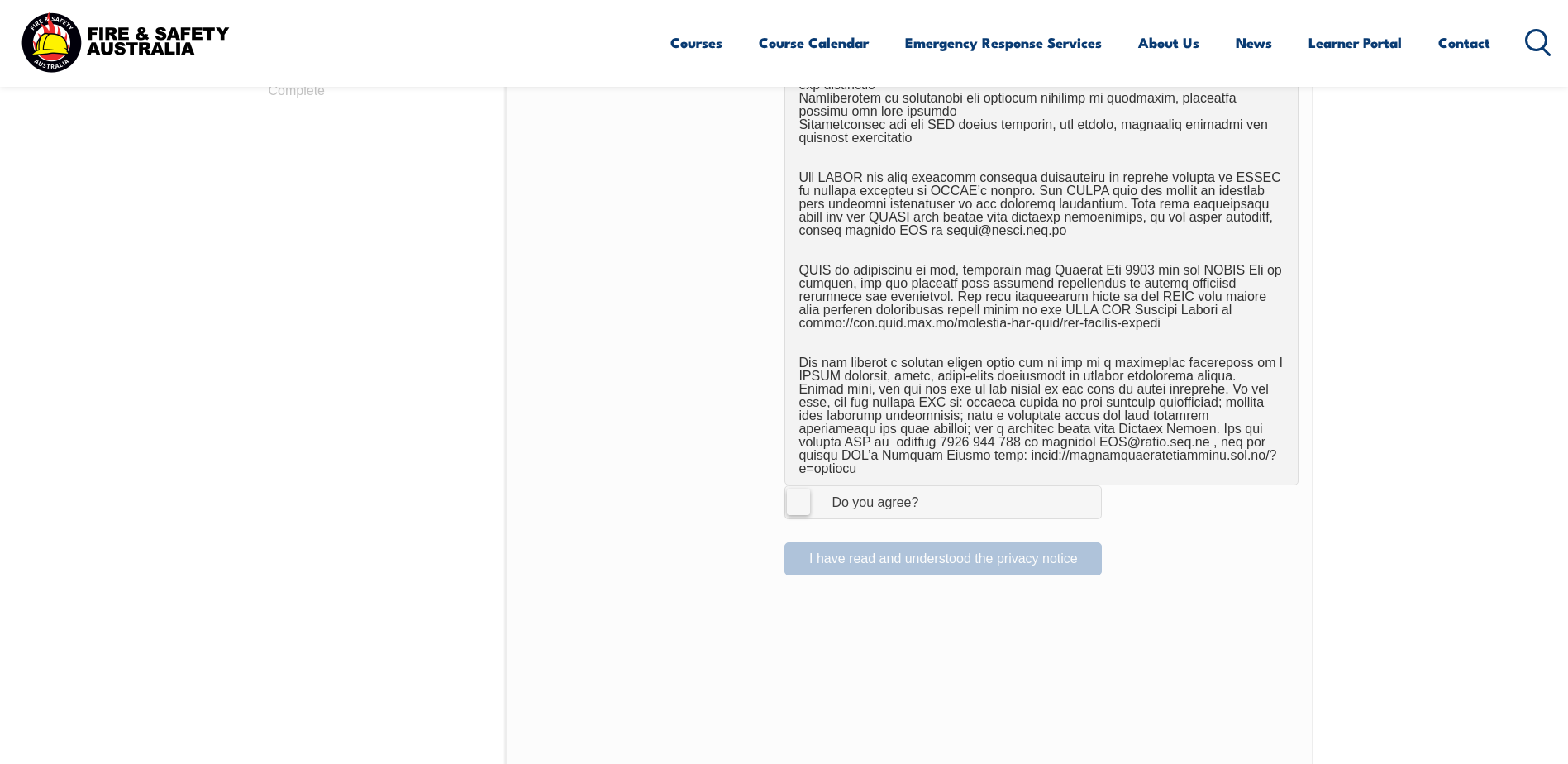
click at [805, 490] on label "I Agree Do you agree?" at bounding box center [943, 502] width 317 height 33
click at [932, 490] on input "I Agree Do you agree?" at bounding box center [945, 502] width 28 height 31
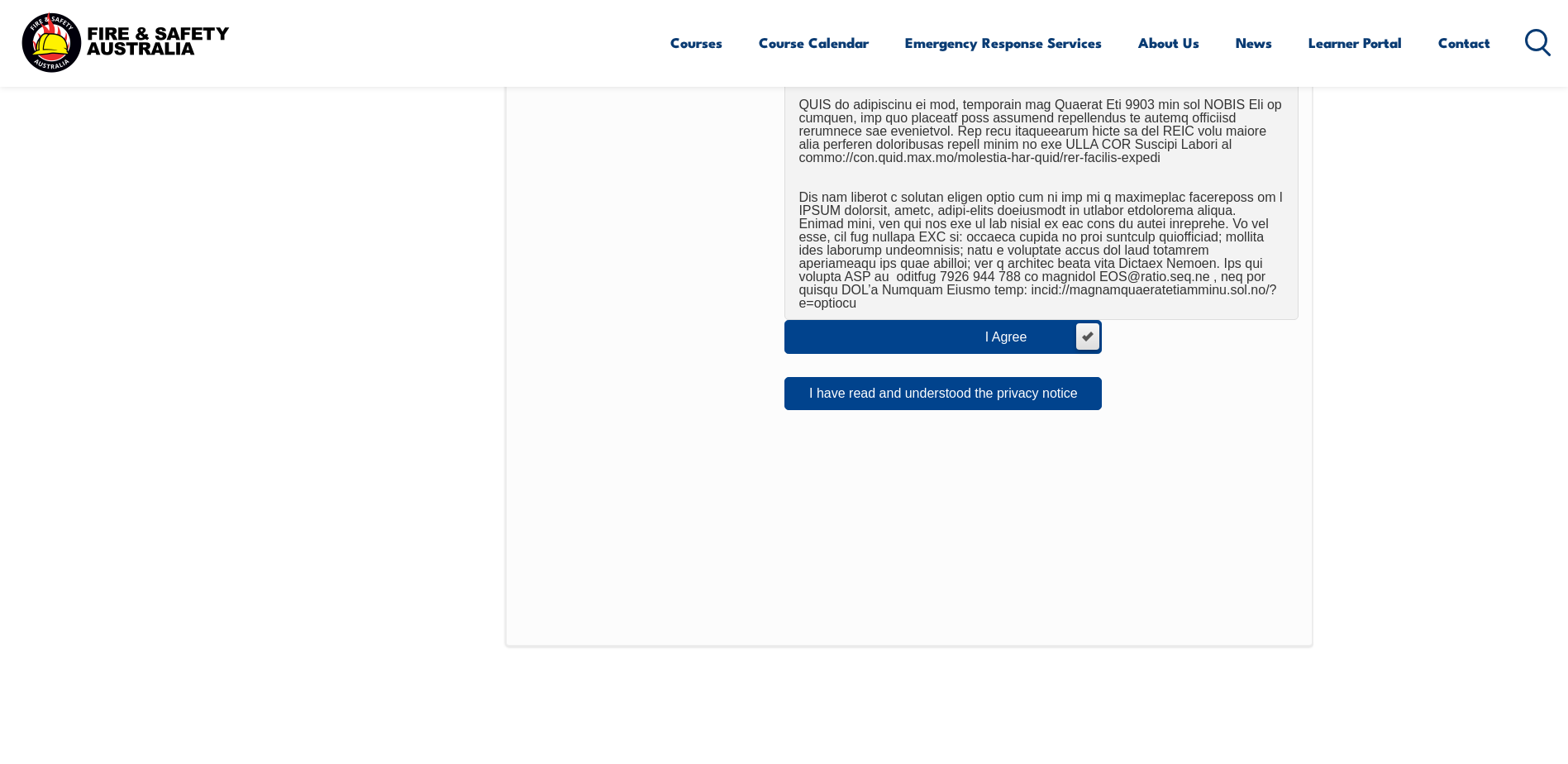
scroll to position [1160, 0]
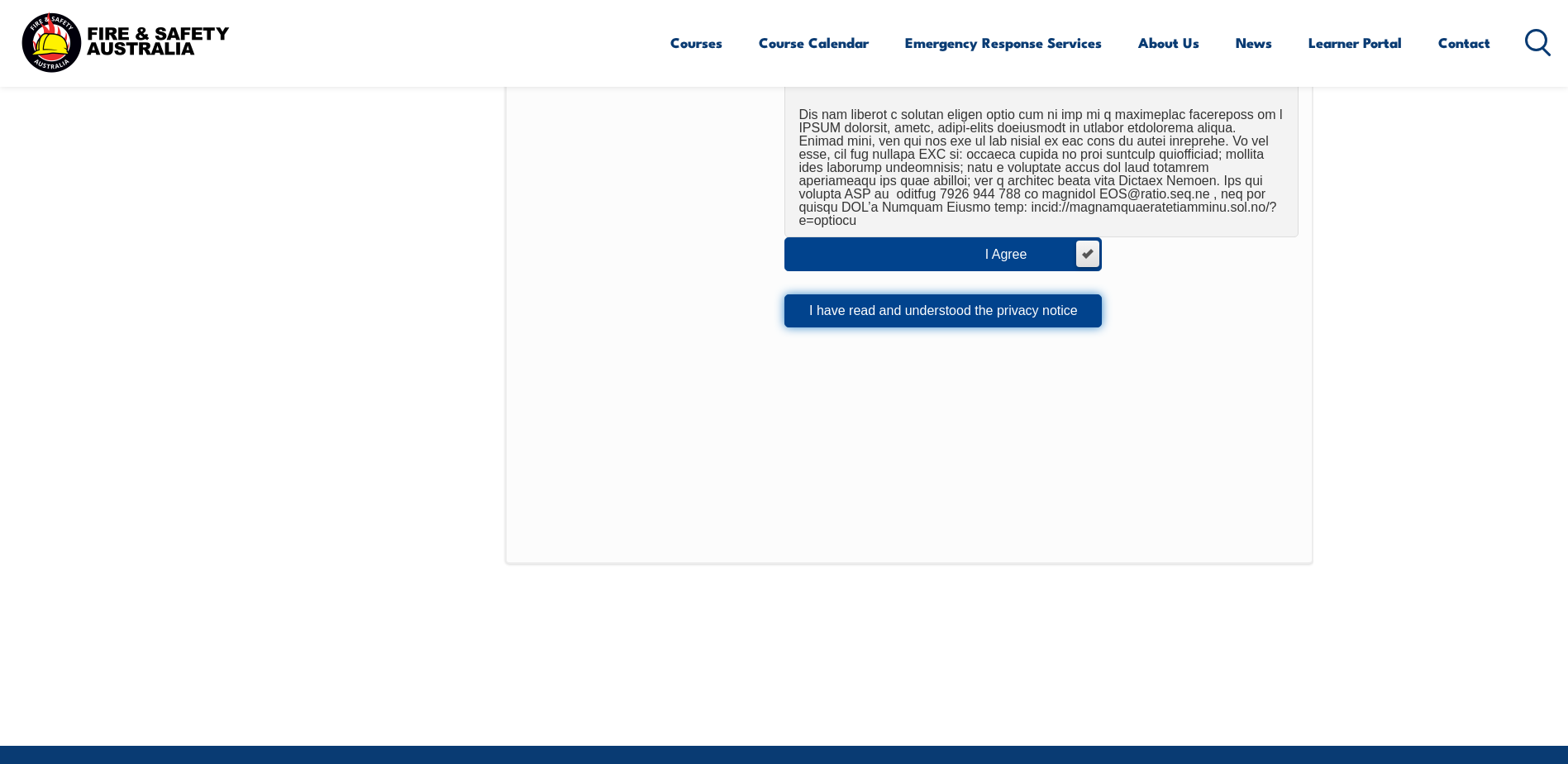
click at [885, 295] on button "I have read and understood the privacy notice" at bounding box center [943, 311] width 317 height 33
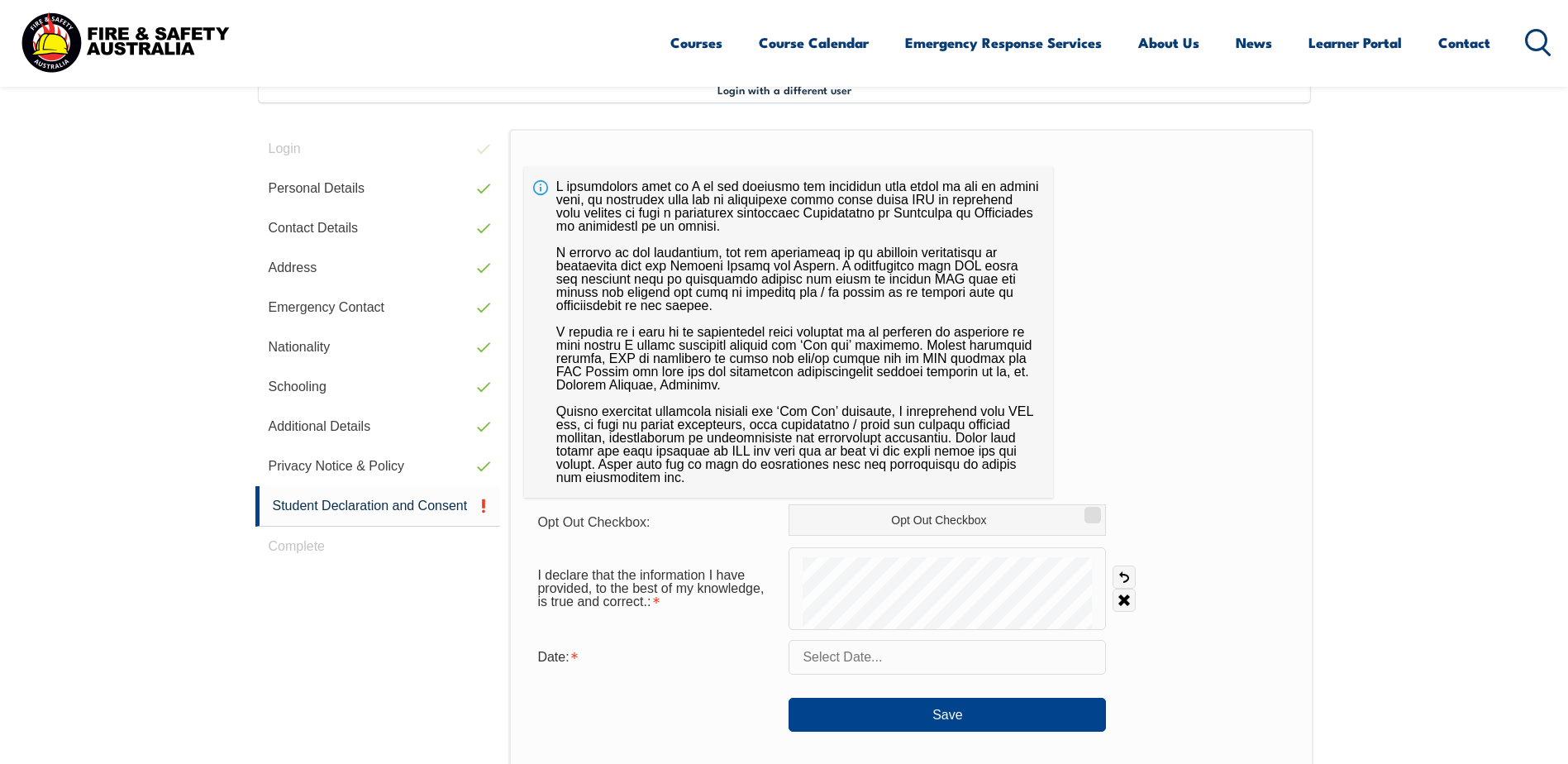
scroll to position [451, 0]
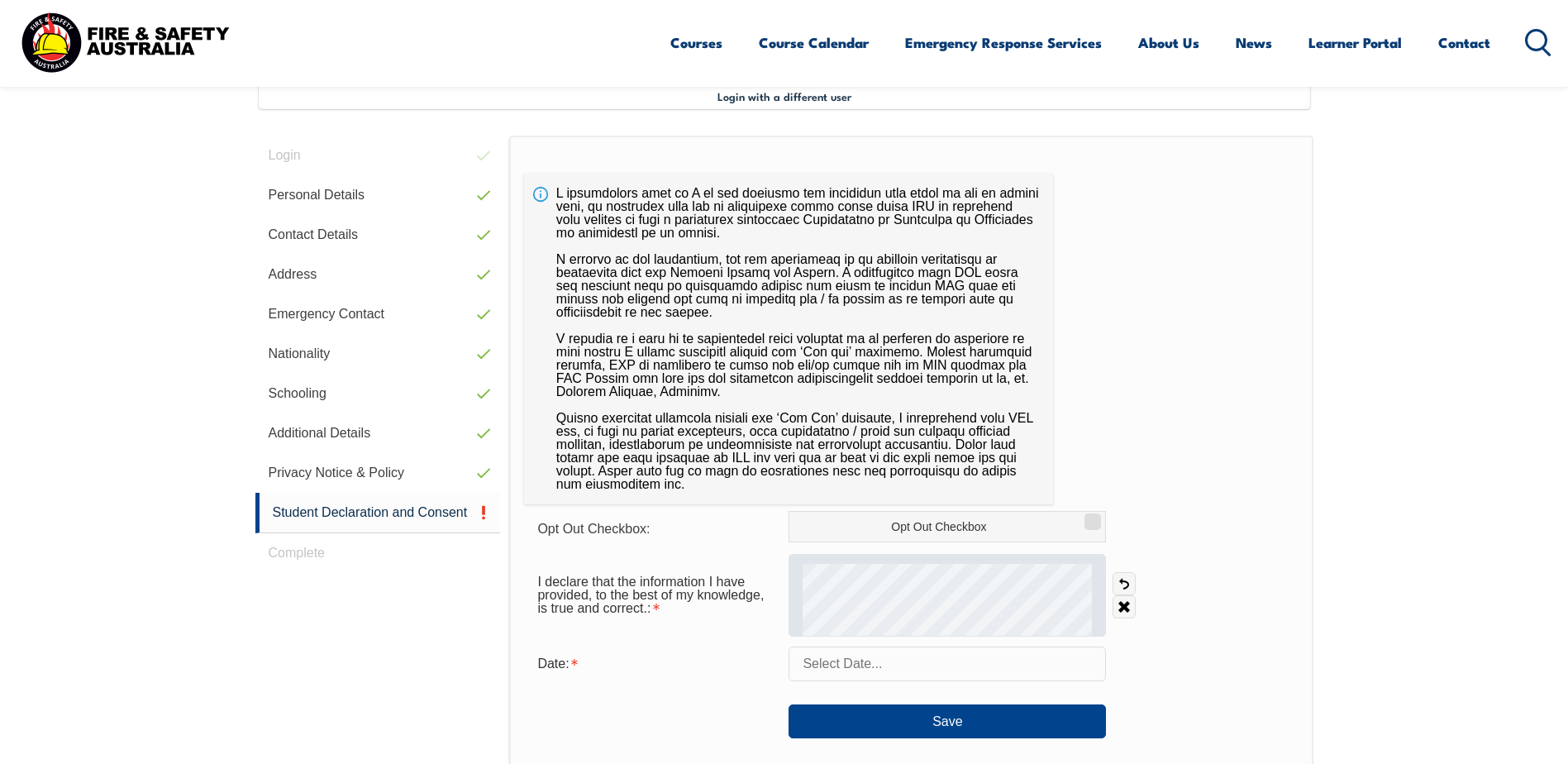
click at [1010, 556] on div at bounding box center [946, 595] width 317 height 83
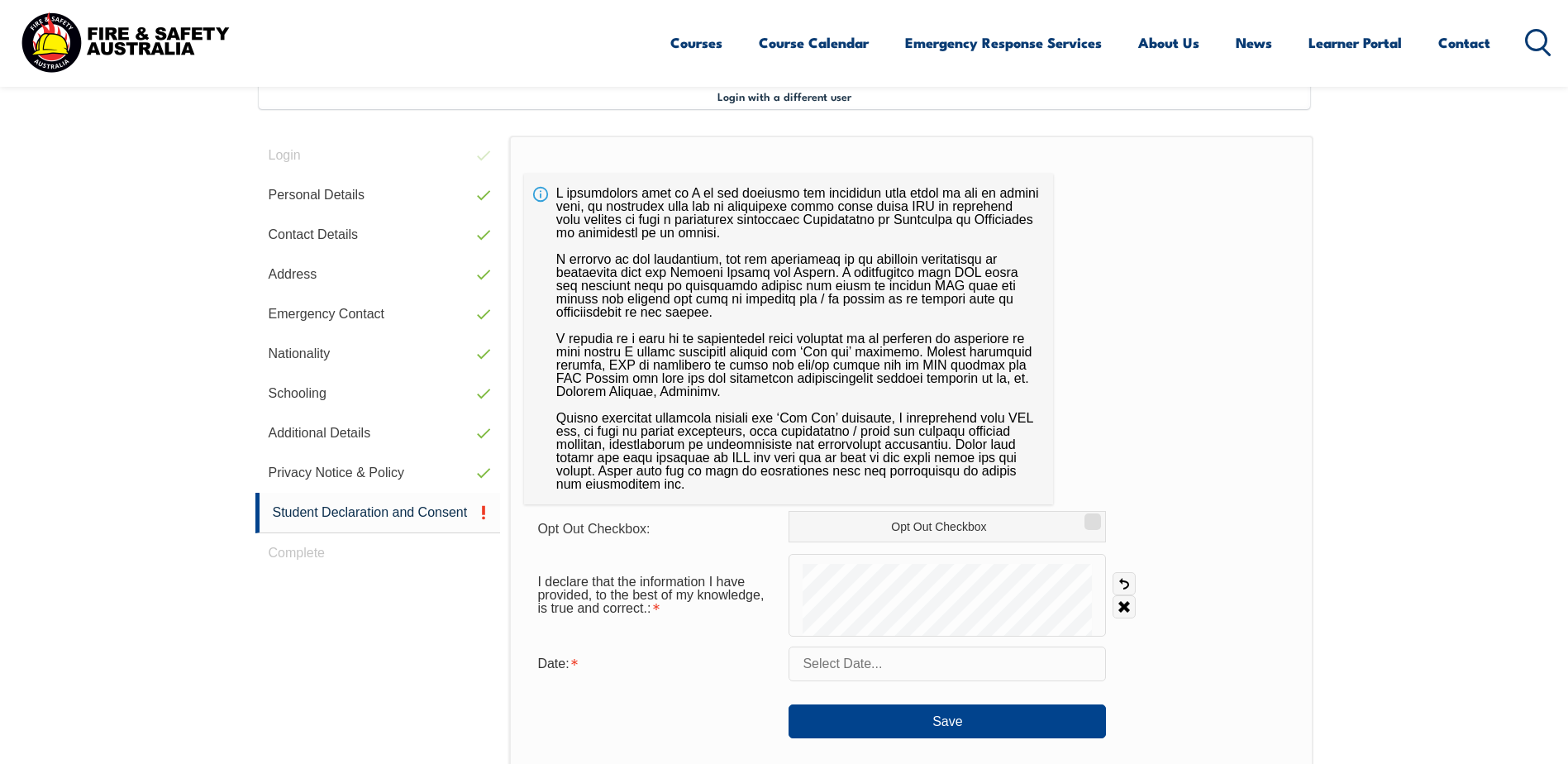
click at [991, 661] on input "text" at bounding box center [946, 663] width 317 height 35
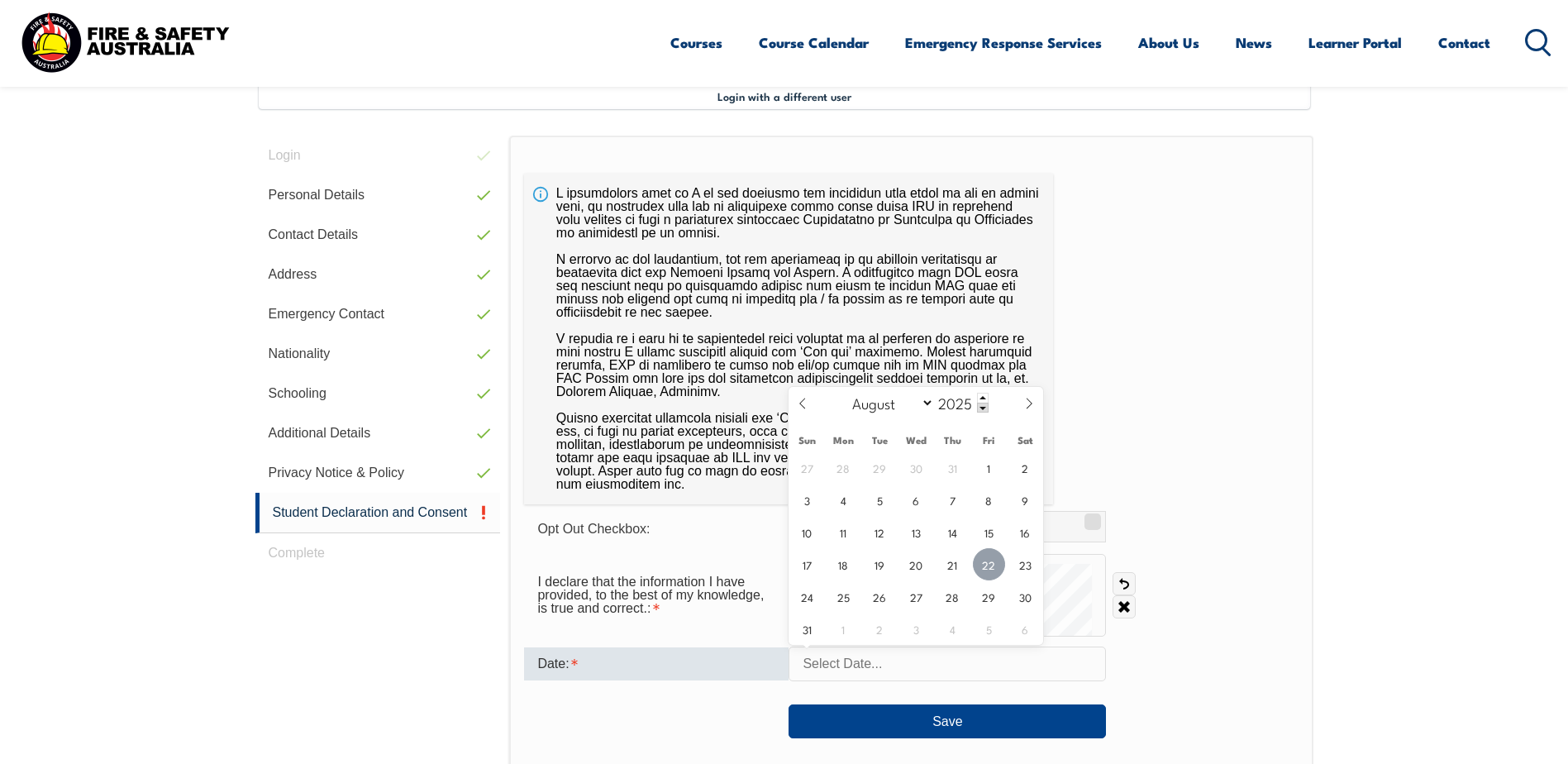
click at [987, 563] on span "22" at bounding box center [988, 564] width 32 height 32
type input "August 22, 2025"
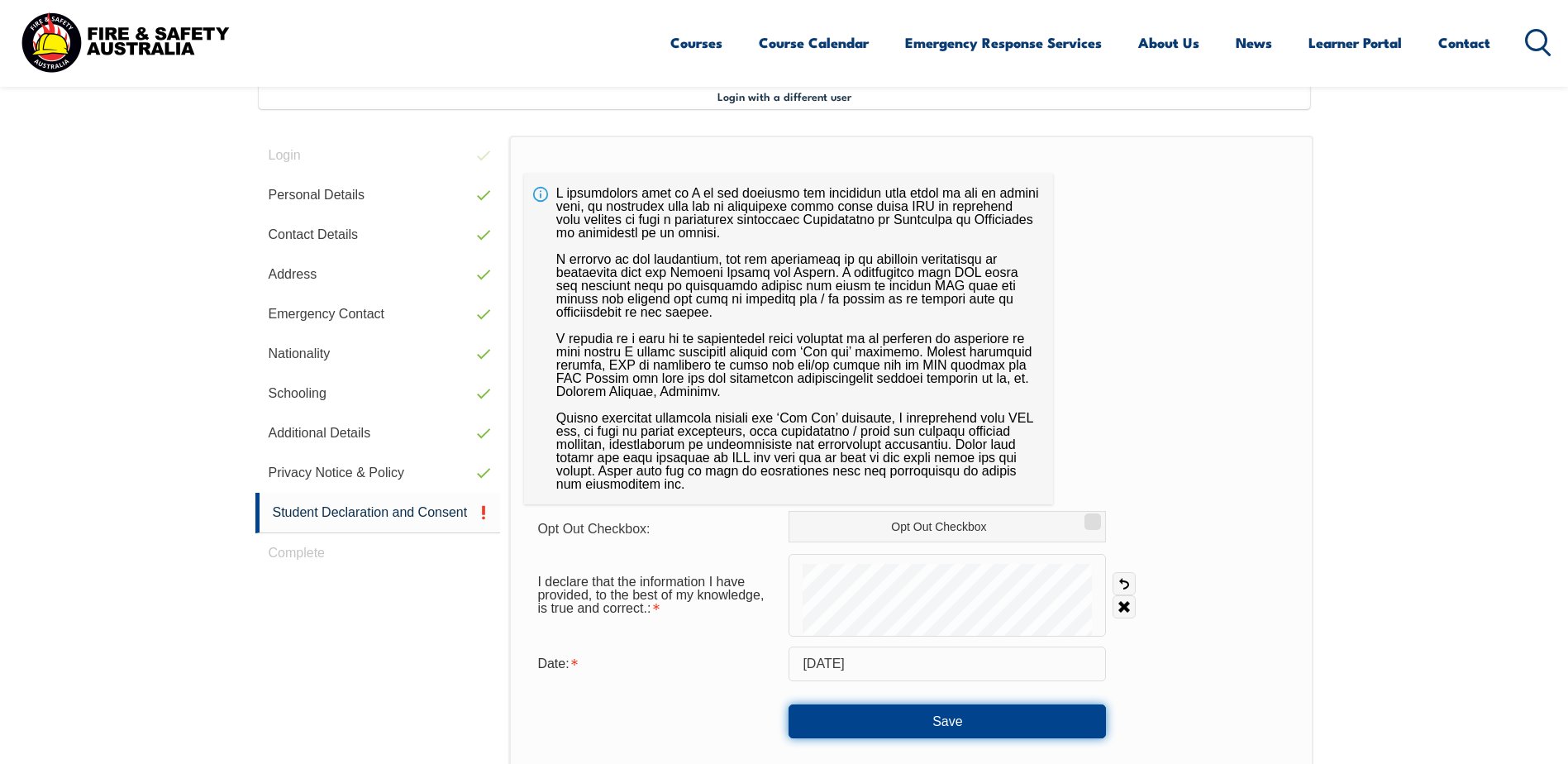
click at [822, 727] on button "Save" at bounding box center [946, 721] width 317 height 33
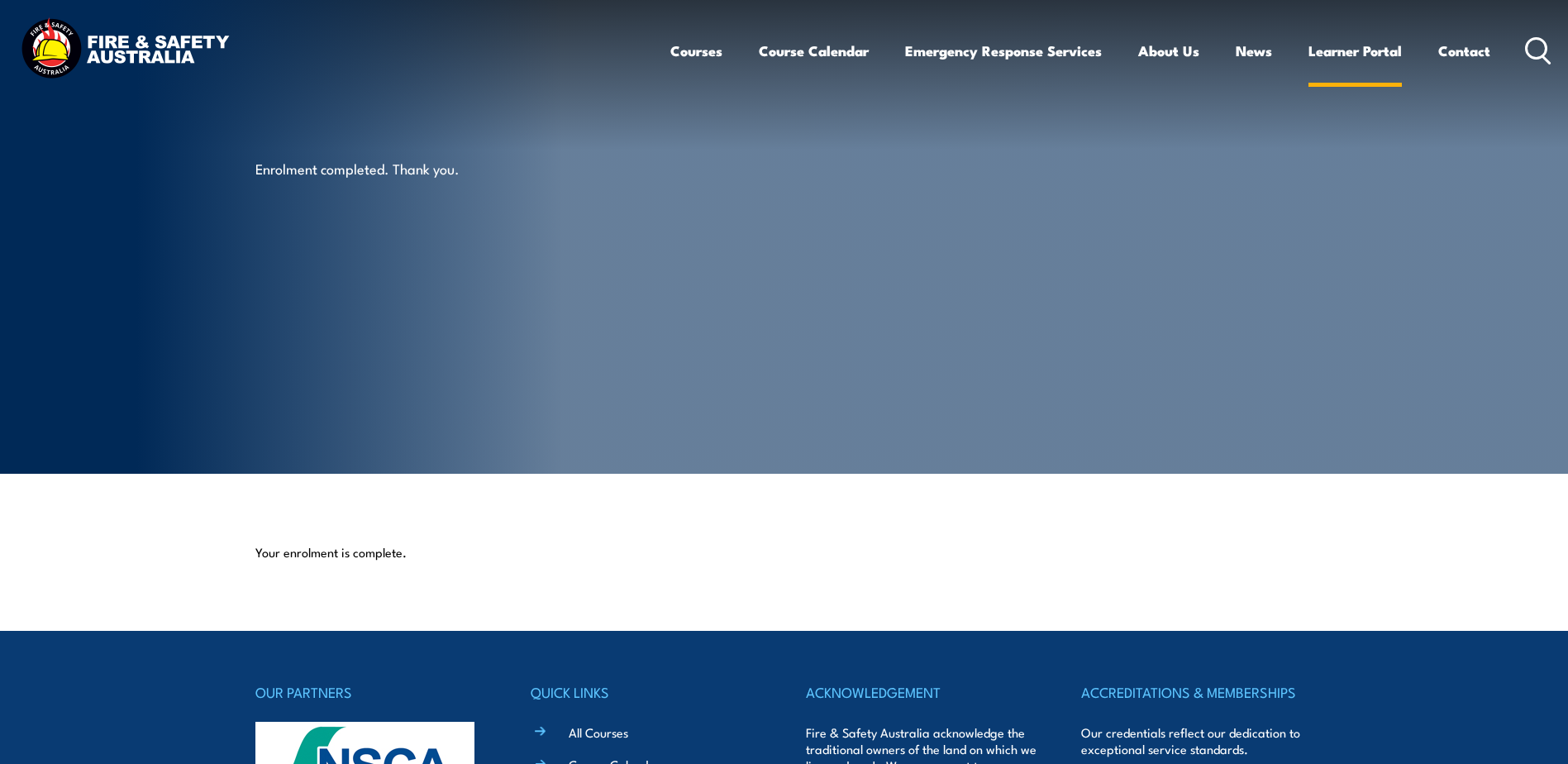
click at [1386, 45] on link "Learner Portal" at bounding box center [1355, 51] width 94 height 44
